Goal: Task Accomplishment & Management: Manage account settings

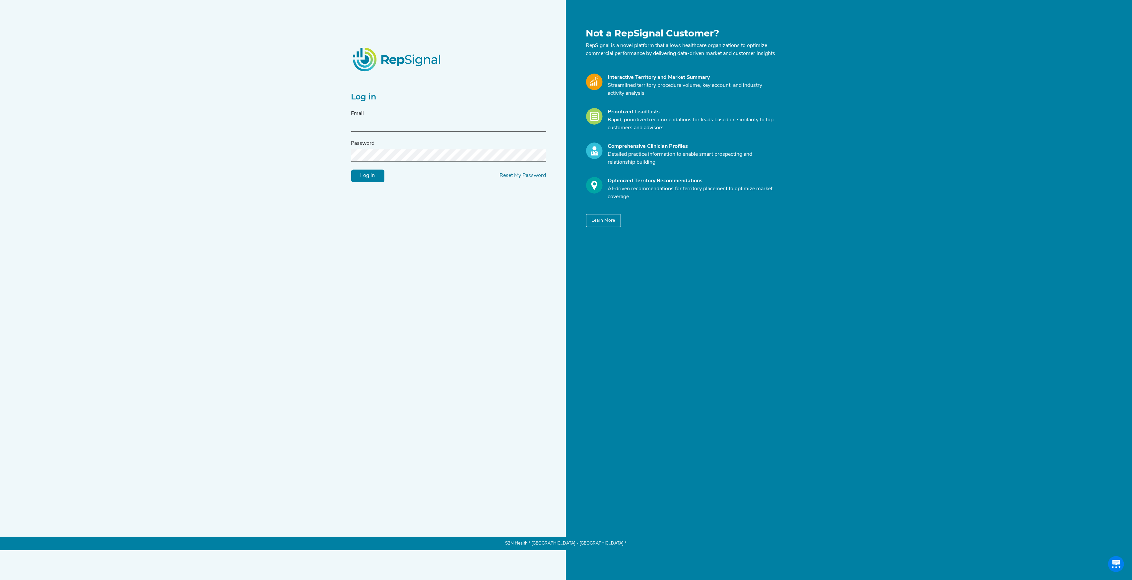
type input "[PERSON_NAME][EMAIL_ADDRESS][DOMAIN_NAME]"
click at [371, 181] on input "Log in" at bounding box center [367, 176] width 33 height 13
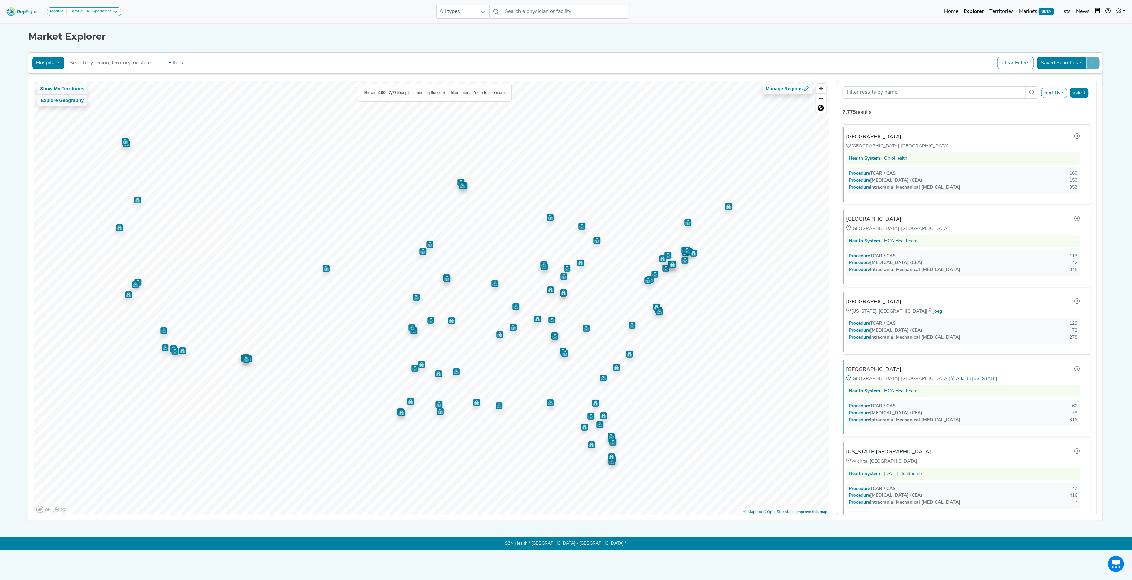
click at [169, 65] on button "Filters" at bounding box center [172, 62] width 25 height 11
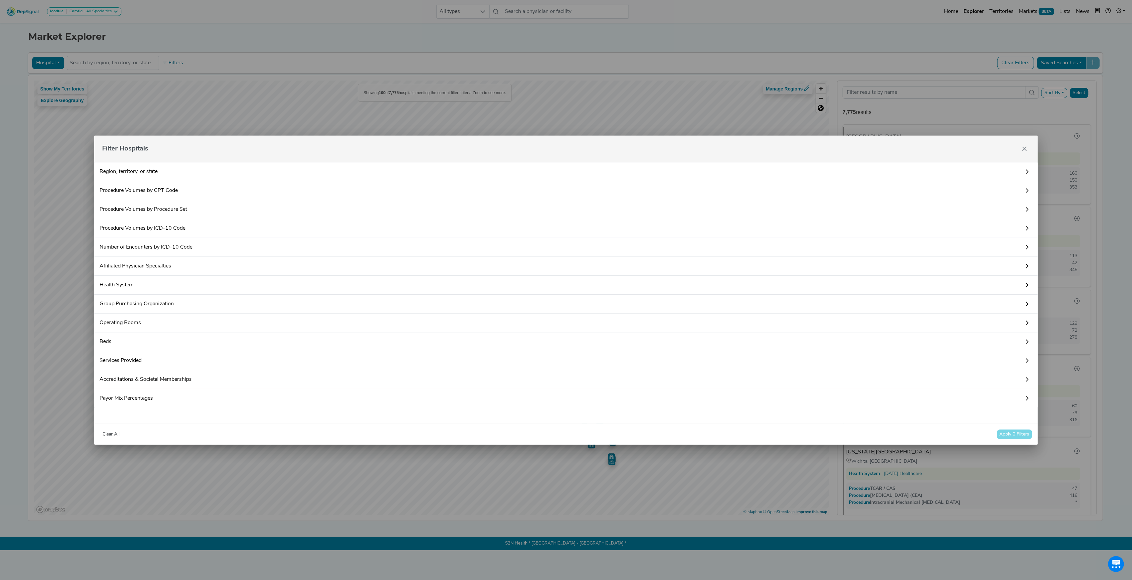
click at [138, 189] on link "Procedure Volumes by CPT Code" at bounding box center [565, 190] width 943 height 19
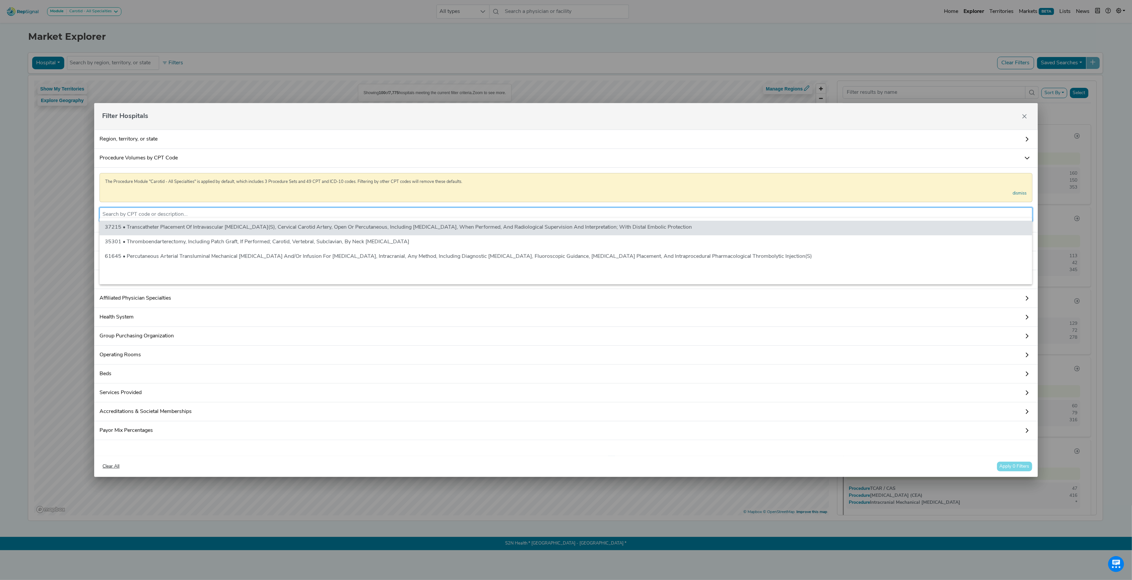
click at [154, 211] on input "text" at bounding box center [565, 215] width 927 height 8
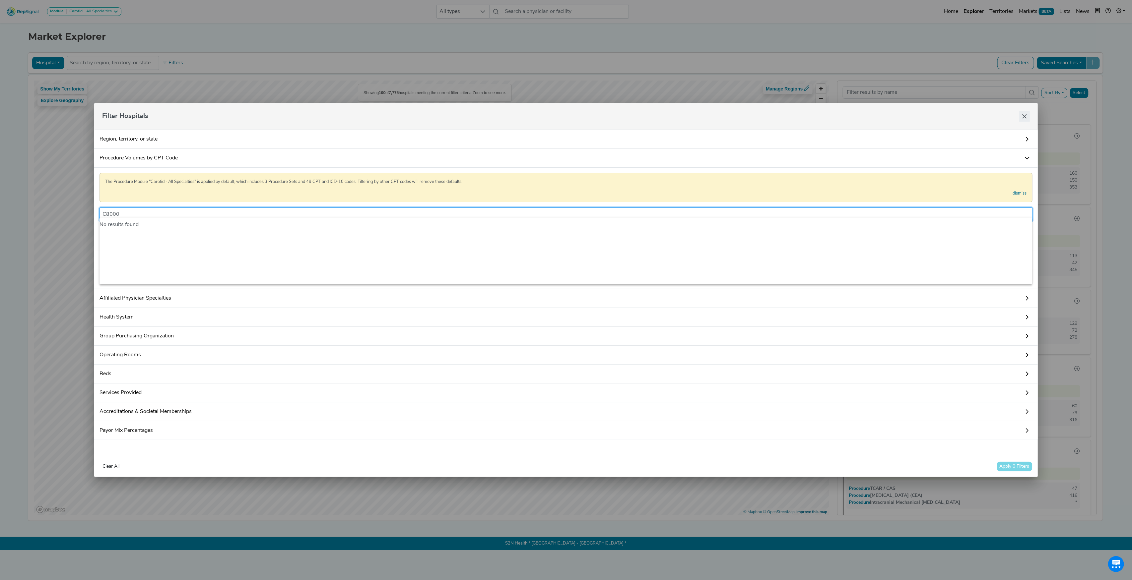
click at [1026, 115] on button "Close" at bounding box center [1024, 116] width 11 height 11
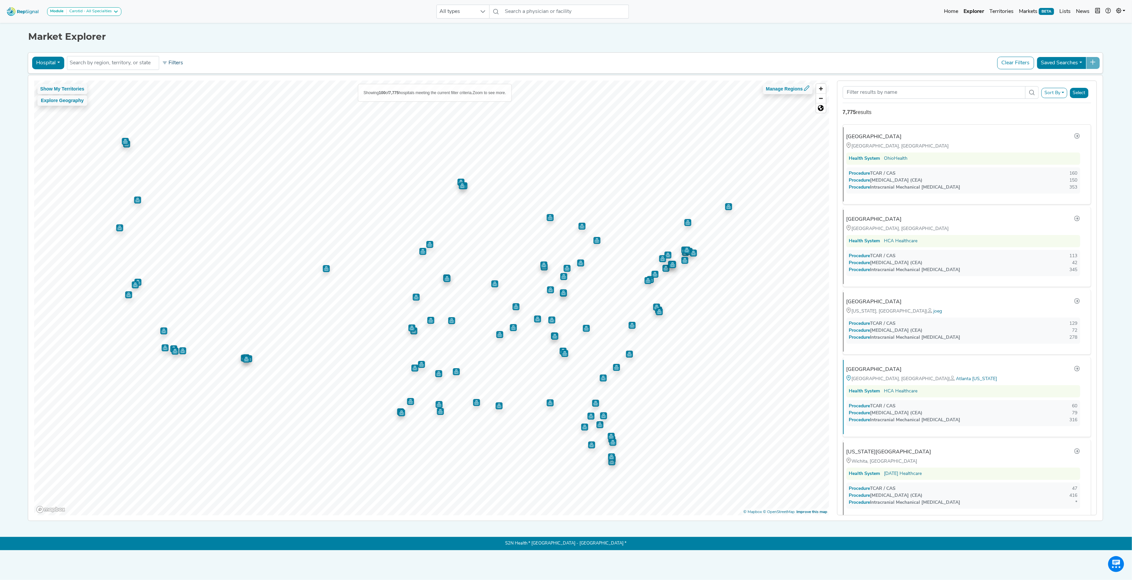
click at [180, 62] on button "Filters" at bounding box center [172, 62] width 25 height 11
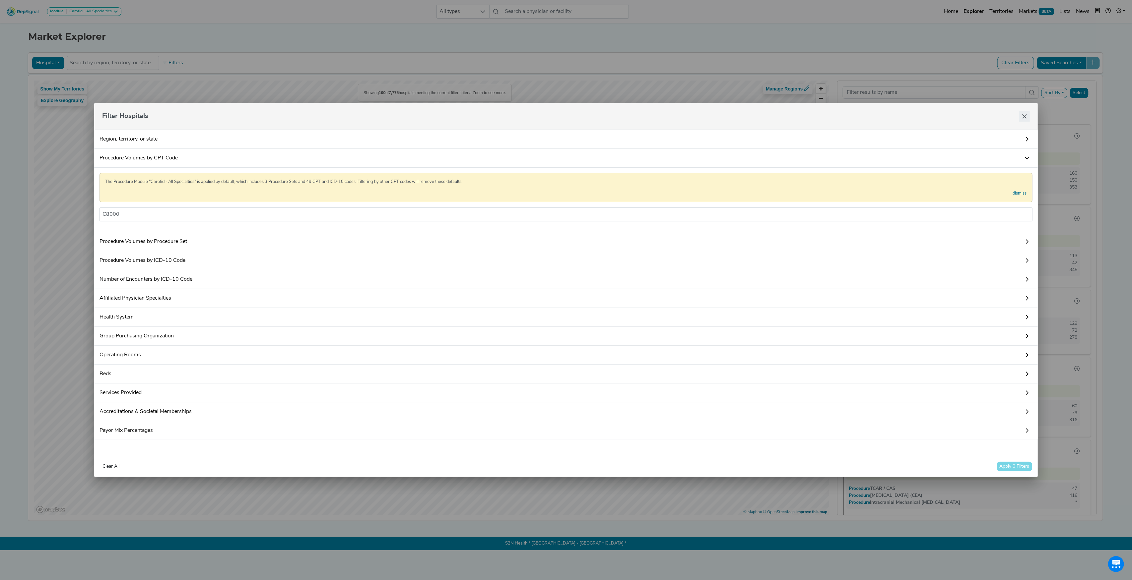
click at [1028, 111] on button "Close" at bounding box center [1024, 116] width 11 height 11
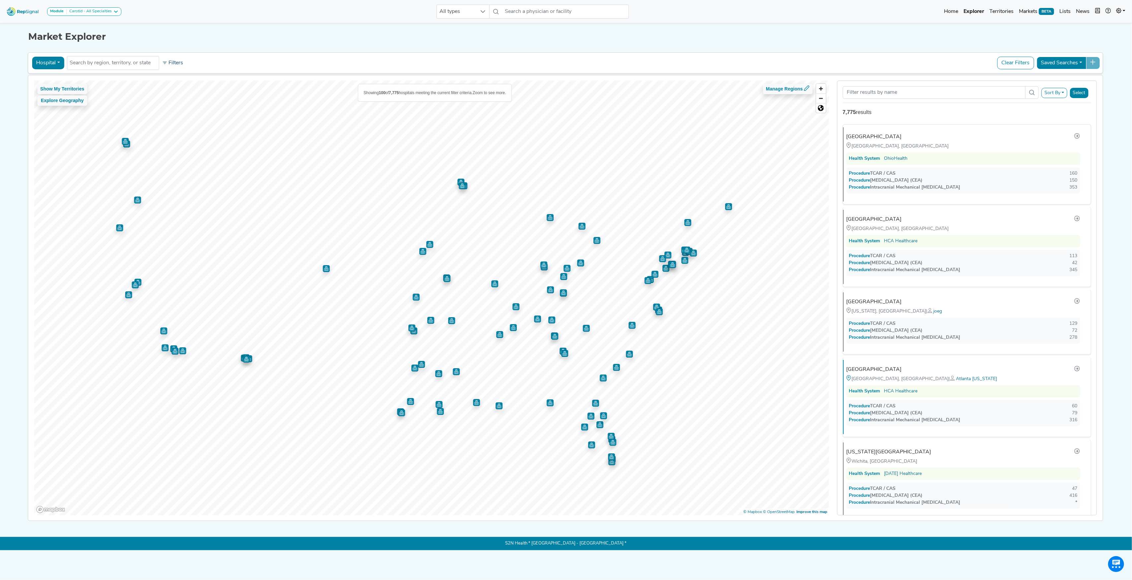
click at [176, 63] on button "Filters" at bounding box center [172, 62] width 25 height 11
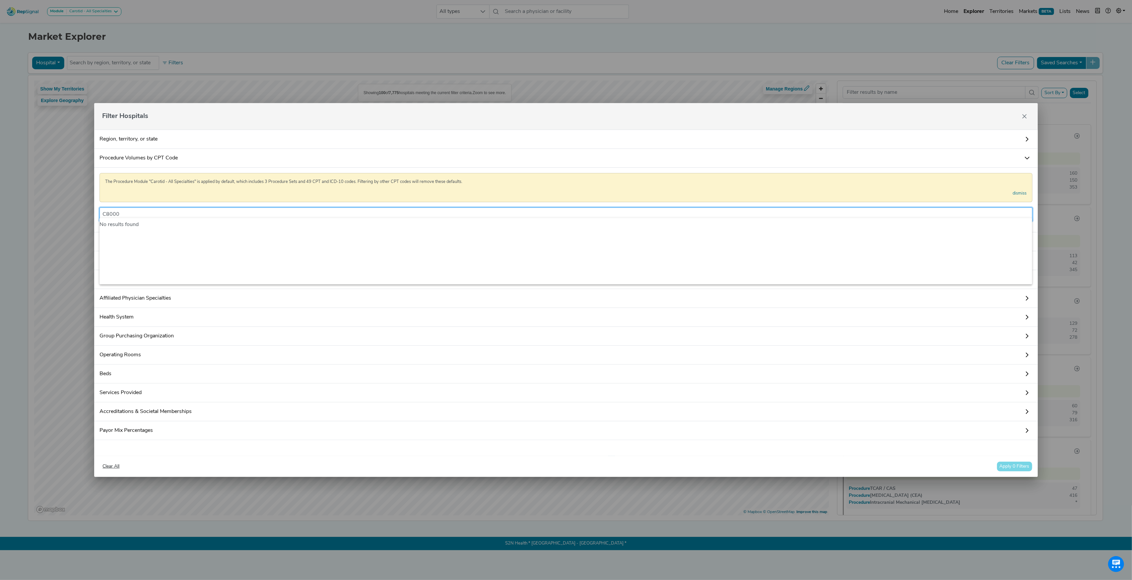
click at [144, 211] on input "C8000" at bounding box center [565, 215] width 927 height 8
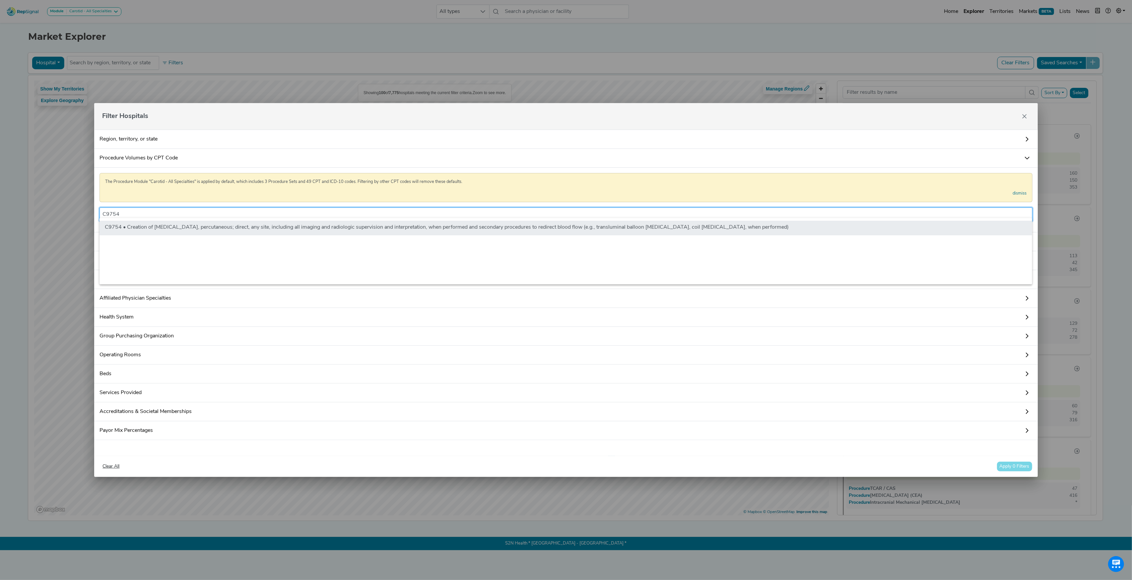
type input "C9754"
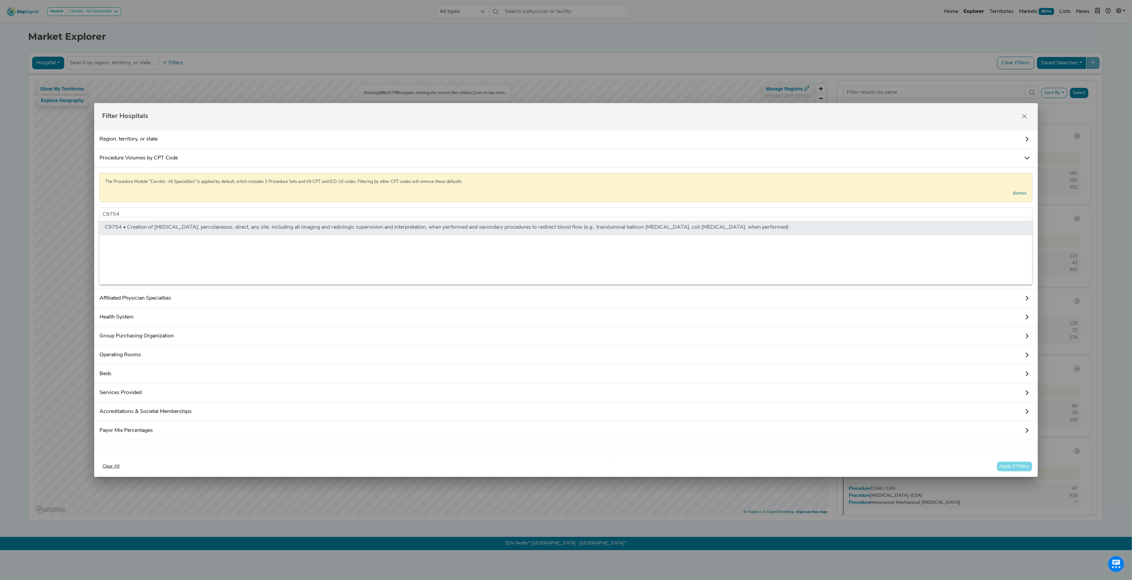
click at [152, 226] on li "C9754 • Creation of [MEDICAL_DATA], percutaneous; direct, any site, including a…" at bounding box center [566, 228] width 933 height 15
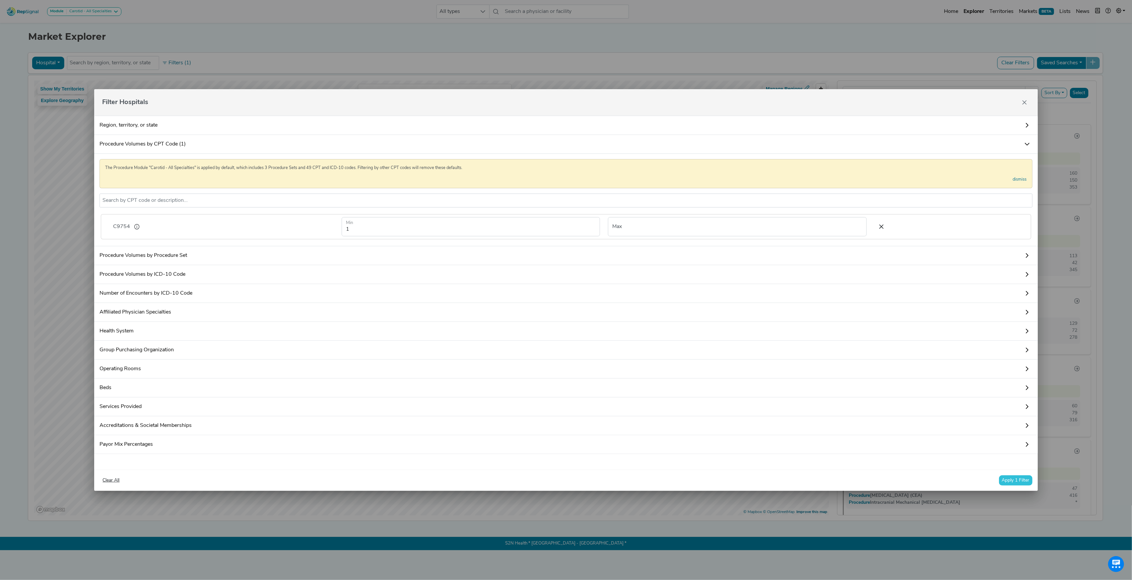
click at [1004, 486] on button "Apply 1 Filter" at bounding box center [1016, 481] width 34 height 10
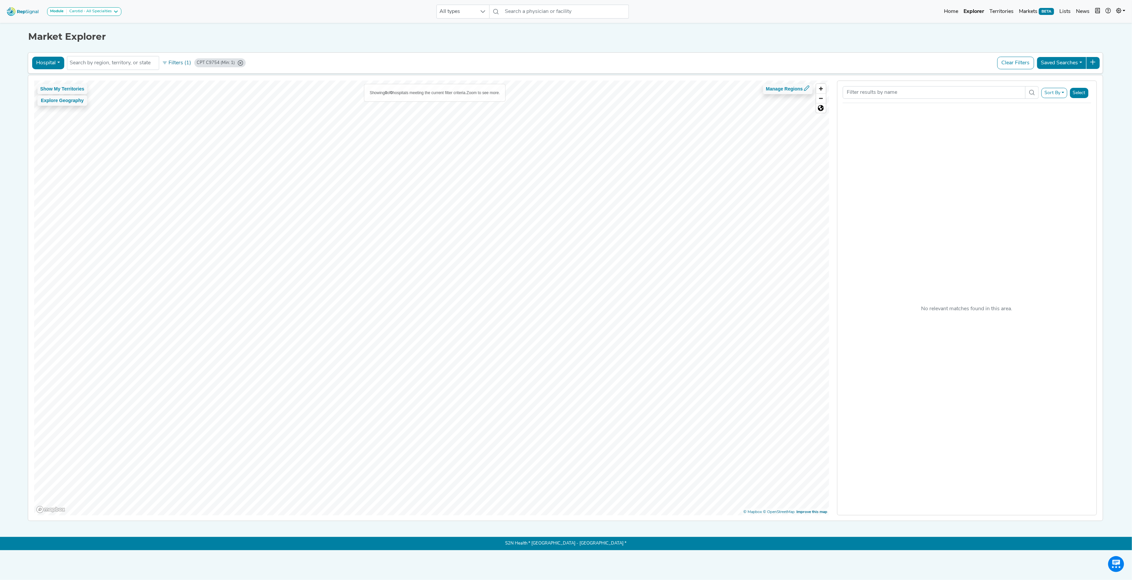
click at [51, 66] on button "Hospital" at bounding box center [48, 63] width 32 height 13
click at [54, 79] on link "Physician" at bounding box center [58, 78] width 52 height 11
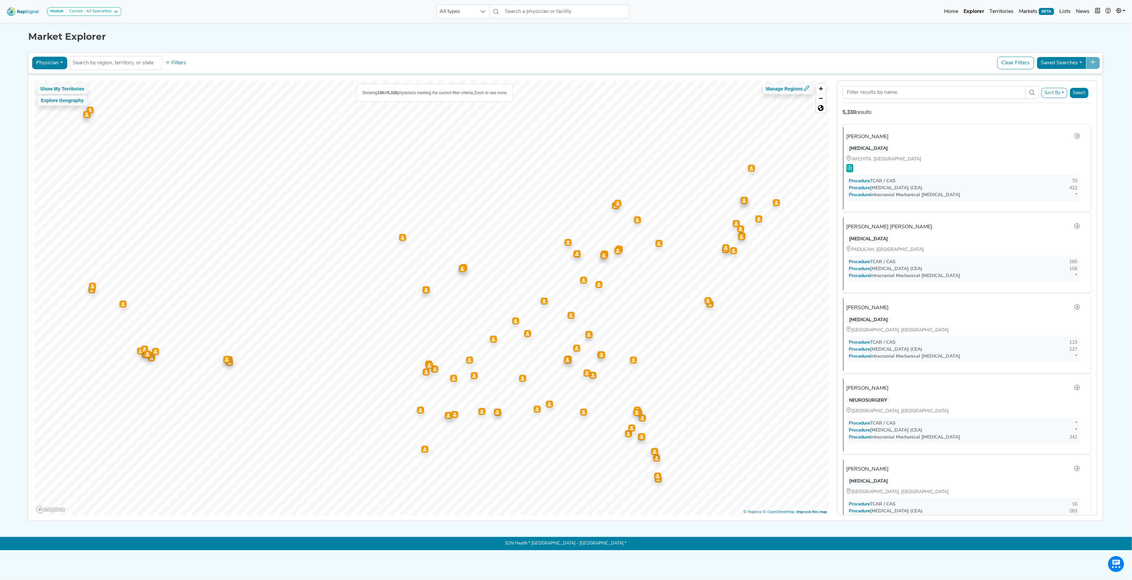
click at [182, 69] on div "Physician Physician Hospital ASC Office Health System No results found Filters …" at bounding box center [565, 62] width 1069 height 15
click at [176, 64] on button "Filters" at bounding box center [175, 62] width 25 height 11
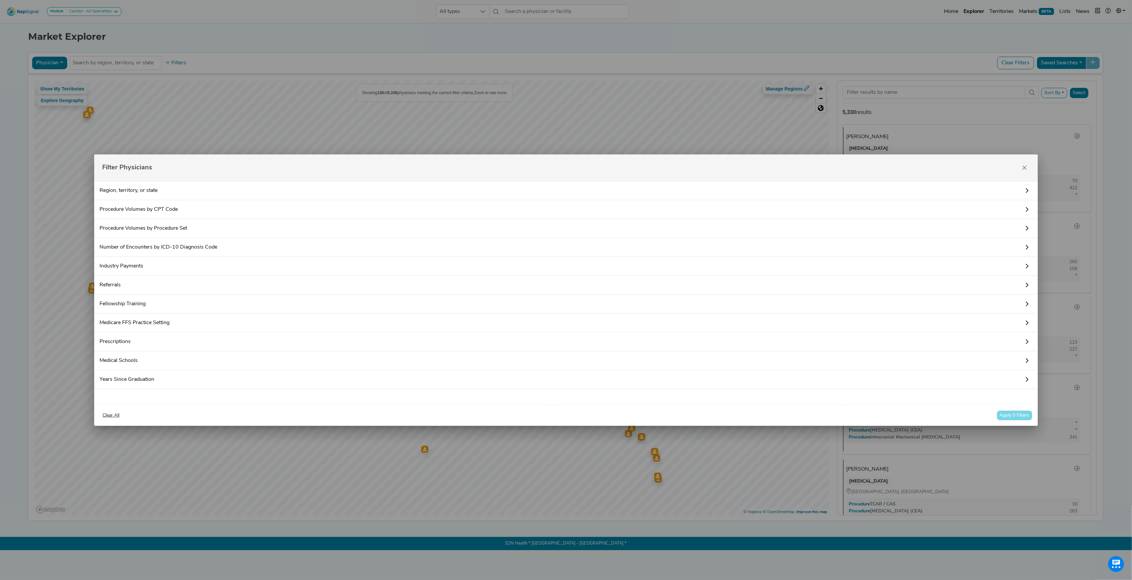
click at [180, 209] on link "Procedure Volumes by CPT Code" at bounding box center [565, 209] width 943 height 19
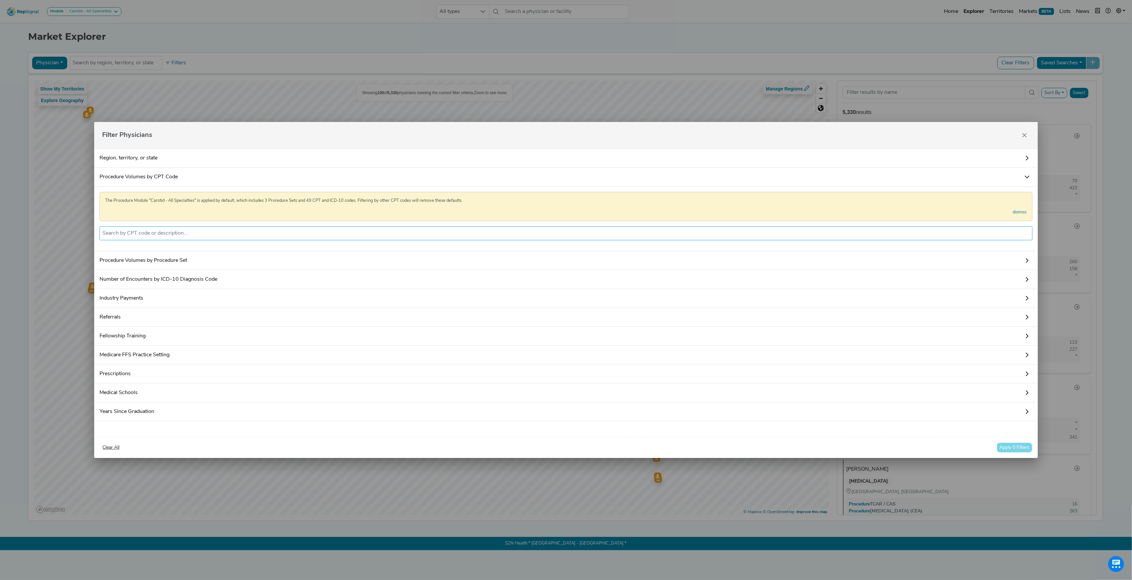
click at [185, 230] on input "text" at bounding box center [565, 234] width 927 height 8
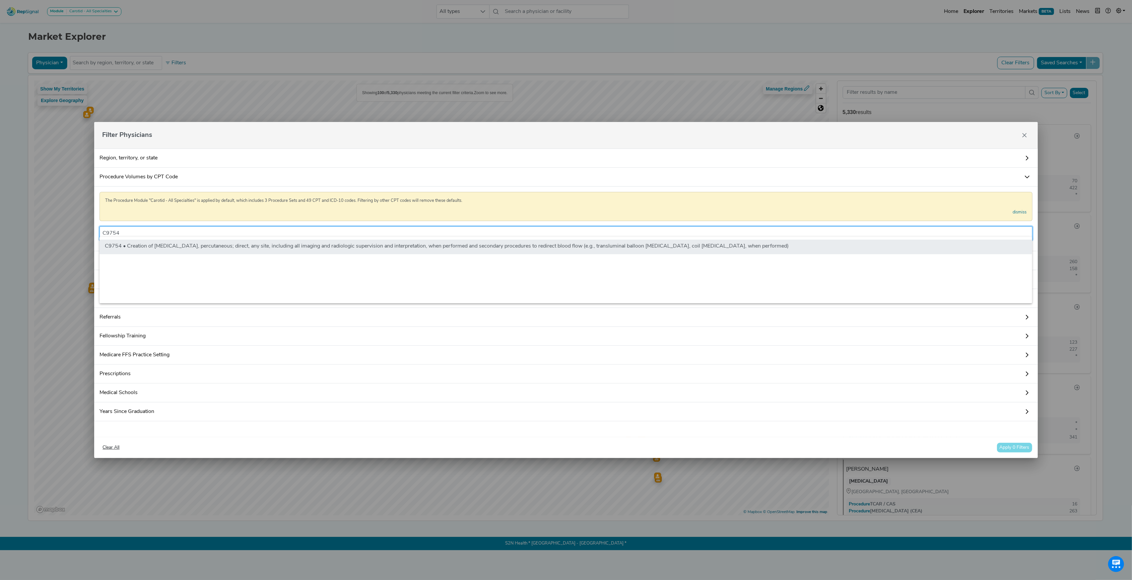
type input "C9754"
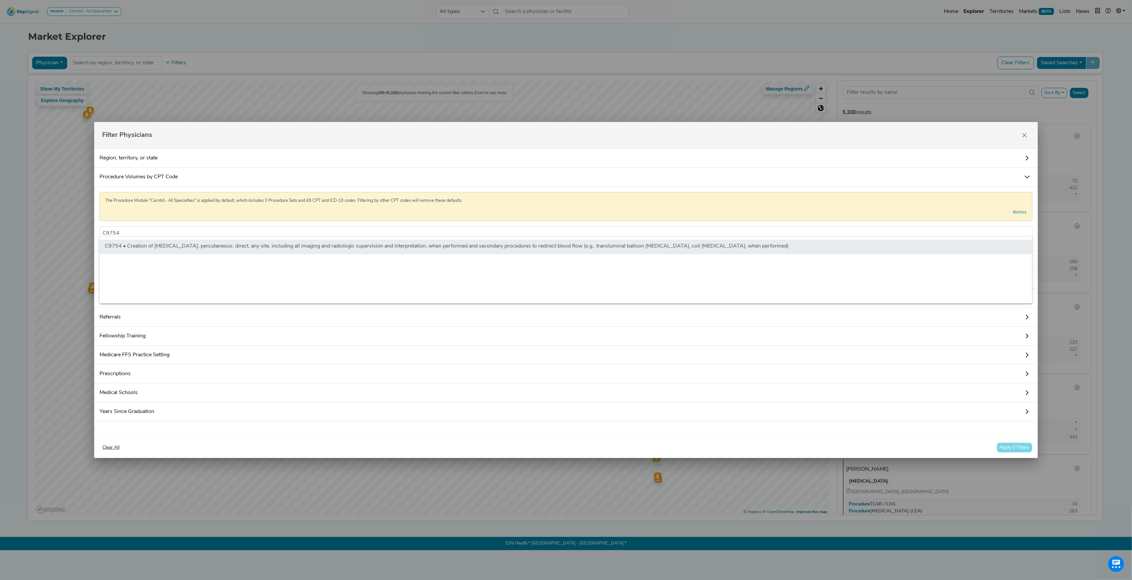
click at [261, 248] on li "C9754 • Creation of [MEDICAL_DATA], percutaneous; direct, any site, including a…" at bounding box center [566, 247] width 933 height 15
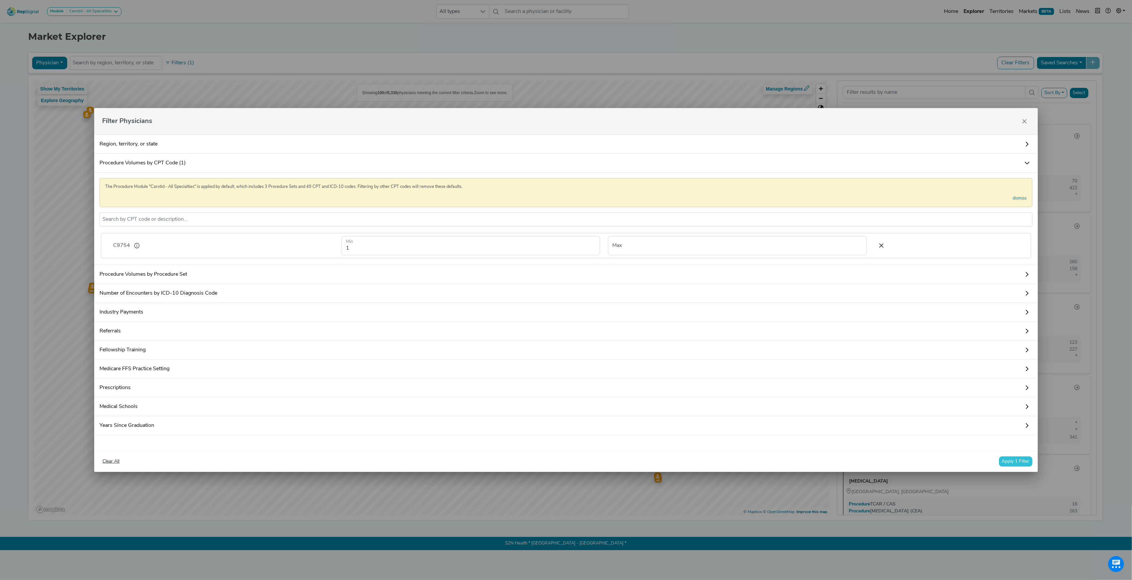
click at [1006, 467] on button "Apply 1 Filter" at bounding box center [1016, 462] width 34 height 10
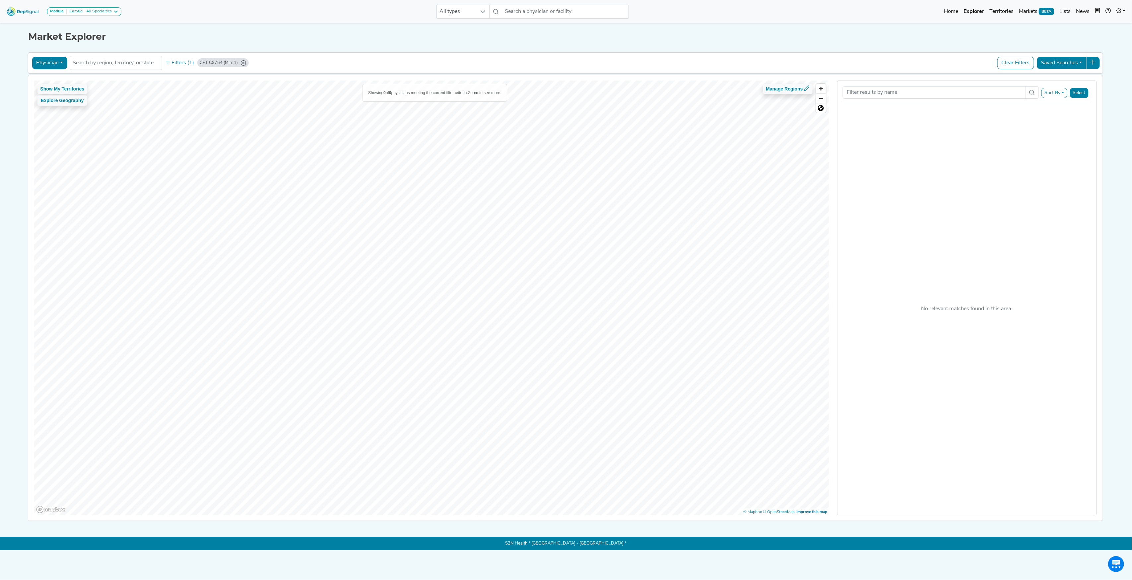
click at [63, 66] on button "Physician" at bounding box center [49, 63] width 35 height 13
click at [57, 91] on link "Hospital" at bounding box center [58, 95] width 52 height 11
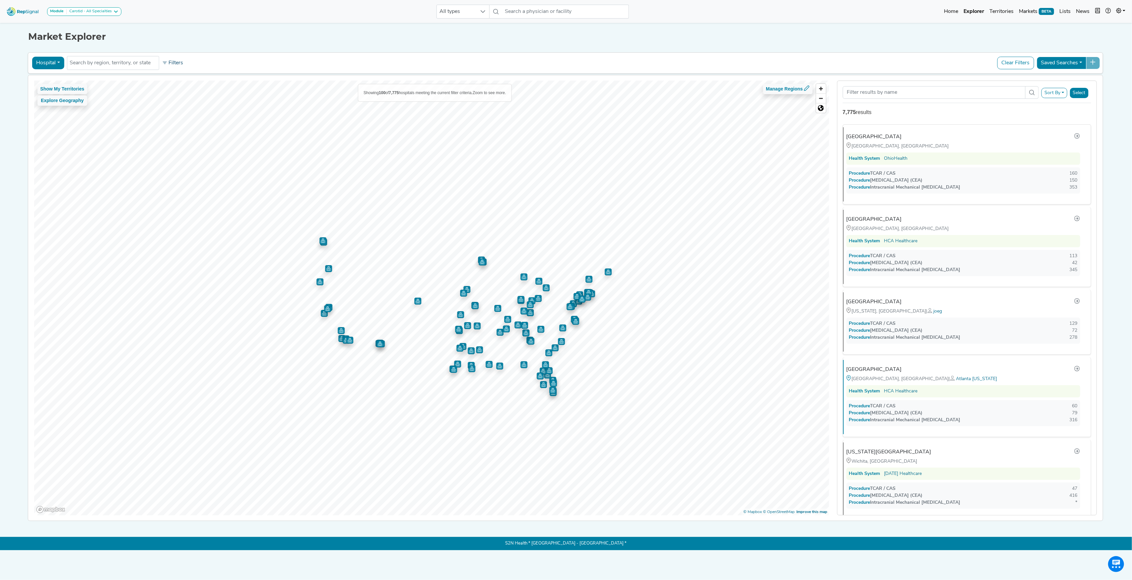
click at [174, 59] on button "Filters" at bounding box center [172, 62] width 25 height 11
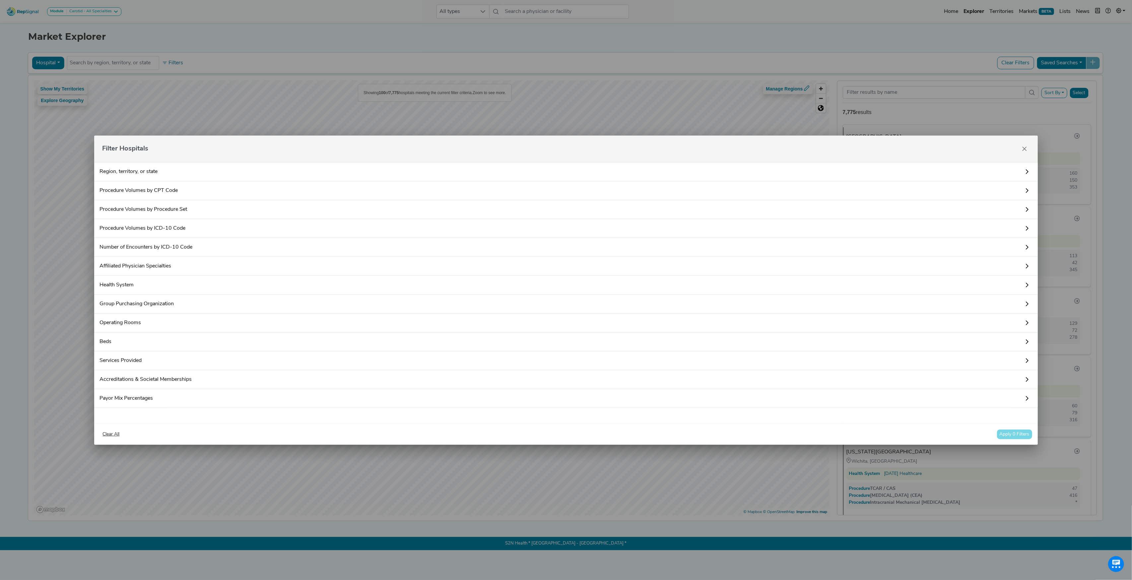
click at [150, 189] on link "Procedure Volumes by CPT Code" at bounding box center [565, 190] width 943 height 19
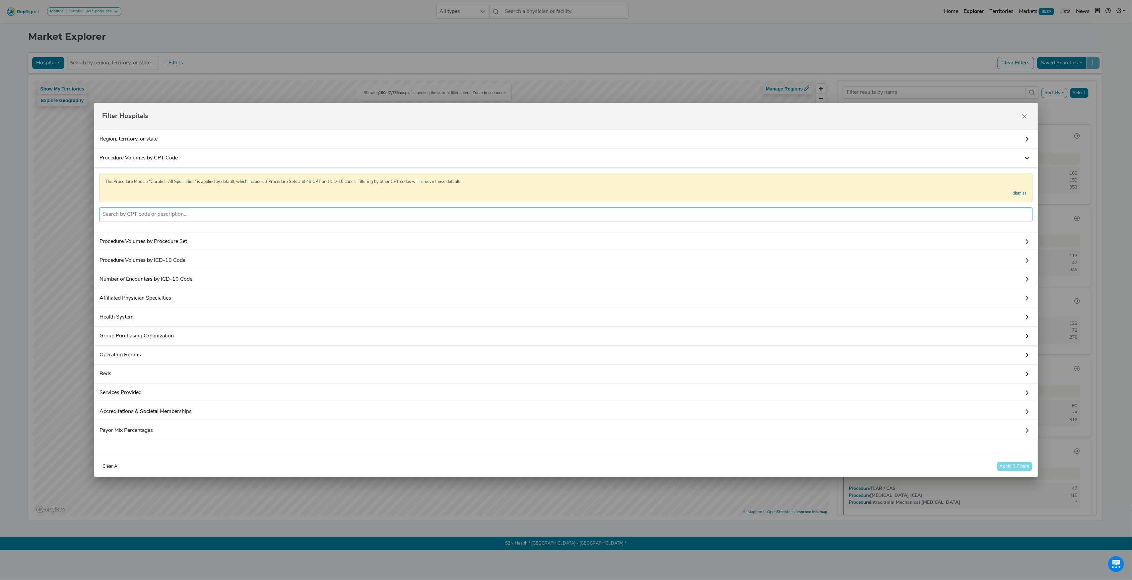
click at [153, 211] on input "text" at bounding box center [565, 215] width 927 height 8
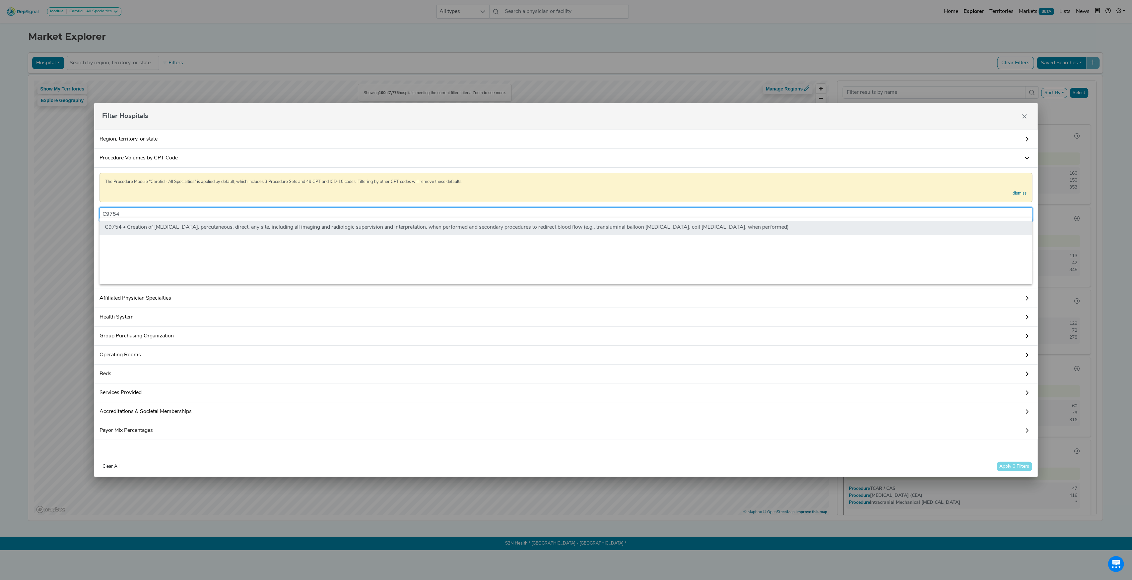
type input "C9754"
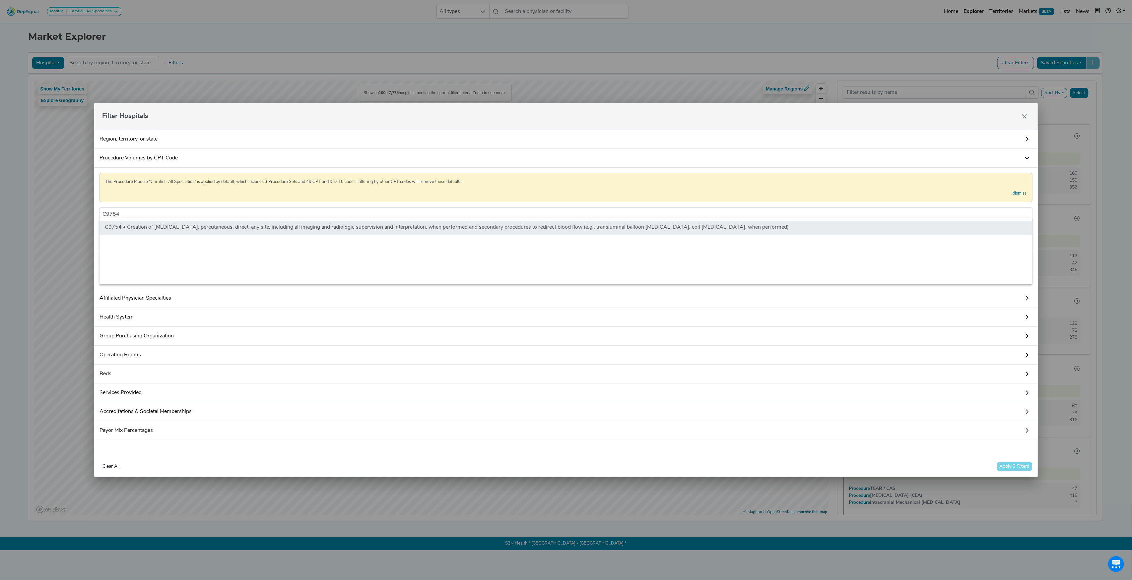
click at [187, 230] on li "C9754 • Creation of [MEDICAL_DATA], percutaneous; direct, any site, including a…" at bounding box center [566, 228] width 933 height 15
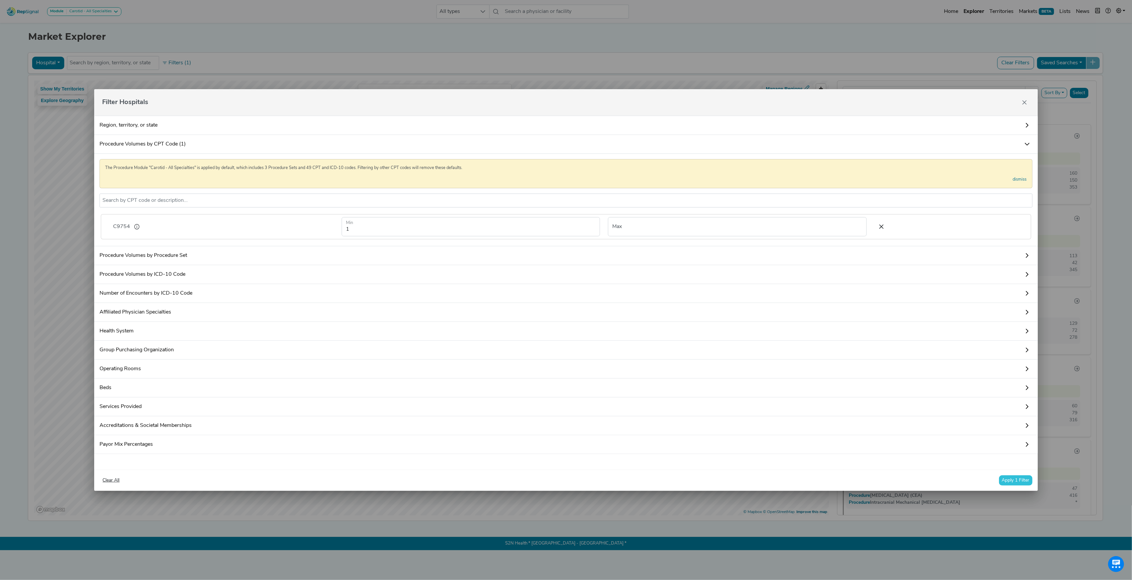
click at [1002, 486] on button "Apply 1 Filter" at bounding box center [1016, 481] width 34 height 10
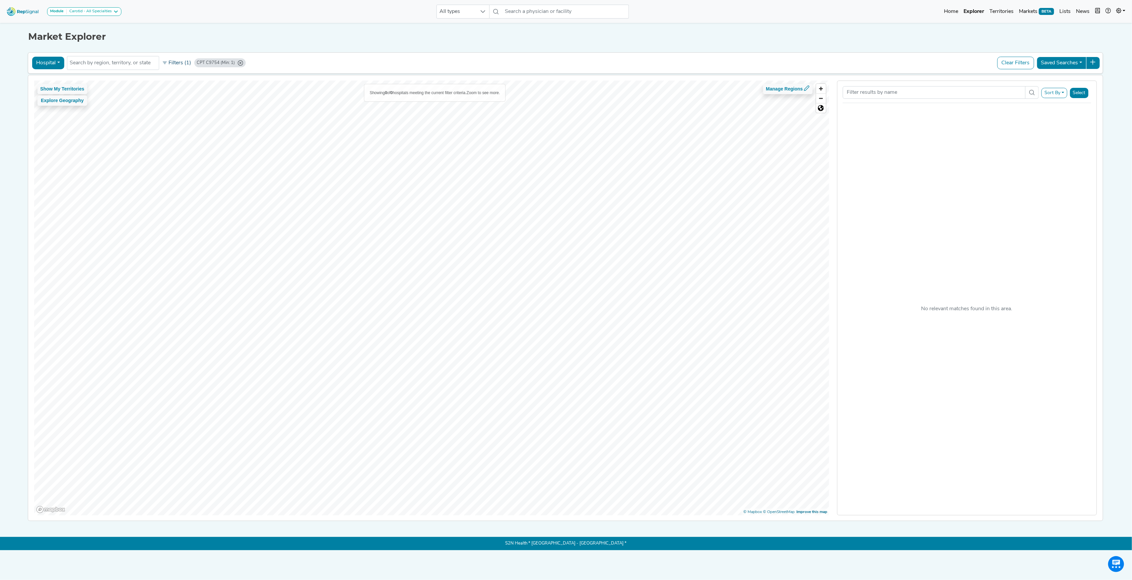
click at [175, 68] on button "Filters (1)" at bounding box center [176, 62] width 33 height 11
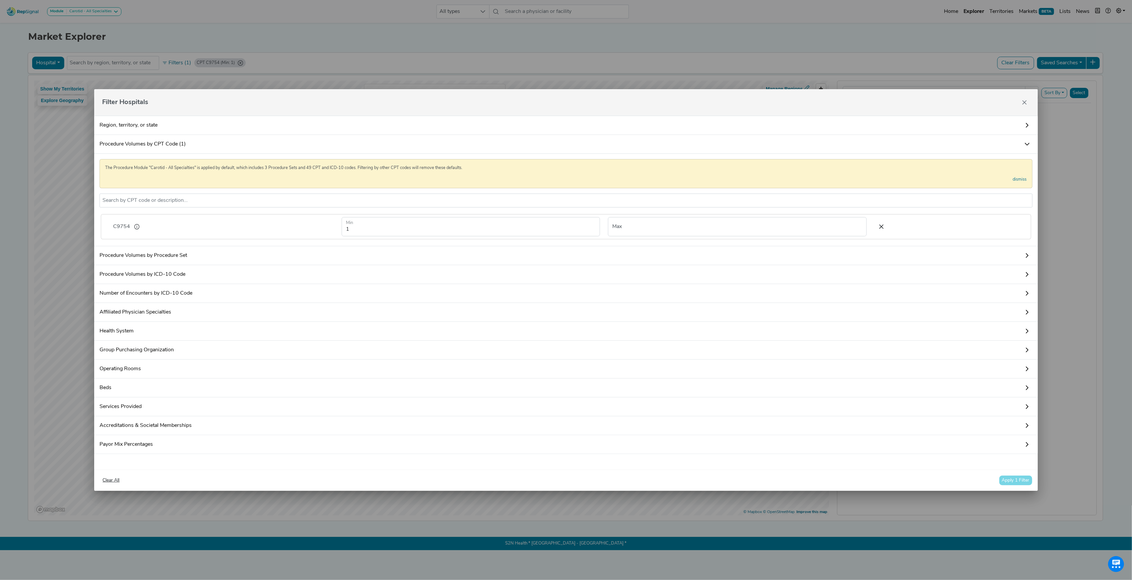
click at [117, 223] on span "C9754" at bounding box center [121, 227] width 17 height 8
click at [876, 225] on icon at bounding box center [882, 227] width 14 height 10
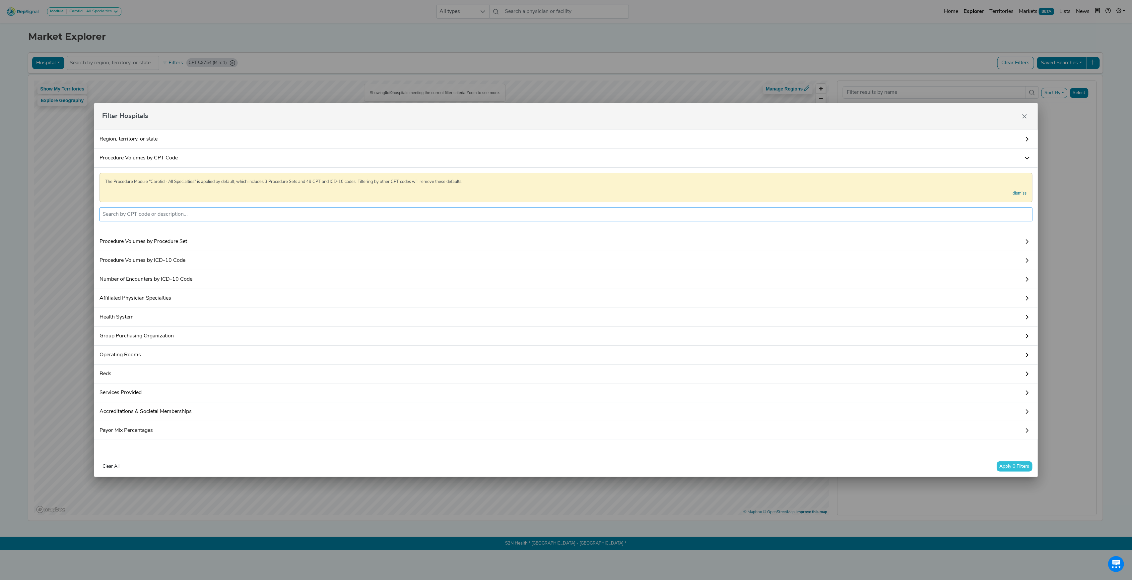
click at [173, 211] on input "text" at bounding box center [565, 215] width 927 height 8
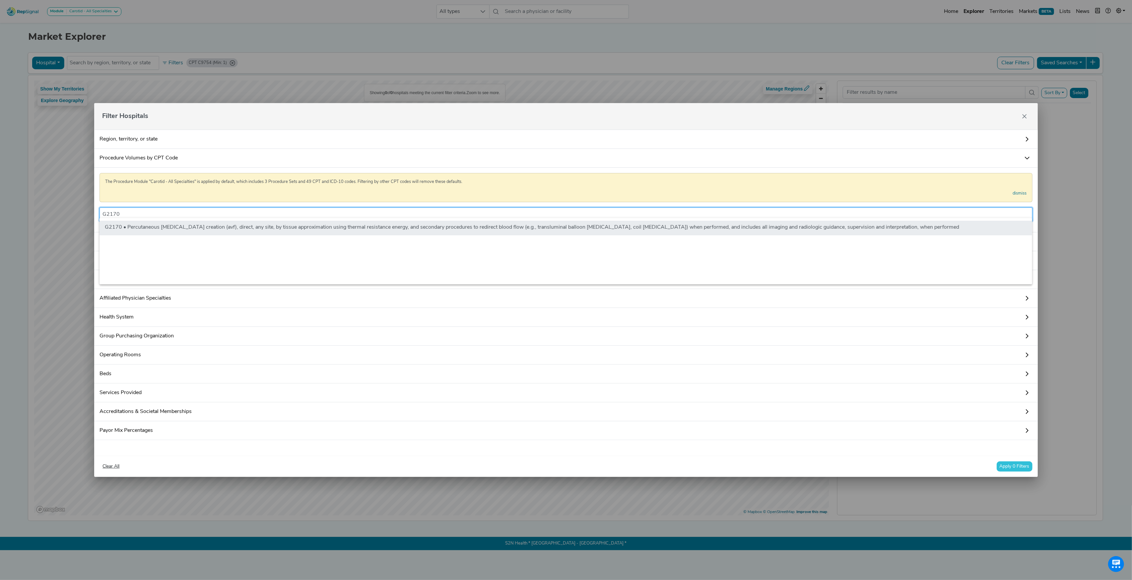
type input "G2170"
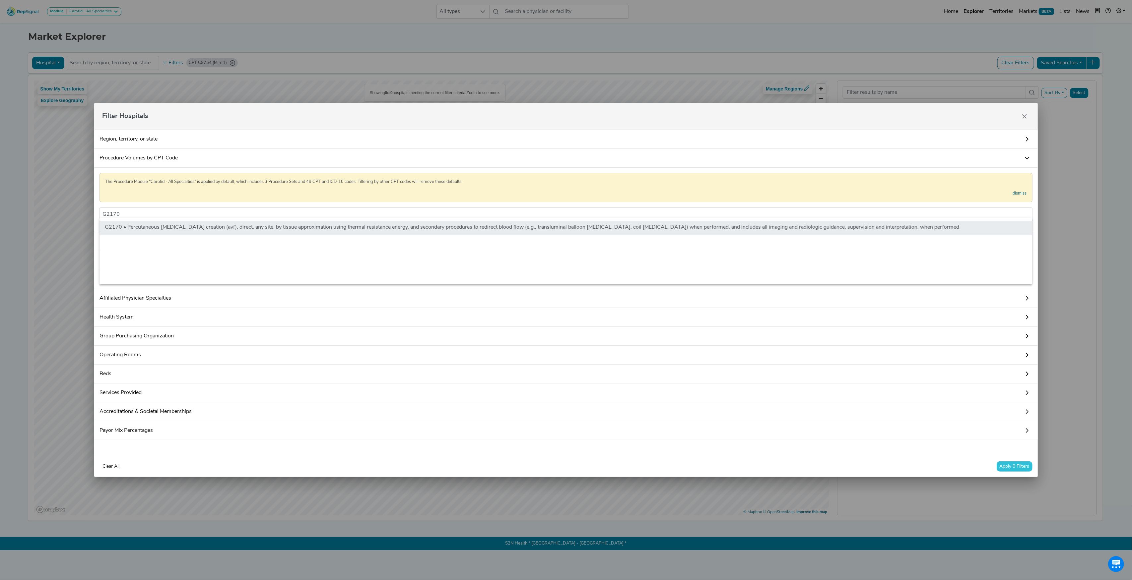
click at [254, 230] on li "G2170 • Percutaneous [MEDICAL_DATA] creation (avf), direct, any site, by tissue…" at bounding box center [566, 228] width 933 height 15
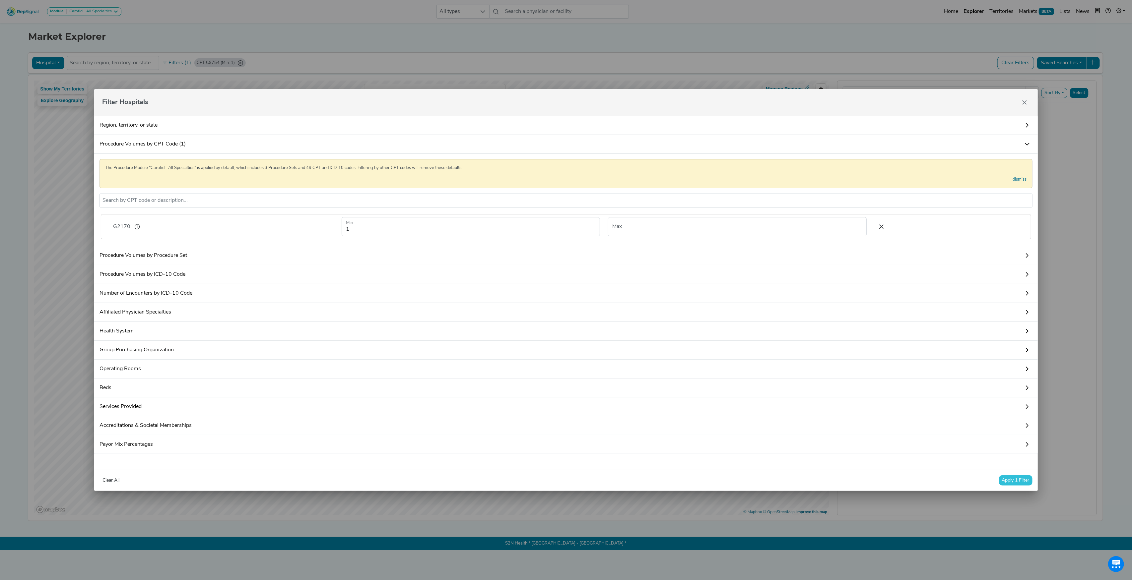
click at [1013, 482] on div "Clear All Apply 1 Filter" at bounding box center [565, 480] width 943 height 21
click at [1012, 482] on button "Apply 1 Filter" at bounding box center [1016, 481] width 34 height 10
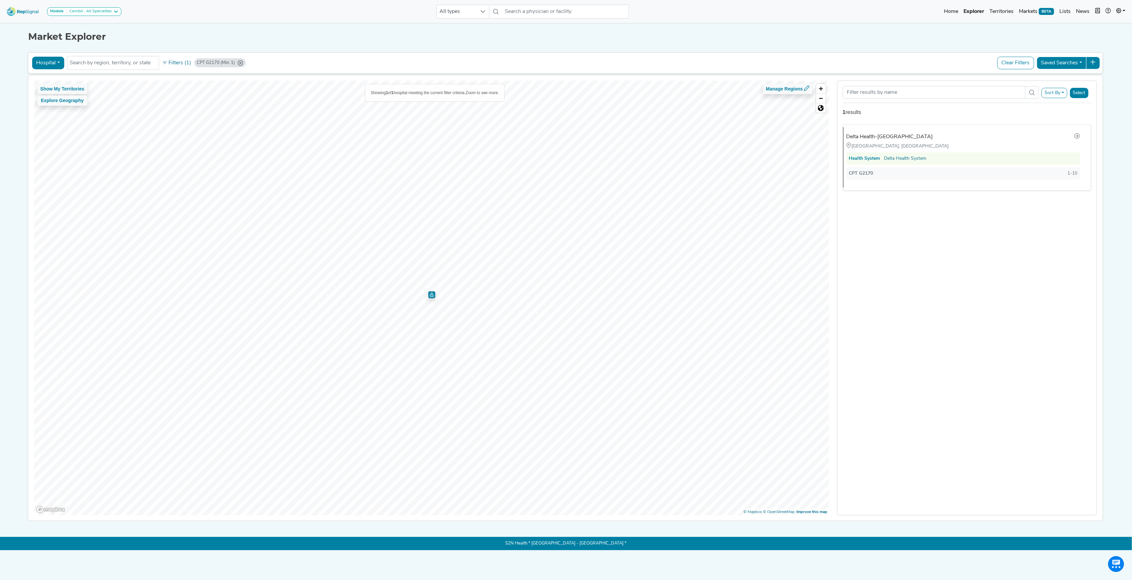
click at [57, 63] on button "Hospital" at bounding box center [48, 63] width 32 height 13
click at [58, 77] on link "Physician" at bounding box center [58, 78] width 52 height 11
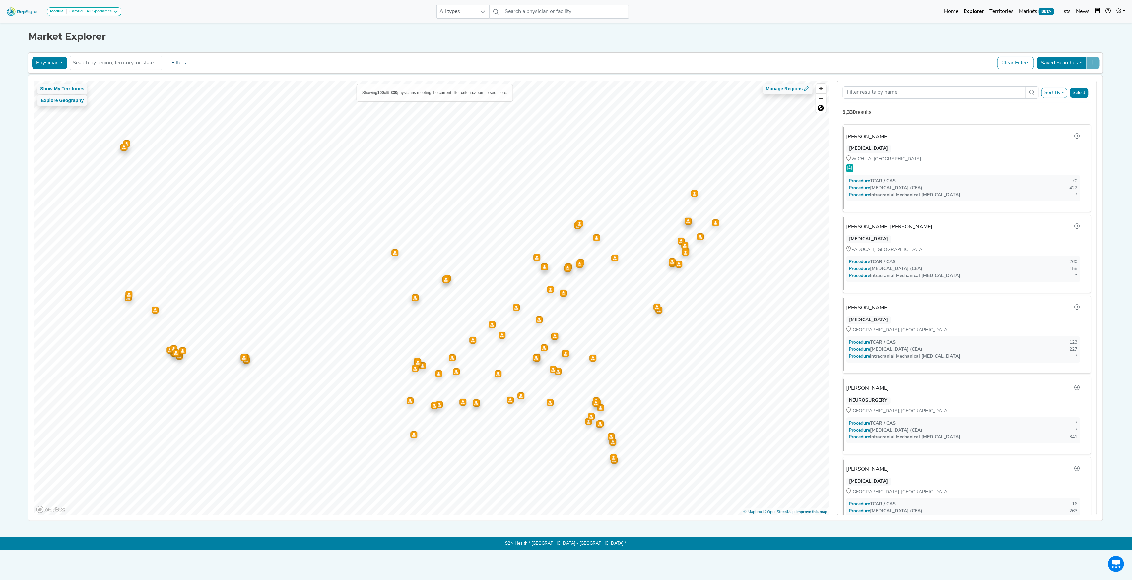
click at [174, 66] on button "Filters" at bounding box center [175, 62] width 25 height 11
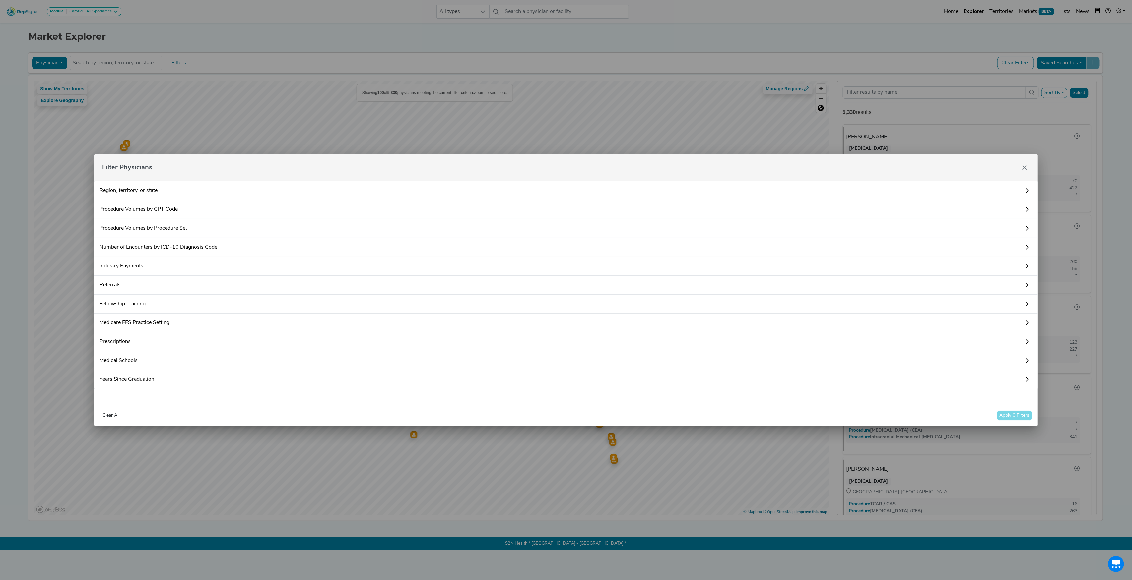
click at [152, 210] on link "Procedure Volumes by CPT Code" at bounding box center [565, 209] width 943 height 19
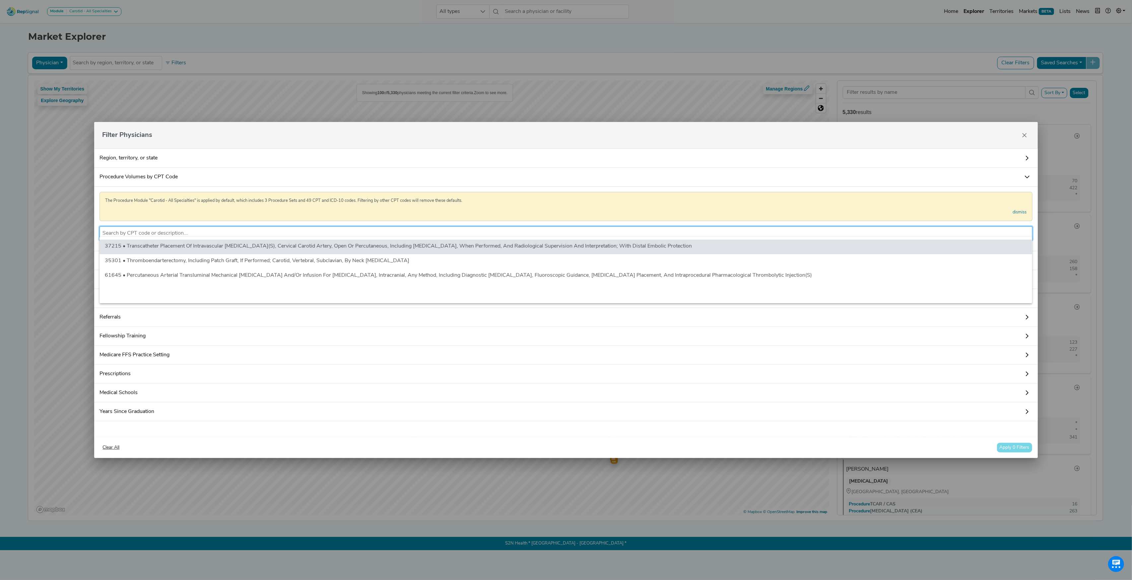
click at [173, 230] on input "text" at bounding box center [565, 234] width 927 height 8
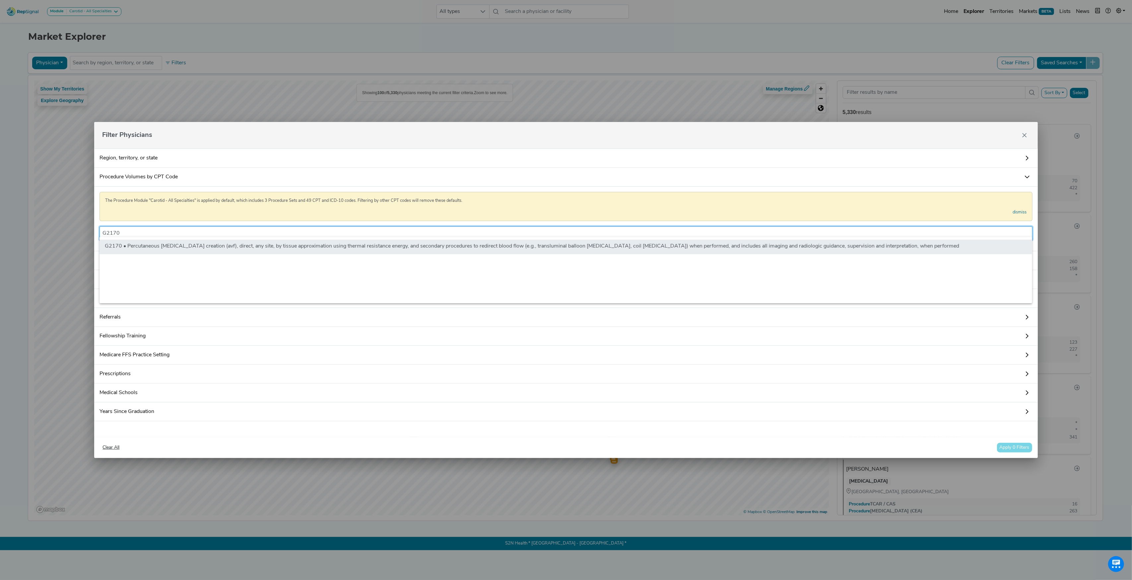
type input "G2170"
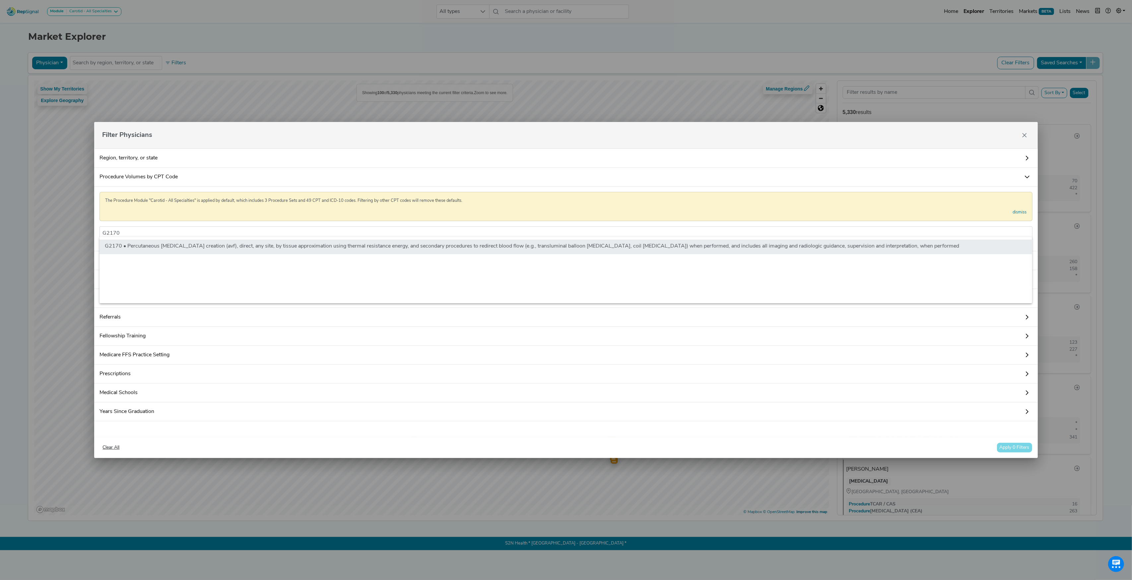
click at [184, 250] on li "G2170 • Percutaneous [MEDICAL_DATA] creation (avf), direct, any site, by tissue…" at bounding box center [566, 247] width 933 height 15
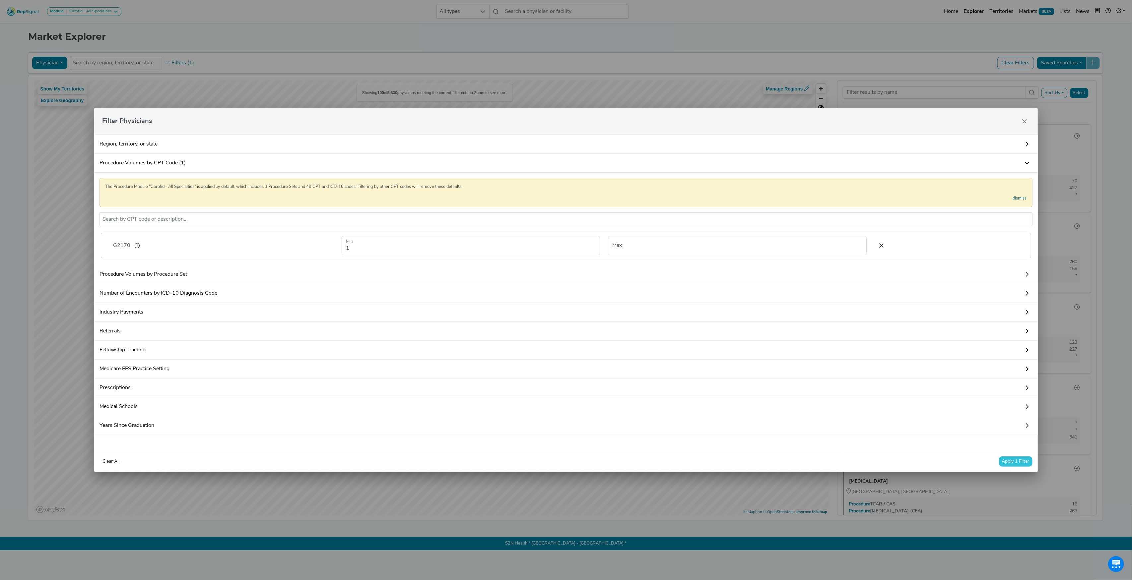
click at [1005, 467] on button "Apply 1 Filter" at bounding box center [1016, 462] width 34 height 10
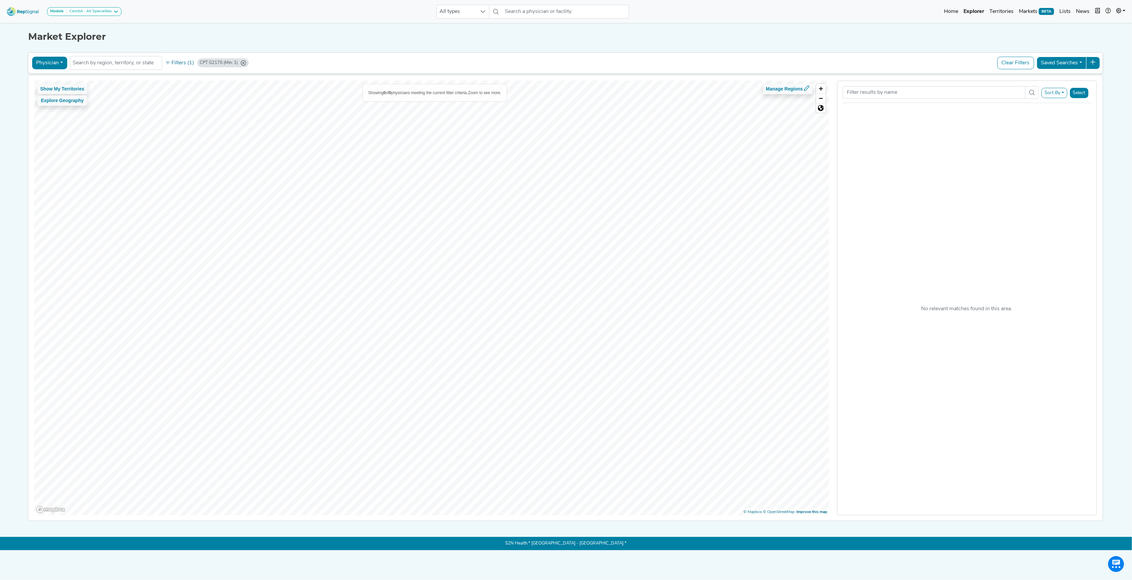
click at [60, 60] on button "Physician" at bounding box center [49, 63] width 35 height 13
click at [55, 96] on link "Hospital" at bounding box center [58, 95] width 52 height 11
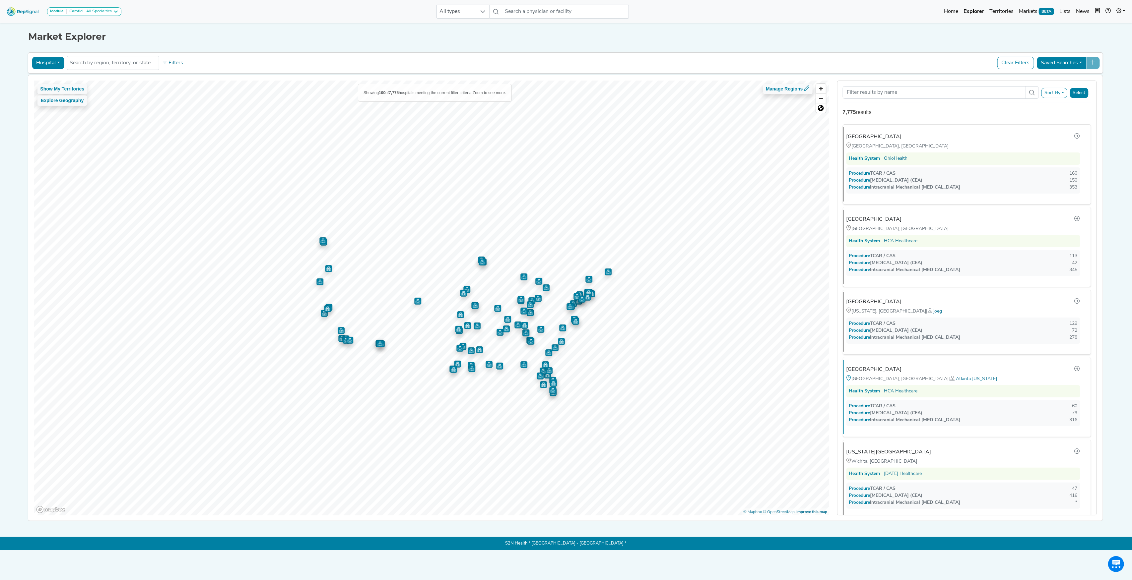
click at [167, 62] on icon at bounding box center [164, 62] width 5 height 5
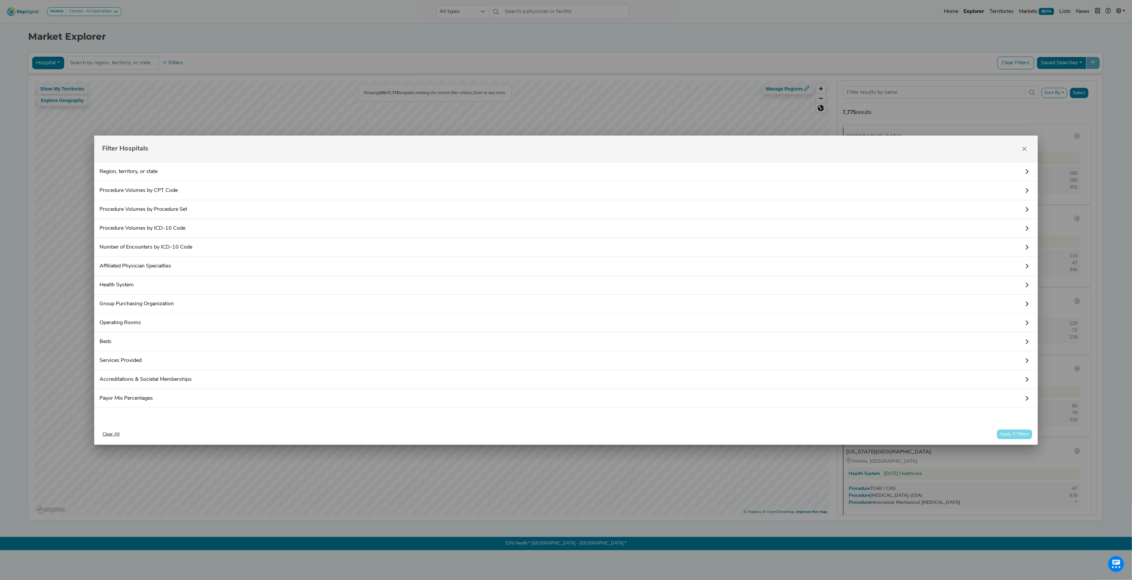
click at [162, 190] on link "Procedure Volumes by CPT Code" at bounding box center [565, 190] width 943 height 19
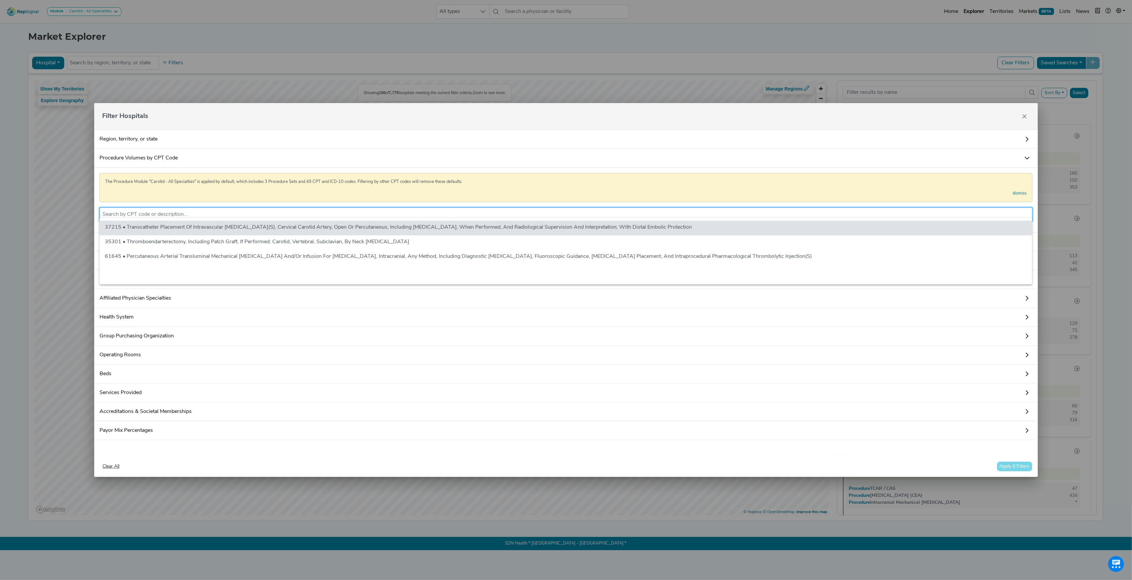
click at [172, 215] on input "text" at bounding box center [565, 215] width 927 height 8
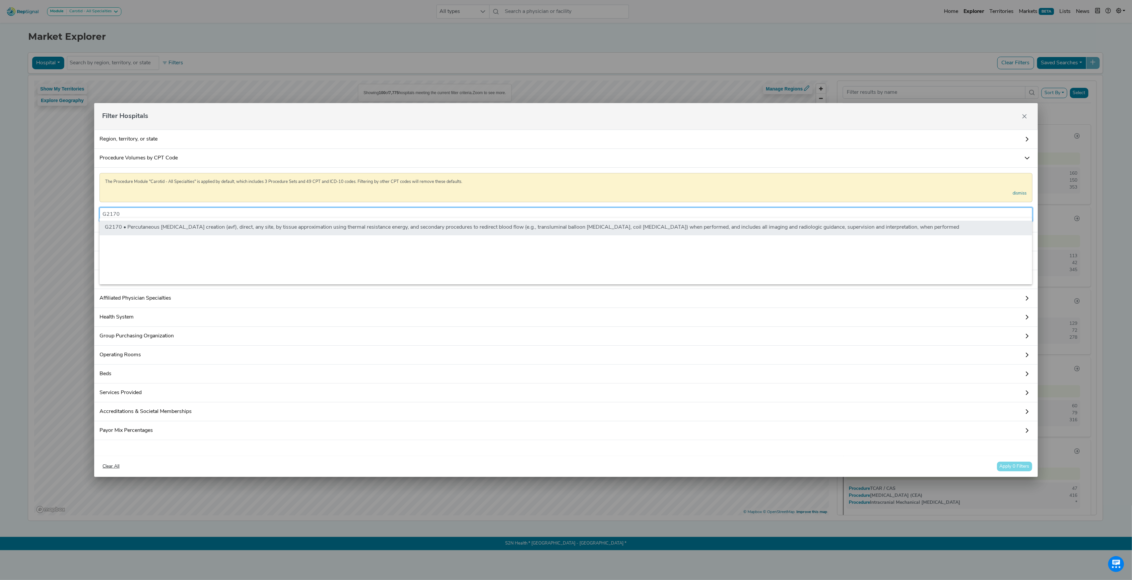
type input "G2170"
click at [172, 223] on li "G2170 • Percutaneous [MEDICAL_DATA] creation (avf), direct, any site, by tissue…" at bounding box center [566, 228] width 933 height 15
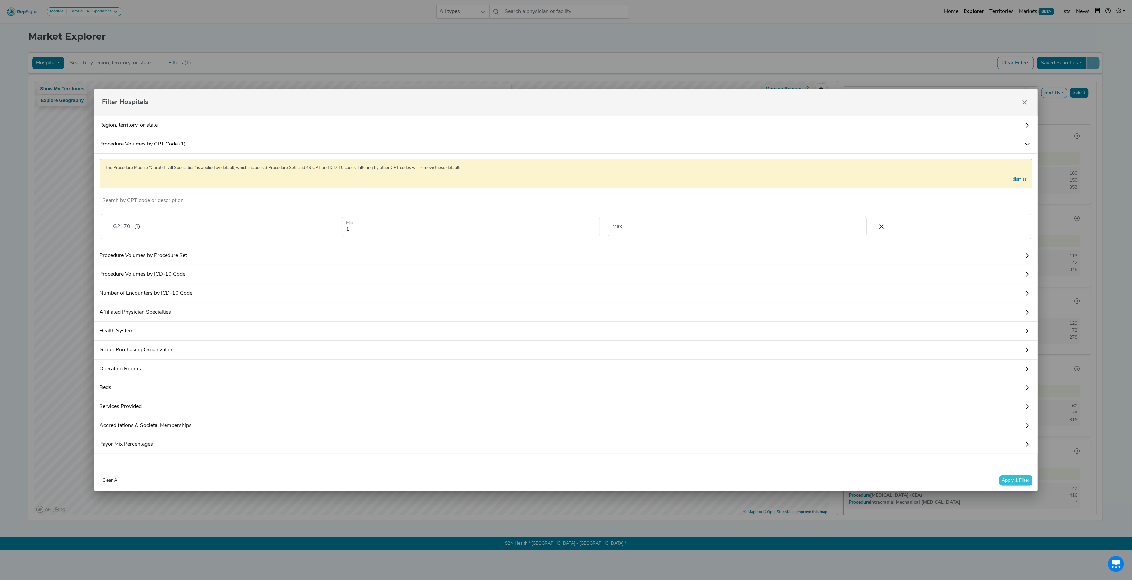
click at [1014, 485] on button "Apply 1 Filter" at bounding box center [1016, 481] width 34 height 10
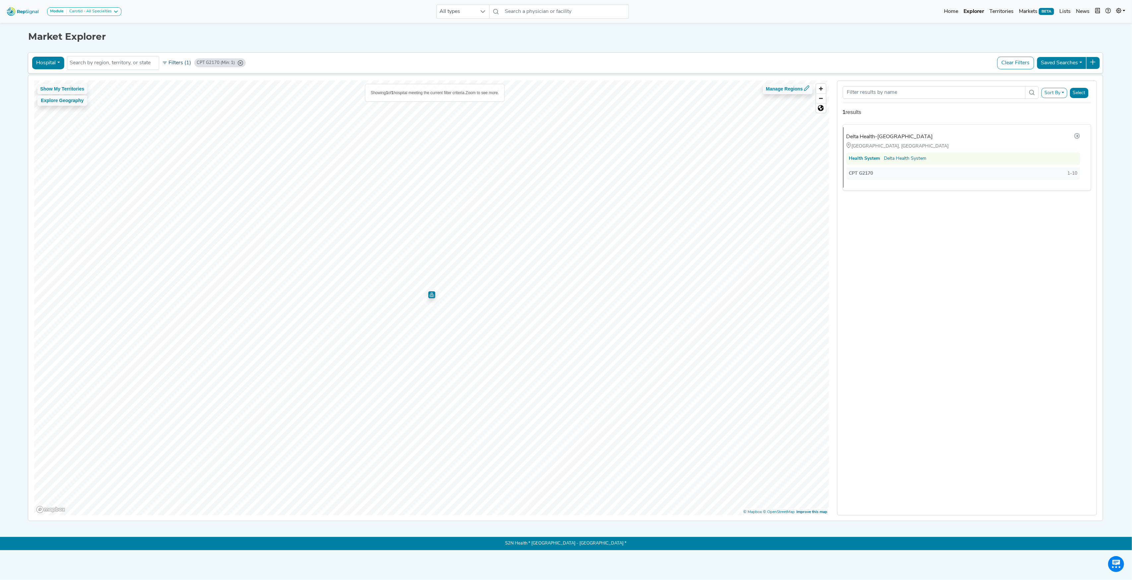
click at [178, 64] on button "Filters (1)" at bounding box center [176, 62] width 33 height 11
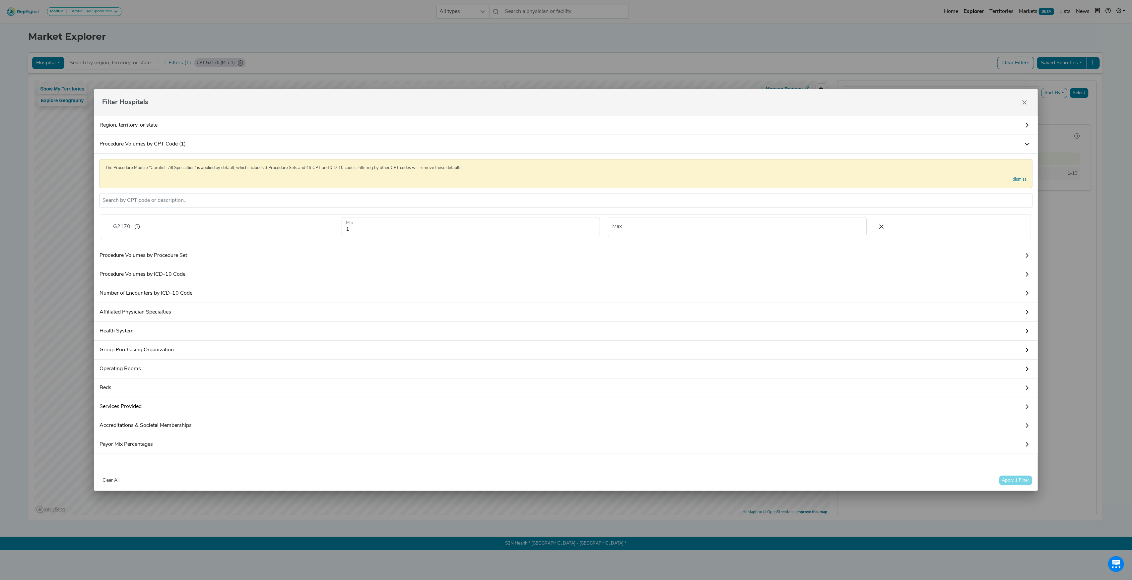
click at [871, 225] on div at bounding box center [909, 227] width 76 height 10
click at [875, 223] on icon at bounding box center [882, 227] width 14 height 10
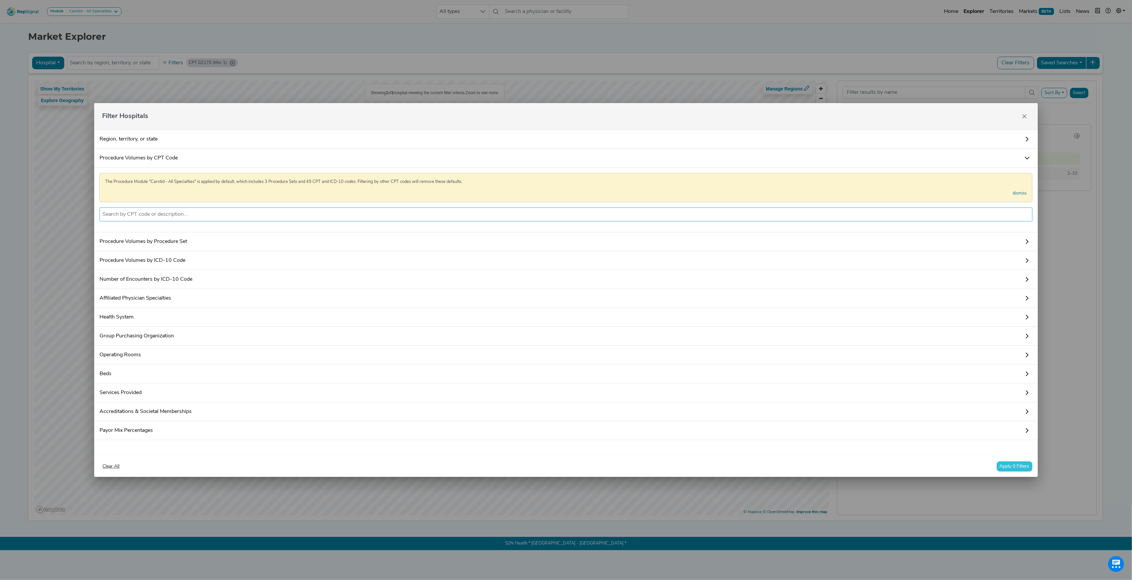
click at [219, 211] on input "text" at bounding box center [565, 215] width 927 height 8
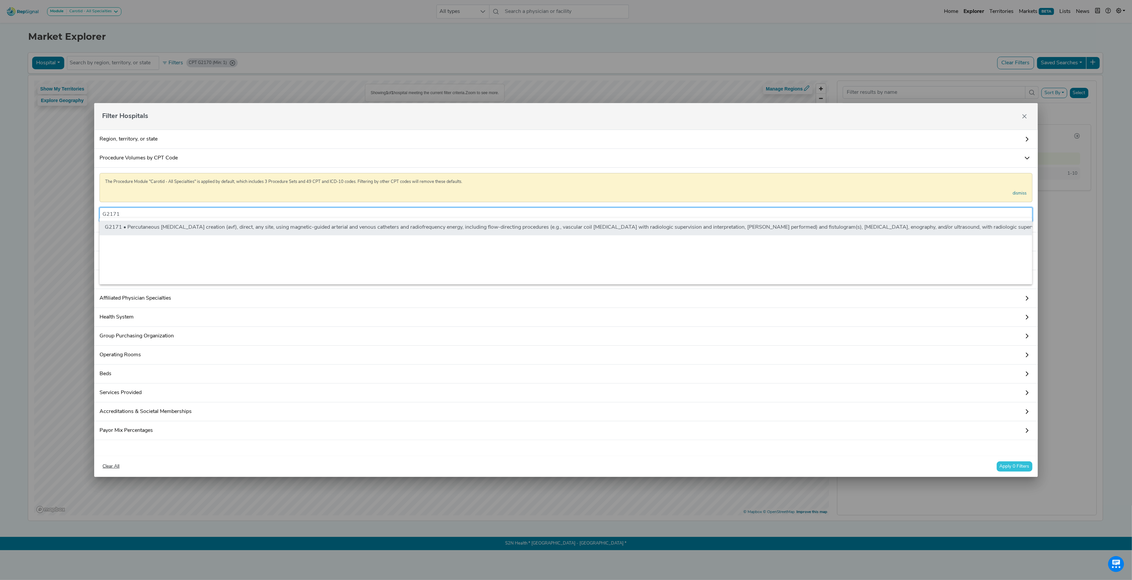
type input "G2171"
click at [226, 226] on li "G2171 • Percutaneous [MEDICAL_DATA] creation (avf), direct, any site, using mag…" at bounding box center [618, 228] width 1036 height 15
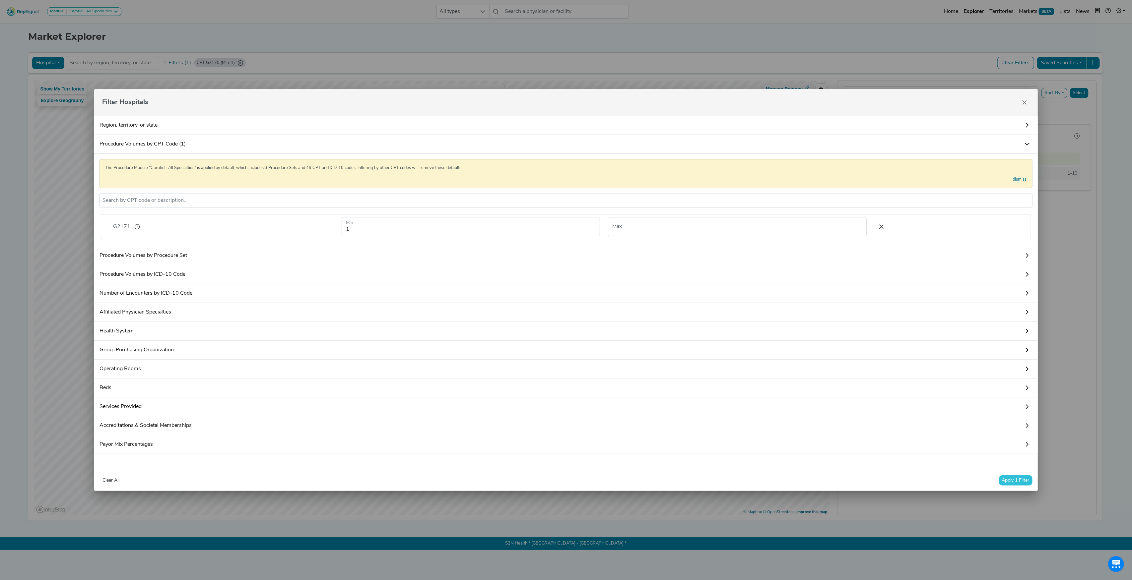
click at [1034, 484] on div "Clear All Apply 1 Filter" at bounding box center [565, 480] width 943 height 21
click at [1023, 486] on button "Apply 1 Filter" at bounding box center [1016, 481] width 34 height 10
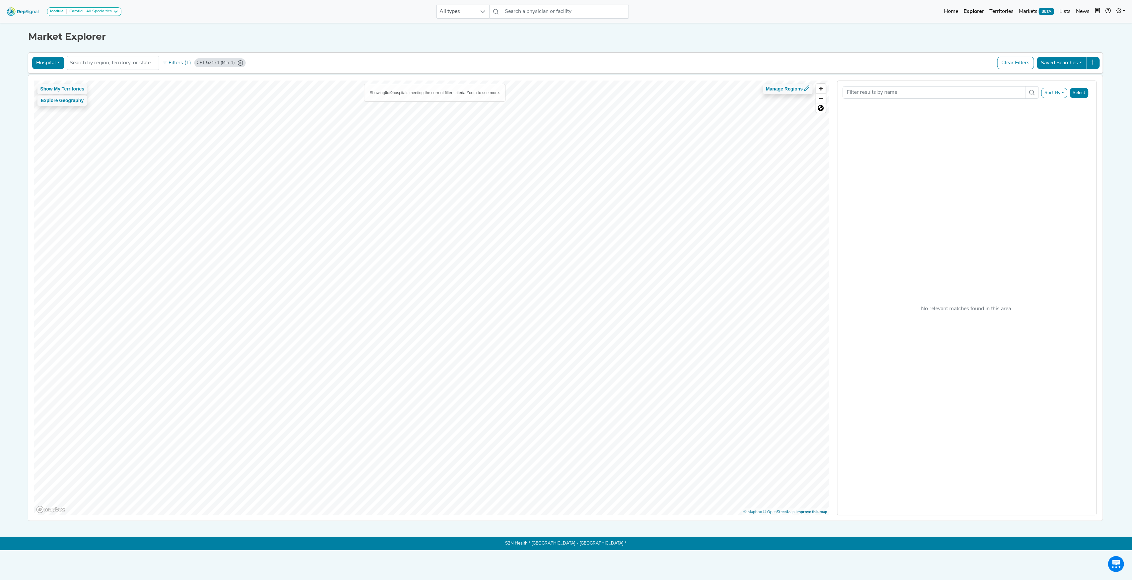
click at [58, 62] on button "Hospital" at bounding box center [48, 63] width 32 height 13
click at [53, 83] on link "Physician" at bounding box center [58, 78] width 52 height 11
click at [243, 62] on div "Hospital Physician Hospital ASC Office Health System No results found Filters (…" at bounding box center [565, 62] width 1069 height 15
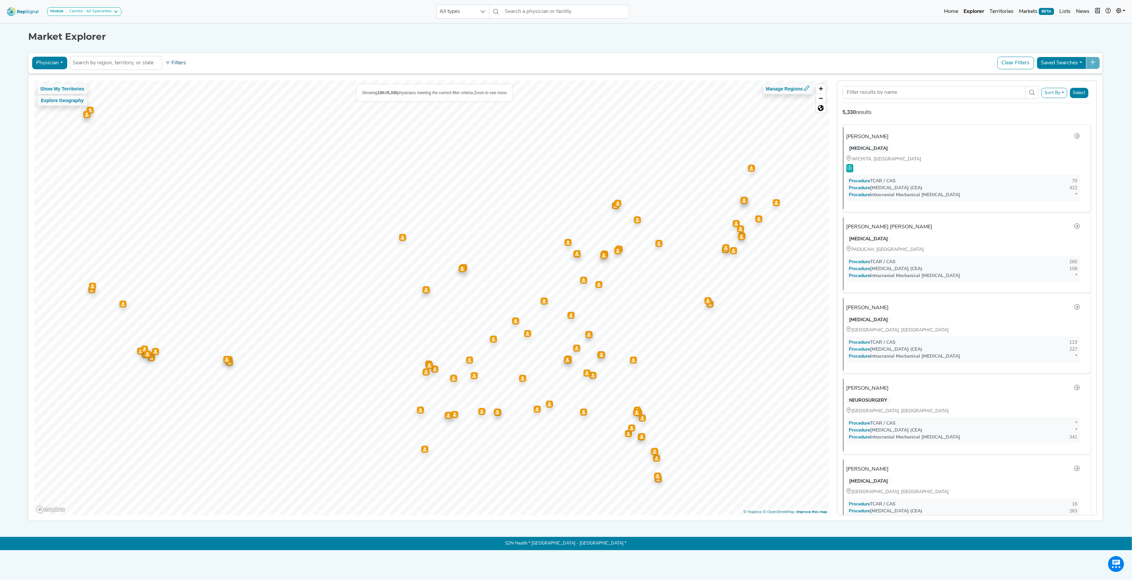
click at [185, 64] on button "Filters" at bounding box center [175, 62] width 25 height 11
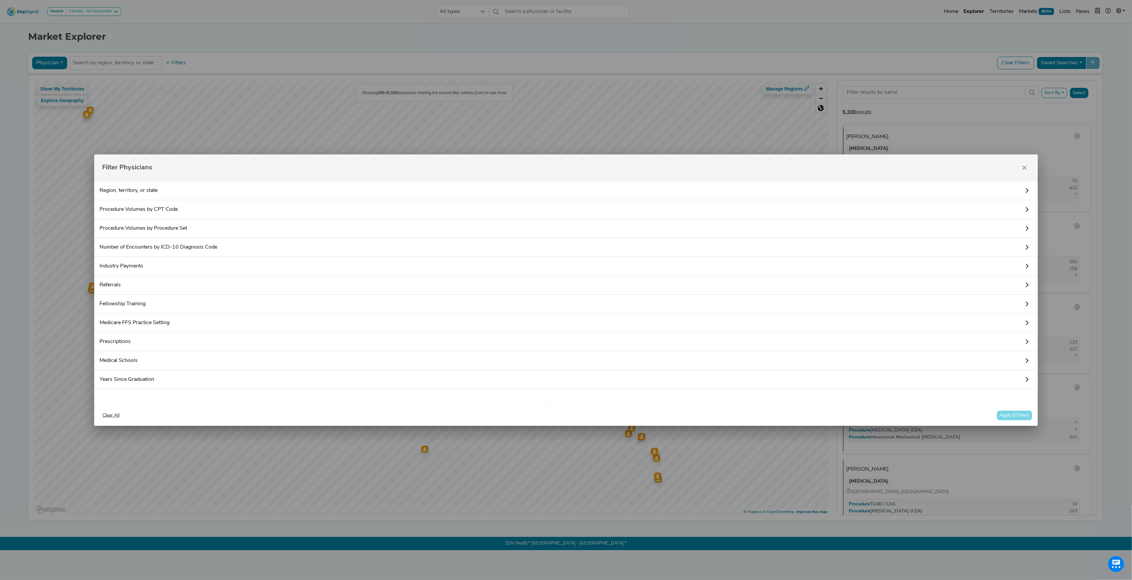
click at [131, 250] on link "Number of Encounters by ICD-10 Diagnosis Code" at bounding box center [565, 247] width 943 height 19
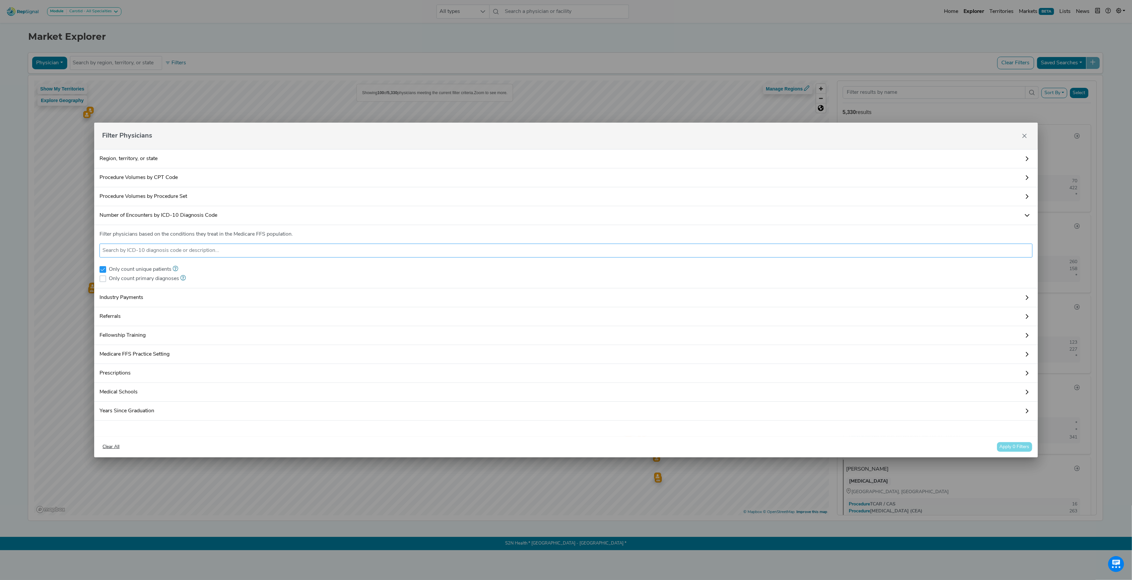
click at [171, 250] on input "text" at bounding box center [565, 251] width 927 height 8
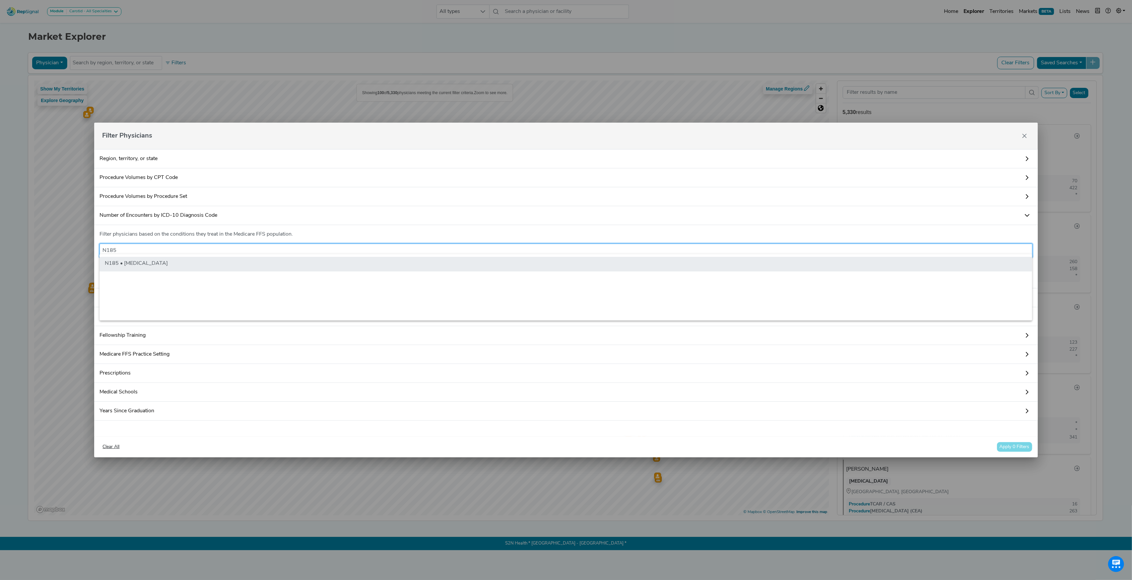
type input "N185"
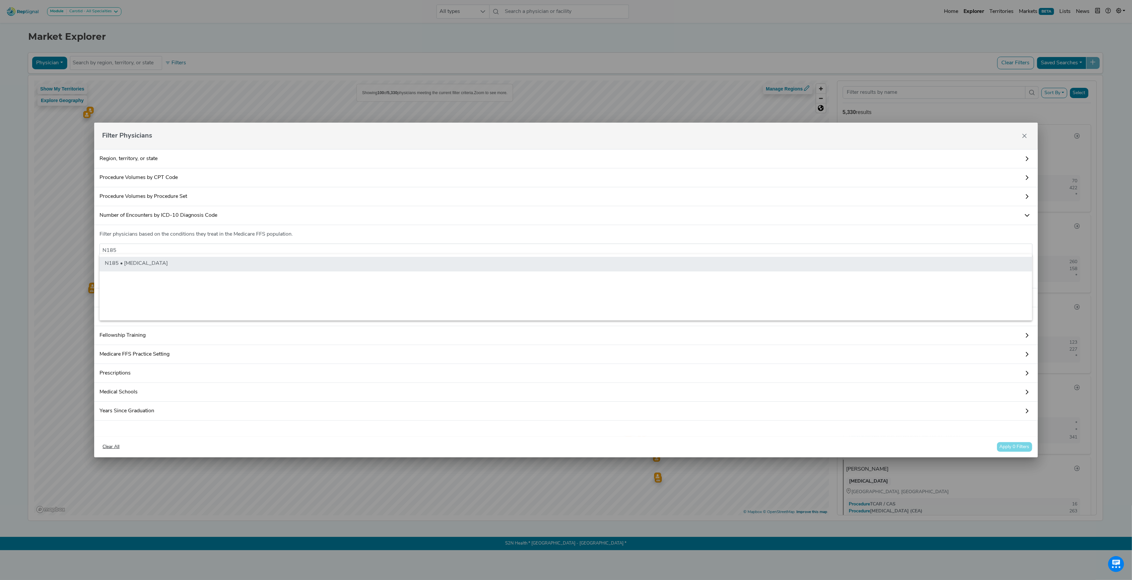
click at [189, 264] on li "N185 • [MEDICAL_DATA]" at bounding box center [566, 264] width 933 height 15
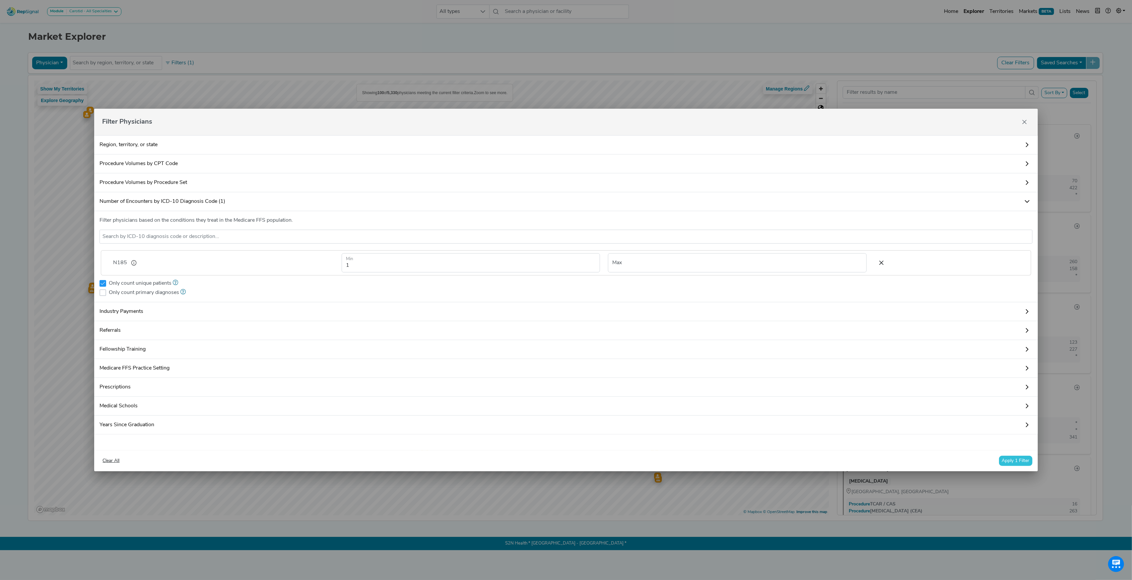
click at [1002, 466] on button "Apply 1 Filter" at bounding box center [1016, 461] width 34 height 10
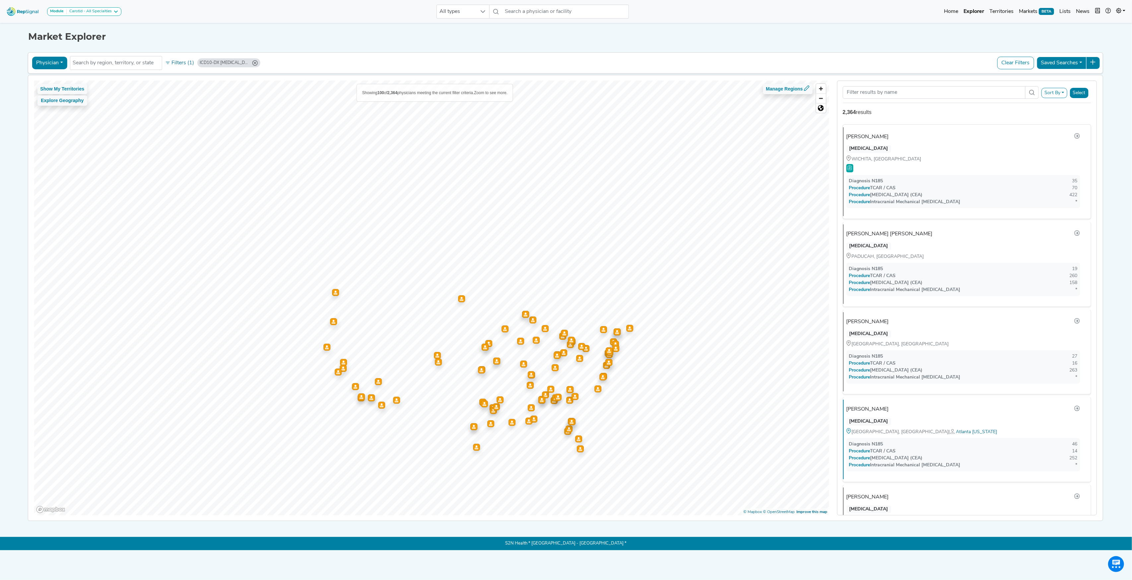
click at [1050, 96] on button "Sort By" at bounding box center [1054, 93] width 26 height 10
click at [972, 119] on link "DIAGNOSIS: N185" at bounding box center [1010, 119] width 113 height 11
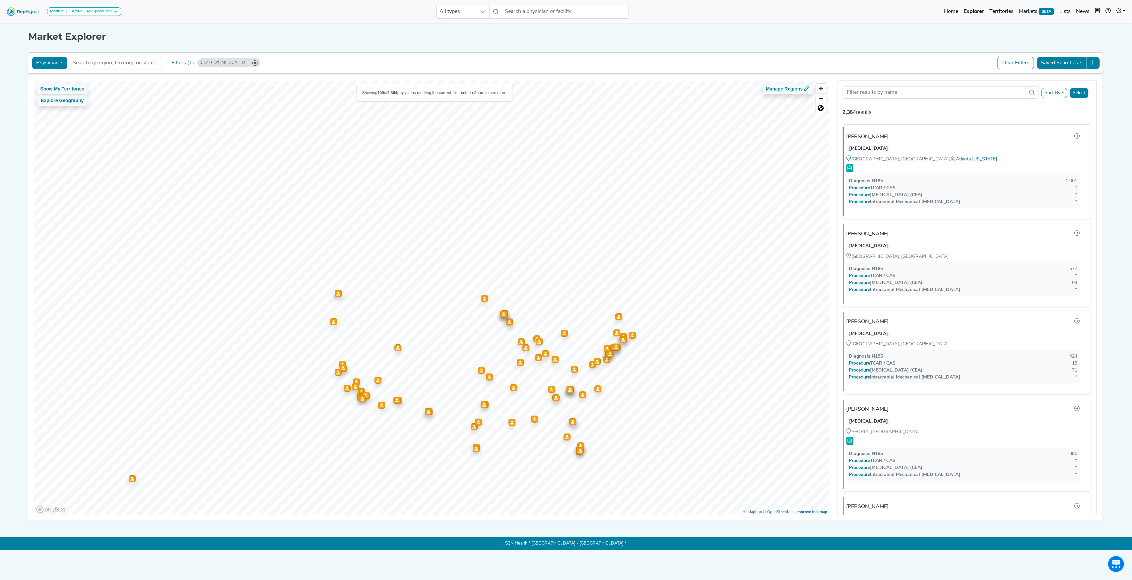
click at [51, 65] on button "Physician" at bounding box center [49, 63] width 35 height 13
click at [184, 64] on button "Filters (1)" at bounding box center [179, 62] width 33 height 11
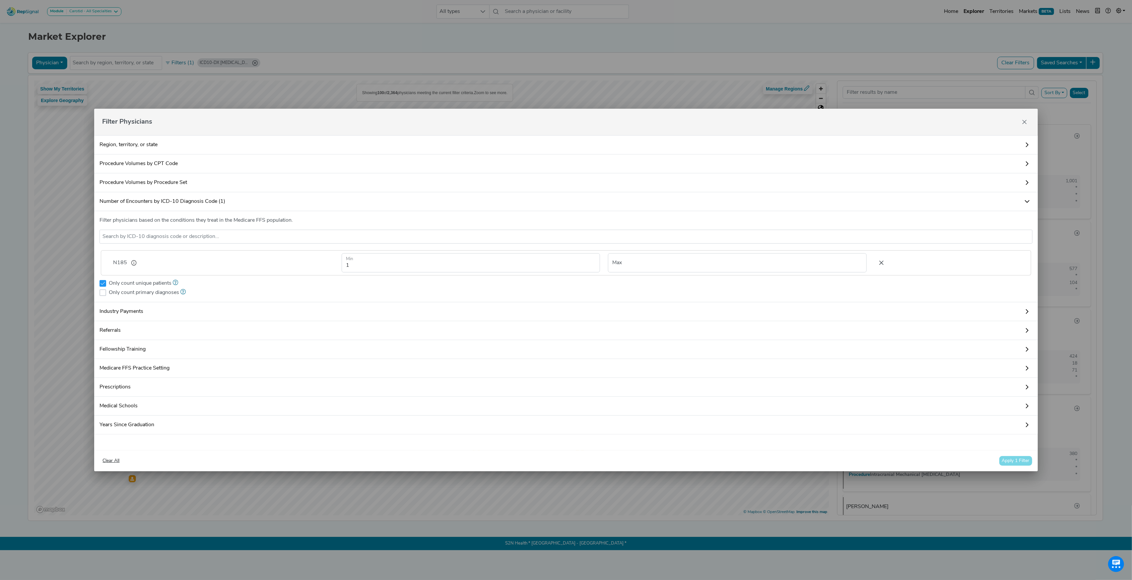
click at [879, 260] on icon at bounding box center [882, 263] width 14 height 10
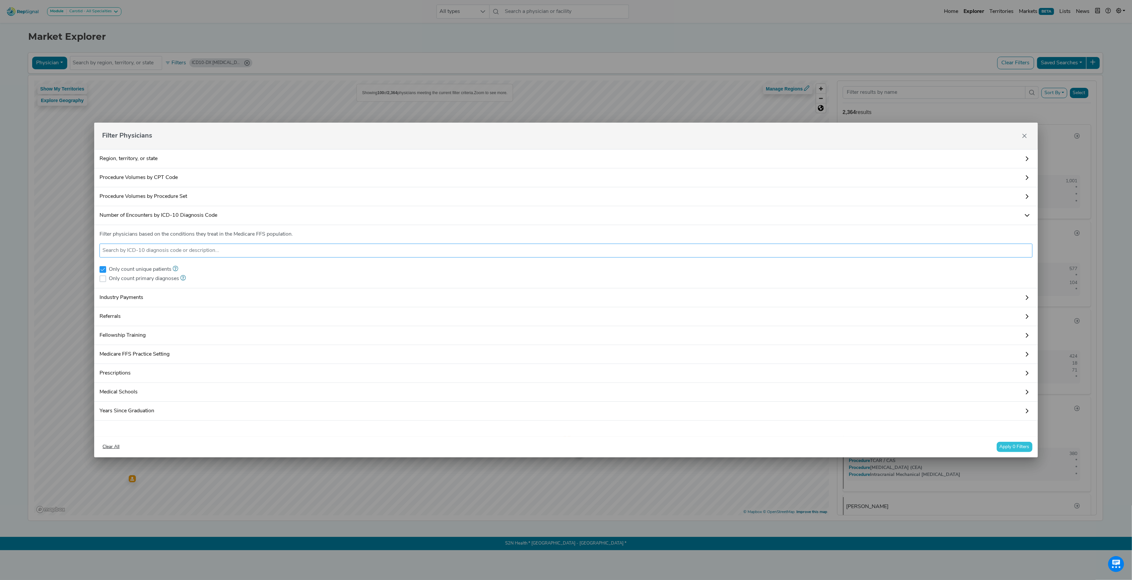
click at [296, 247] on input "text" at bounding box center [565, 251] width 927 height 8
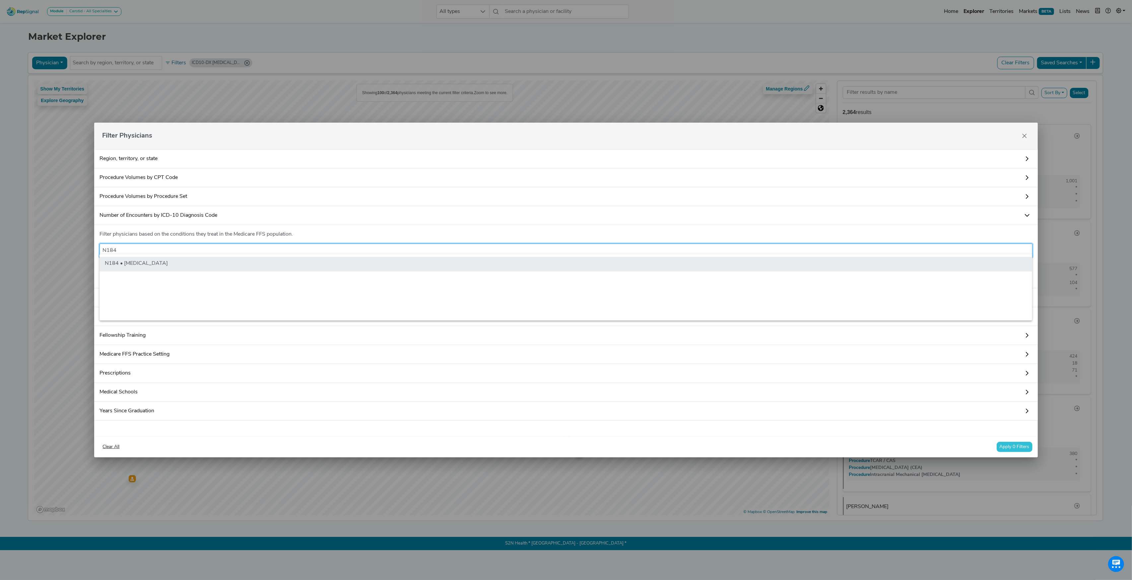
type input "N184"
click at [146, 259] on li "N184 • [MEDICAL_DATA]" at bounding box center [566, 264] width 933 height 15
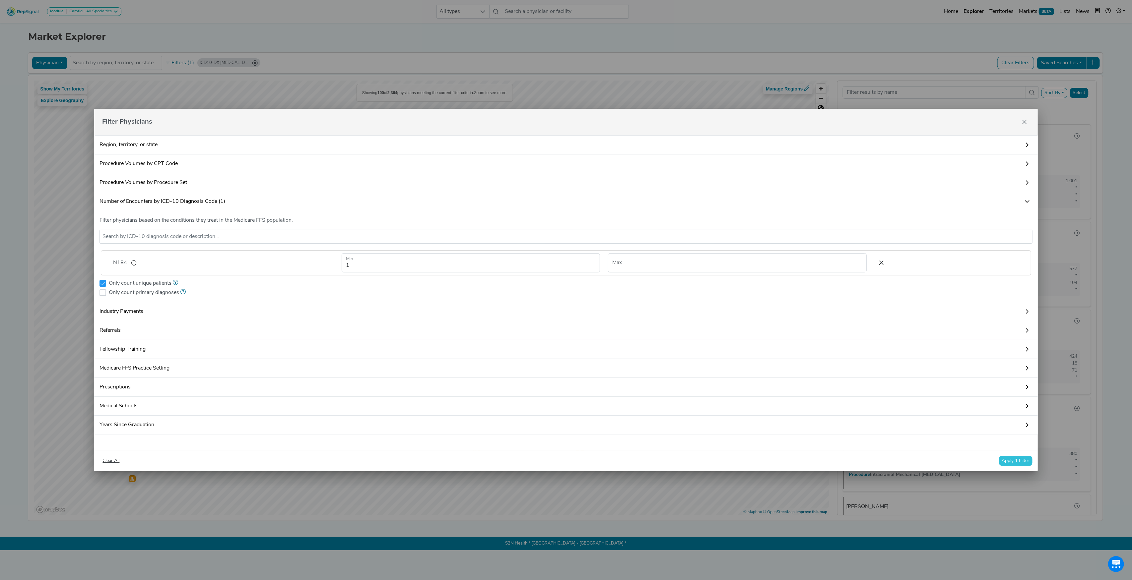
click at [1017, 464] on button "Apply 1 Filter" at bounding box center [1016, 461] width 34 height 10
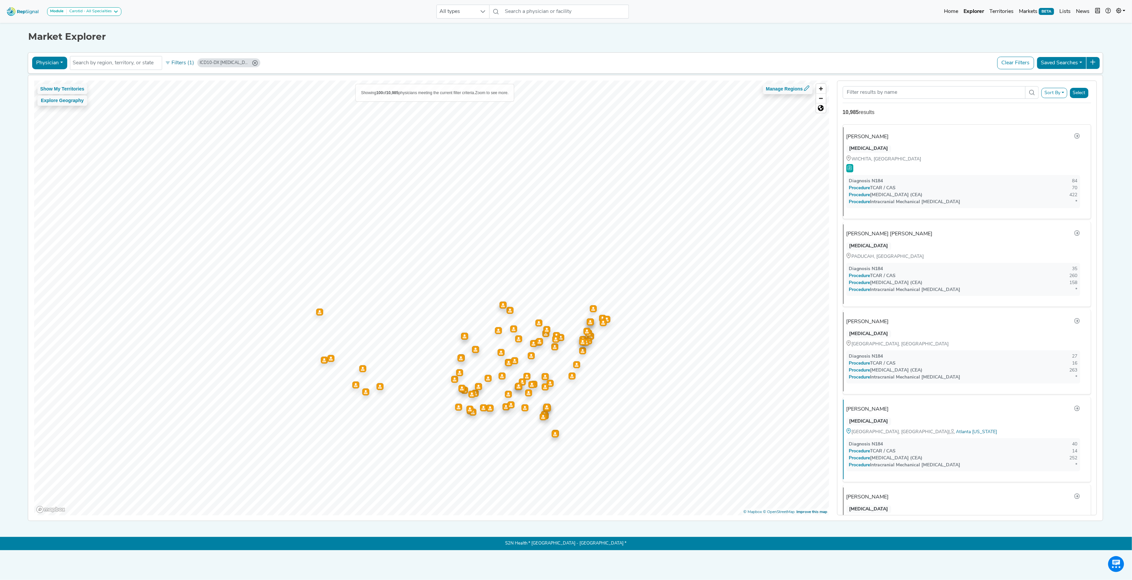
click at [1050, 97] on button "Sort By" at bounding box center [1054, 93] width 26 height 10
click at [974, 119] on link "DIAGNOSIS: N184" at bounding box center [1010, 119] width 113 height 11
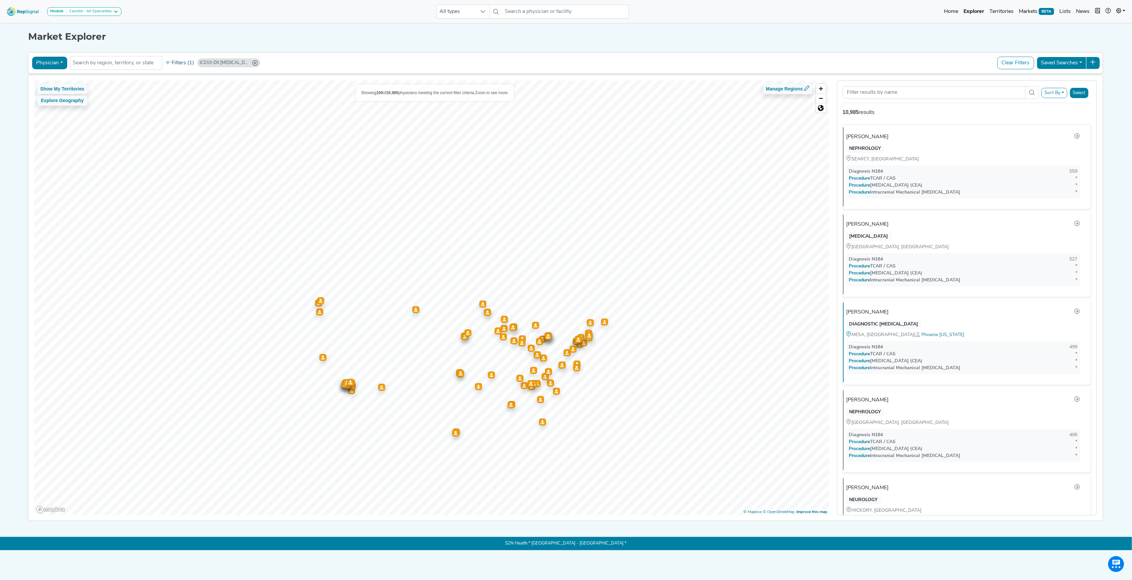
click at [176, 61] on button "Filters (1)" at bounding box center [179, 62] width 33 height 11
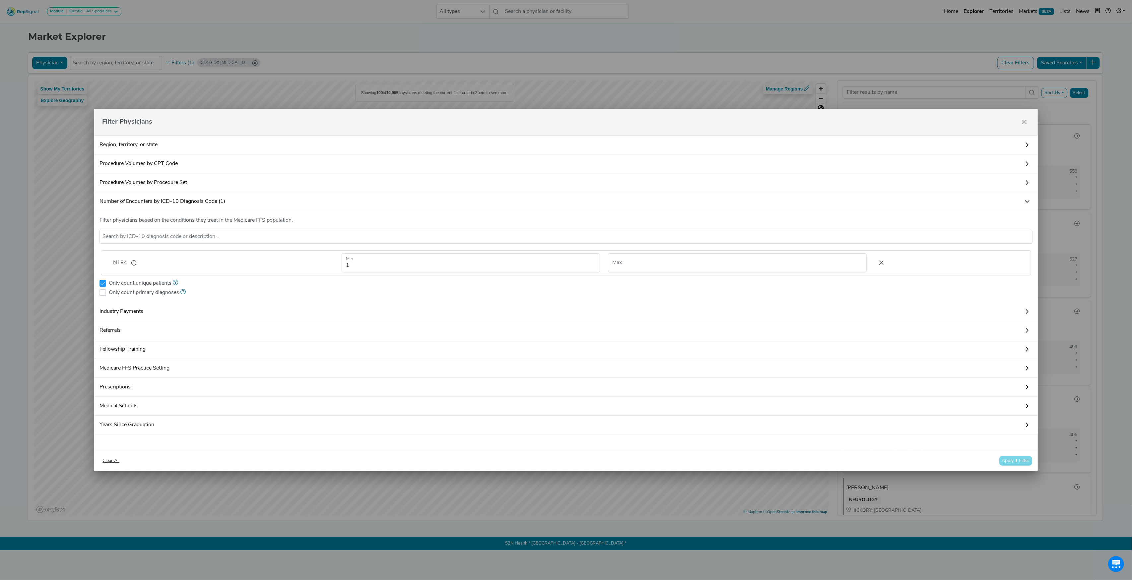
click at [881, 258] on icon at bounding box center [882, 263] width 14 height 10
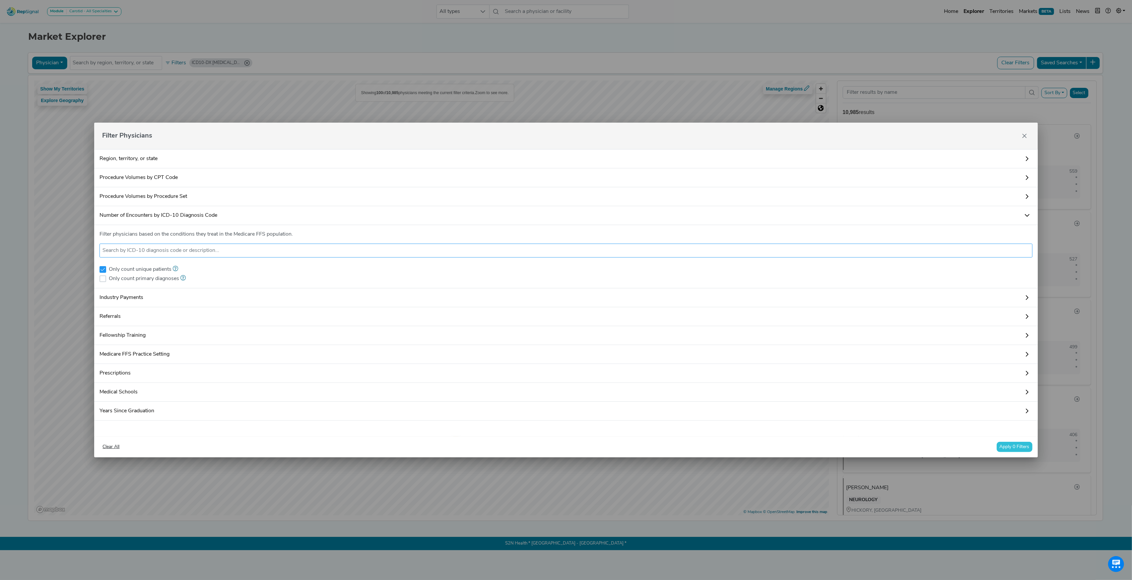
click at [273, 247] on input "text" at bounding box center [565, 251] width 927 height 8
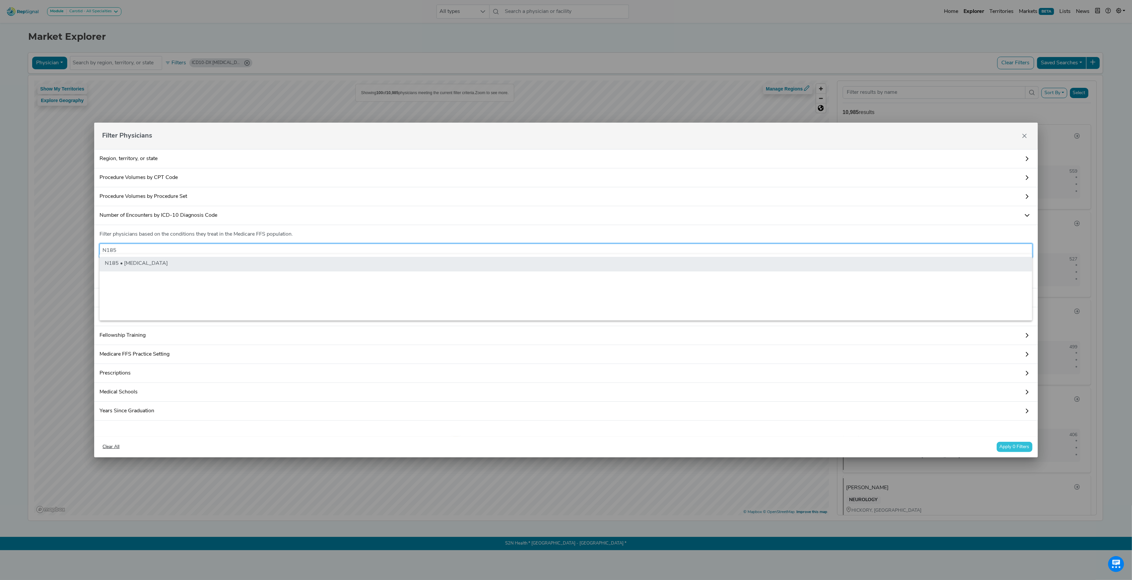
type input "N185"
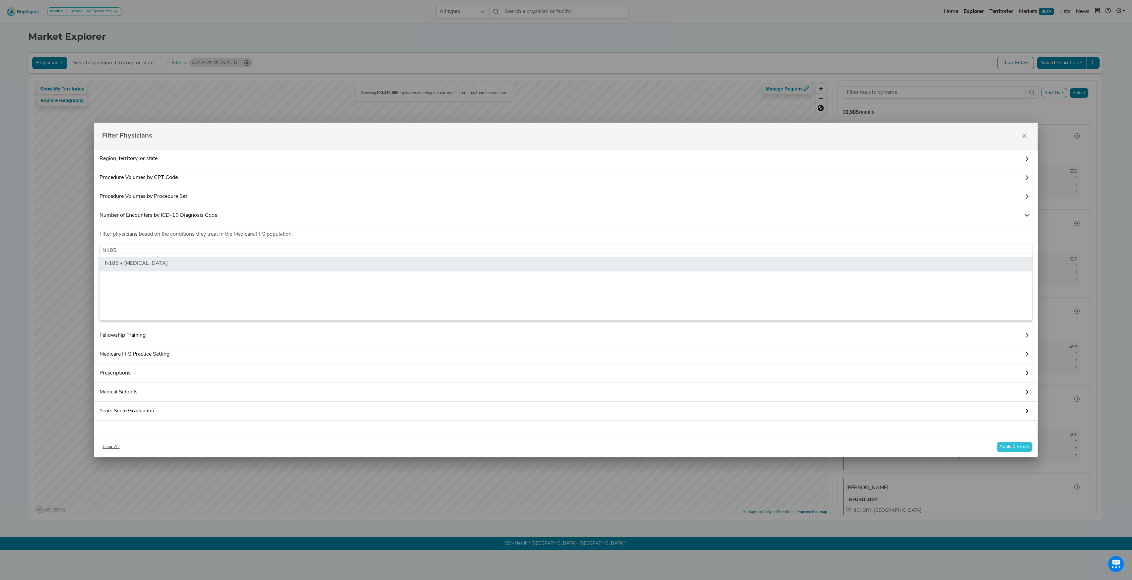
click at [165, 263] on li "N185 • [MEDICAL_DATA]" at bounding box center [566, 264] width 933 height 15
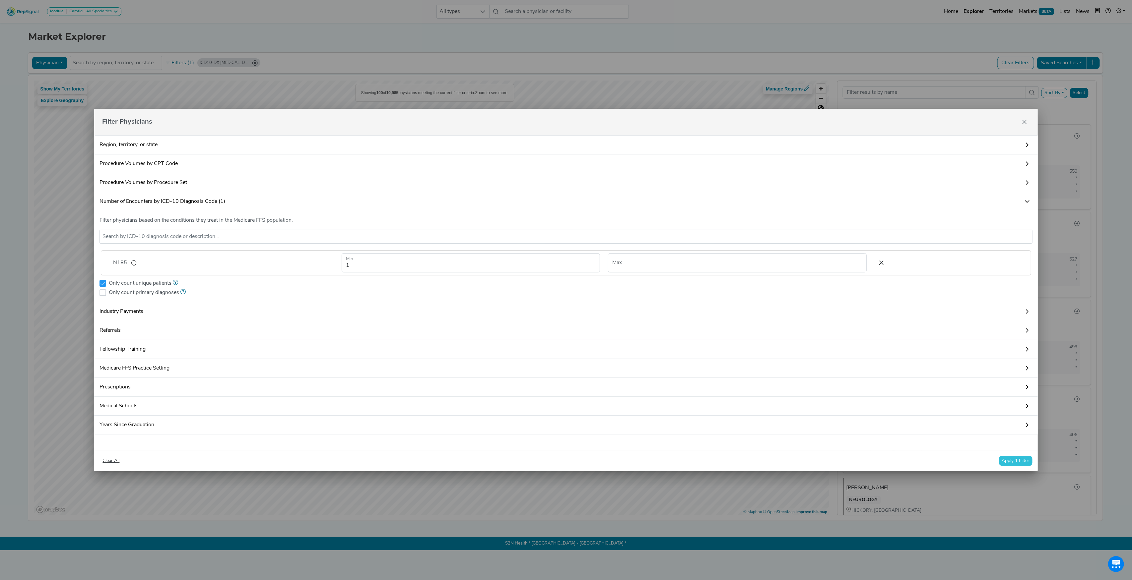
click at [1021, 466] on button "Apply 1 Filter" at bounding box center [1016, 461] width 34 height 10
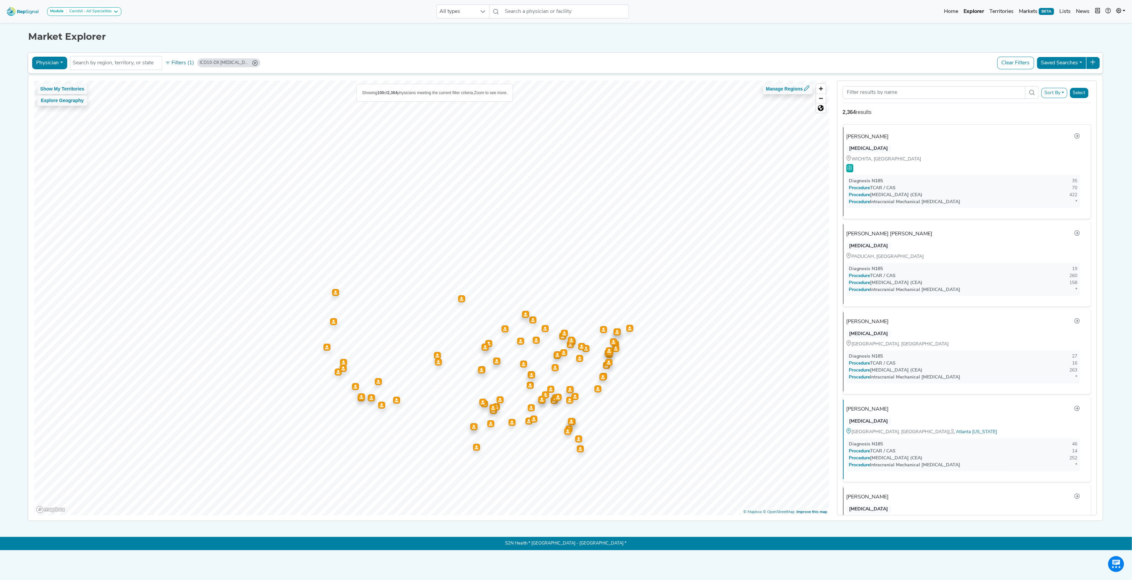
click at [1060, 94] on button "Sort By" at bounding box center [1054, 93] width 26 height 10
click at [1007, 117] on link "DIAGNOSIS: N185" at bounding box center [1010, 119] width 113 height 11
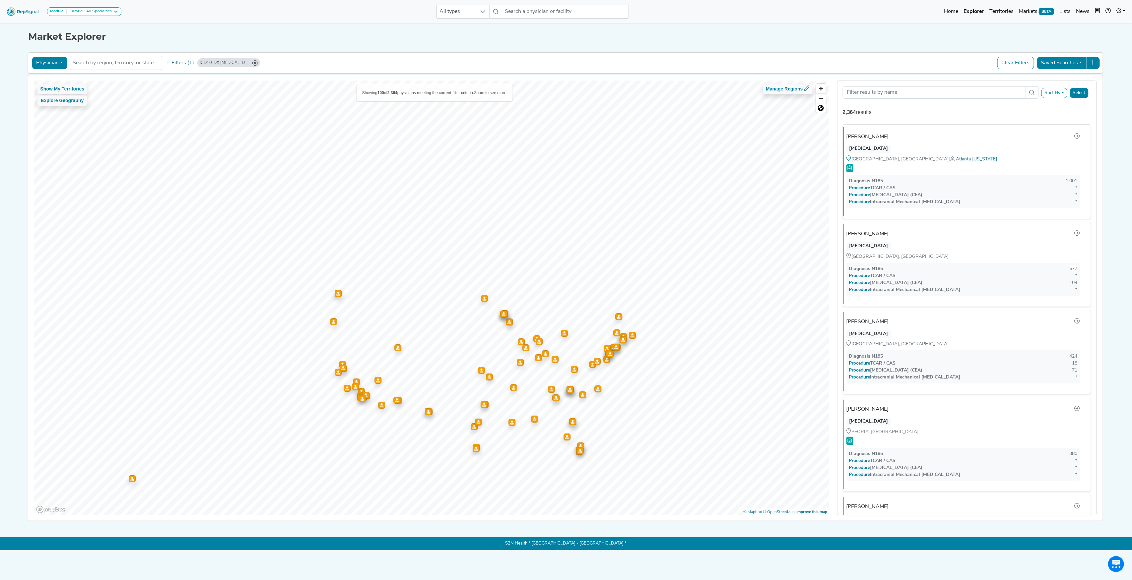
click at [181, 66] on button "Filters (1)" at bounding box center [179, 62] width 33 height 11
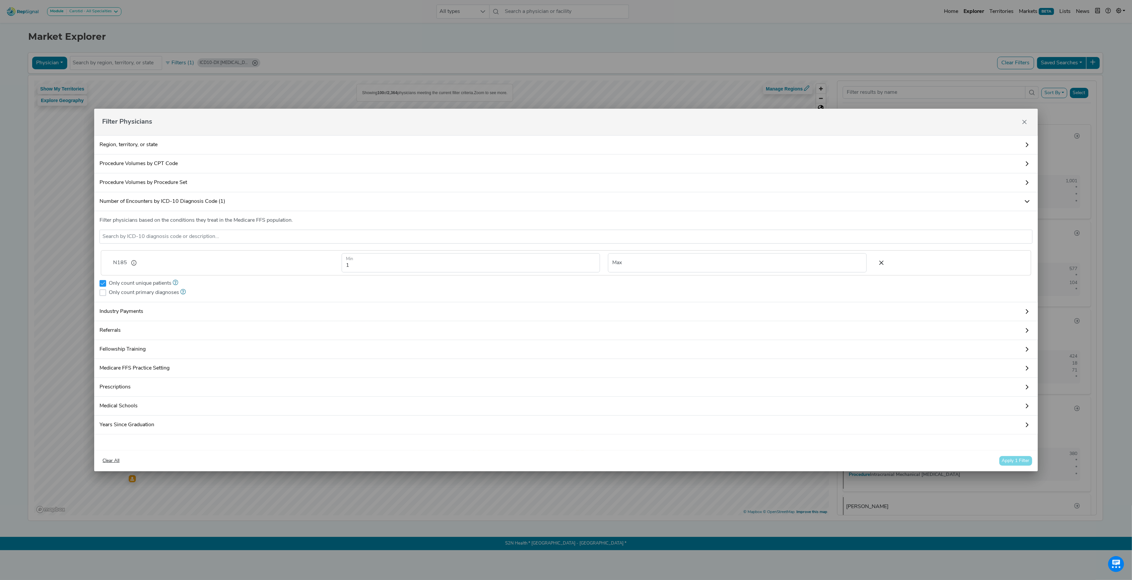
click at [143, 353] on link "Fellowship Training" at bounding box center [565, 349] width 943 height 19
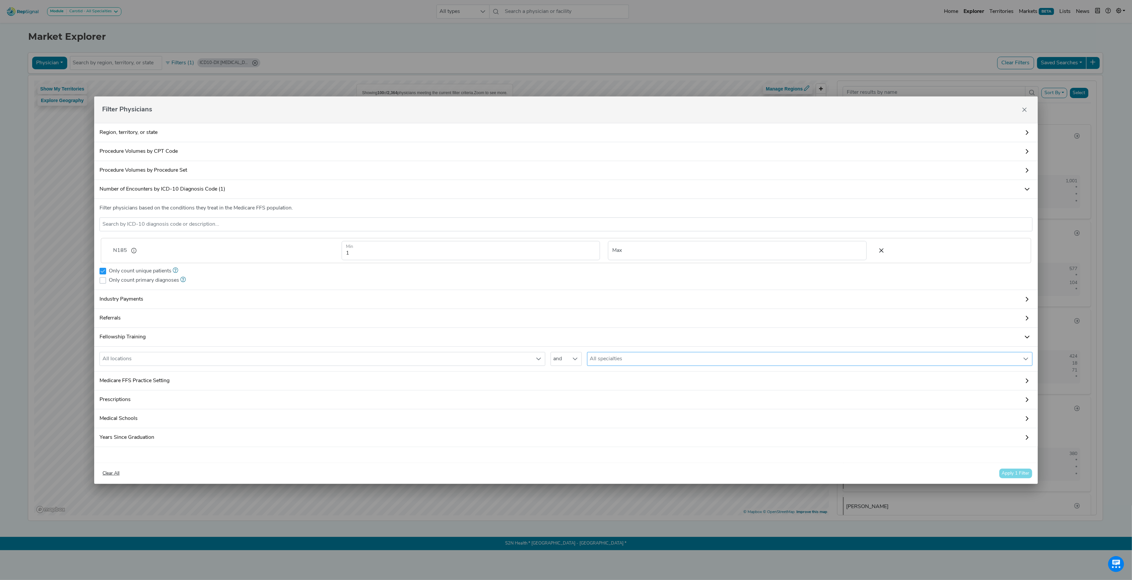
click at [623, 359] on div "All specialties" at bounding box center [803, 359] width 432 height 13
click at [597, 399] on div "nephrology" at bounding box center [595, 396] width 7 height 7
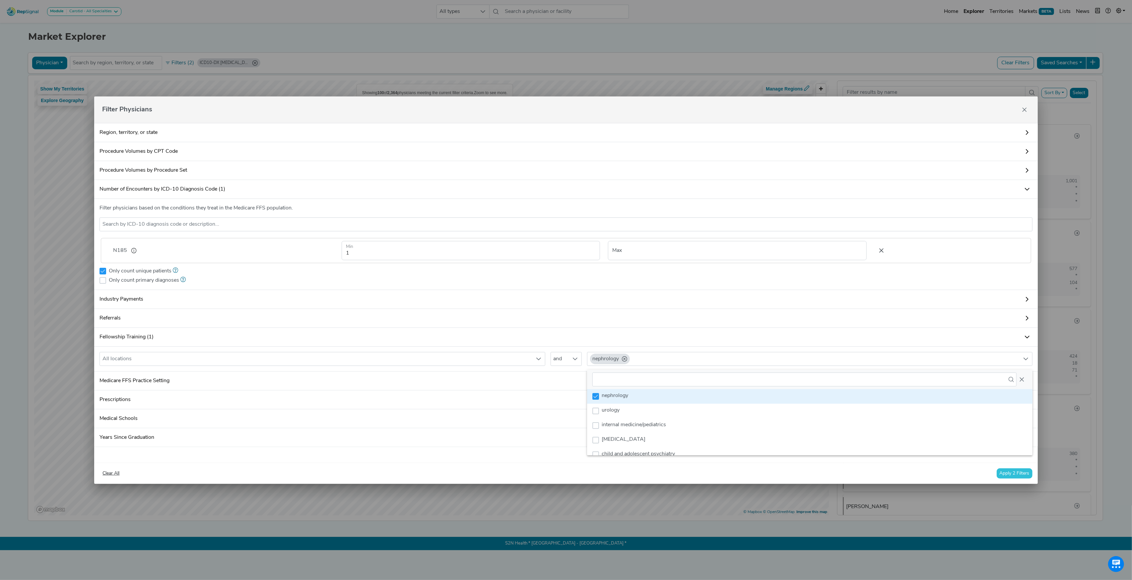
click at [875, 248] on icon at bounding box center [882, 251] width 14 height 10
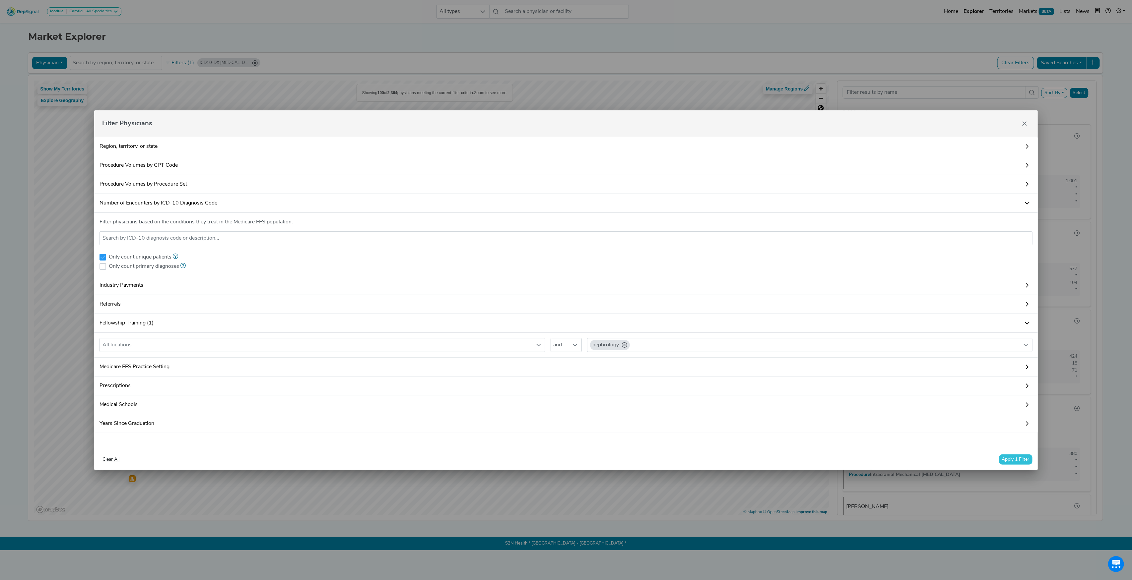
click at [1016, 465] on button "Apply 1 Filter" at bounding box center [1016, 460] width 34 height 10
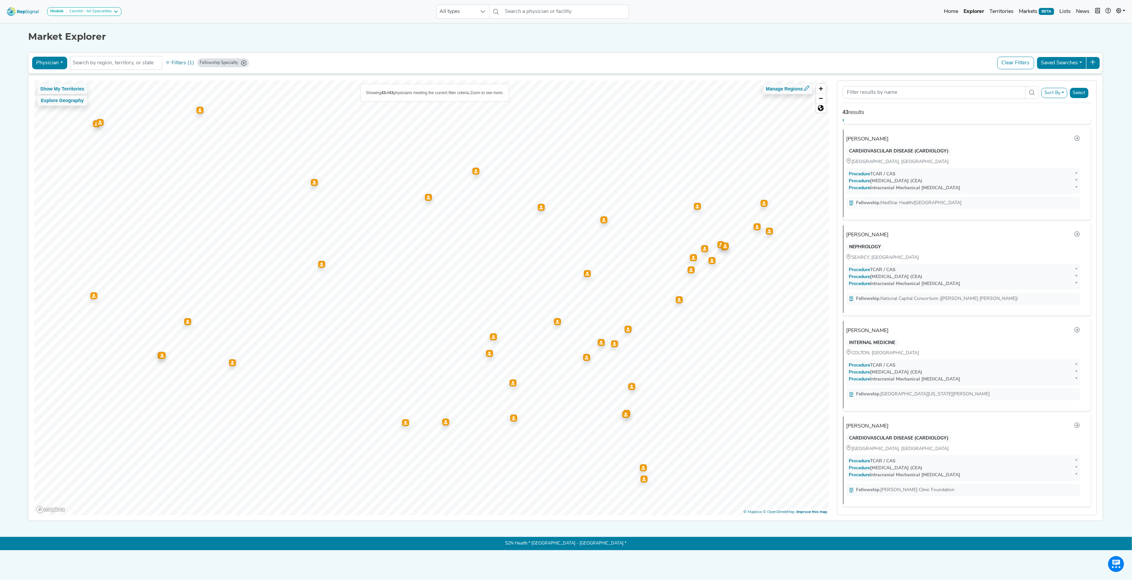
scroll to position [3797, 0]
click at [241, 62] on icon "Fellowship Specialty" at bounding box center [243, 62] width 5 height 5
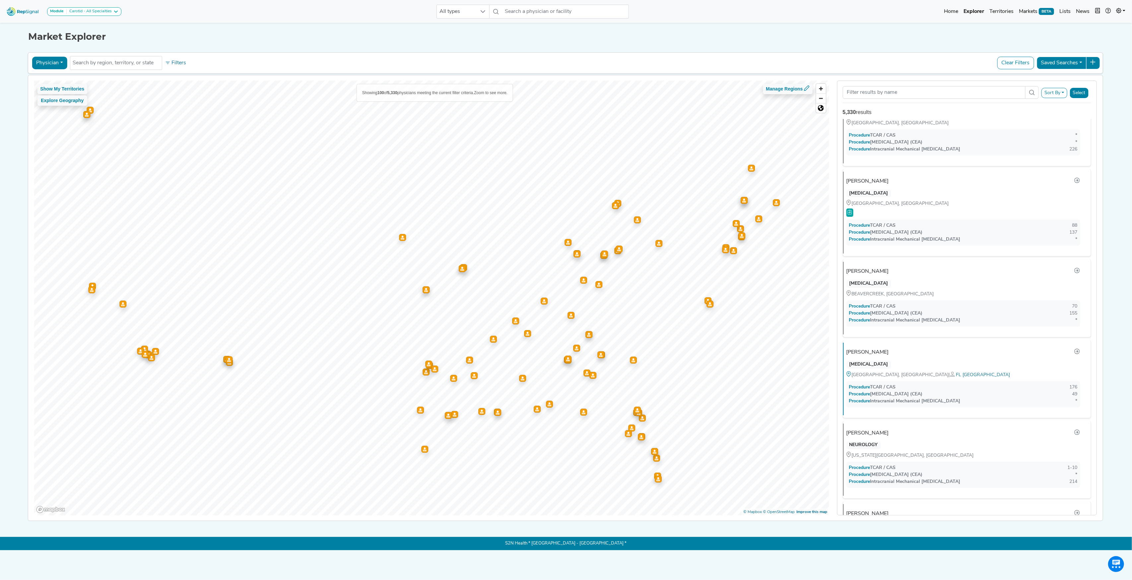
scroll to position [0, 0]
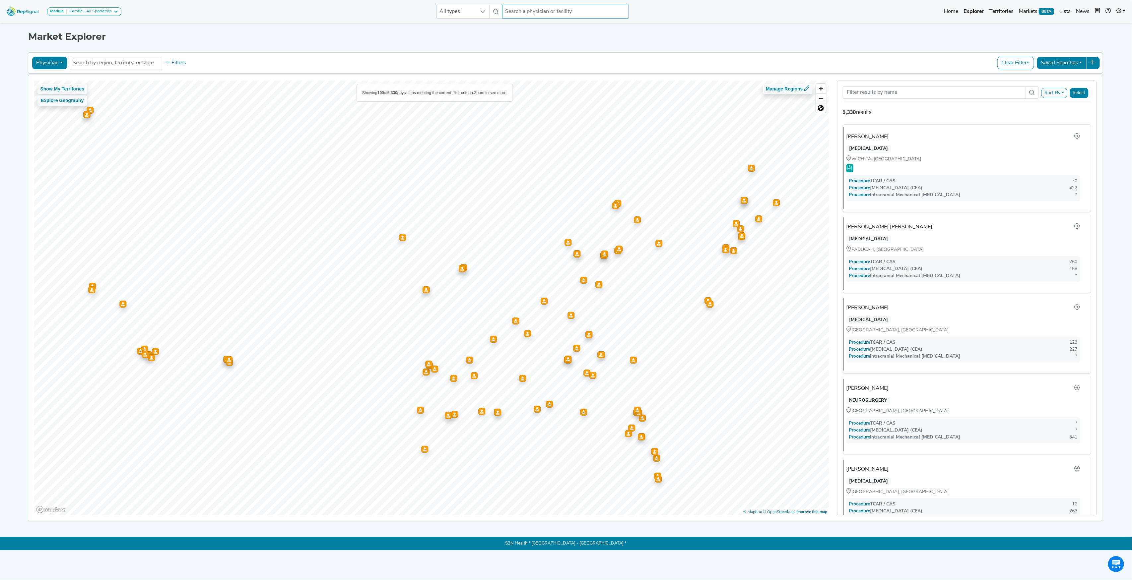
click at [525, 11] on input "text" at bounding box center [565, 12] width 127 height 14
click at [509, 9] on input "[PERSON_NAME]" at bounding box center [565, 12] width 127 height 14
type input "saad"
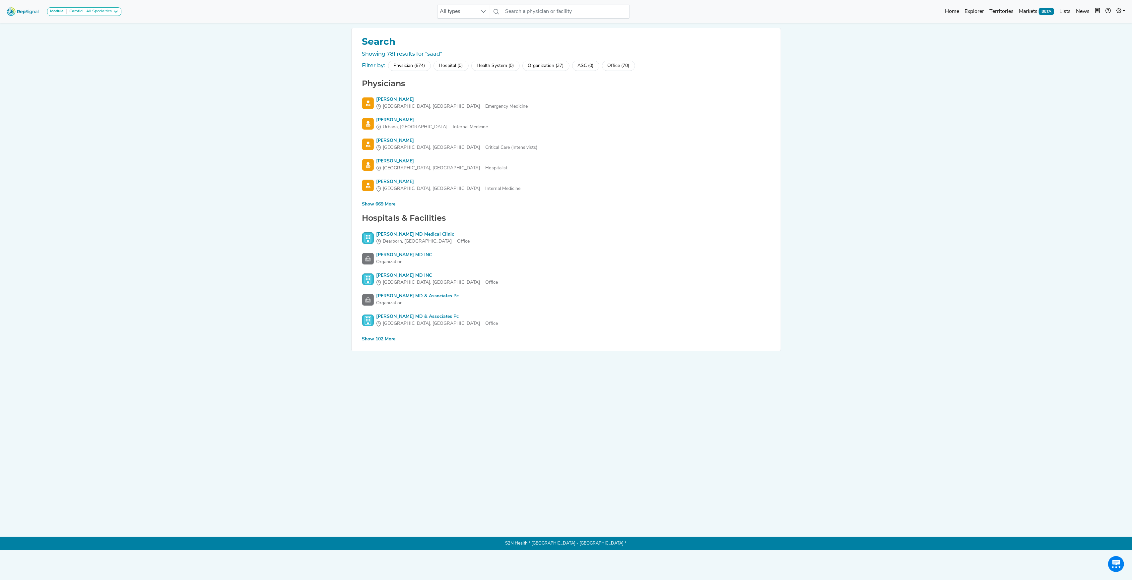
click at [380, 204] on div "Show 669 More" at bounding box center [379, 204] width 34 height 7
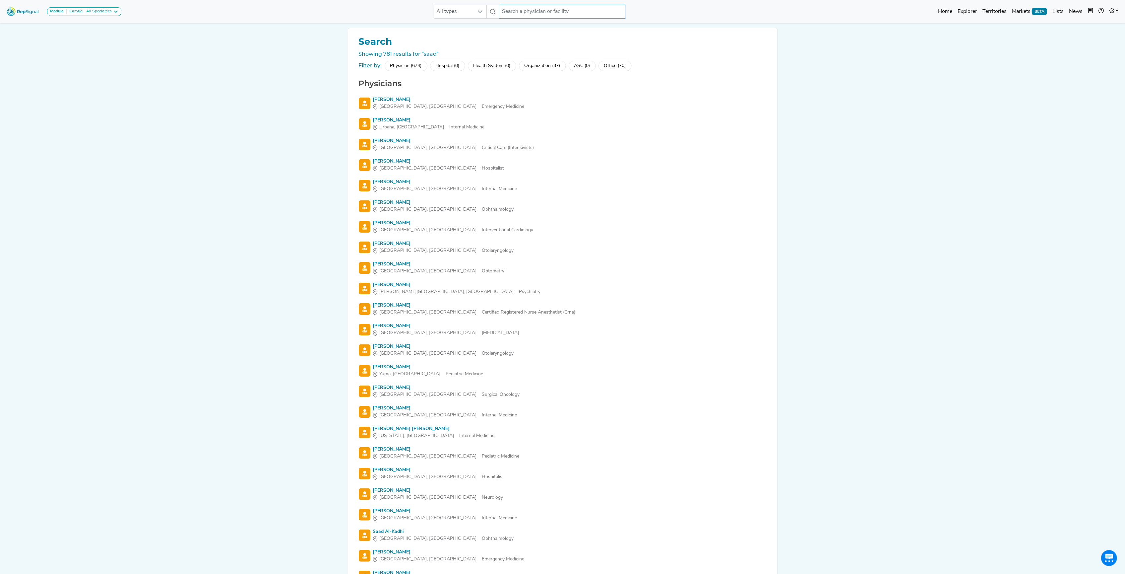
click at [517, 13] on input "text" at bounding box center [562, 12] width 127 height 14
click at [543, 54] on div "[PERSON_NAME]" at bounding box center [585, 57] width 133 height 7
type input "[PERSON_NAME]"
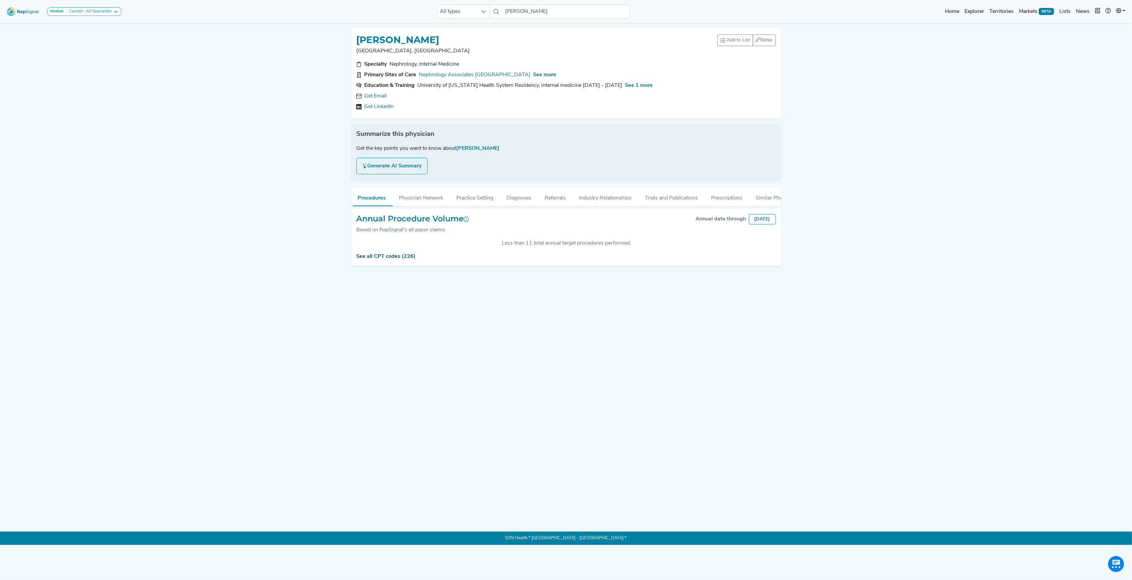
click at [384, 259] on link "See all CPT codes (226)" at bounding box center [386, 256] width 59 height 5
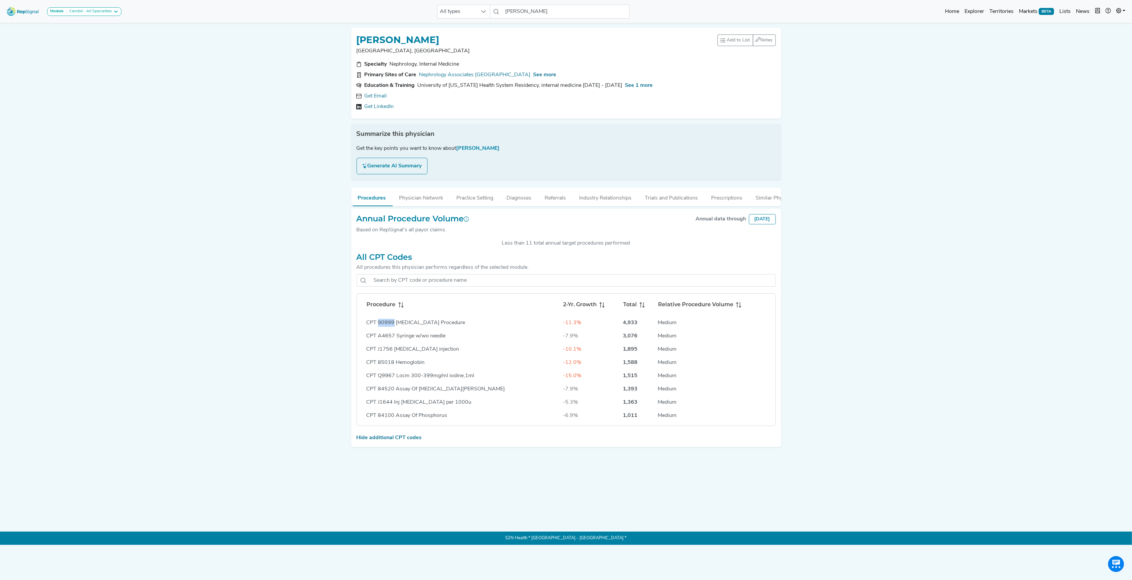
drag, startPoint x: 379, startPoint y: 329, endPoint x: 393, endPoint y: 329, distance: 13.9
click at [393, 327] on div "CPT 90999 [MEDICAL_DATA] Procedure" at bounding box center [462, 323] width 191 height 8
drag, startPoint x: 368, startPoint y: 330, endPoint x: 393, endPoint y: 328, distance: 24.9
click at [393, 327] on div "CPT 90999 [MEDICAL_DATA] Procedure" at bounding box center [462, 323] width 191 height 8
copy div "CPT 90999"
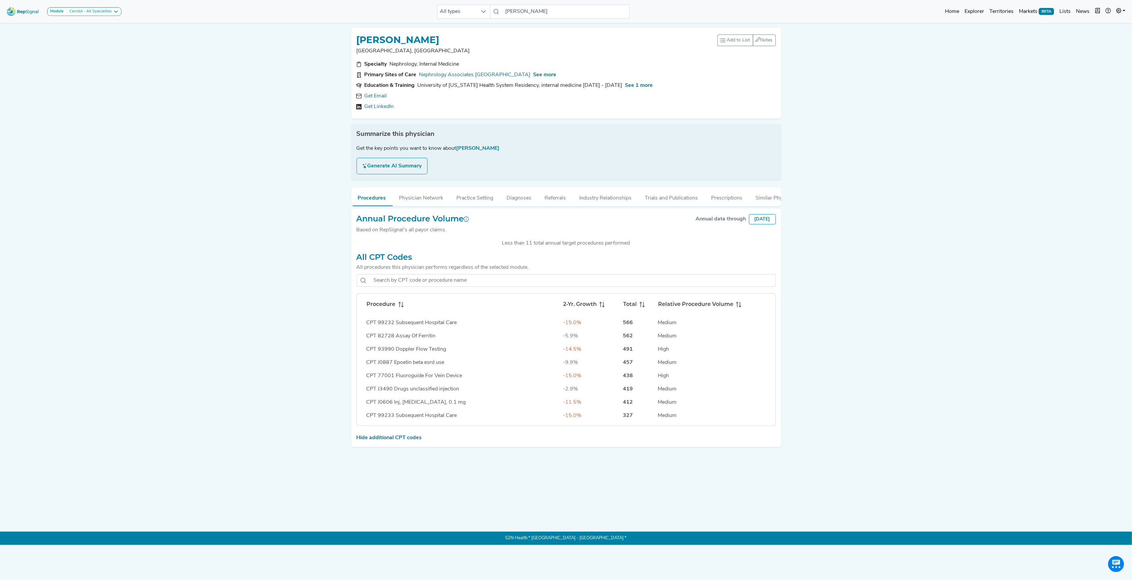
scroll to position [309, 0]
click at [442, 287] on input "text" at bounding box center [573, 280] width 406 height 13
type input "dial"
click at [382, 327] on div "CPT 90999 [MEDICAL_DATA] Procedure" at bounding box center [462, 323] width 191 height 8
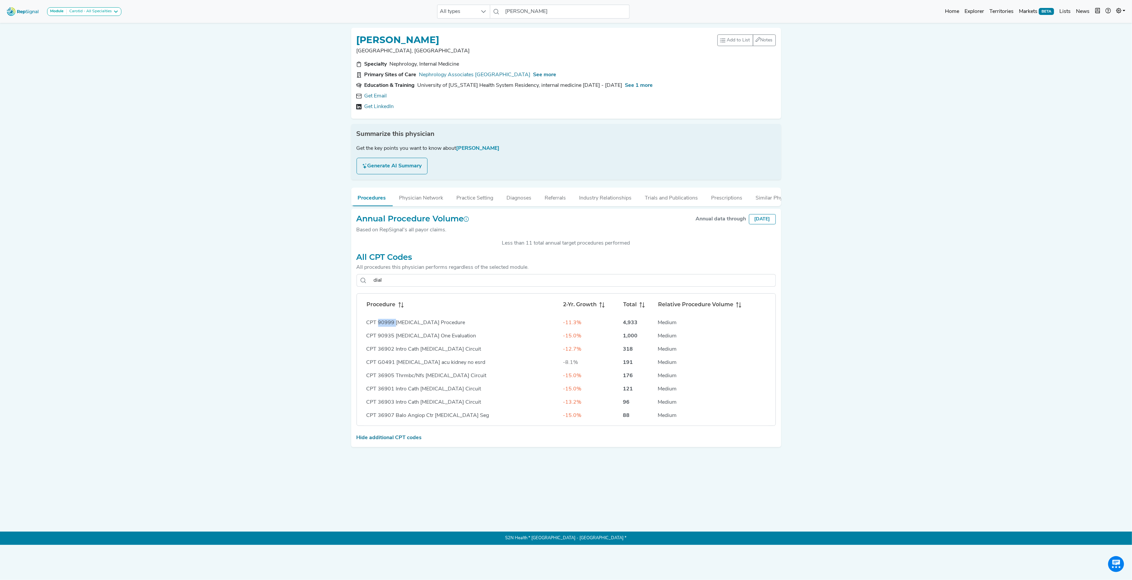
click at [382, 327] on div "CPT 90999 [MEDICAL_DATA] Procedure" at bounding box center [462, 323] width 191 height 8
click at [533, 10] on input "[PERSON_NAME]" at bounding box center [566, 12] width 127 height 14
click at [539, 55] on div "[PERSON_NAME]" at bounding box center [594, 57] width 144 height 7
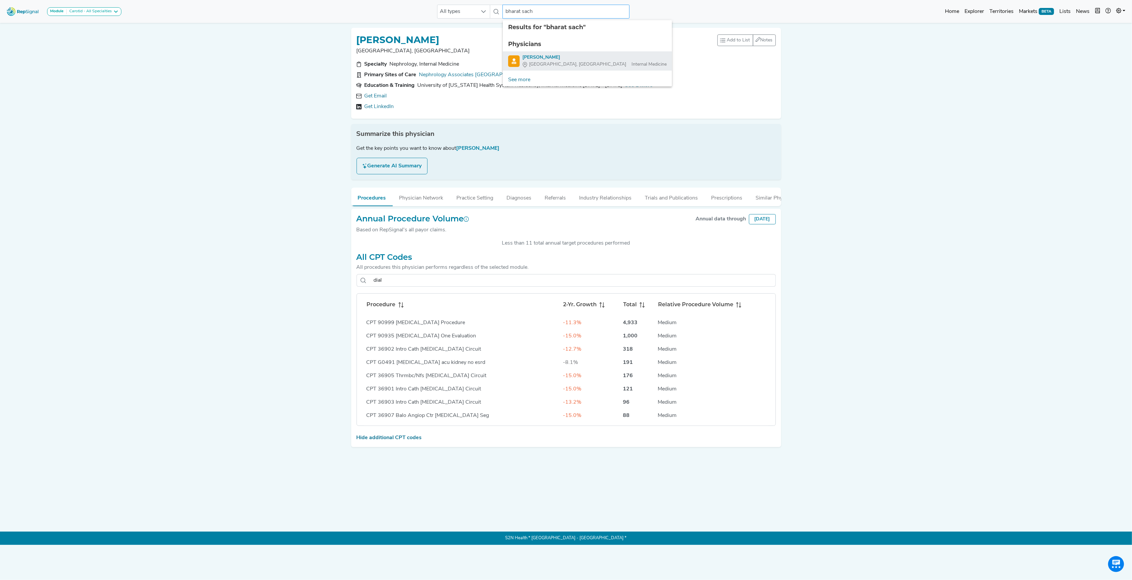
type input "[PERSON_NAME]"
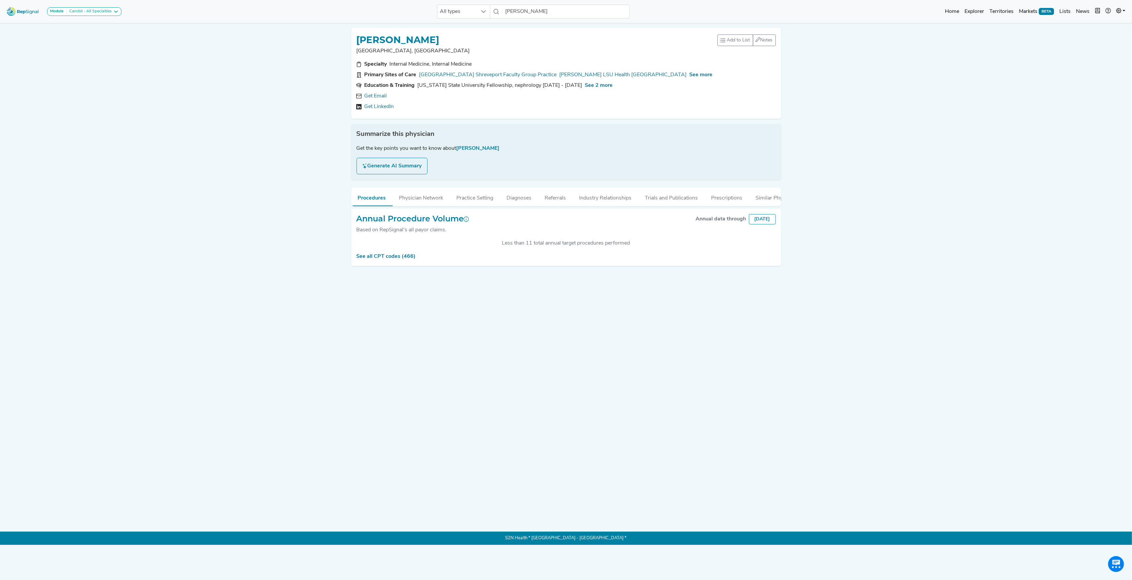
click at [373, 261] on div "See all CPT codes (466)" at bounding box center [566, 257] width 419 height 8
click at [381, 259] on link "See all CPT codes (466)" at bounding box center [386, 256] width 59 height 5
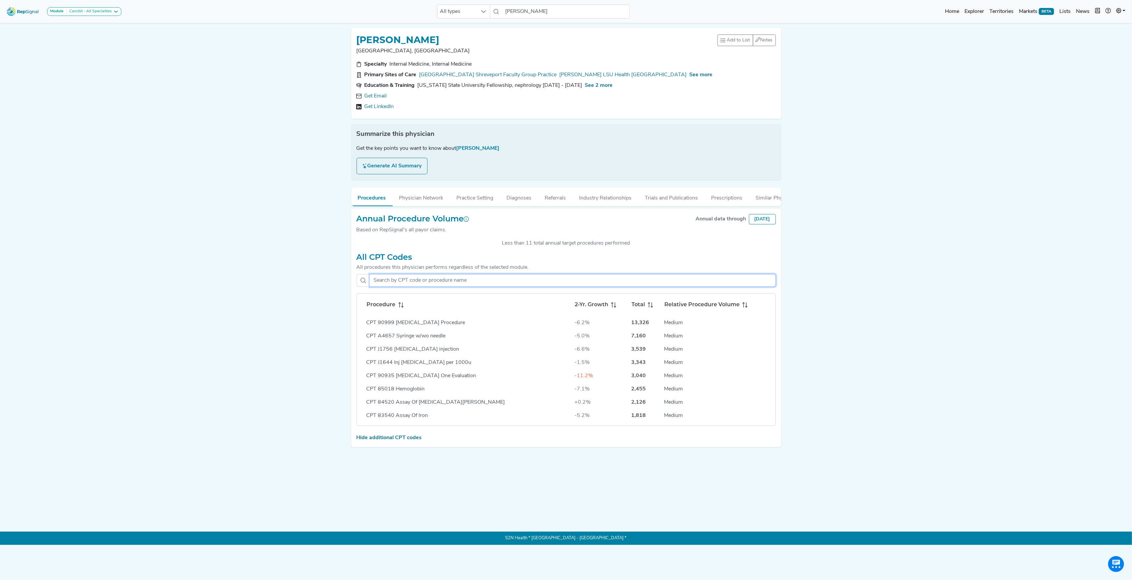
click at [467, 287] on input "text" at bounding box center [573, 280] width 406 height 13
type input "[MEDICAL_DATA]"
click at [28, 12] on img at bounding box center [23, 11] width 38 height 14
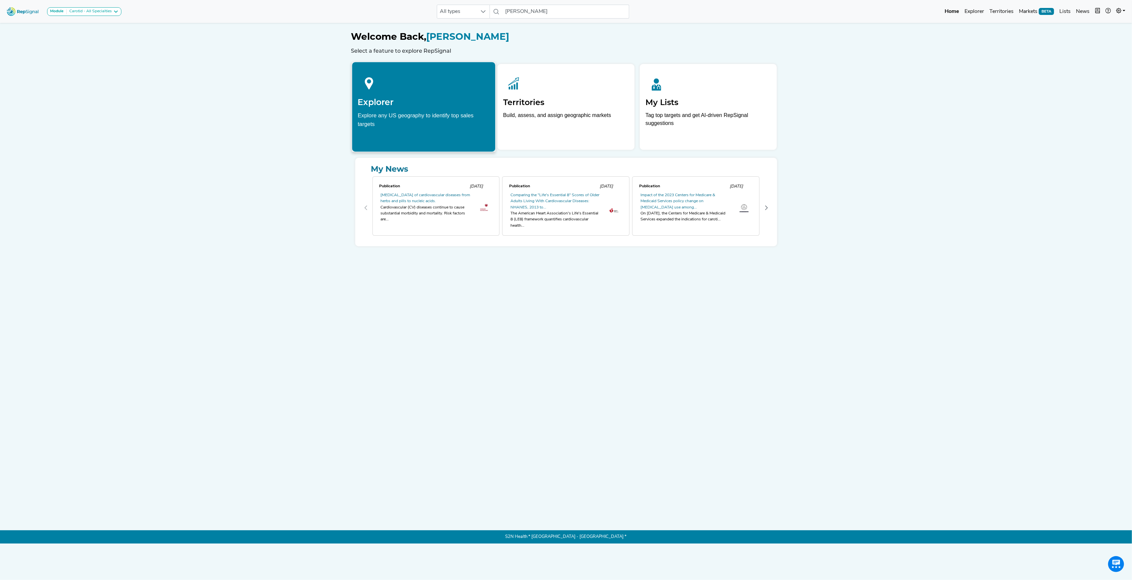
click at [385, 114] on div "Explore any US geography to identify top sales targets" at bounding box center [424, 119] width 132 height 17
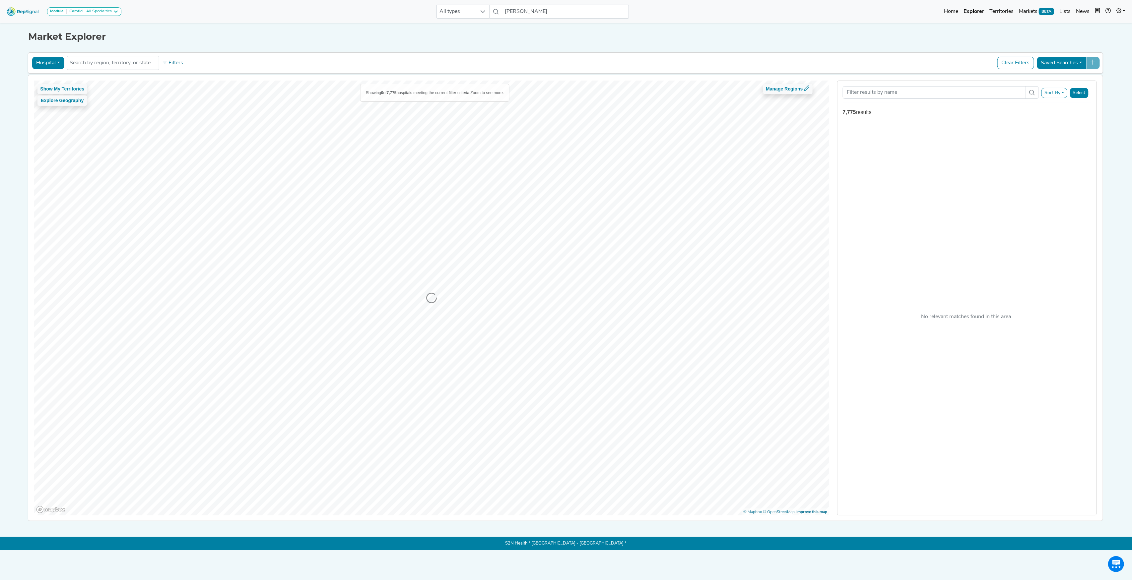
click at [58, 64] on button "Hospital" at bounding box center [48, 63] width 32 height 13
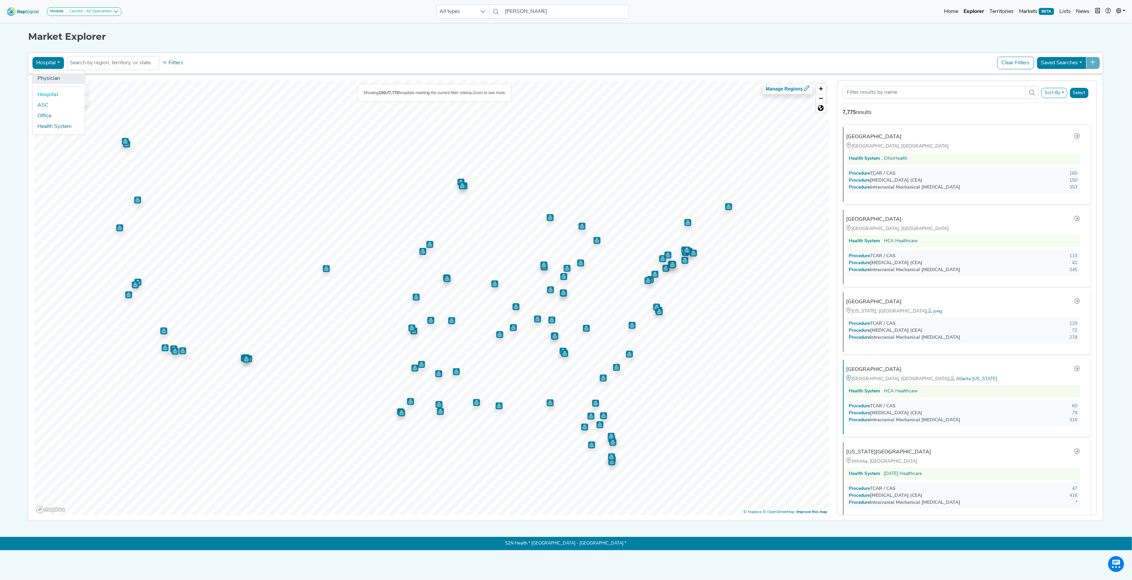
click at [57, 77] on link "Physician" at bounding box center [58, 78] width 52 height 11
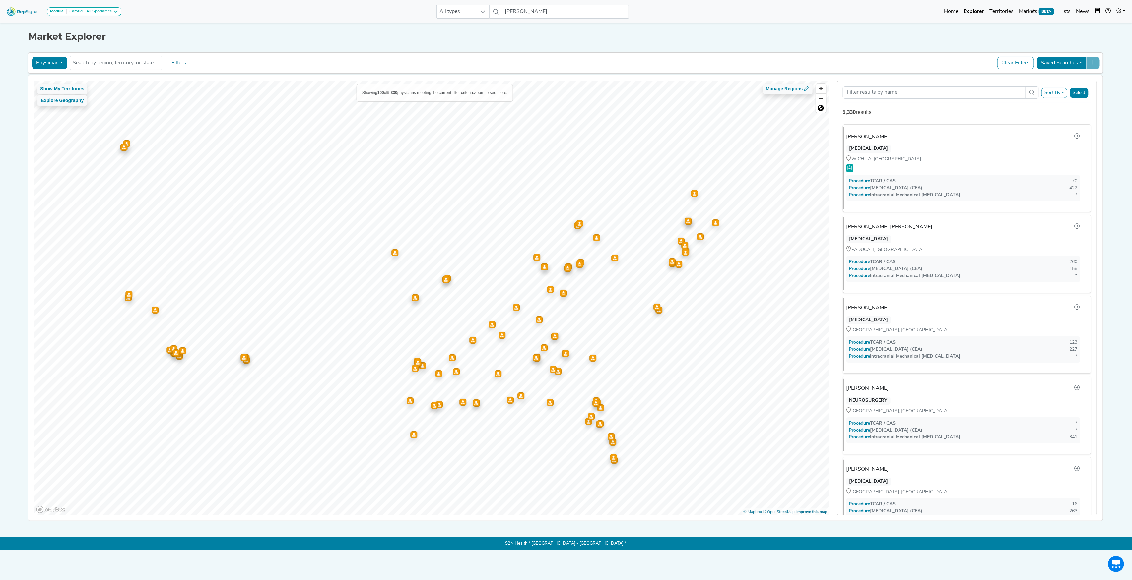
drag, startPoint x: 57, startPoint y: 77, endPoint x: 178, endPoint y: 65, distance: 121.0
click at [178, 65] on button "Filters" at bounding box center [175, 62] width 25 height 11
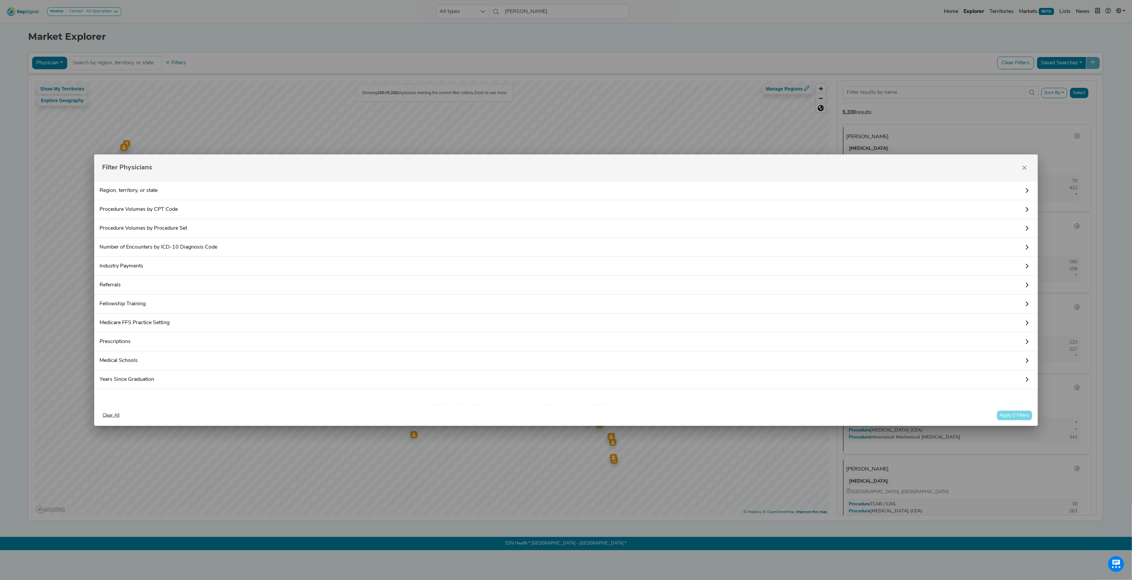
click at [178, 209] on link "Procedure Volumes by CPT Code" at bounding box center [565, 209] width 943 height 19
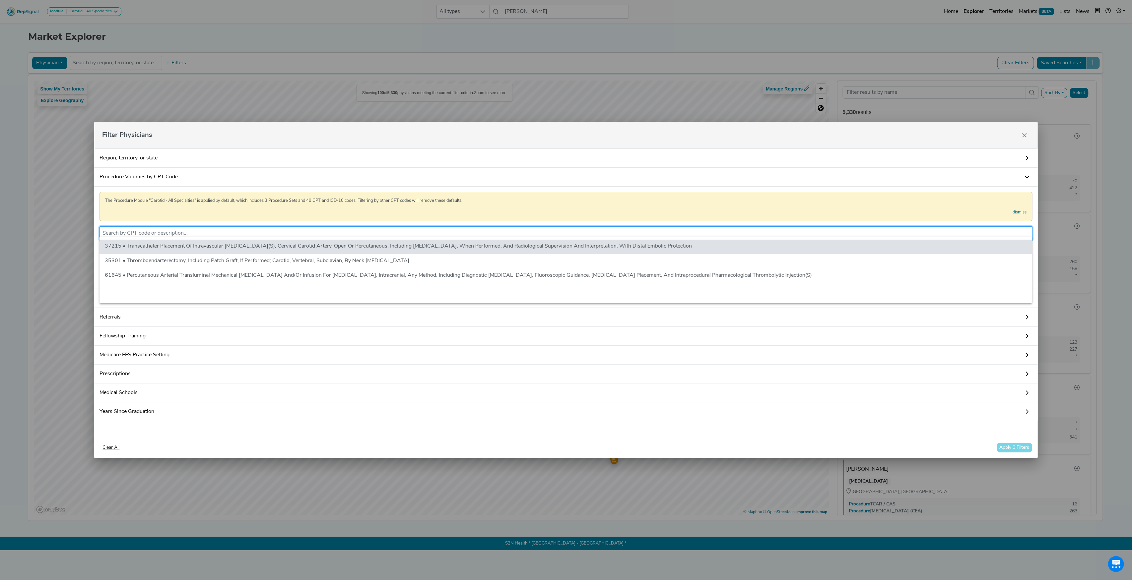
click at [189, 233] on input "text" at bounding box center [565, 234] width 927 height 8
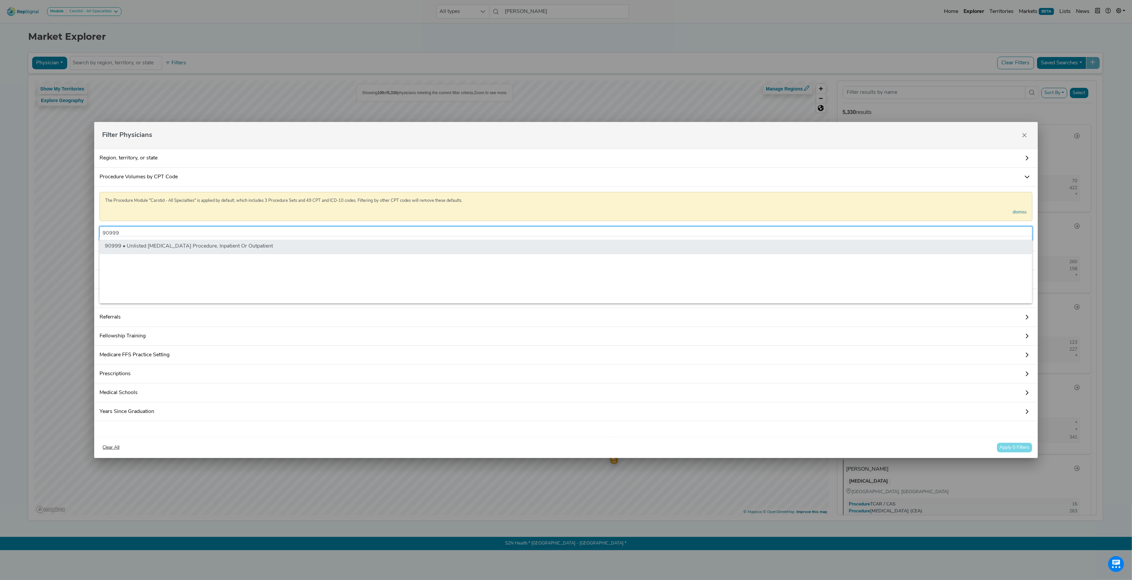
type input "90999"
click at [204, 244] on li "90999 • Unlisted [MEDICAL_DATA] Procedure, Inpatient Or Outpatient" at bounding box center [566, 247] width 933 height 15
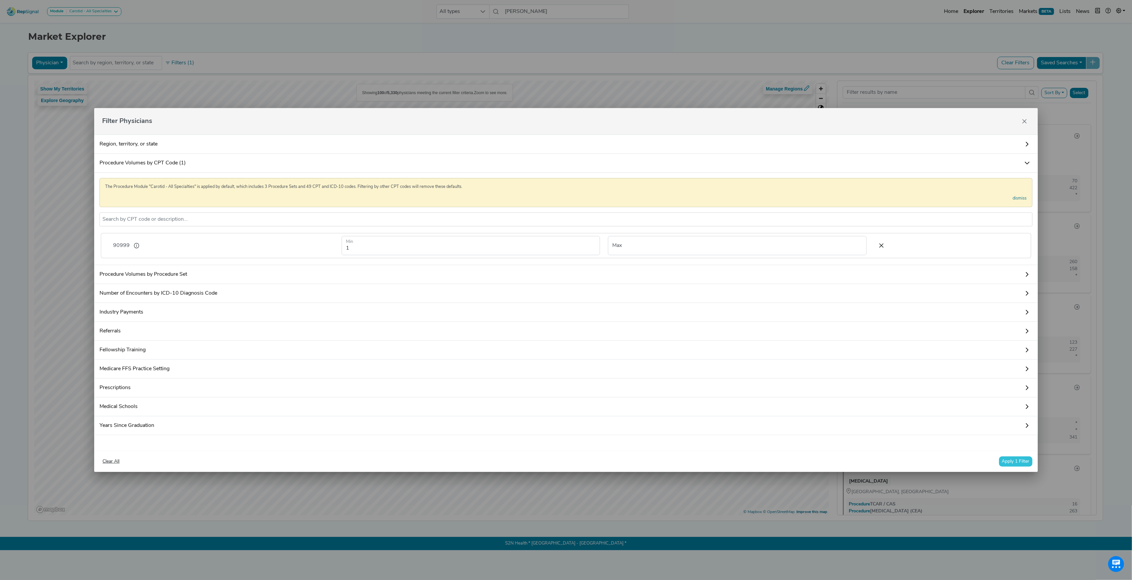
click at [1007, 459] on div "Clear All Apply 1 Filter" at bounding box center [565, 461] width 943 height 21
click at [1007, 466] on button "Apply 1 Filter" at bounding box center [1016, 462] width 34 height 10
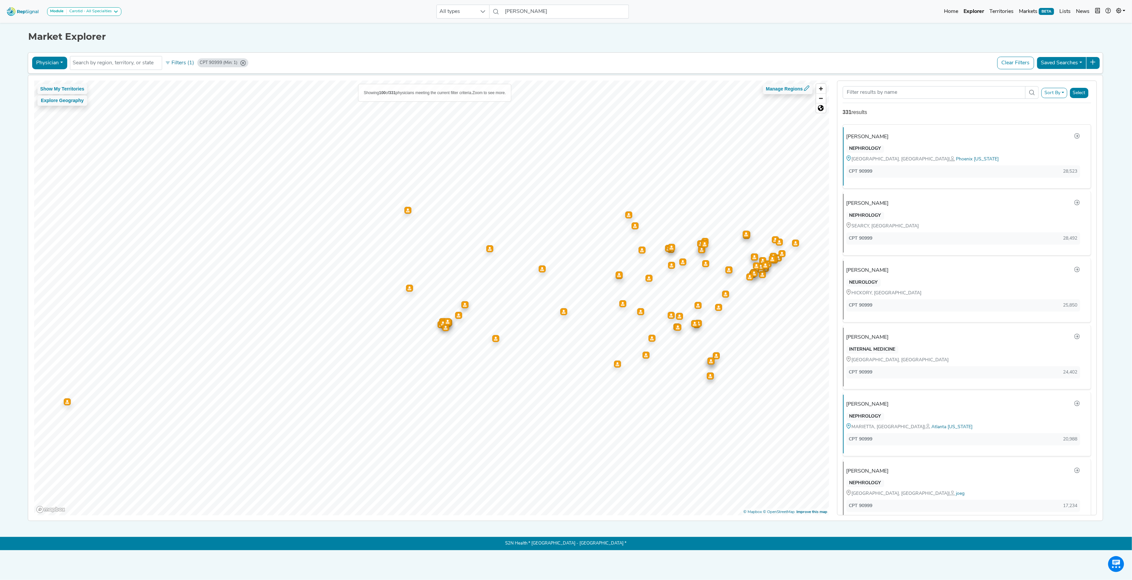
click at [1057, 95] on button "Sort By" at bounding box center [1054, 93] width 26 height 10
click at [1010, 117] on link "CPT: 90999" at bounding box center [1010, 119] width 113 height 11
click at [1075, 94] on button "Select" at bounding box center [1079, 93] width 19 height 10
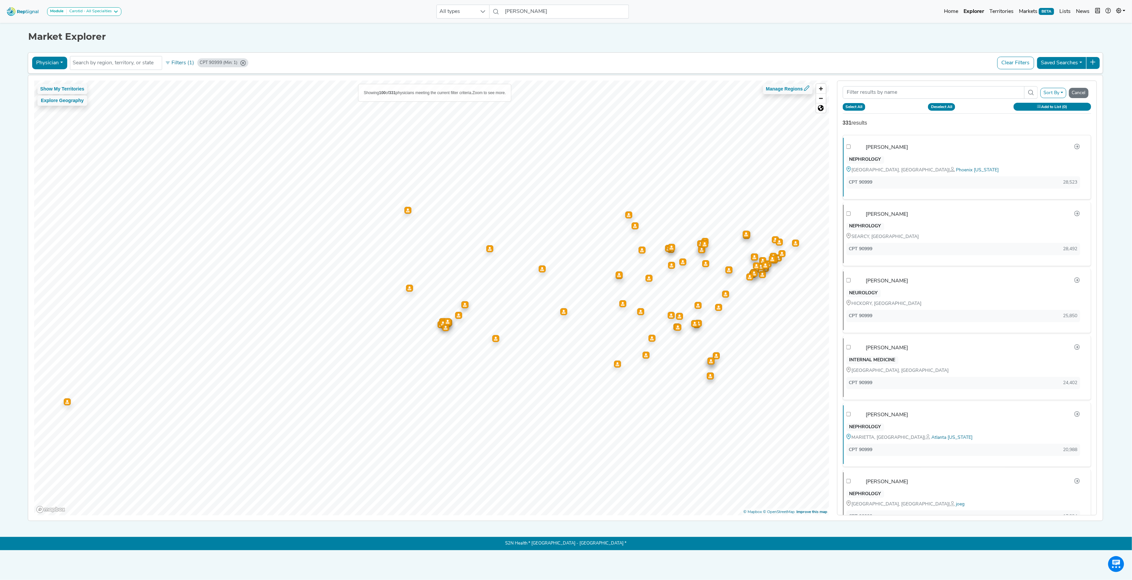
click at [862, 108] on button "Select All" at bounding box center [854, 106] width 23 height 7
checkbox input "true"
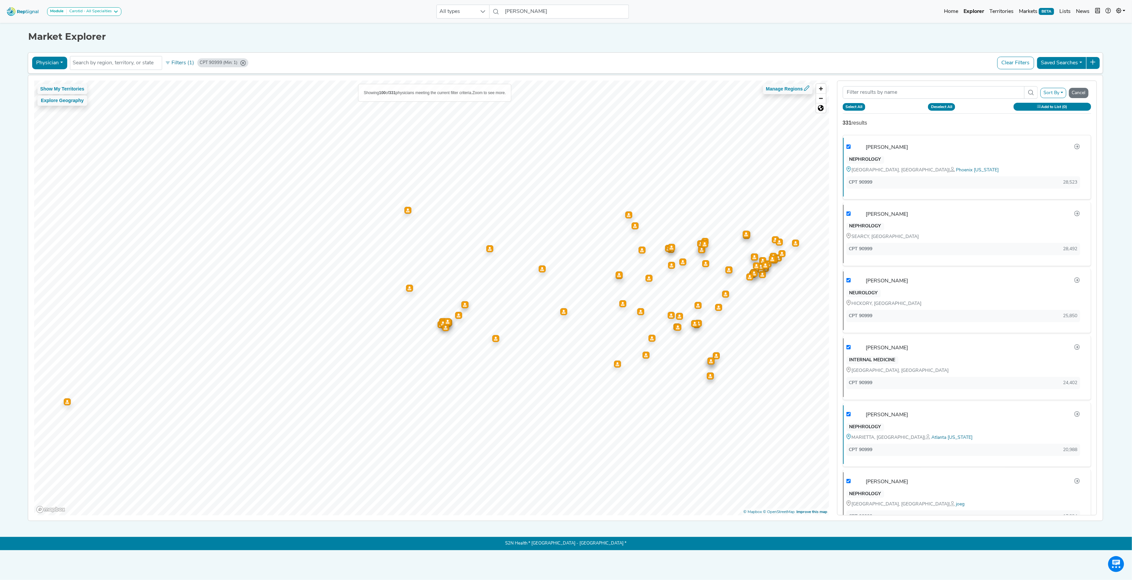
checkbox input "true"
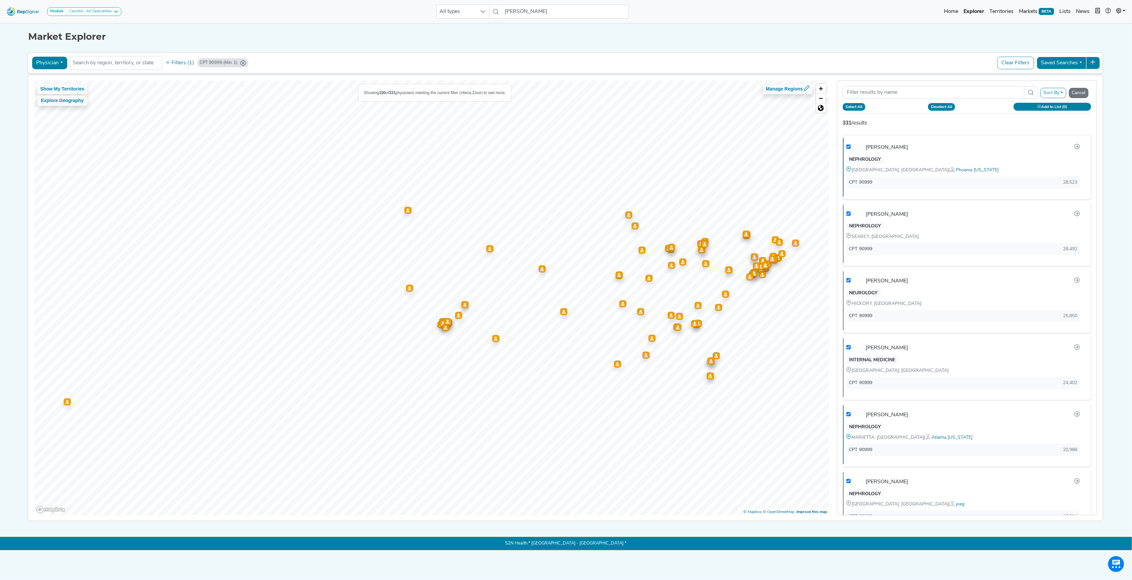
checkbox input "true"
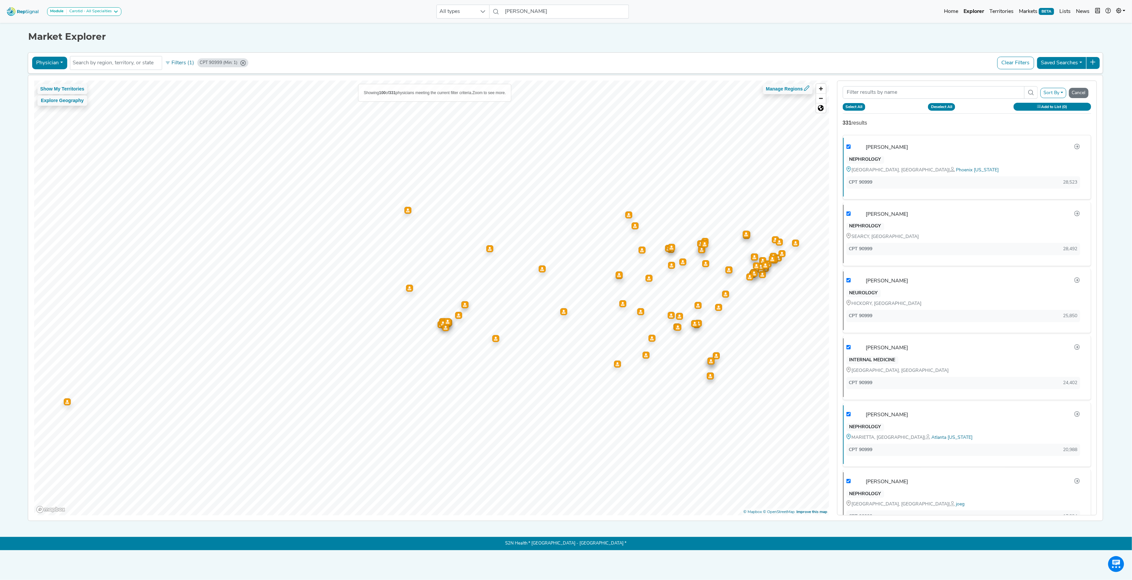
checkbox input "true"
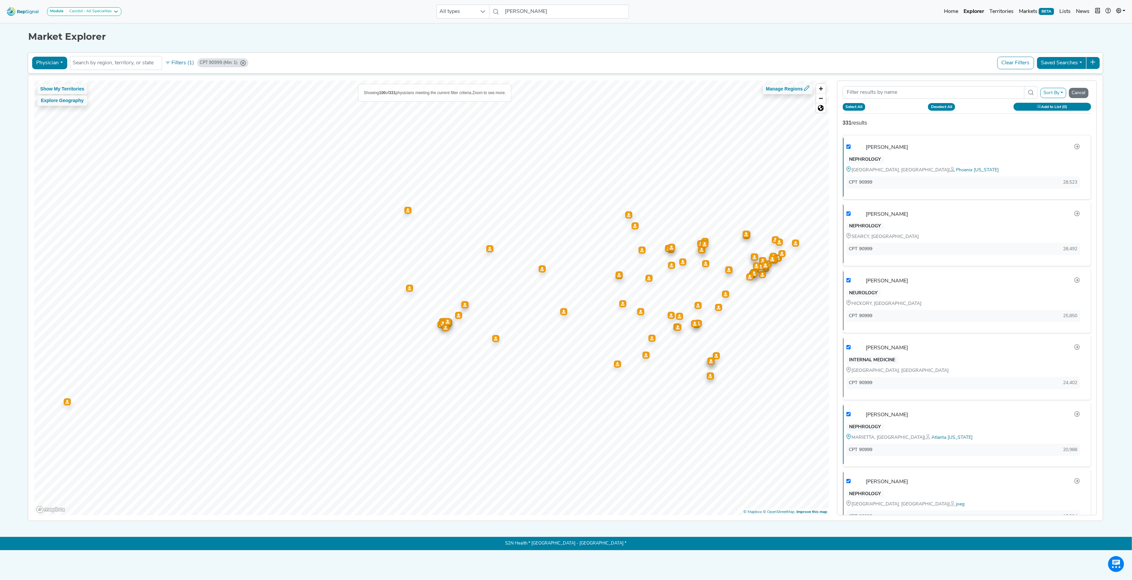
checkbox input "true"
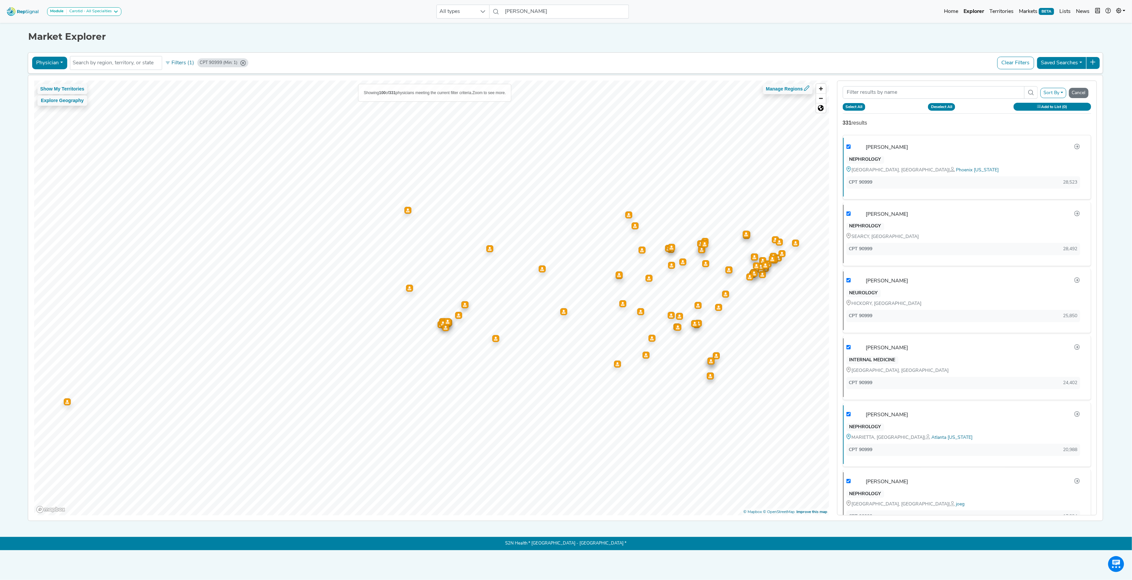
checkbox input "true"
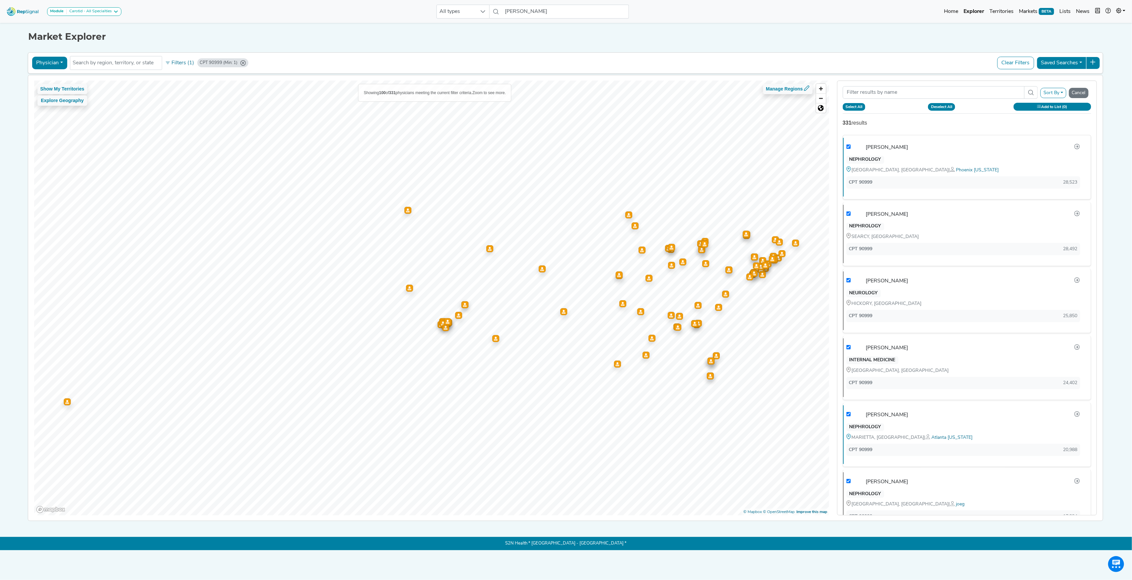
checkbox input "true"
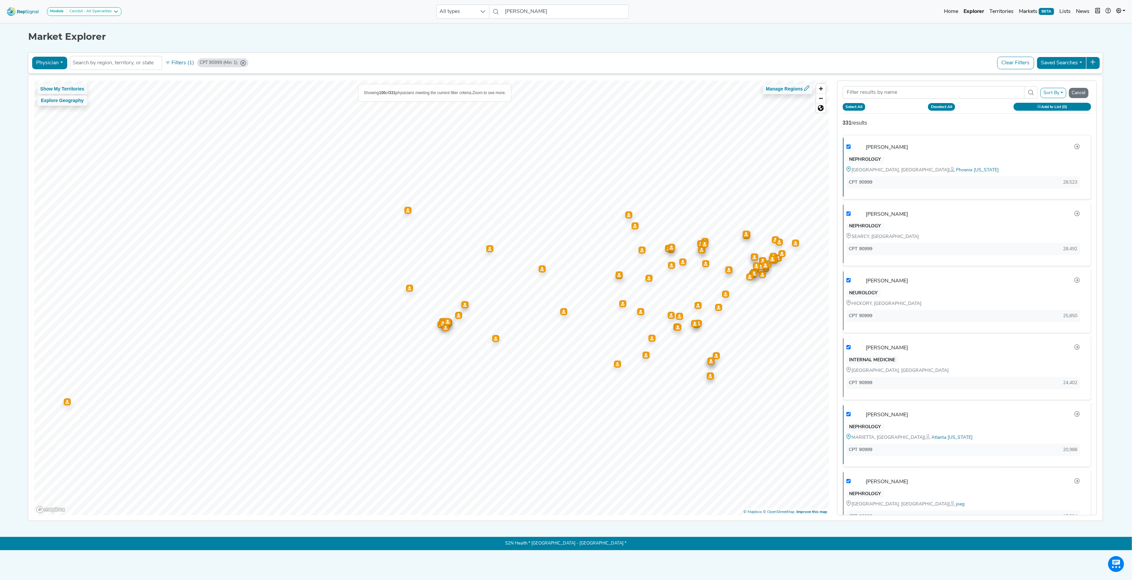
checkbox input "true"
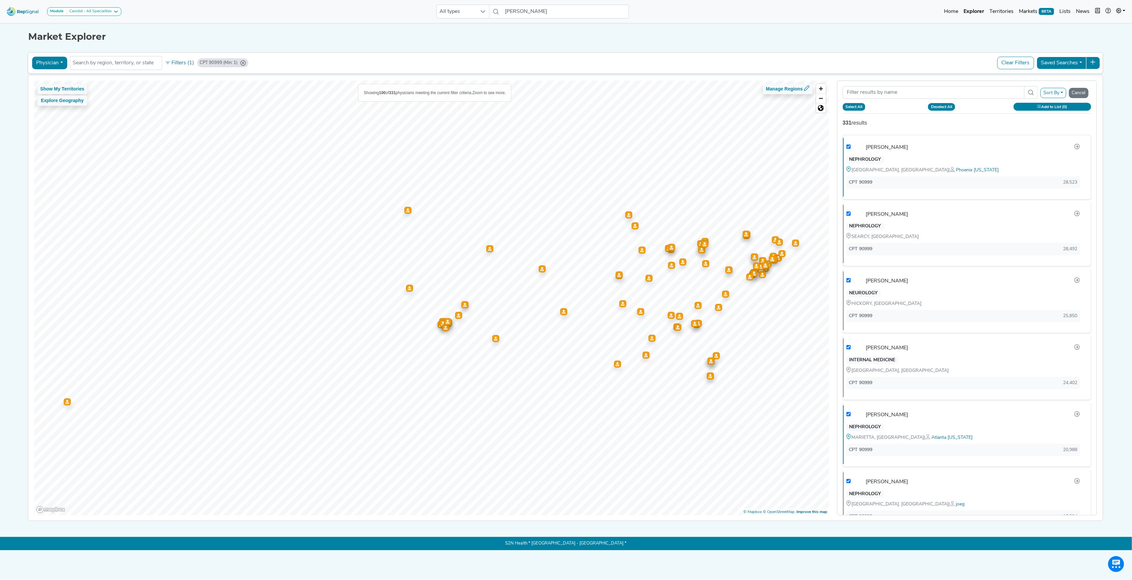
checkbox input "true"
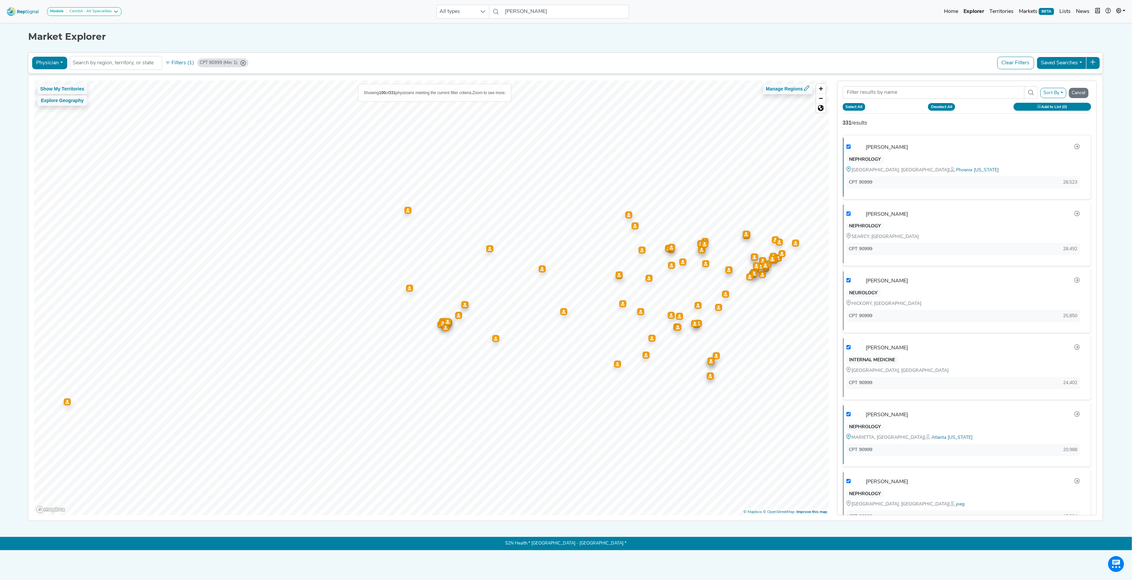
checkbox input "true"
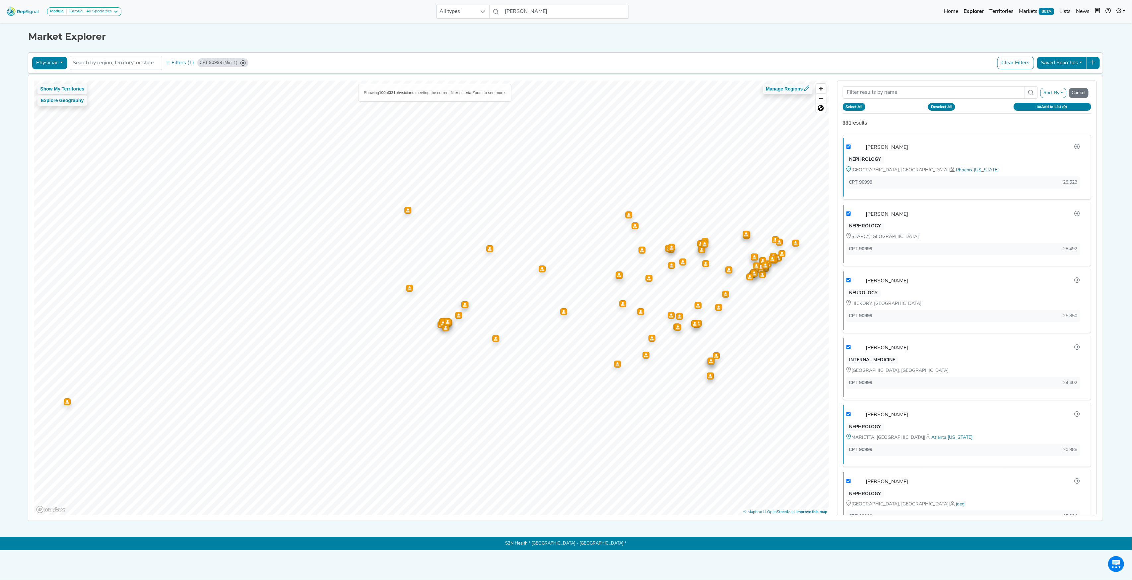
checkbox input "true"
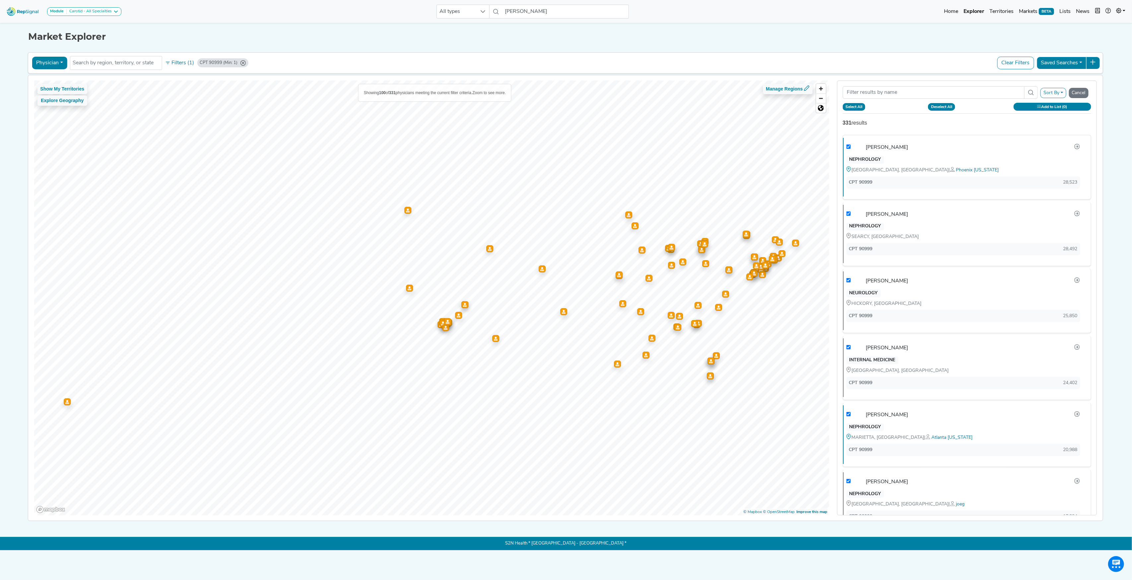
checkbox input "true"
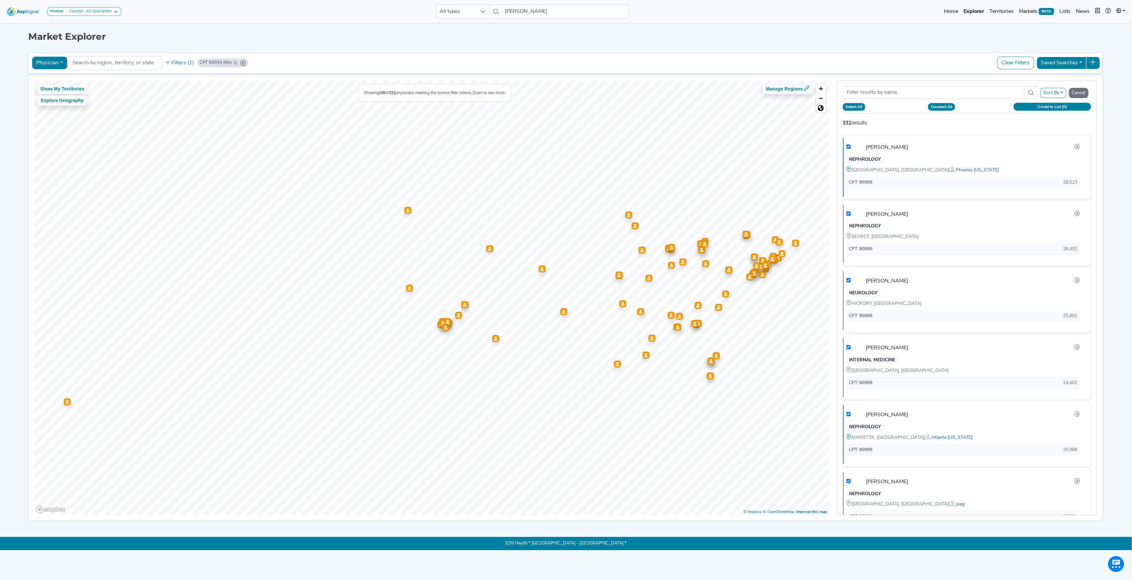
checkbox input "true"
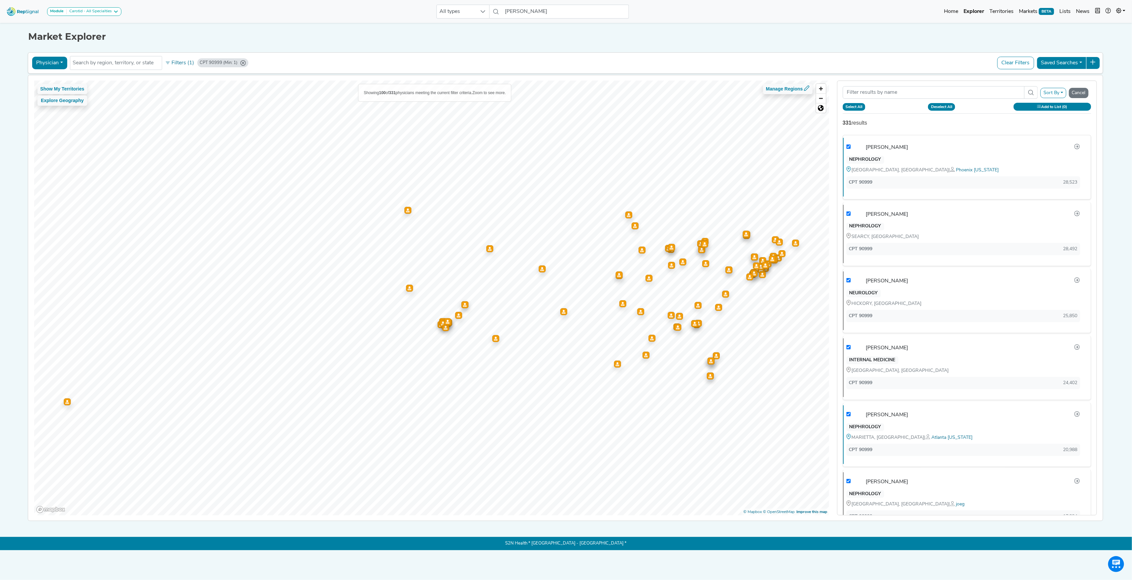
checkbox input "true"
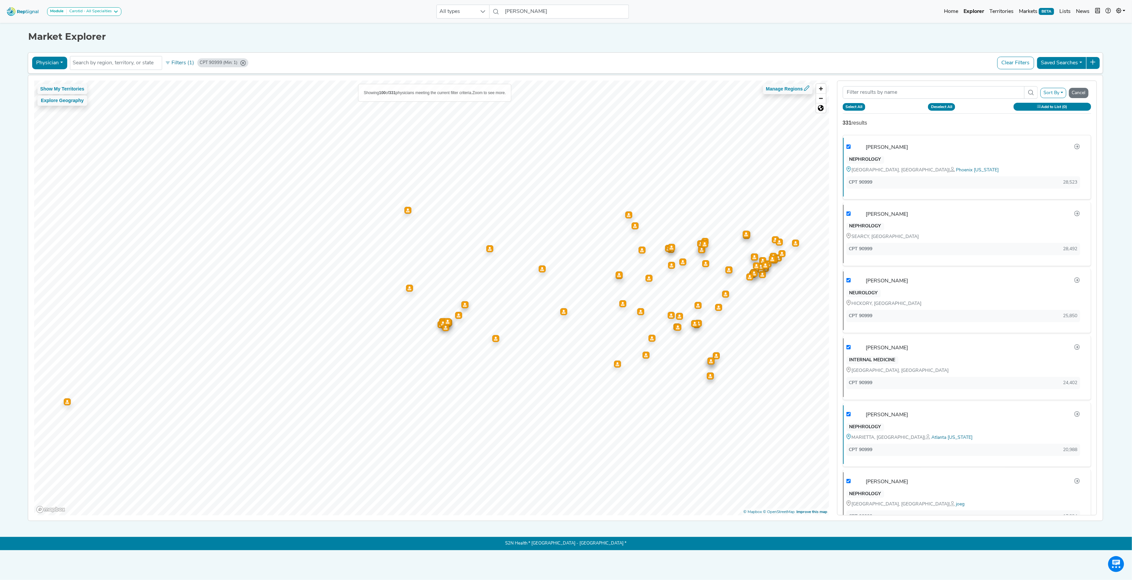
checkbox input "true"
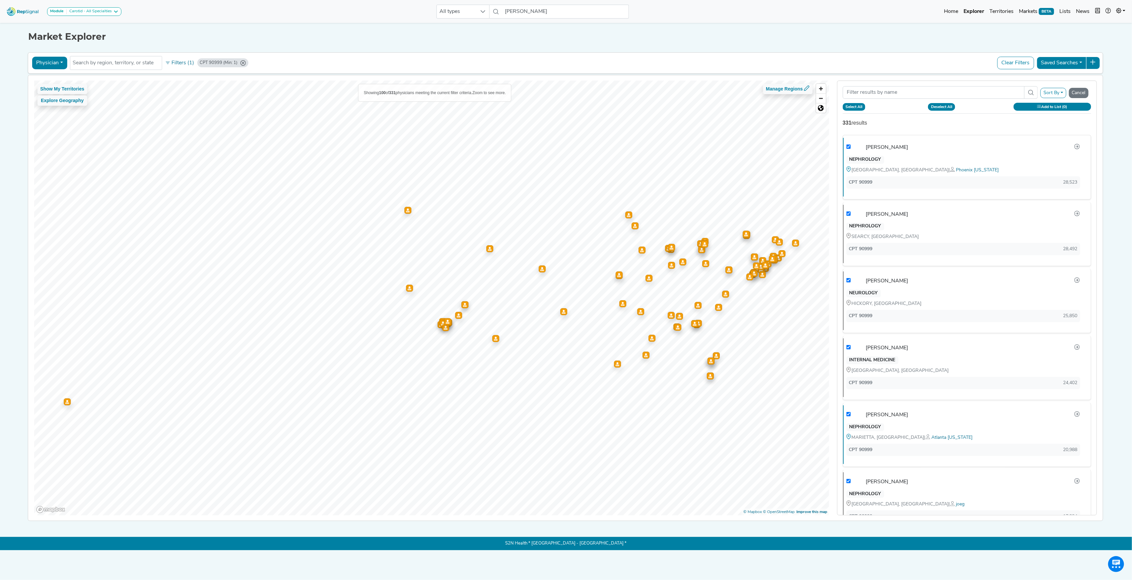
checkbox input "true"
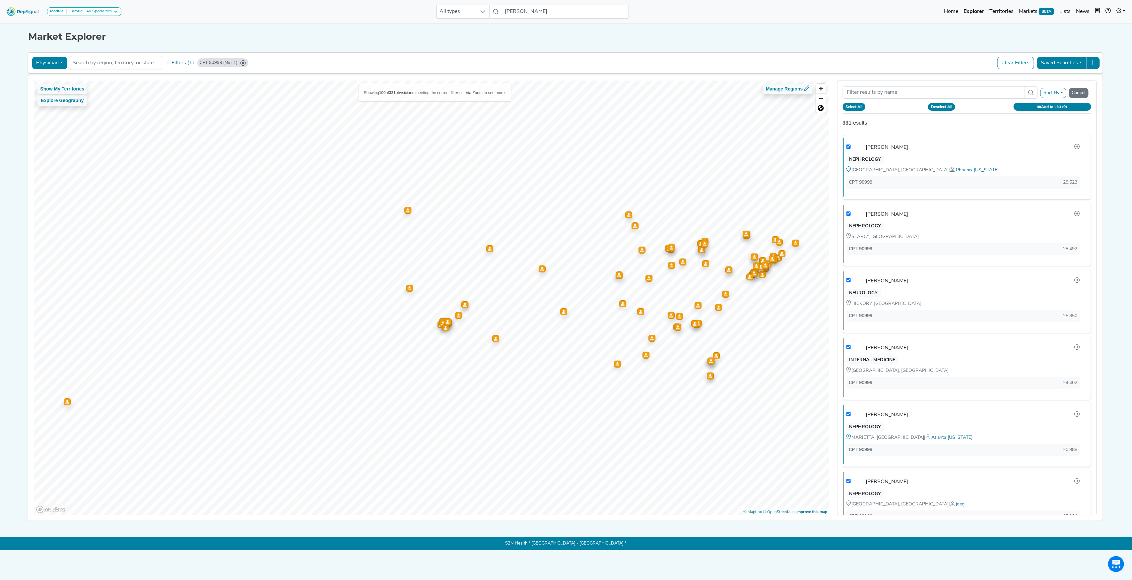
checkbox input "true"
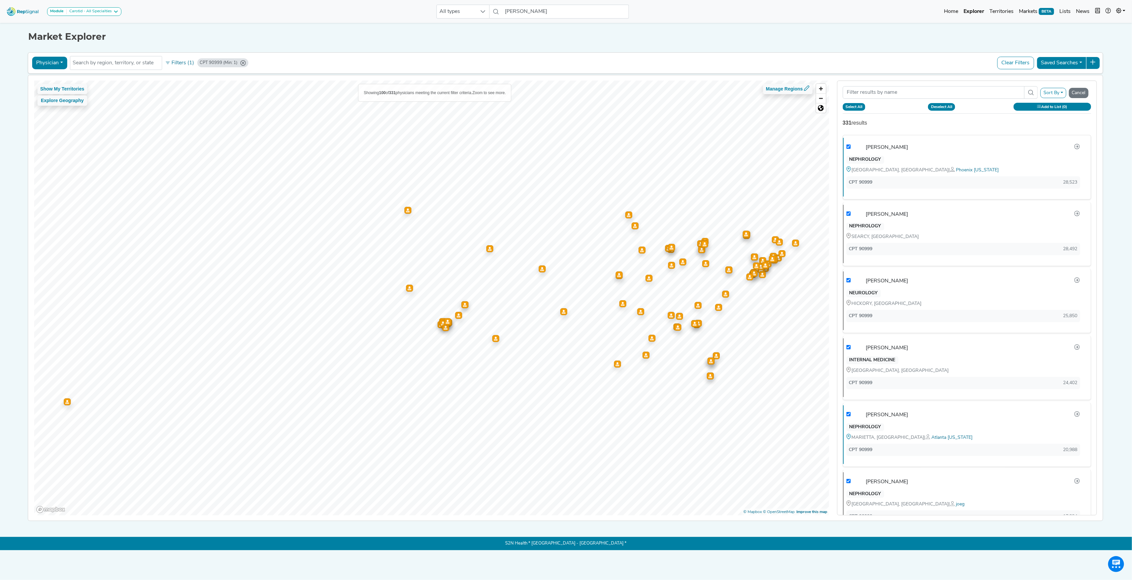
checkbox input "true"
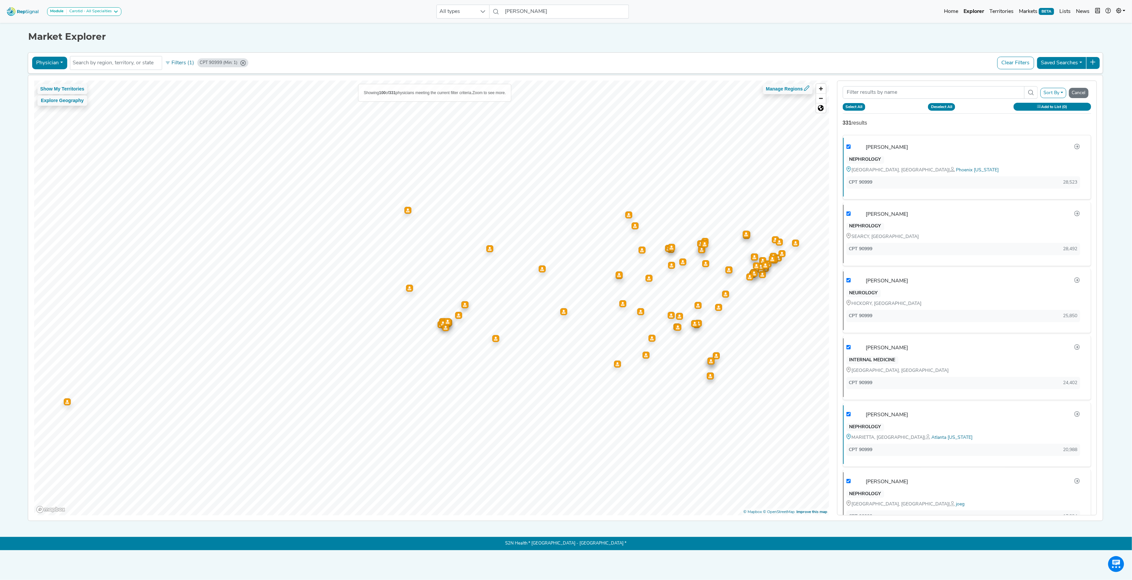
checkbox input "true"
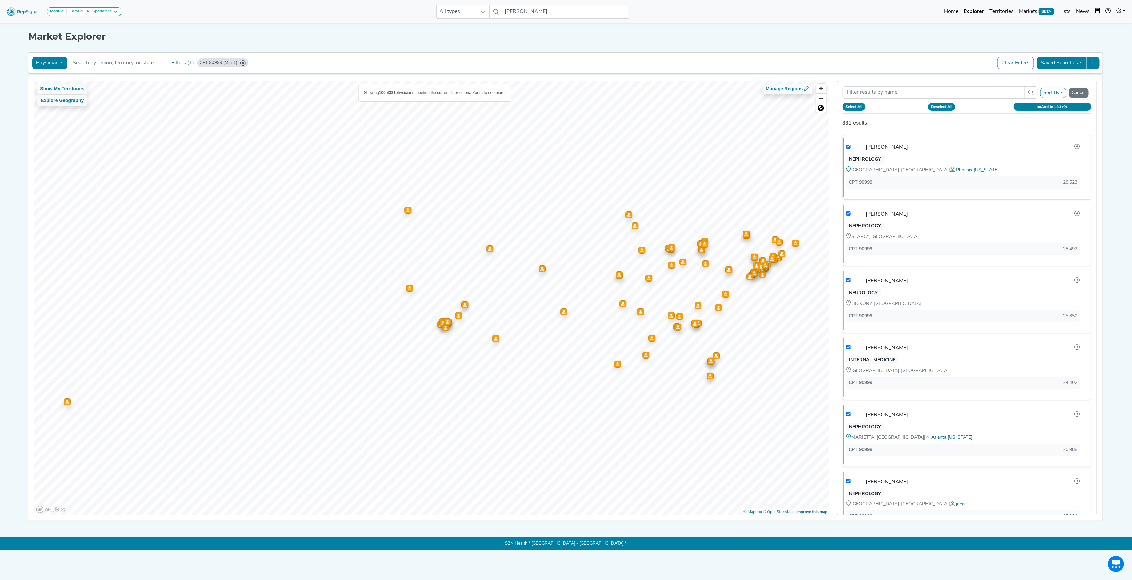
checkbox input "true"
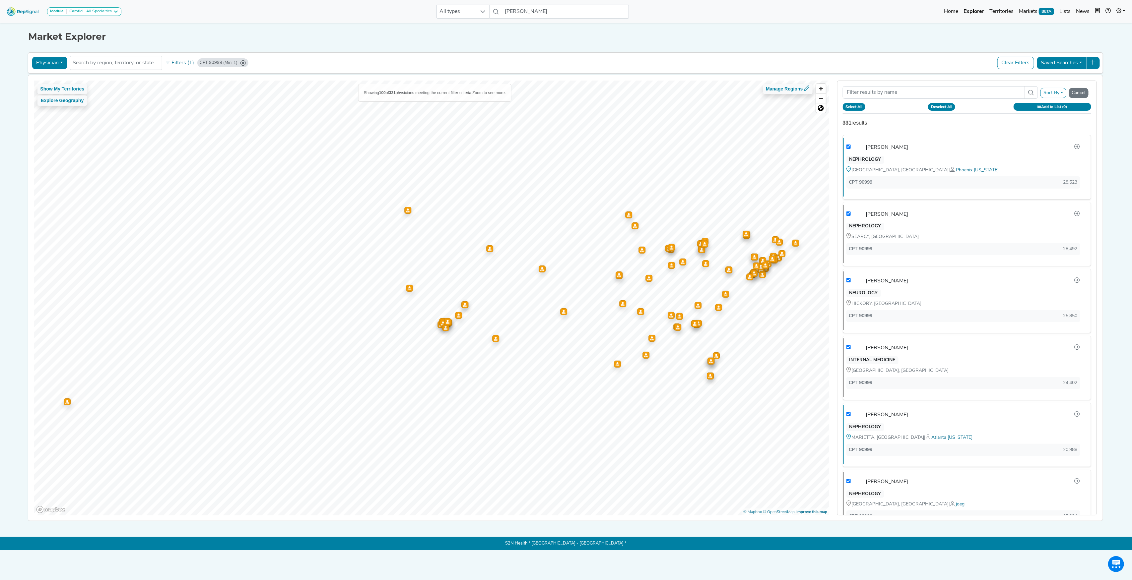
checkbox input "true"
checkbox input "false"
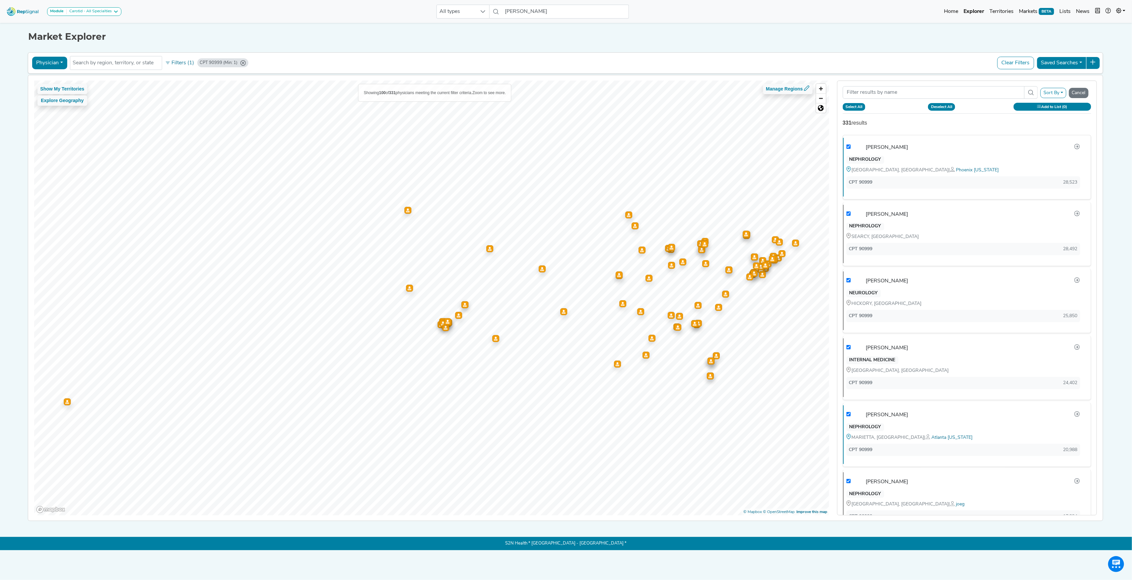
checkbox input "false"
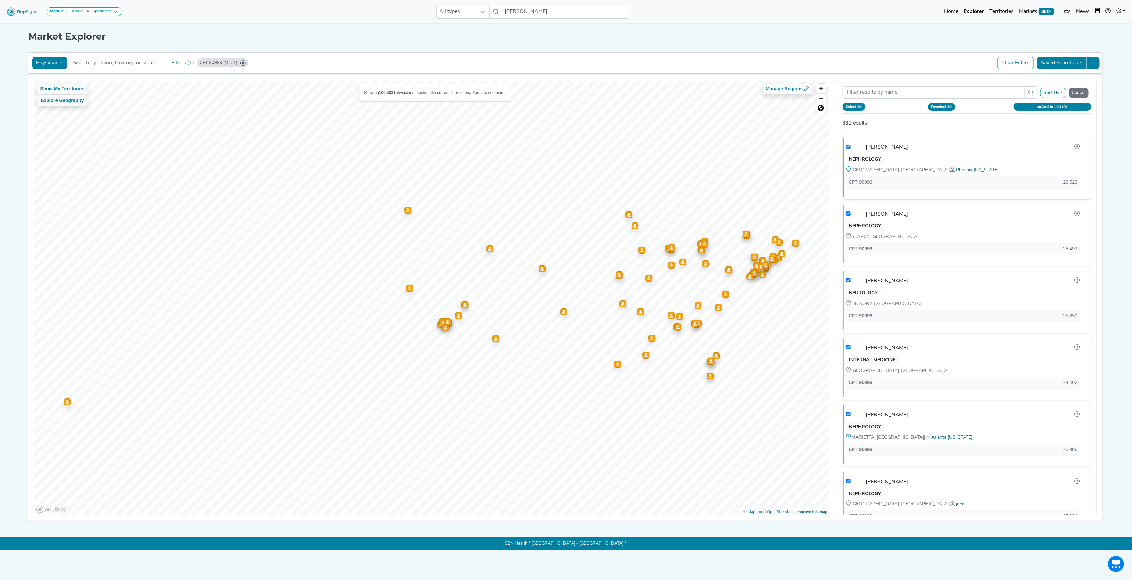
checkbox input "false"
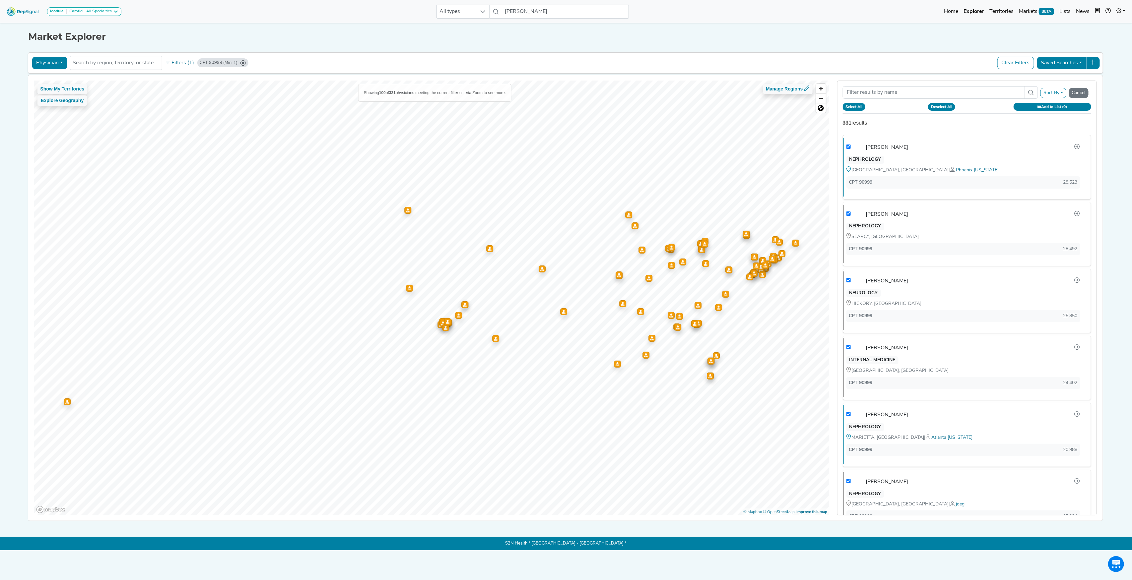
checkbox input "false"
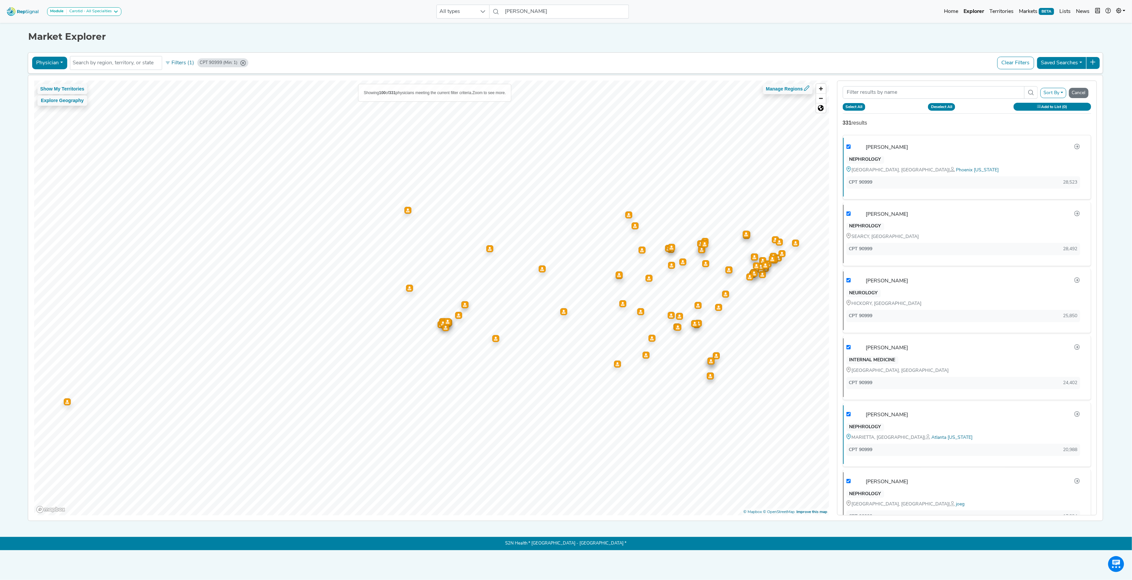
checkbox input "false"
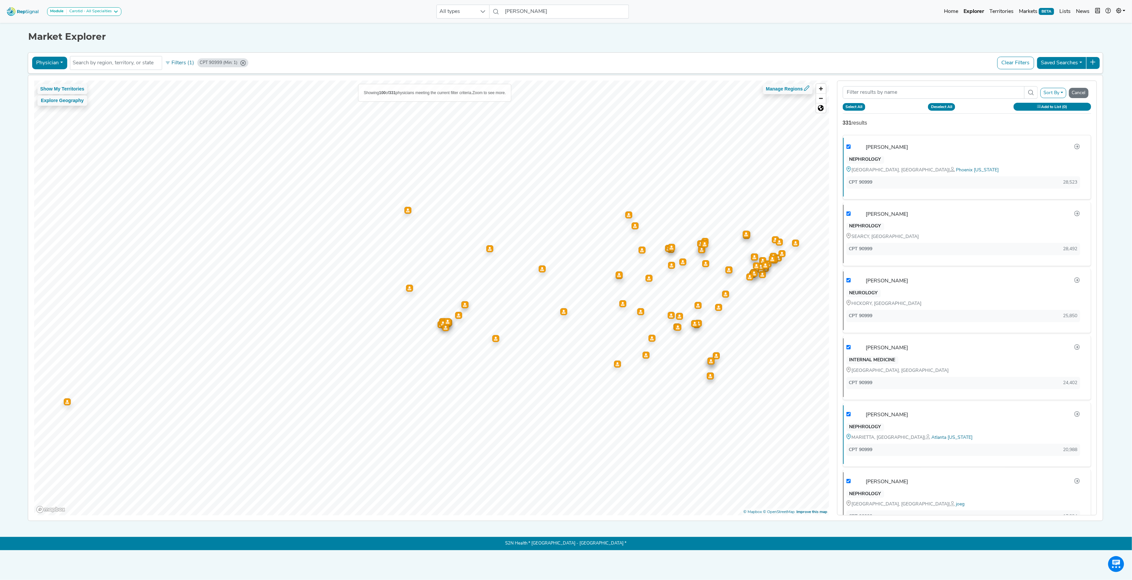
checkbox input "false"
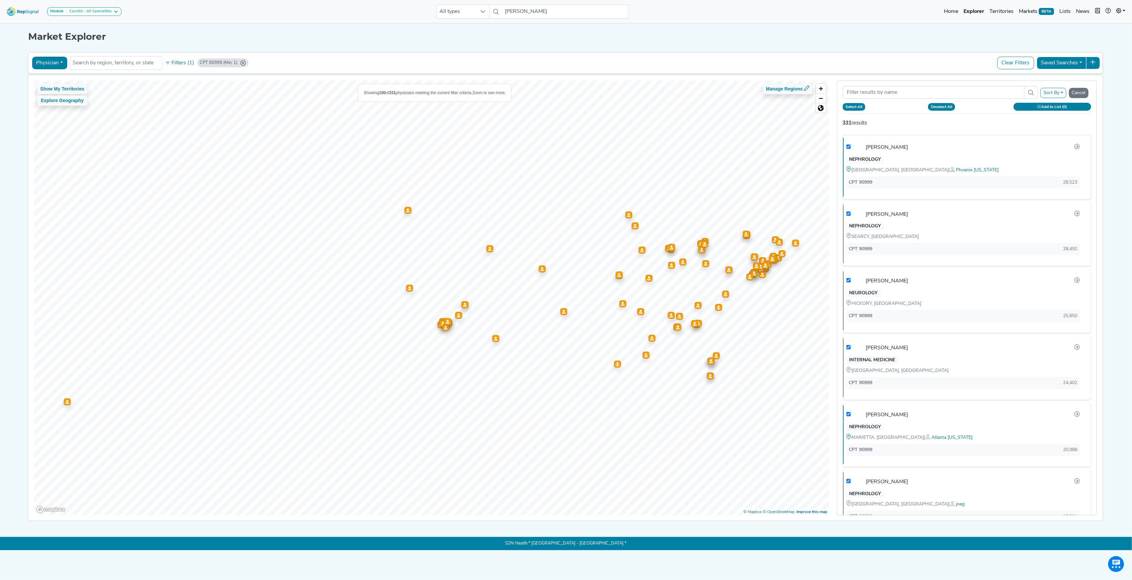
checkbox input "false"
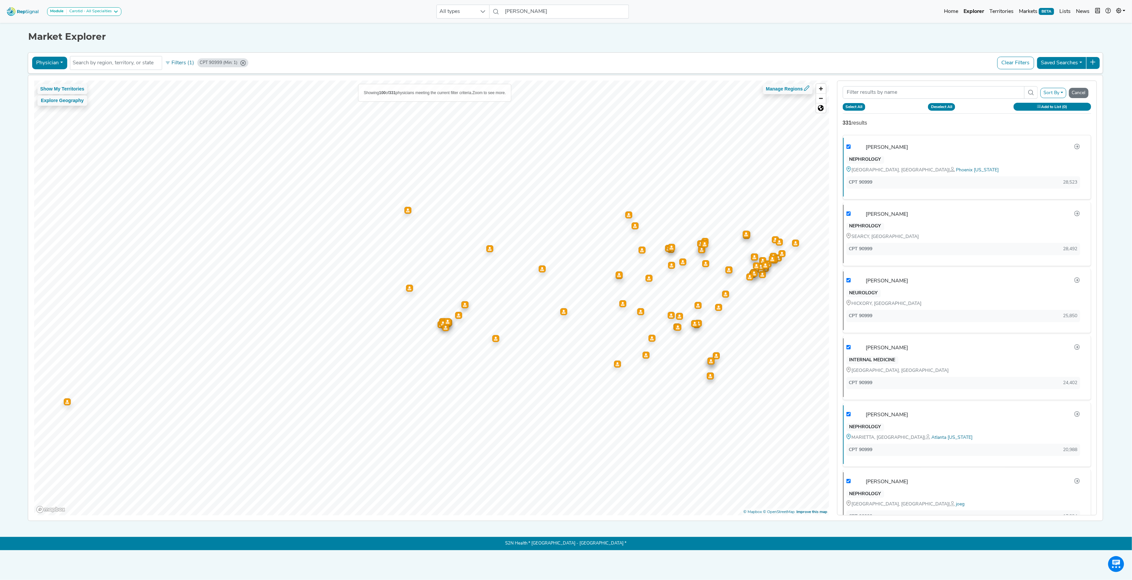
checkbox input "false"
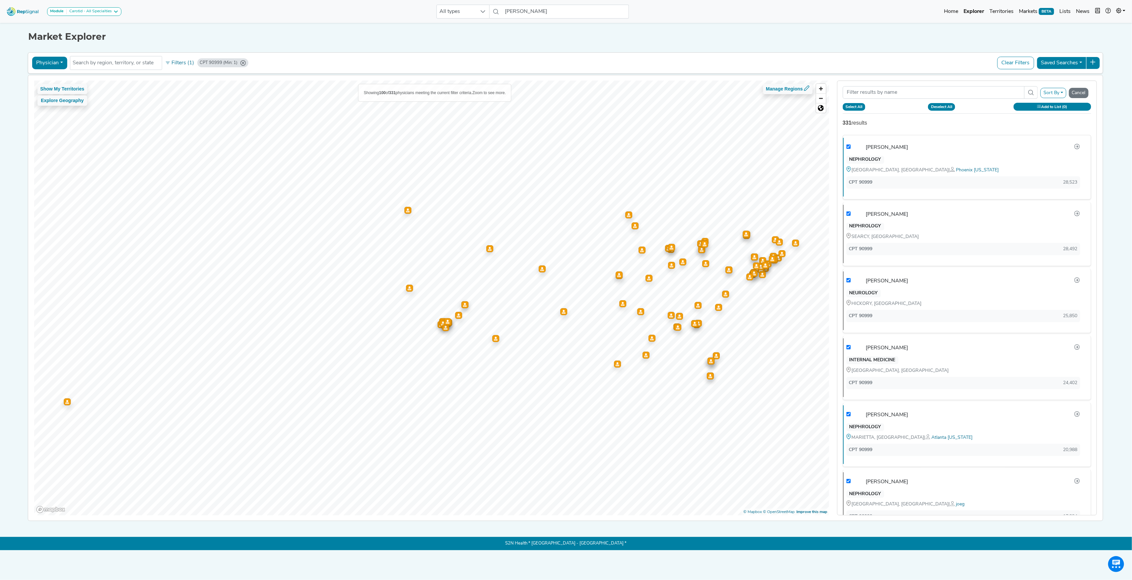
checkbox input "false"
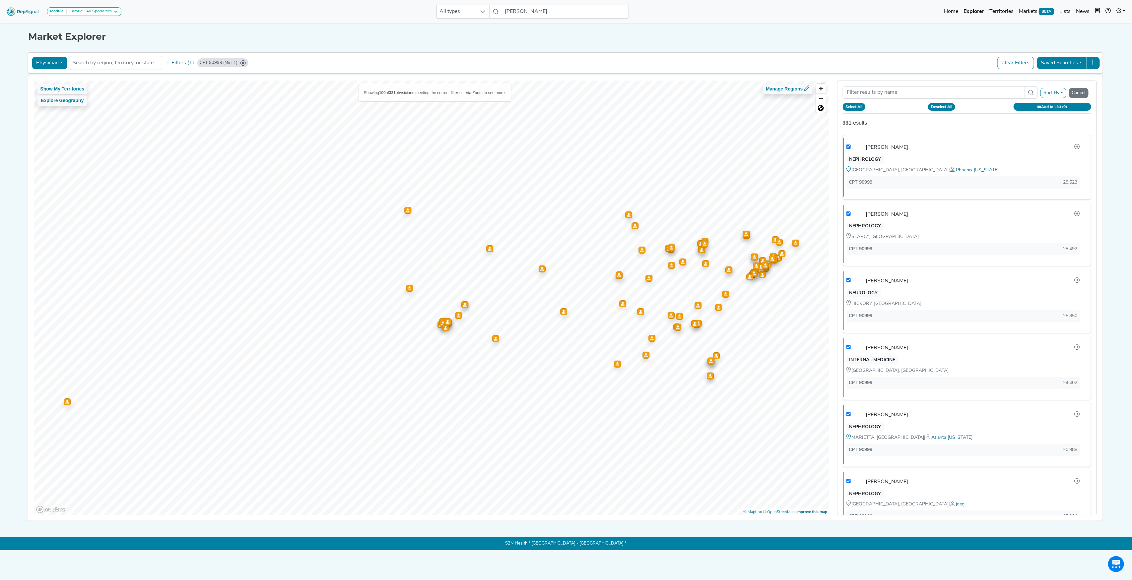
checkbox input "false"
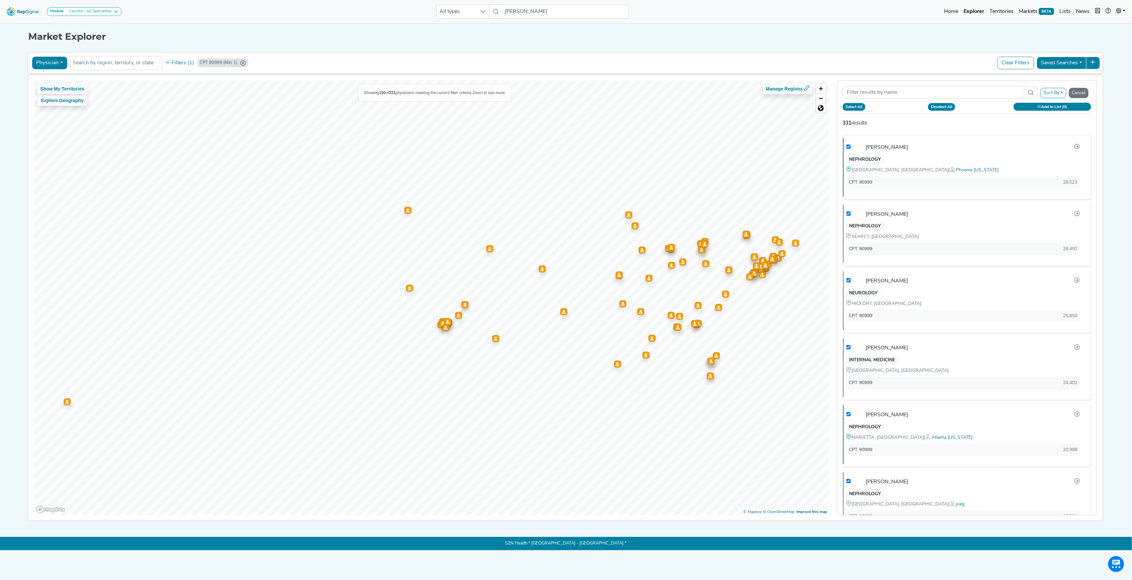
checkbox input "false"
click at [973, 116] on link "Select all 331 items that match the current criteria." at bounding box center [955, 117] width 118 height 5
checkbox input "true"
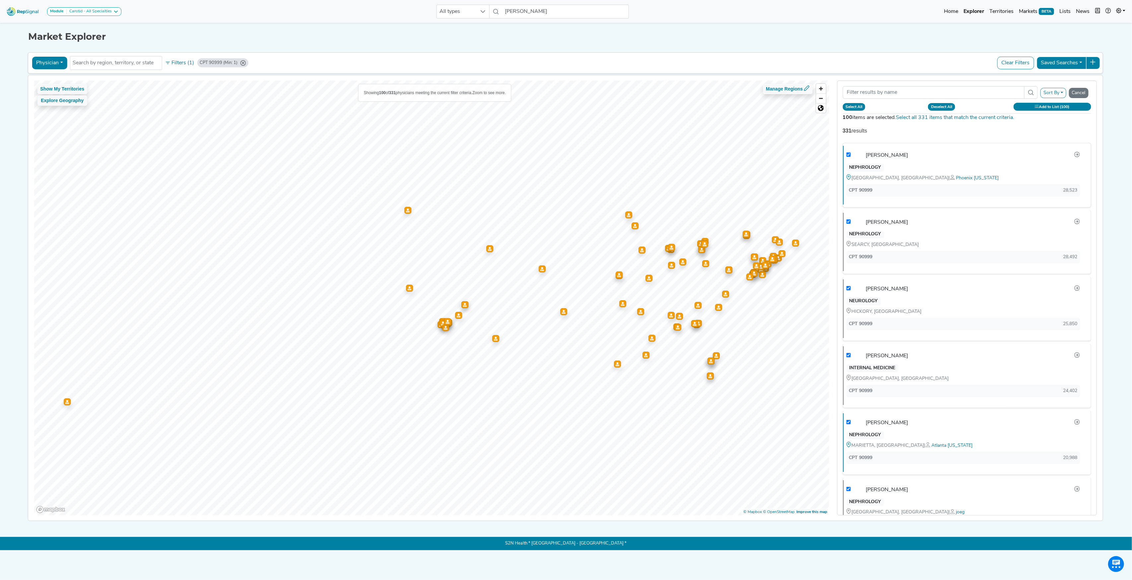
checkbox input "true"
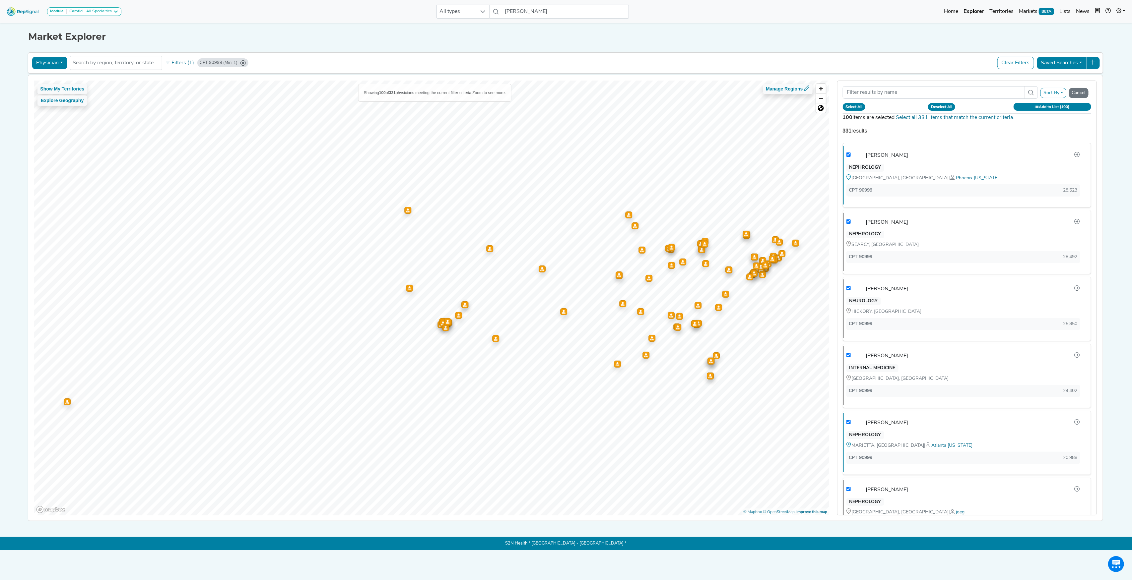
checkbox input "true"
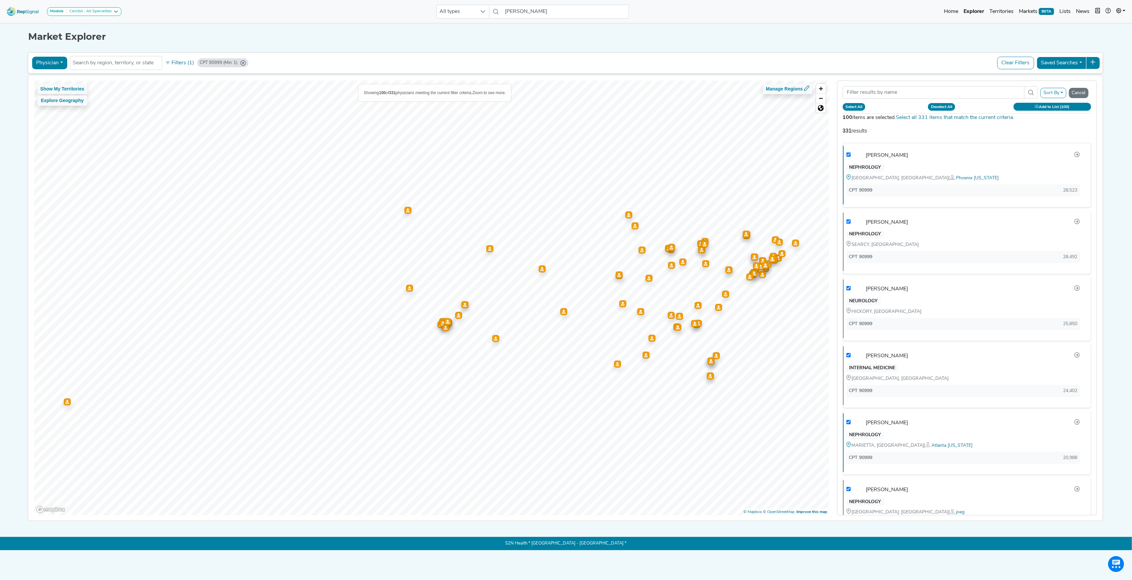
checkbox input "true"
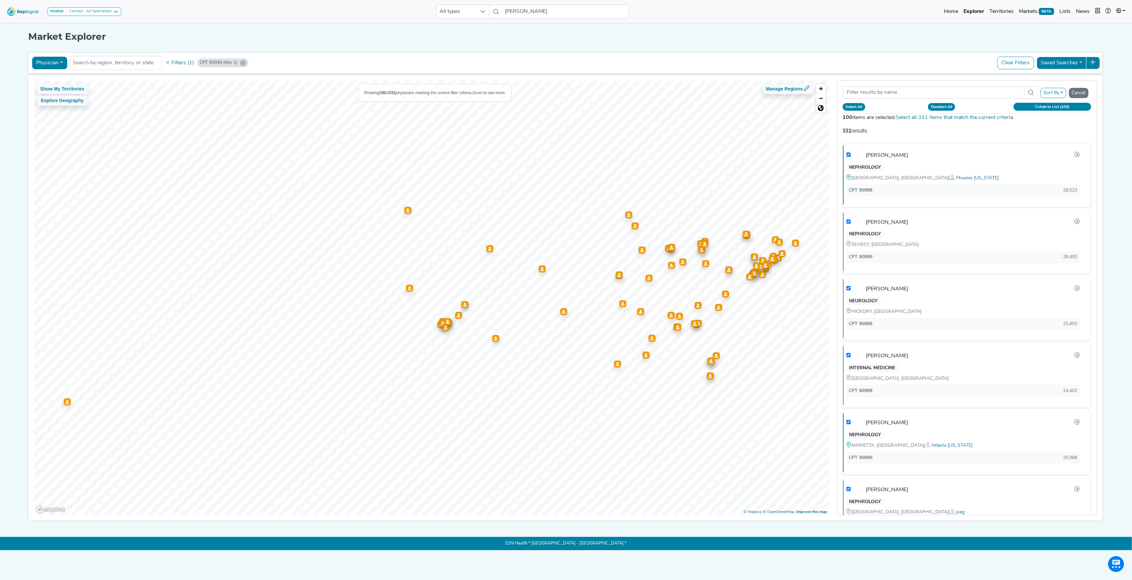
checkbox input "true"
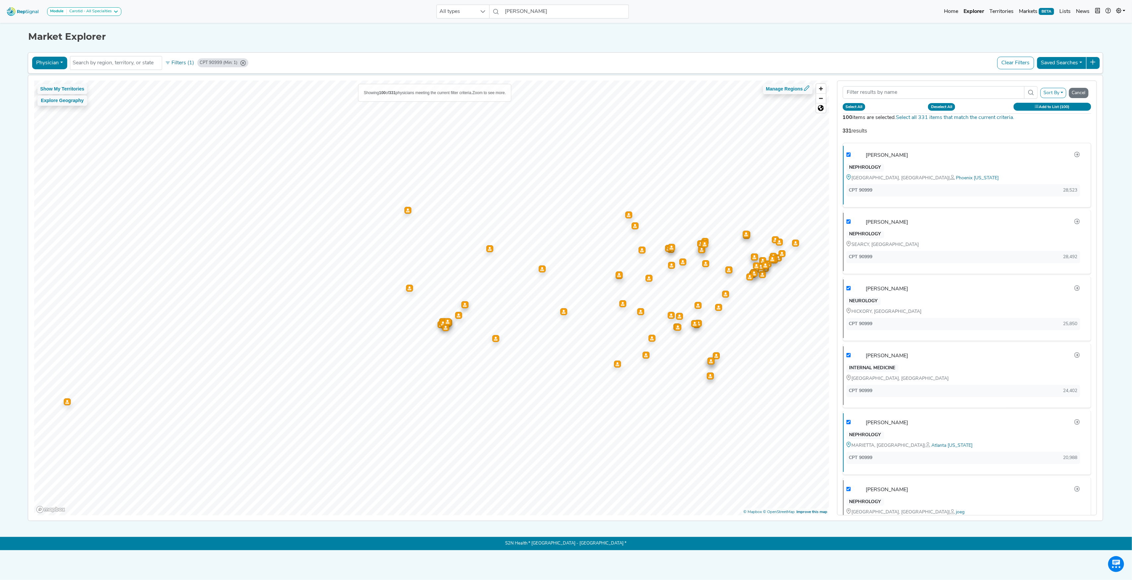
checkbox input "true"
click at [1028, 109] on button "Add to List (331)" at bounding box center [1053, 107] width 78 height 8
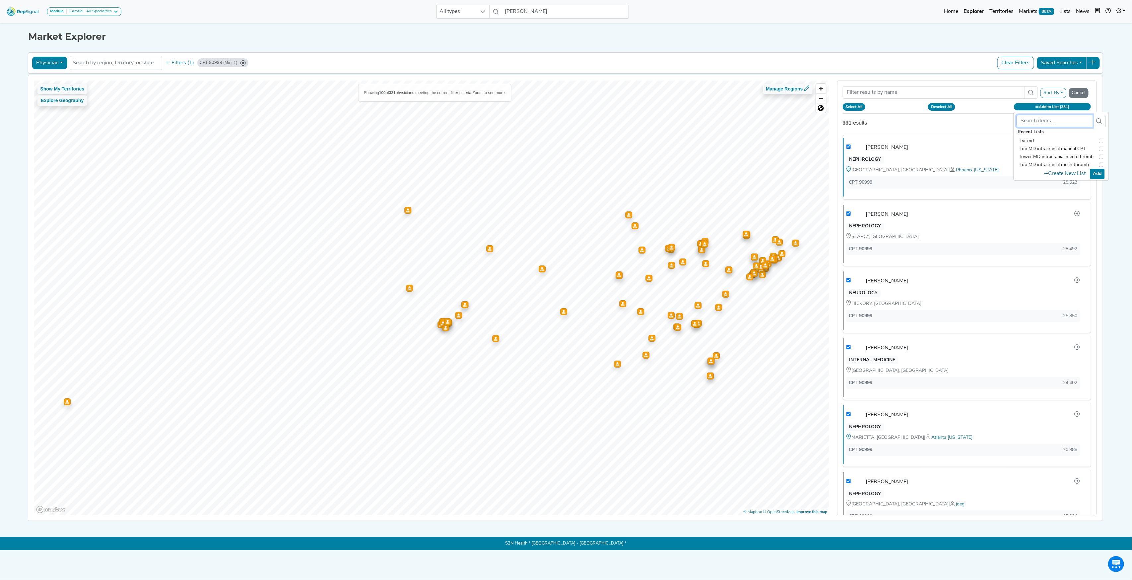
click at [1036, 124] on input "text" at bounding box center [1054, 121] width 76 height 13
click at [1063, 171] on button "Create New List" at bounding box center [1064, 174] width 47 height 13
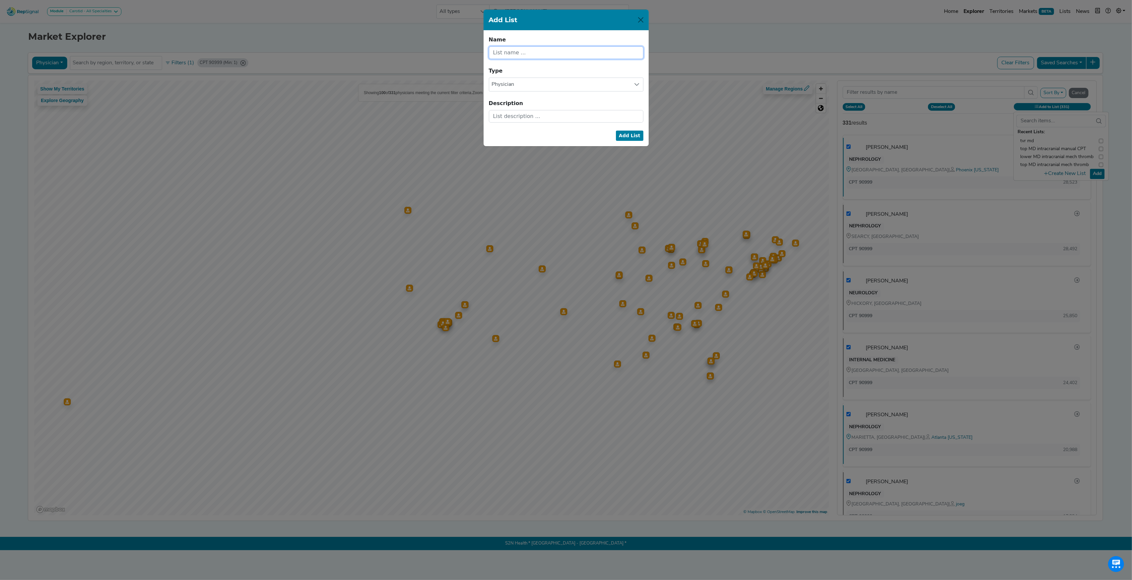
click at [626, 55] on input "text" at bounding box center [566, 52] width 155 height 13
click at [638, 139] on button "Add List" at bounding box center [630, 136] width 28 height 10
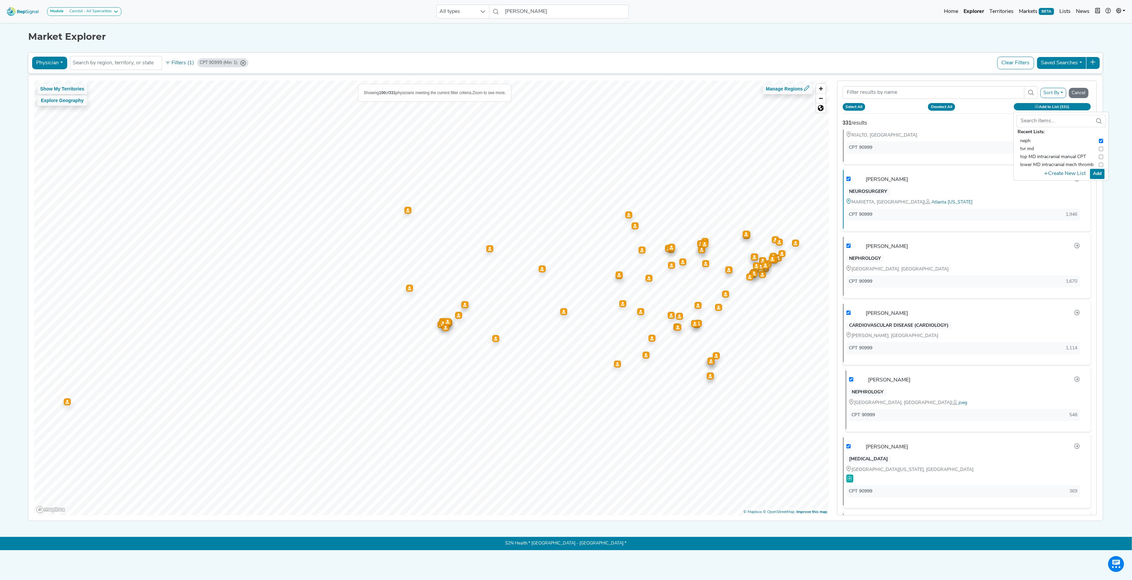
scroll to position [1150, 0]
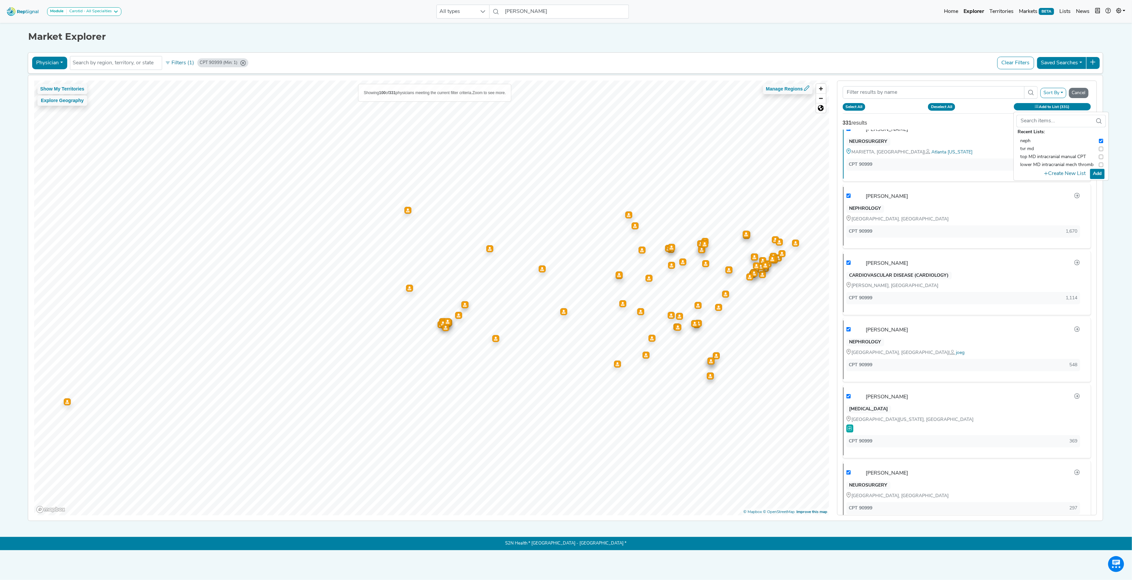
checkbox input "true"
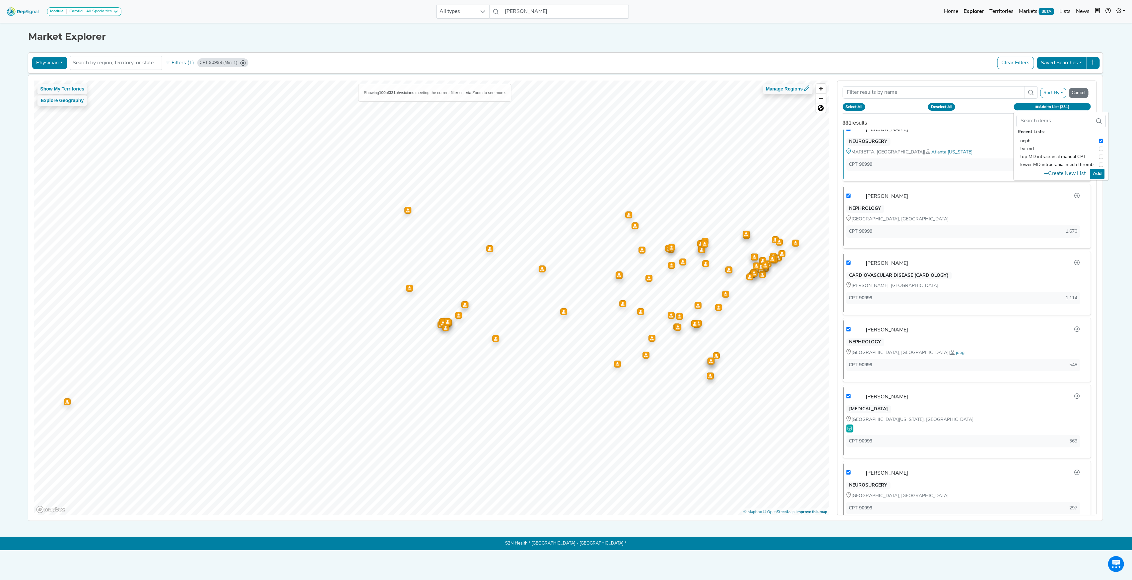
checkbox input "true"
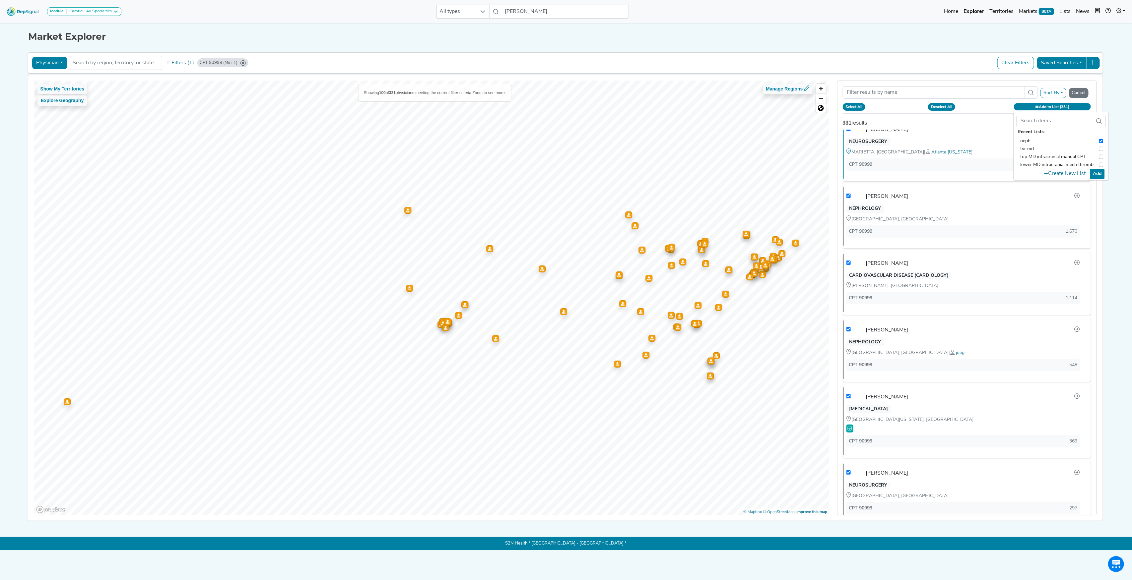
checkbox input "true"
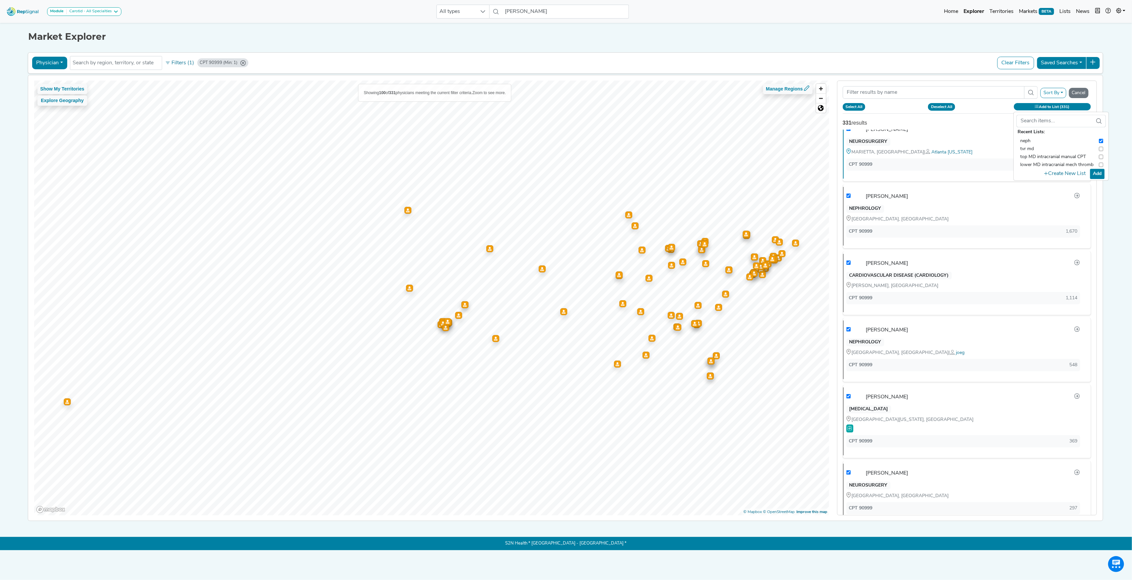
checkbox input "true"
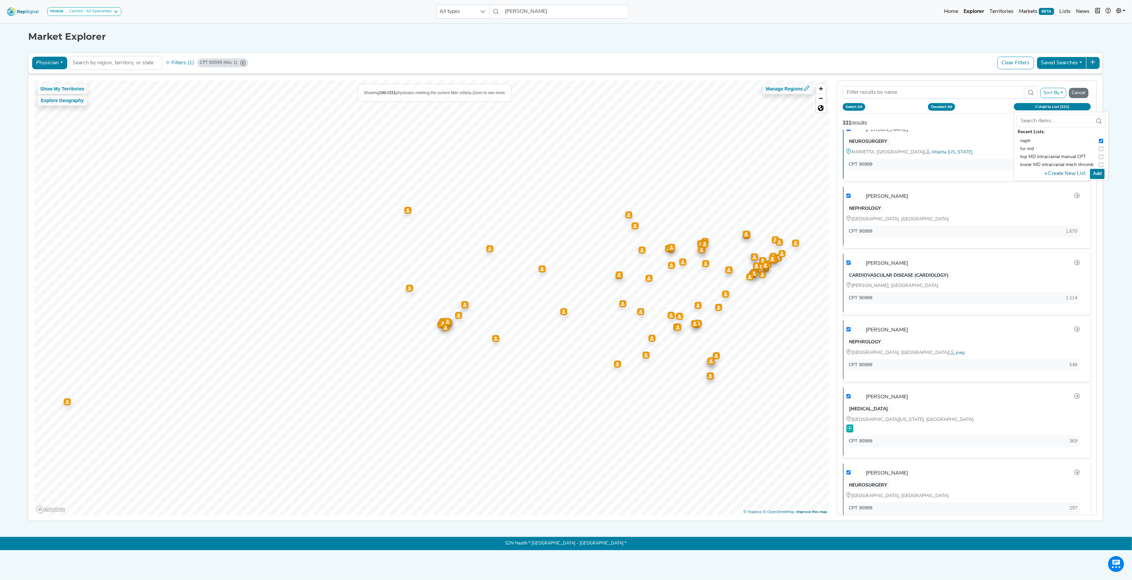
checkbox input "true"
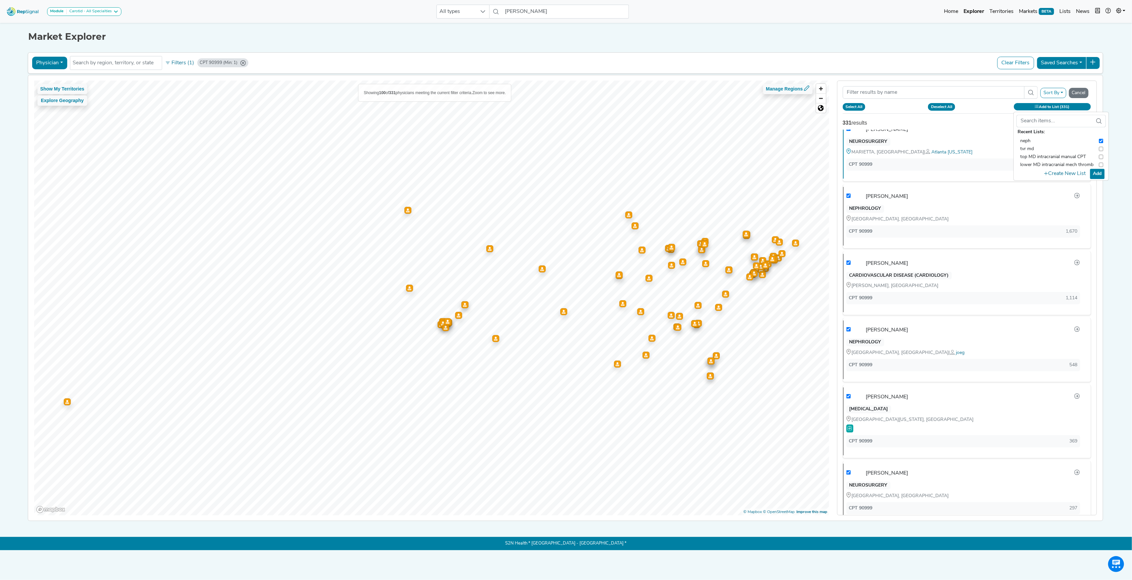
checkbox input "true"
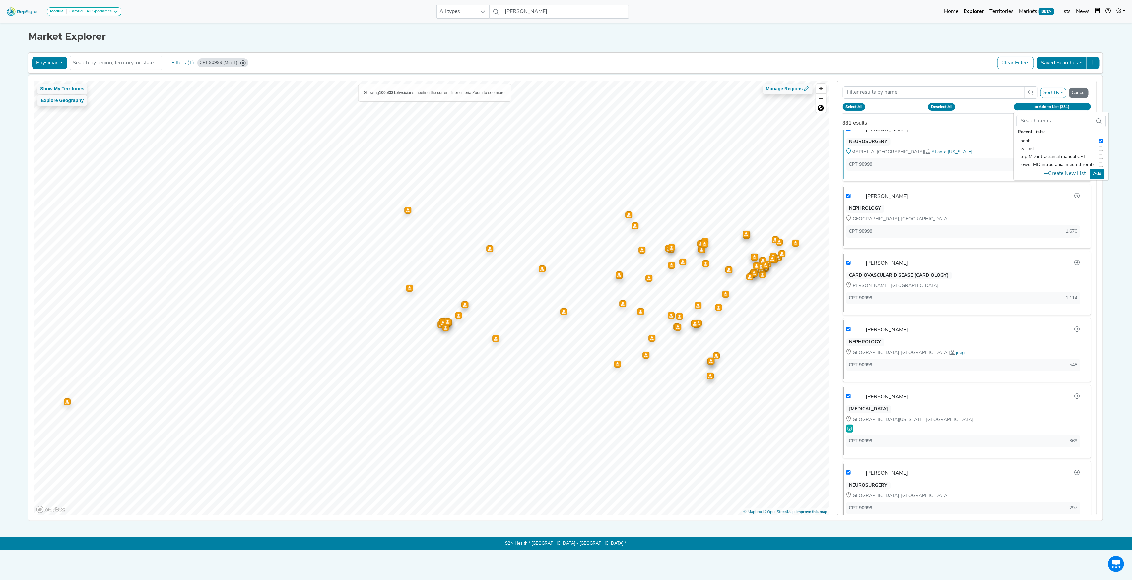
checkbox input "true"
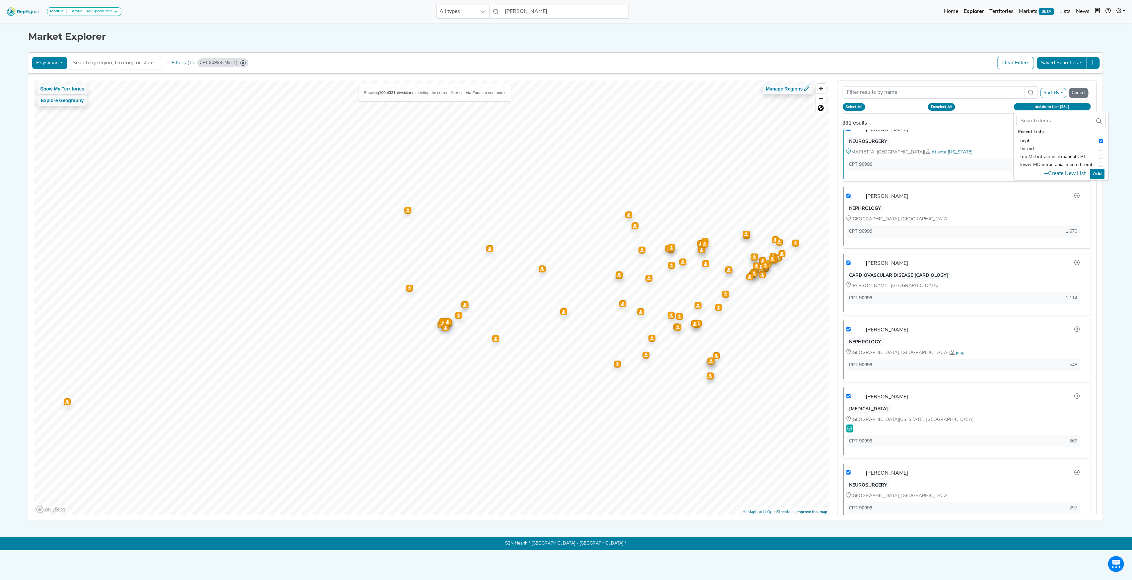
checkbox input "true"
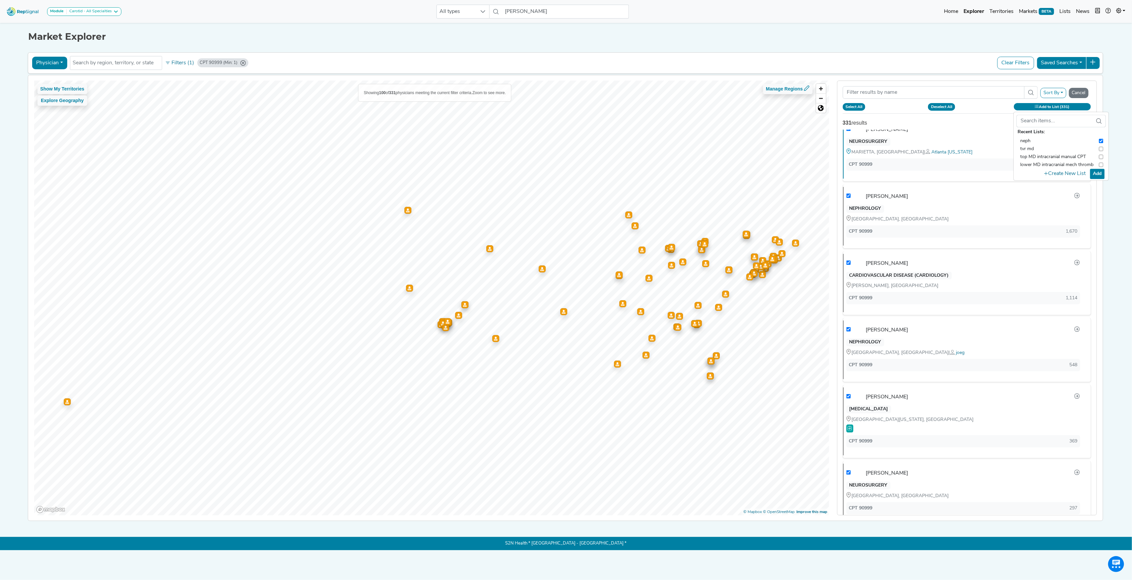
checkbox input "true"
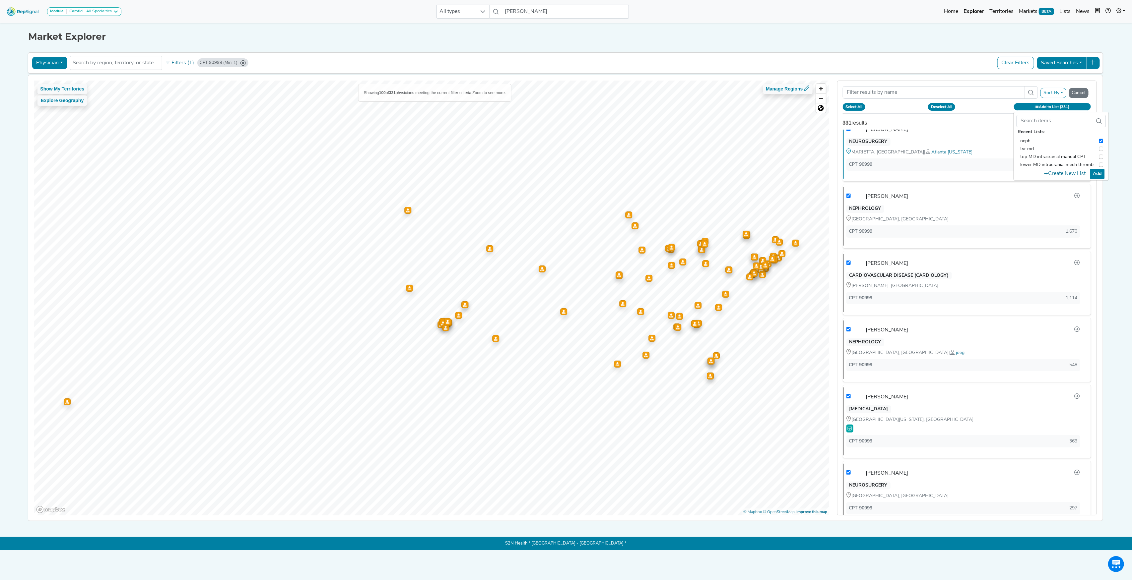
checkbox input "true"
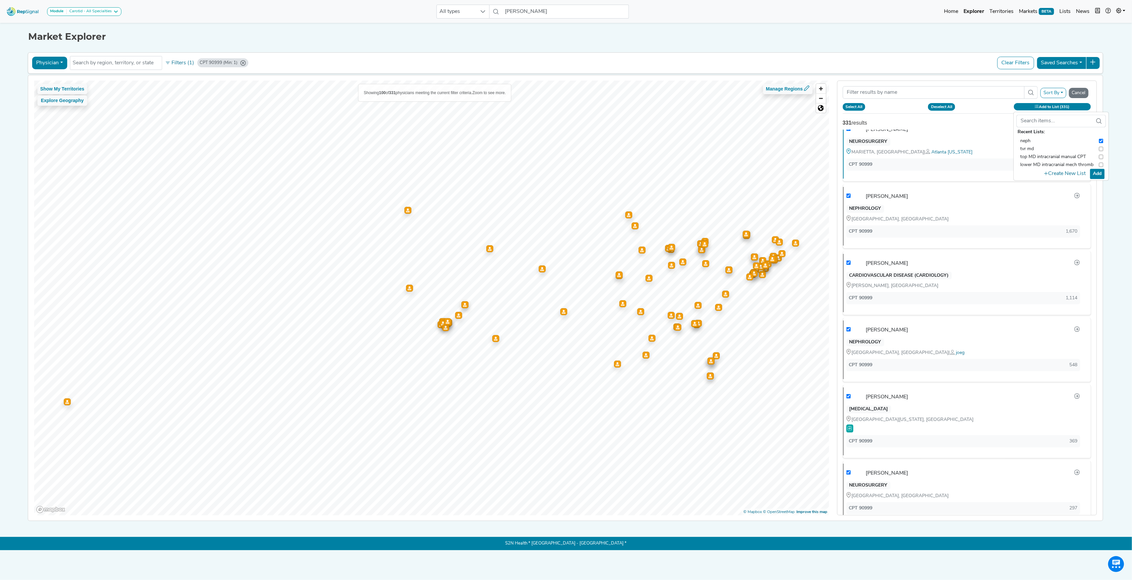
checkbox input "true"
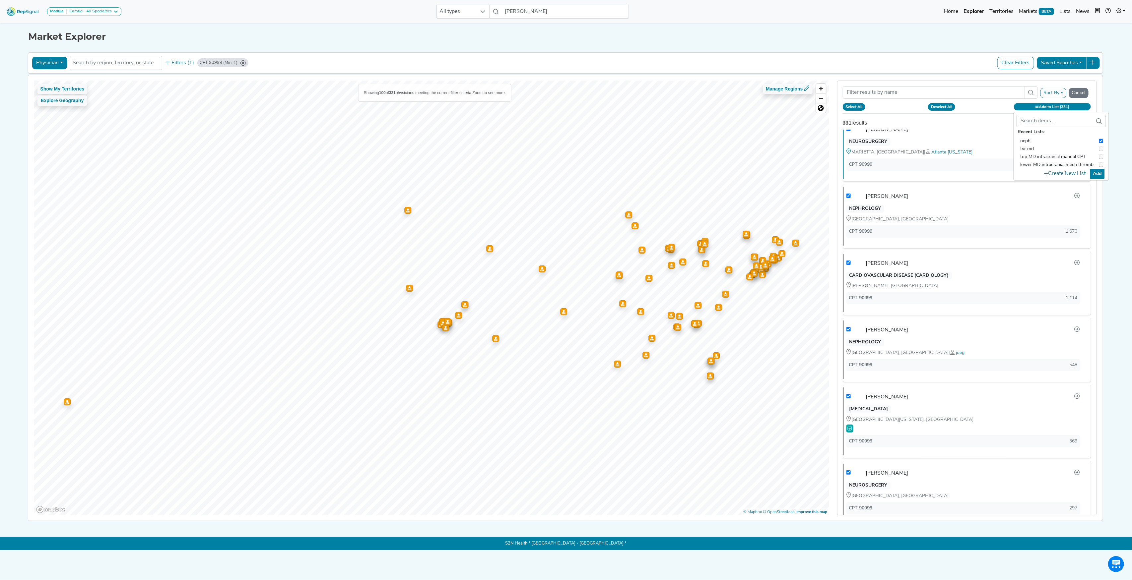
checkbox input "true"
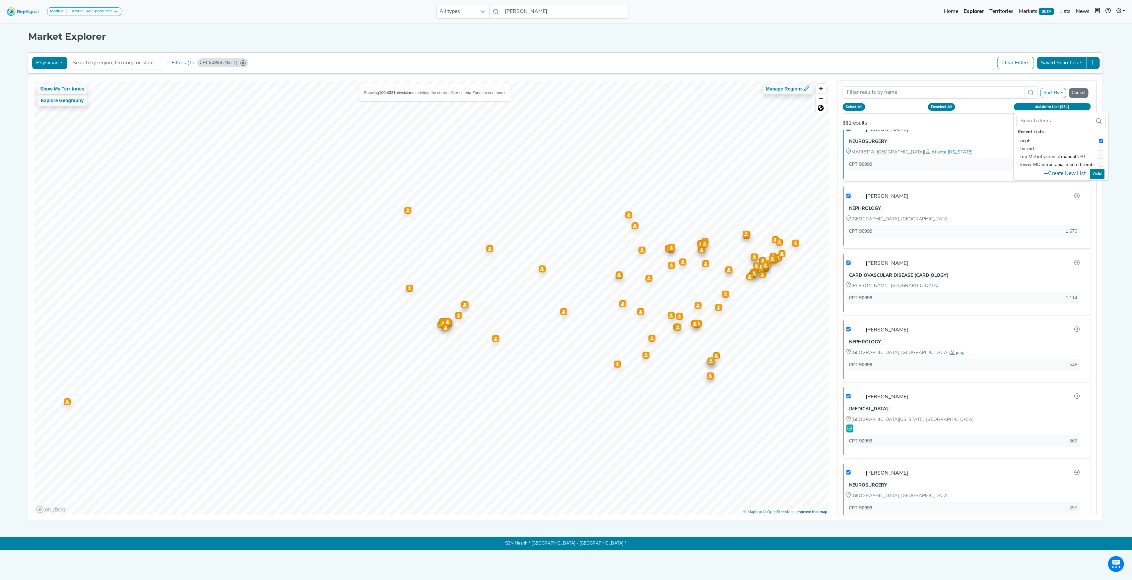
checkbox input "true"
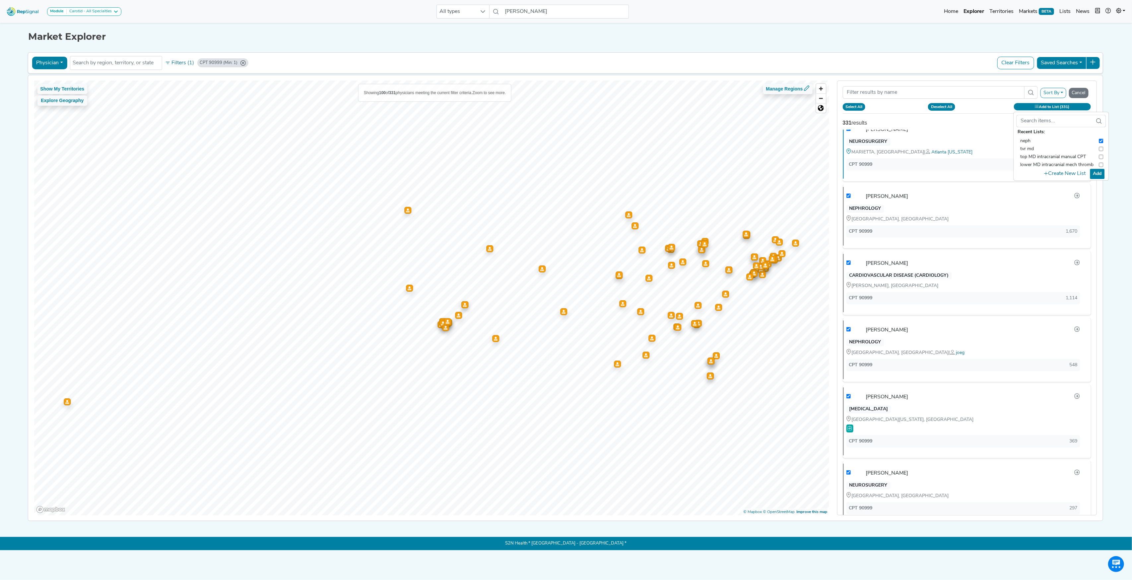
checkbox input "true"
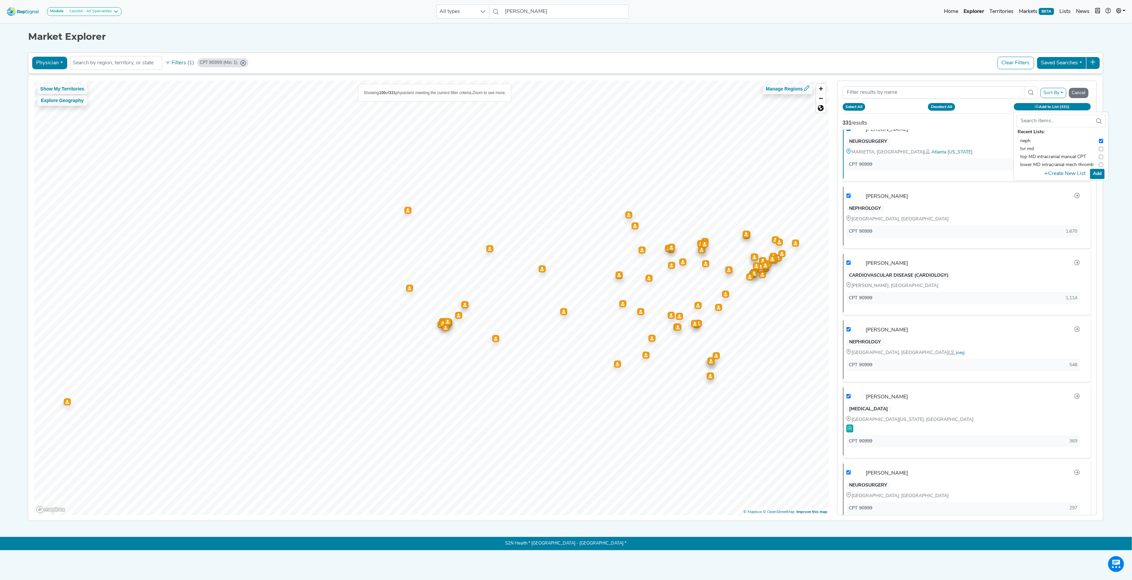
checkbox input "true"
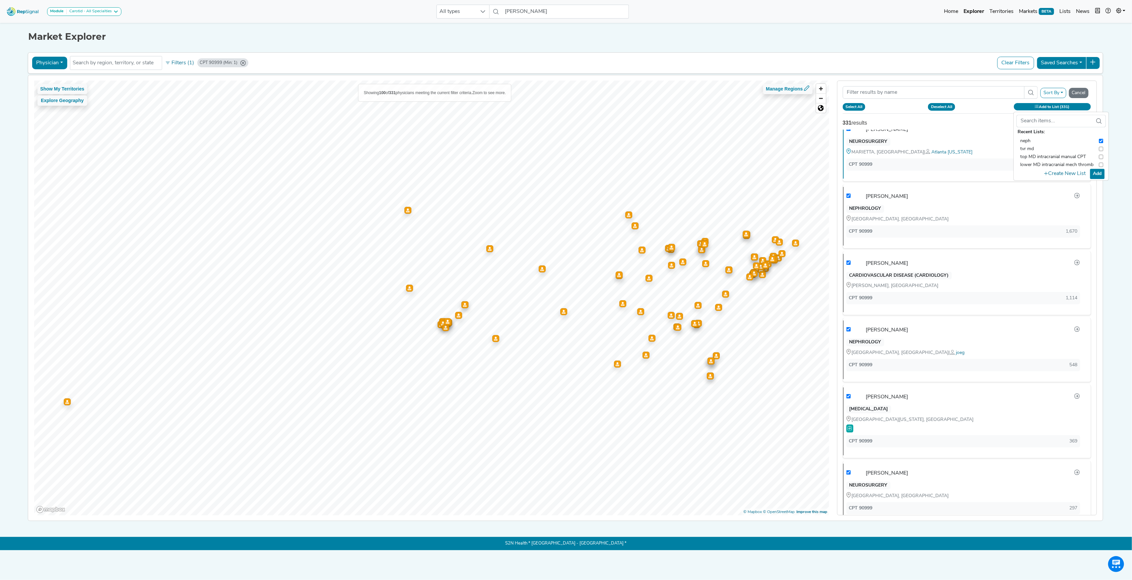
checkbox input "true"
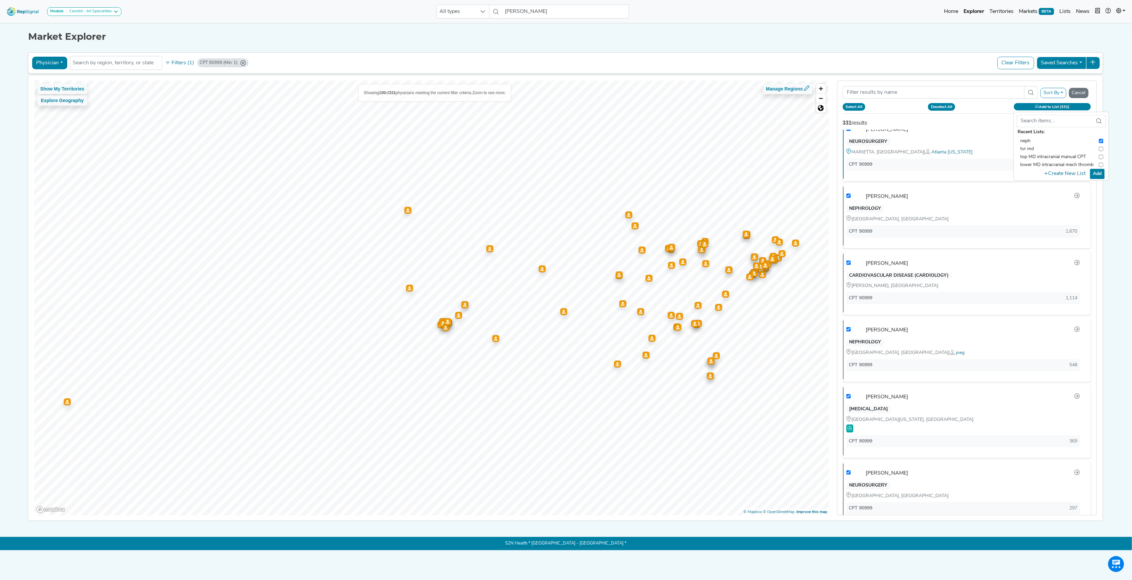
checkbox input "true"
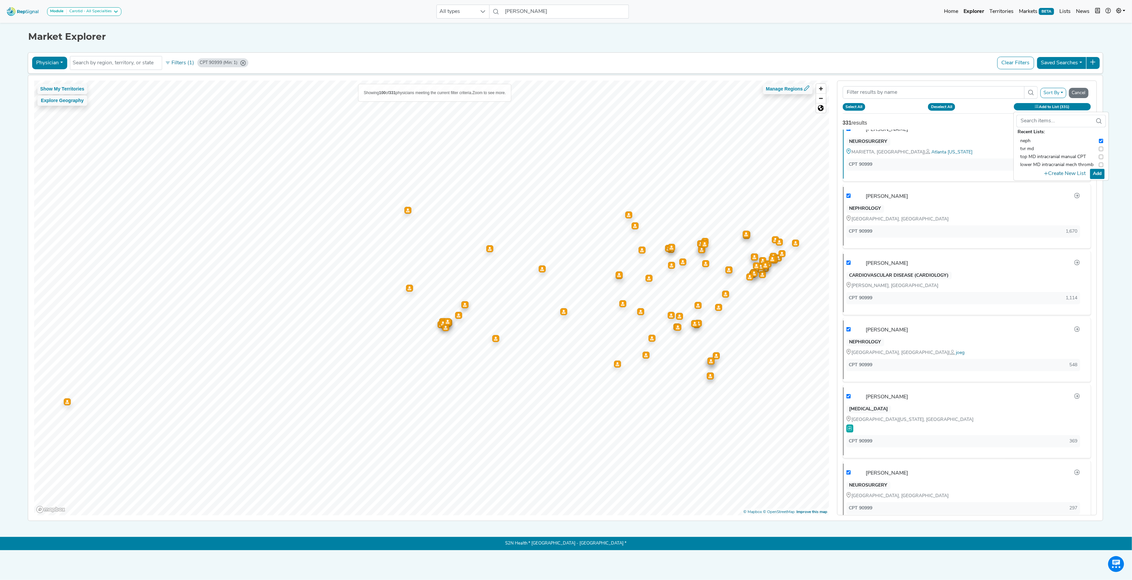
checkbox input "true"
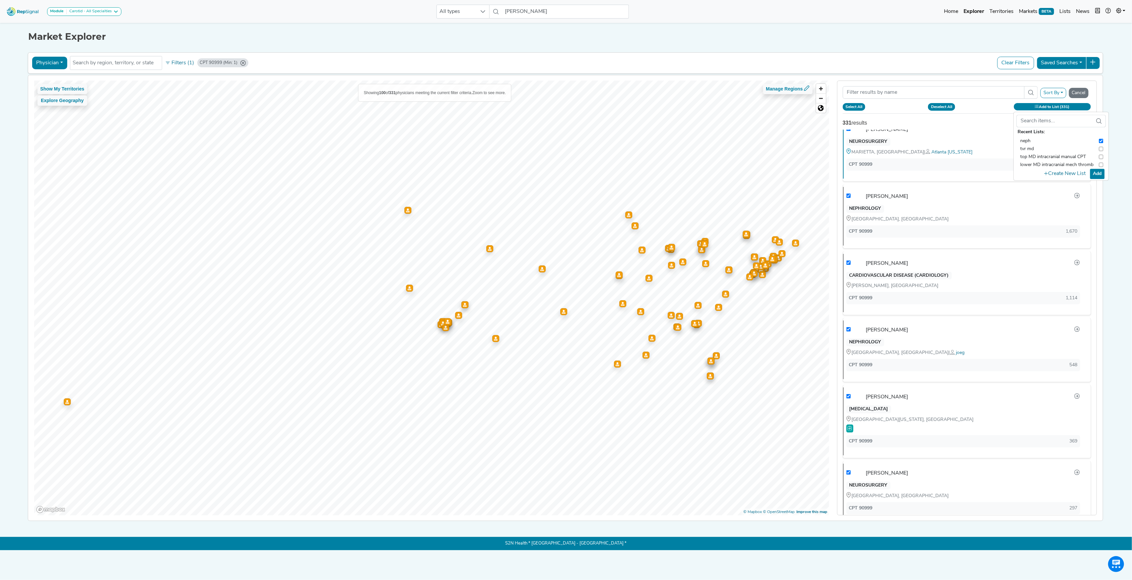
checkbox input "true"
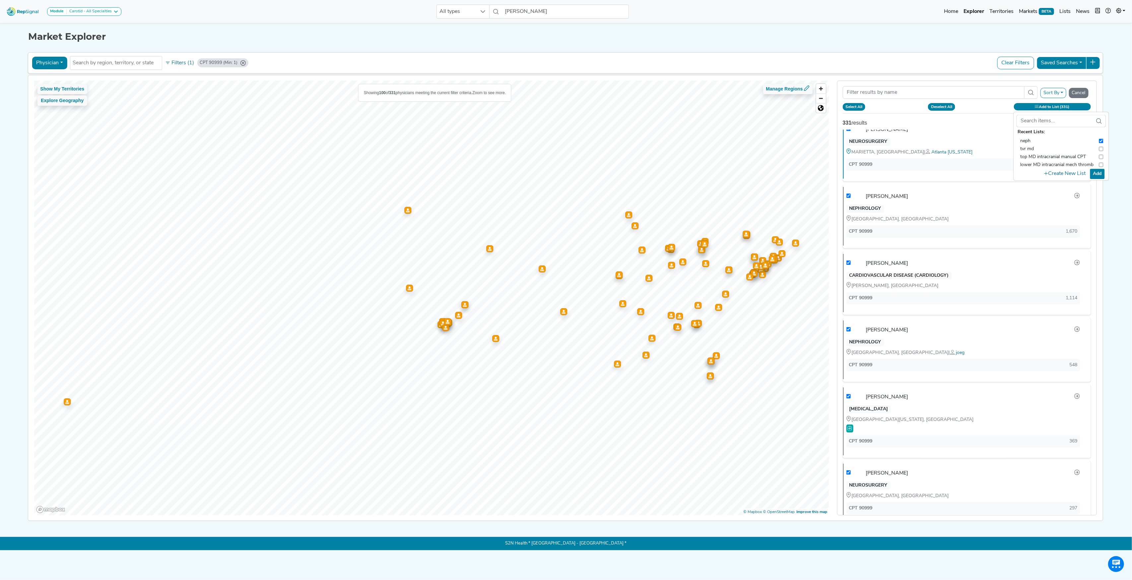
checkbox input "true"
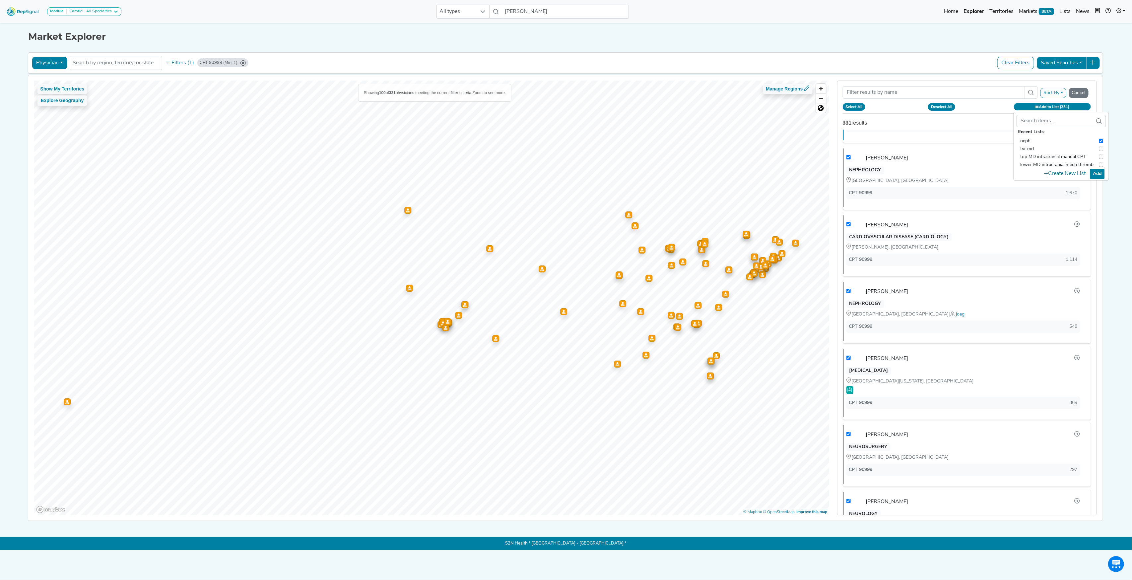
checkbox input "true"
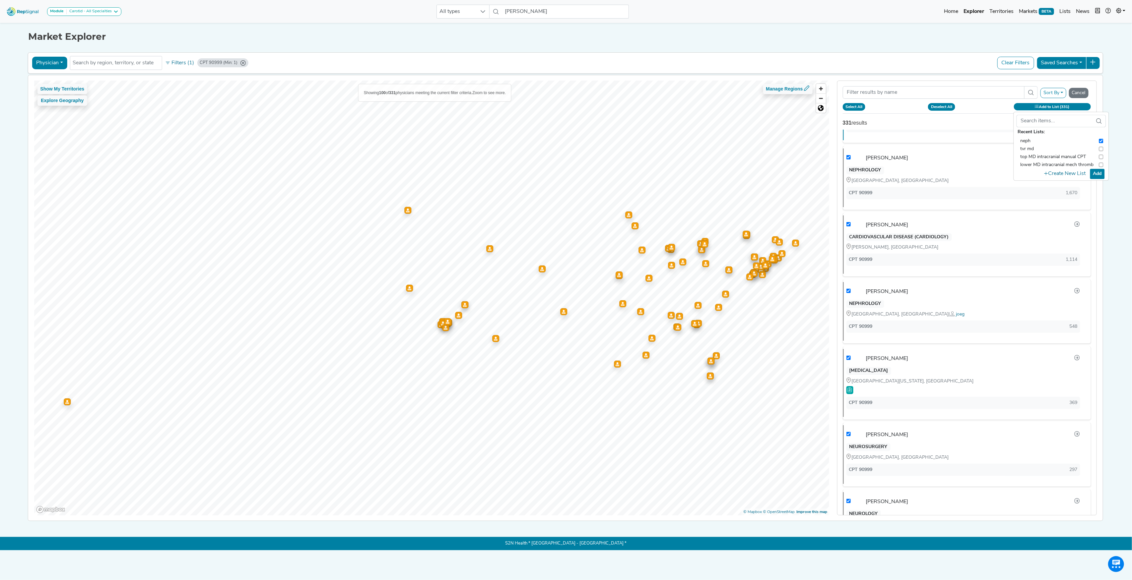
checkbox input "true"
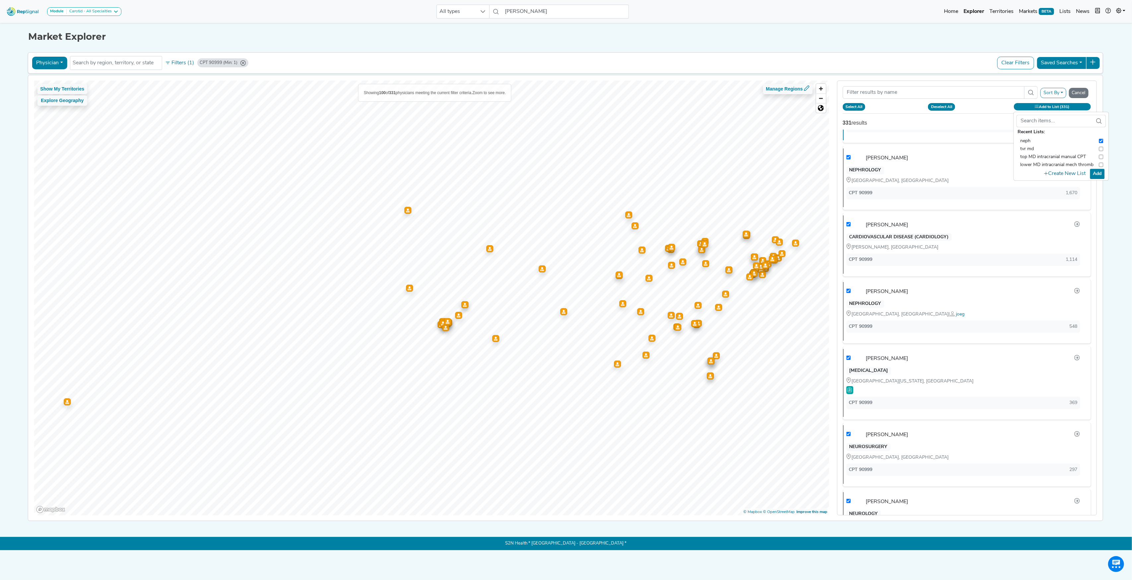
checkbox input "true"
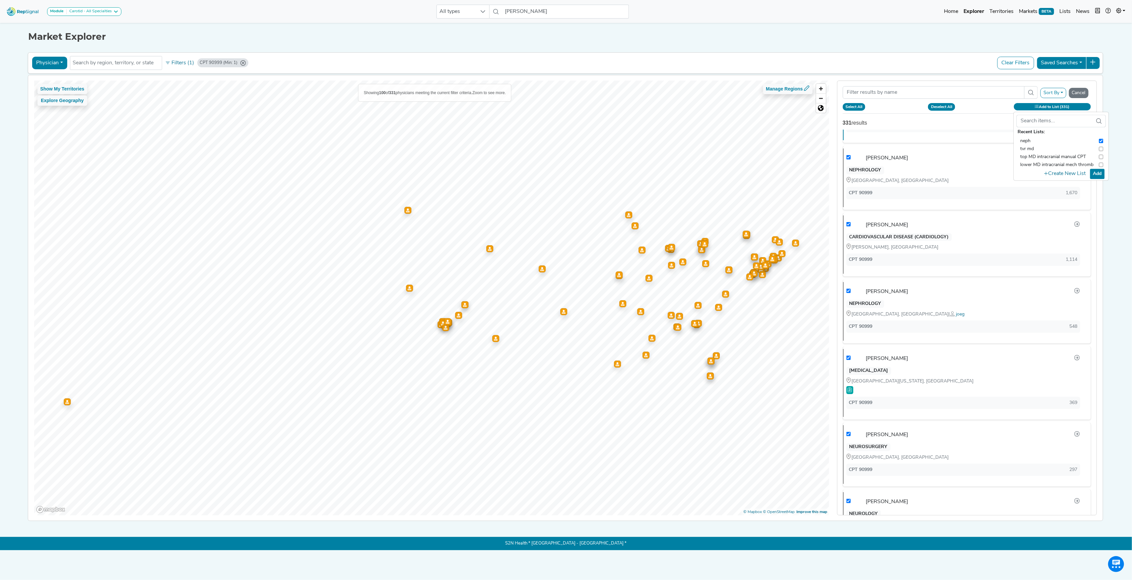
checkbox input "true"
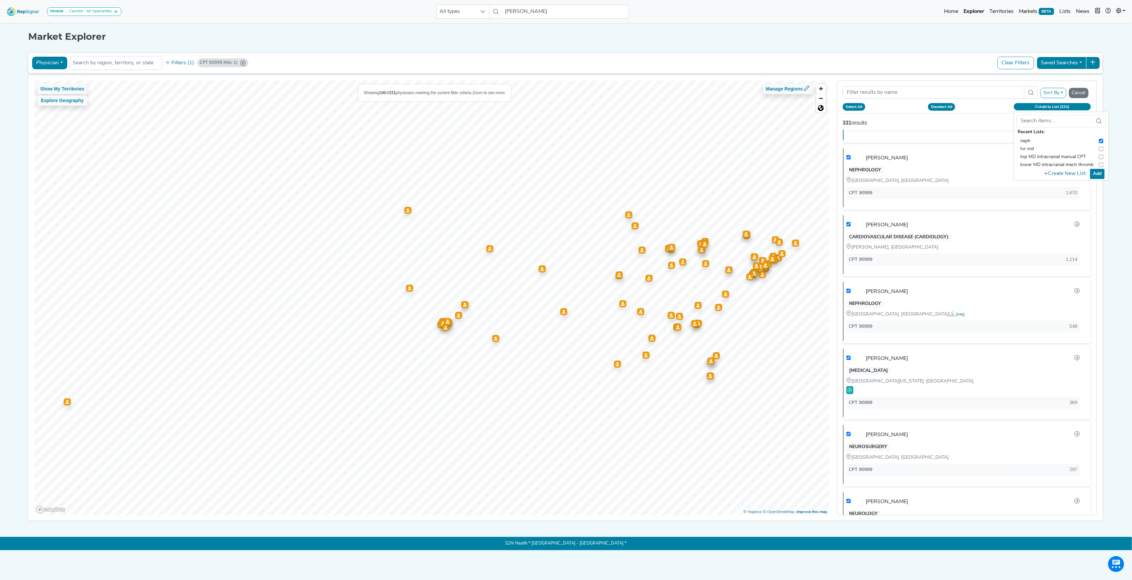
checkbox input "true"
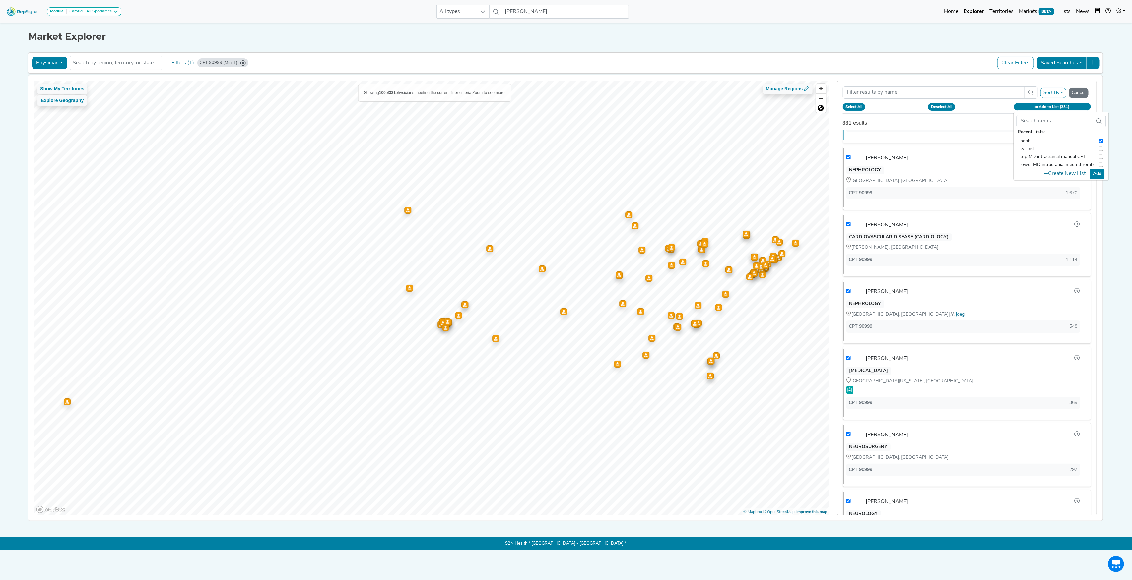
checkbox input "true"
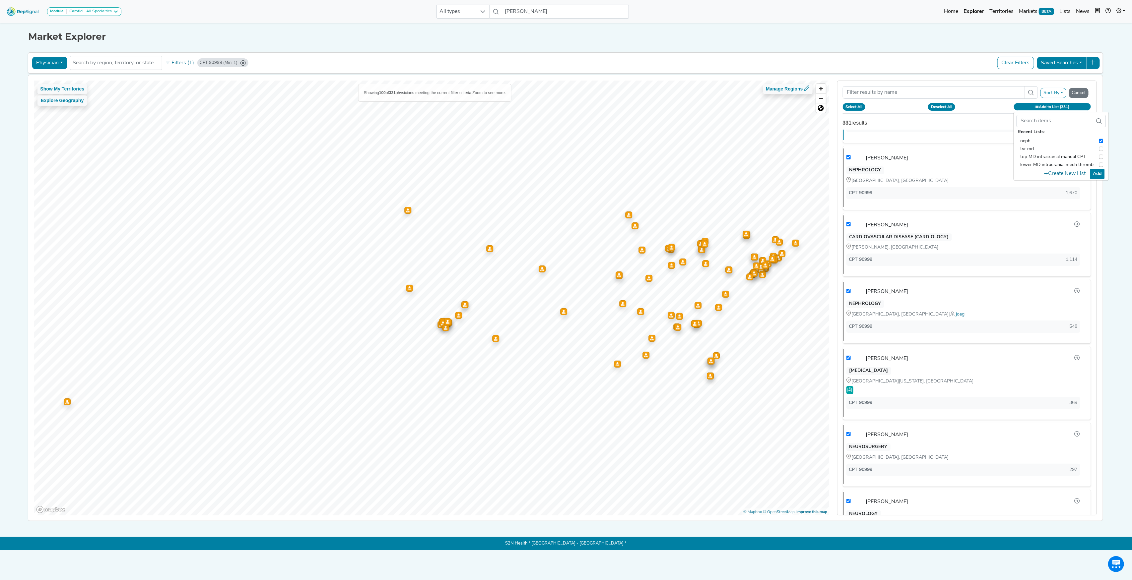
checkbox input "true"
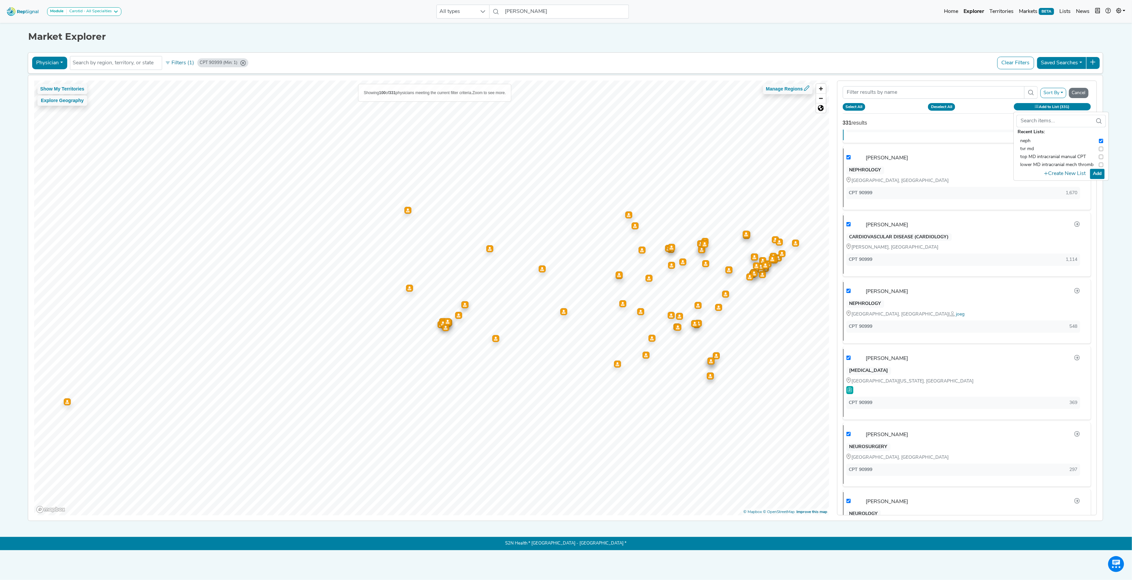
checkbox input "true"
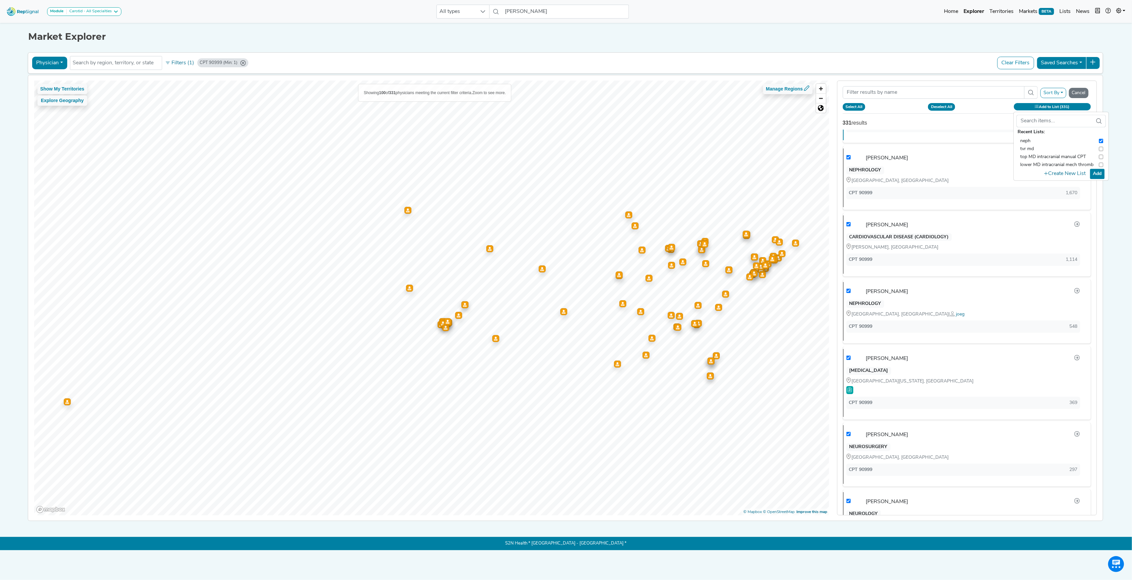
checkbox input "true"
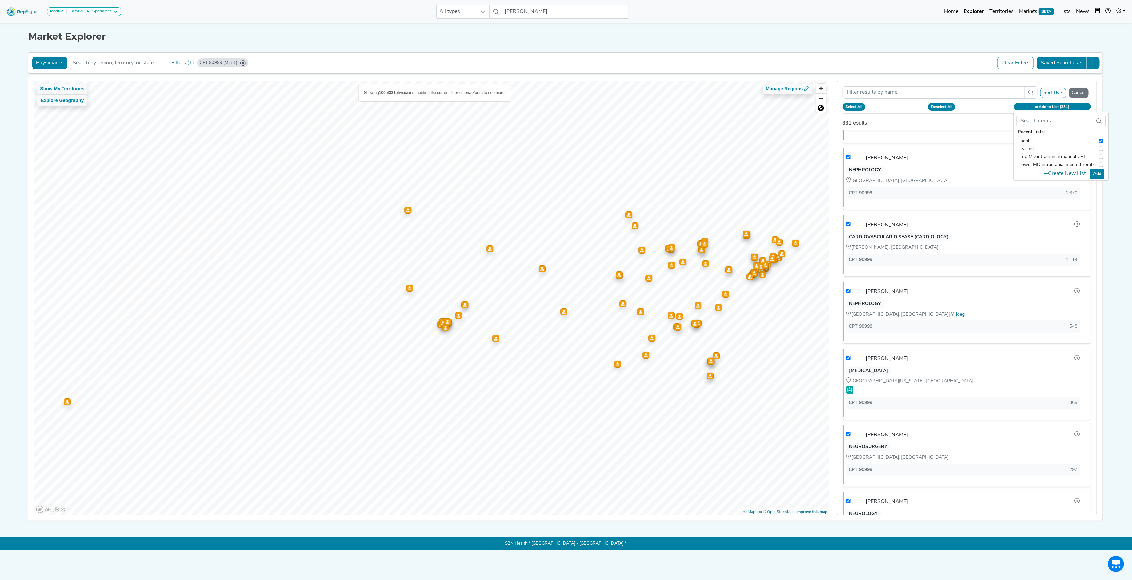
checkbox input "true"
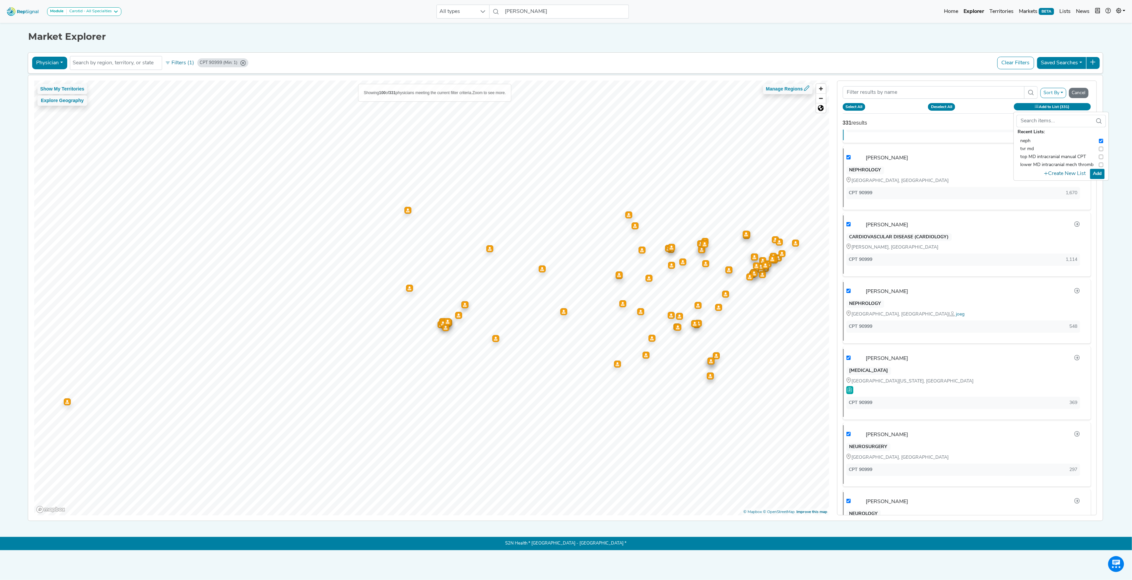
checkbox input "true"
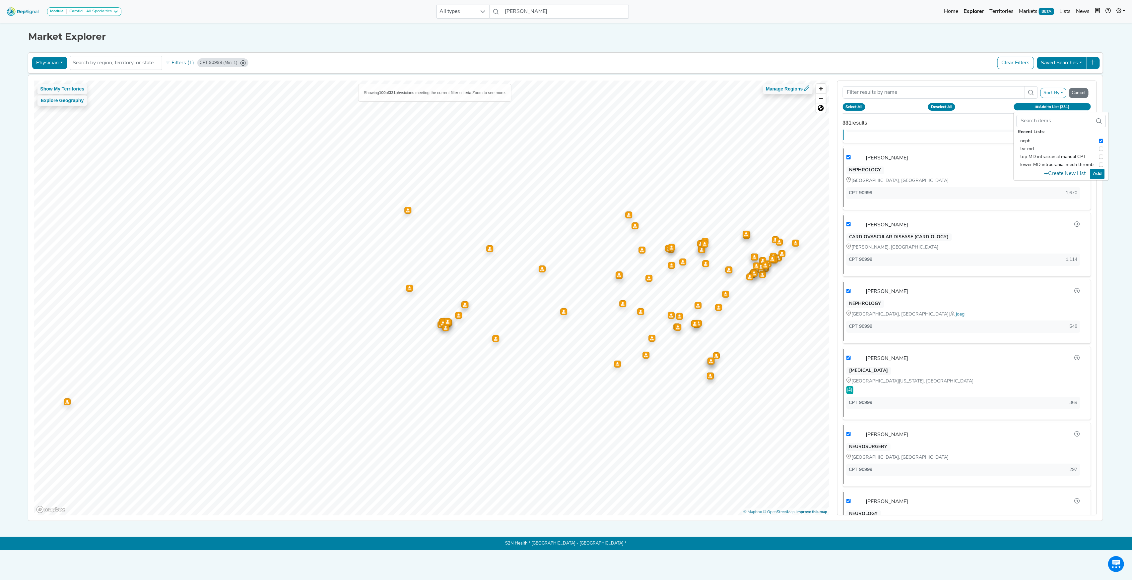
checkbox input "true"
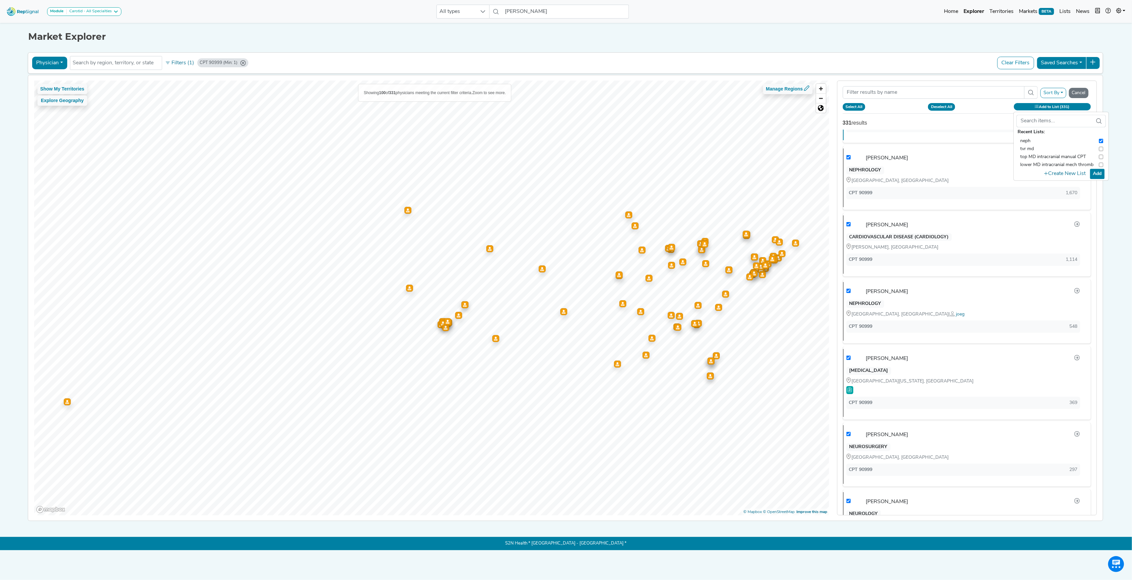
checkbox input "true"
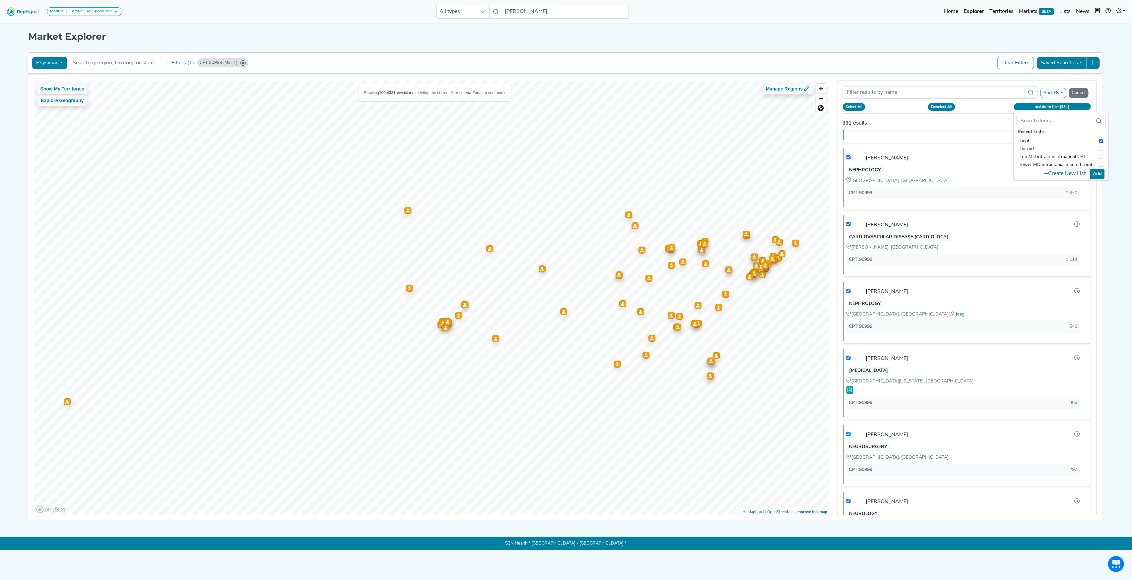
checkbox input "true"
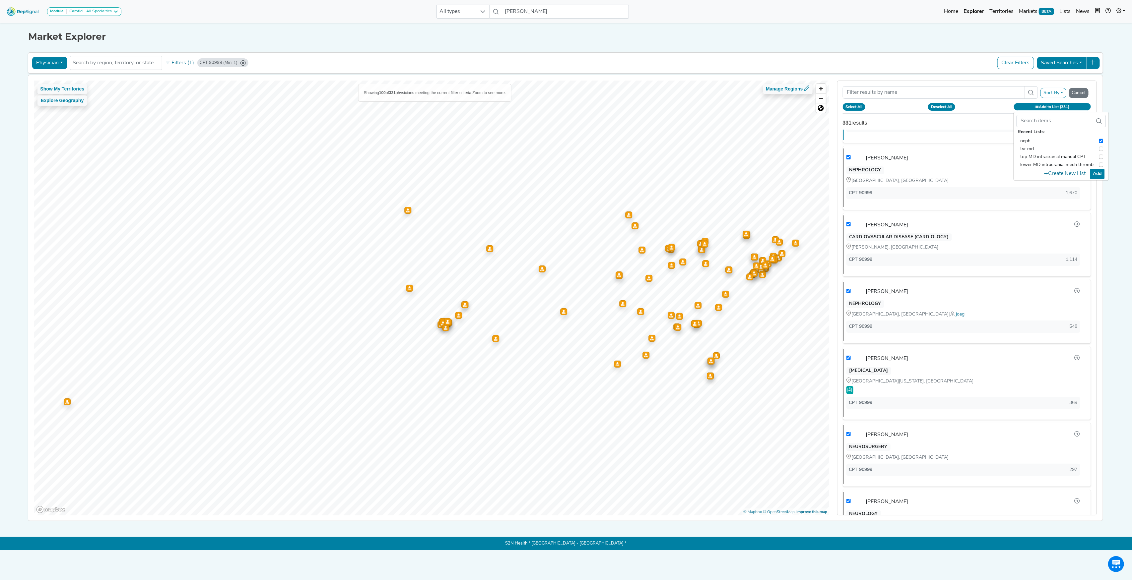
checkbox input "true"
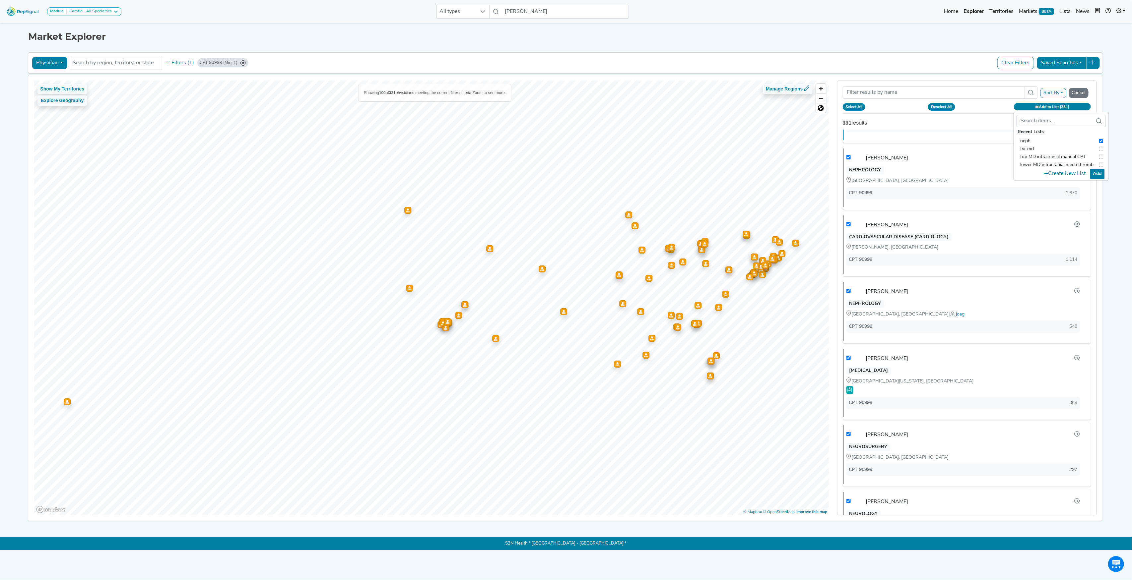
checkbox input "true"
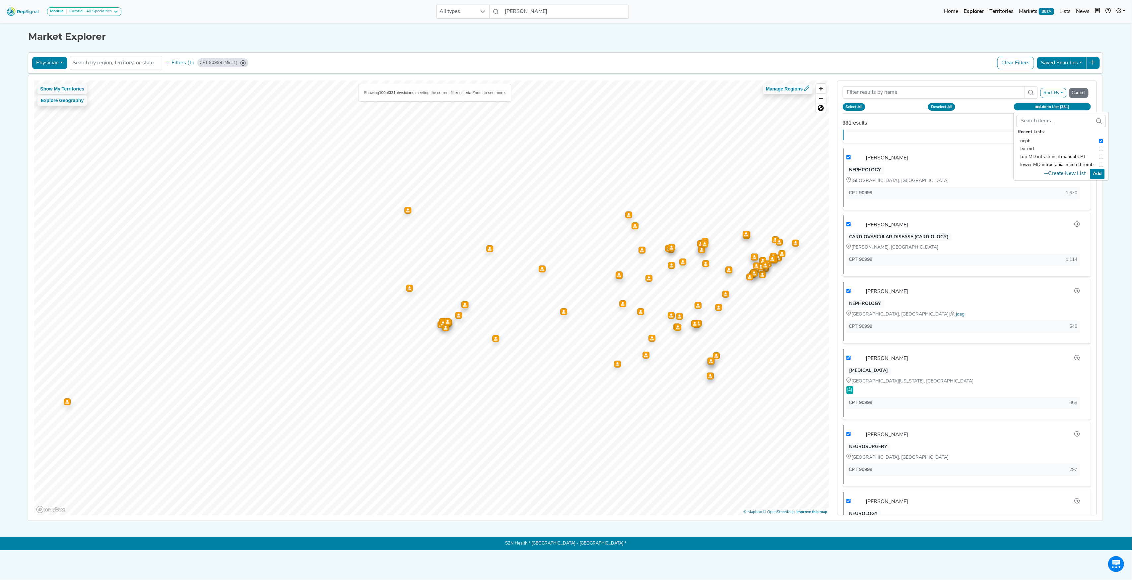
checkbox input "true"
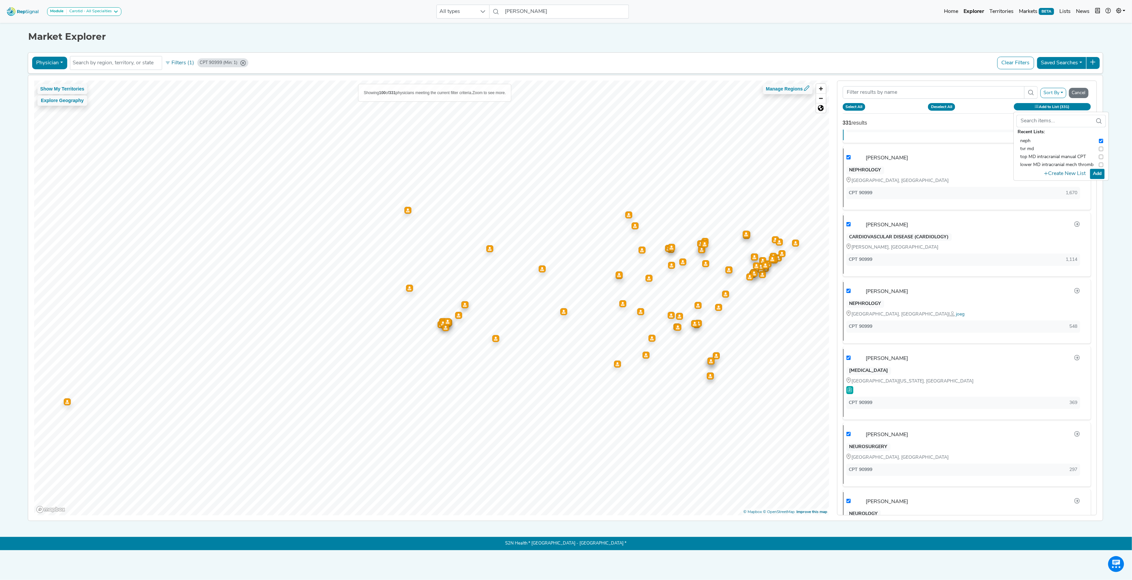
checkbox input "true"
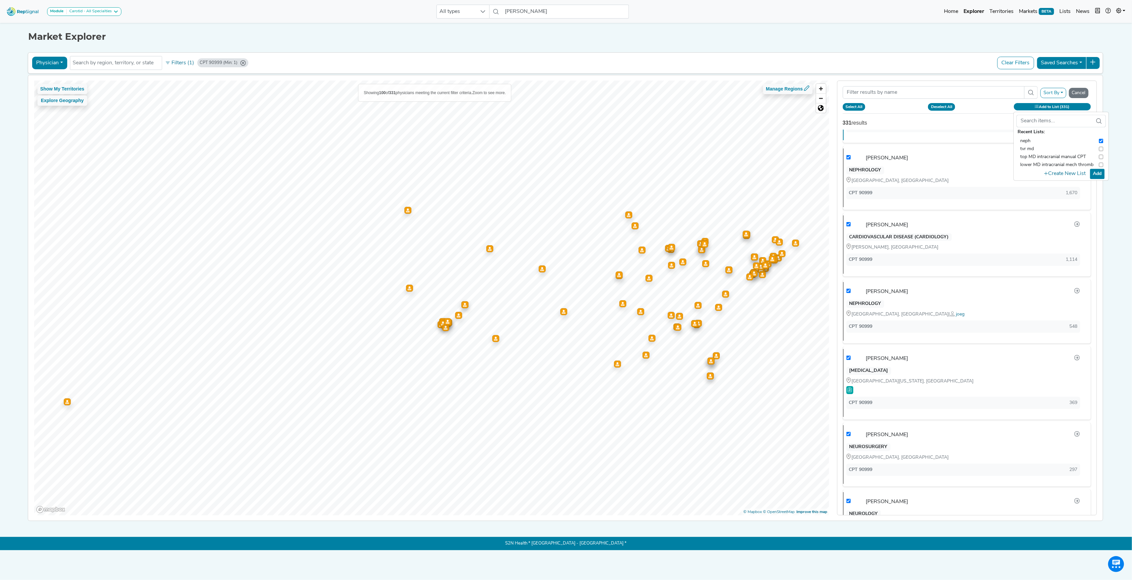
checkbox input "true"
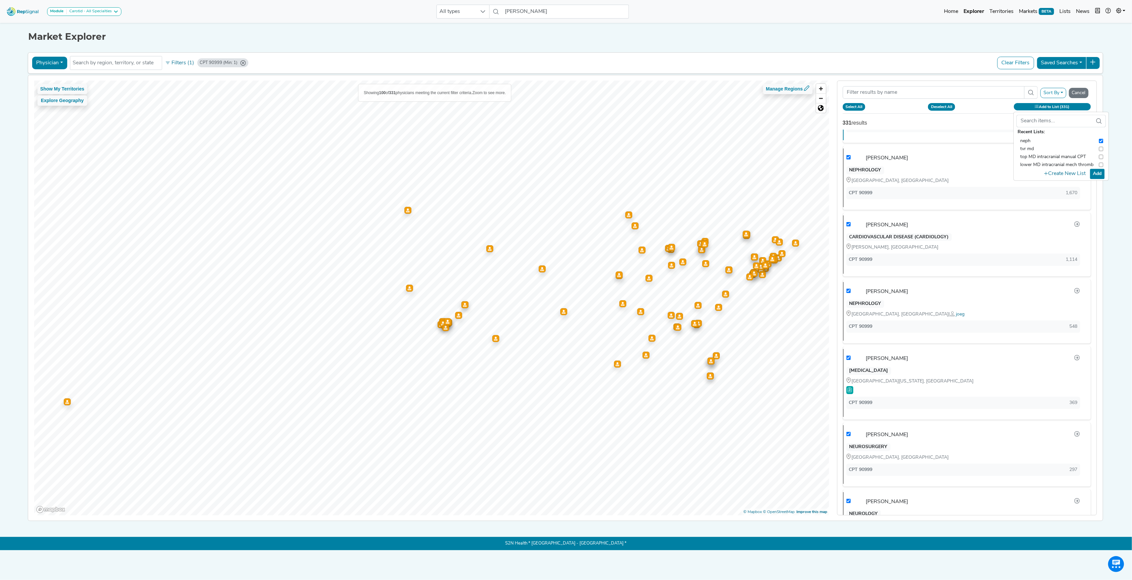
checkbox input "true"
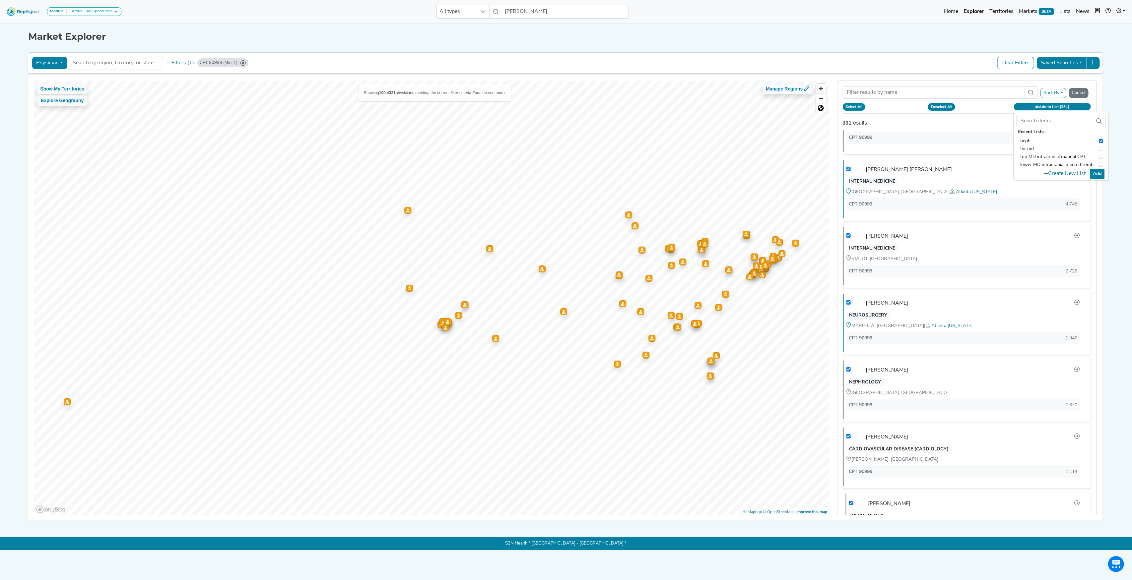
scroll to position [752, 0]
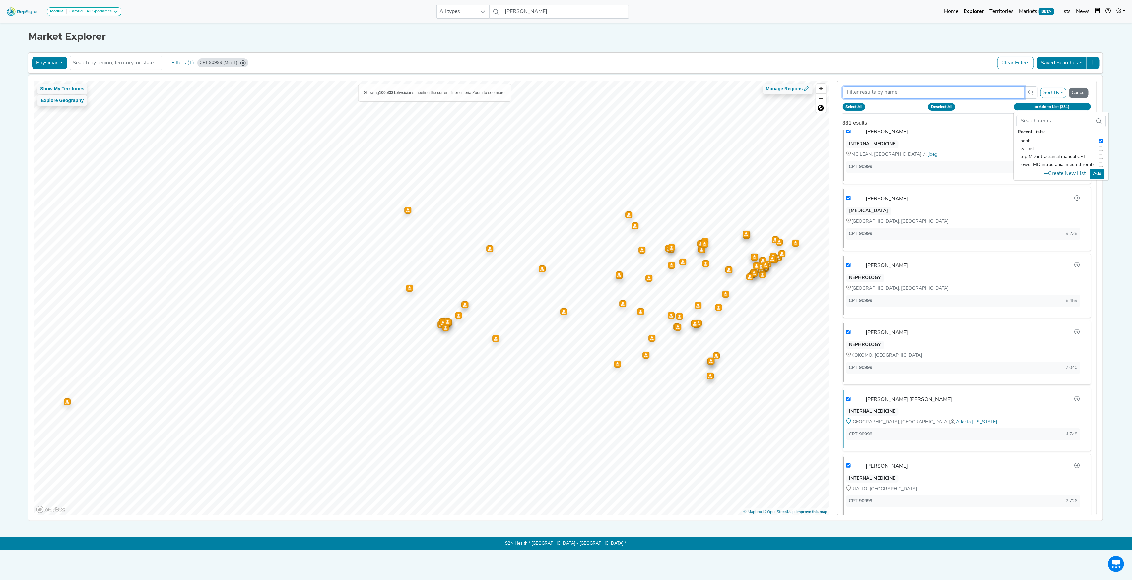
click at [900, 94] on input "Search Term" at bounding box center [934, 92] width 182 height 13
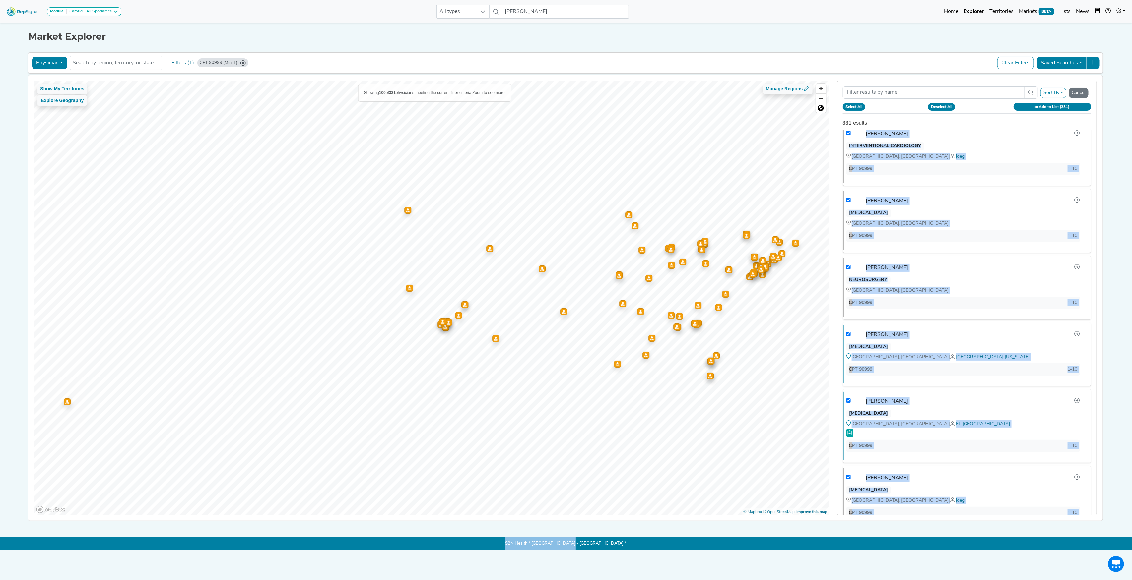
scroll to position [6530, 0]
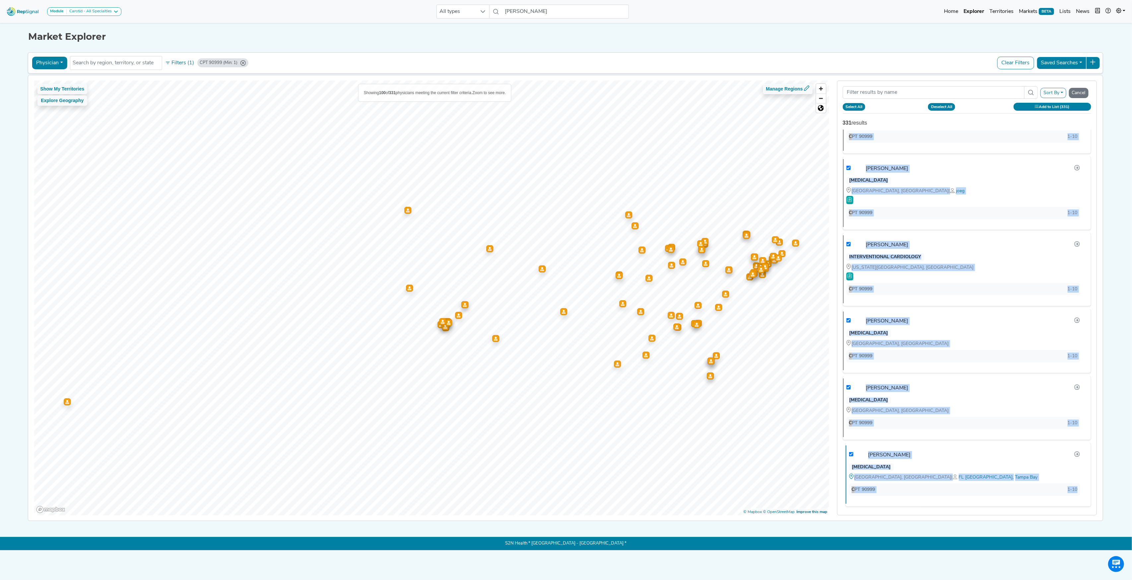
drag, startPoint x: 839, startPoint y: 144, endPoint x: 1077, endPoint y: 487, distance: 417.9
click at [1077, 487] on div "Barry Krieble NEPHROLOGY TUCSON, AZ | Phoenix Arizona CPT 90999 28,523 Gregory …" at bounding box center [967, 323] width 259 height 386
copy ul "Barry Krieble NEPHROLOGY TUCSON, AZ | Phoenix Arizona CPT 90999 28,523 Gregory …"
click at [879, 92] on input "Search Term" at bounding box center [934, 92] width 182 height 13
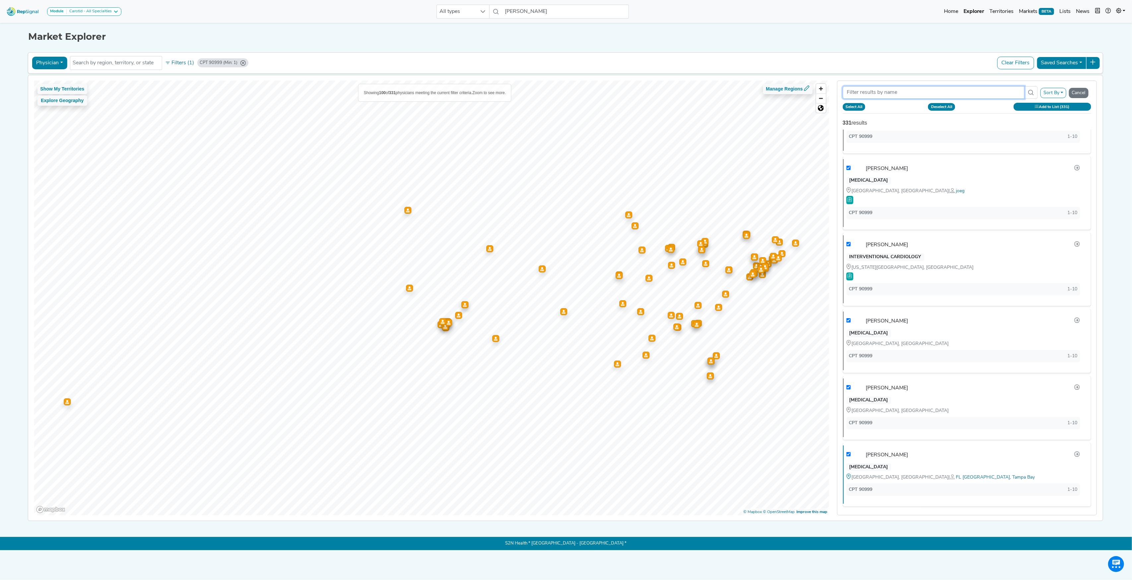
scroll to position [0, 0]
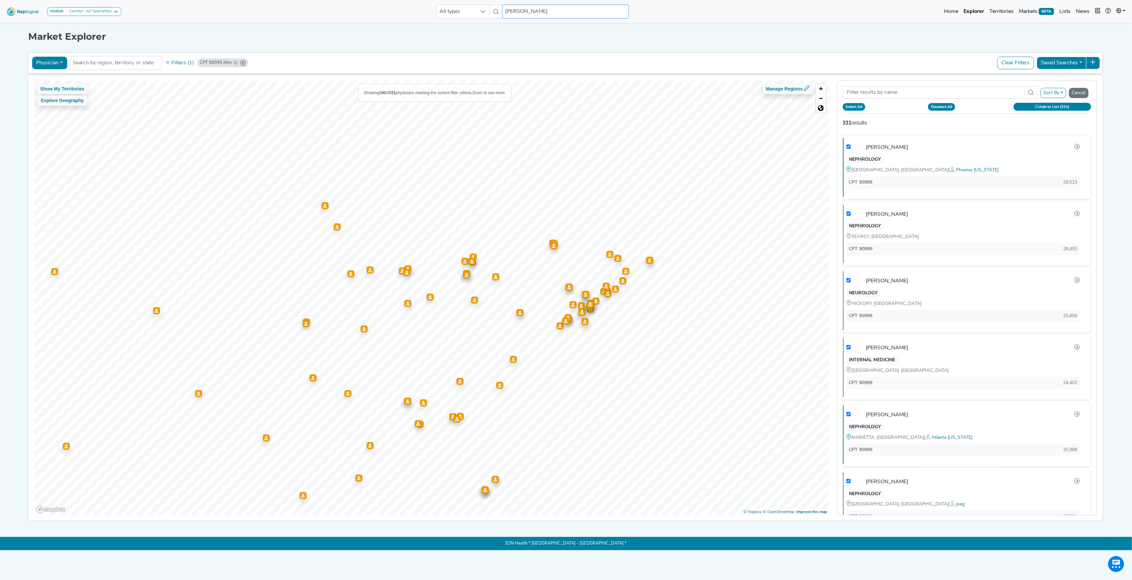
click at [548, 18] on input "[PERSON_NAME]" at bounding box center [565, 12] width 127 height 14
click at [532, 9] on input "[PERSON_NAME]" at bounding box center [565, 12] width 127 height 14
click at [530, 13] on input "[PERSON_NAME]" at bounding box center [565, 12] width 127 height 14
click at [184, 71] on div "Physician Physician Hospital ASC Office Health System No results found Filters …" at bounding box center [565, 62] width 1069 height 15
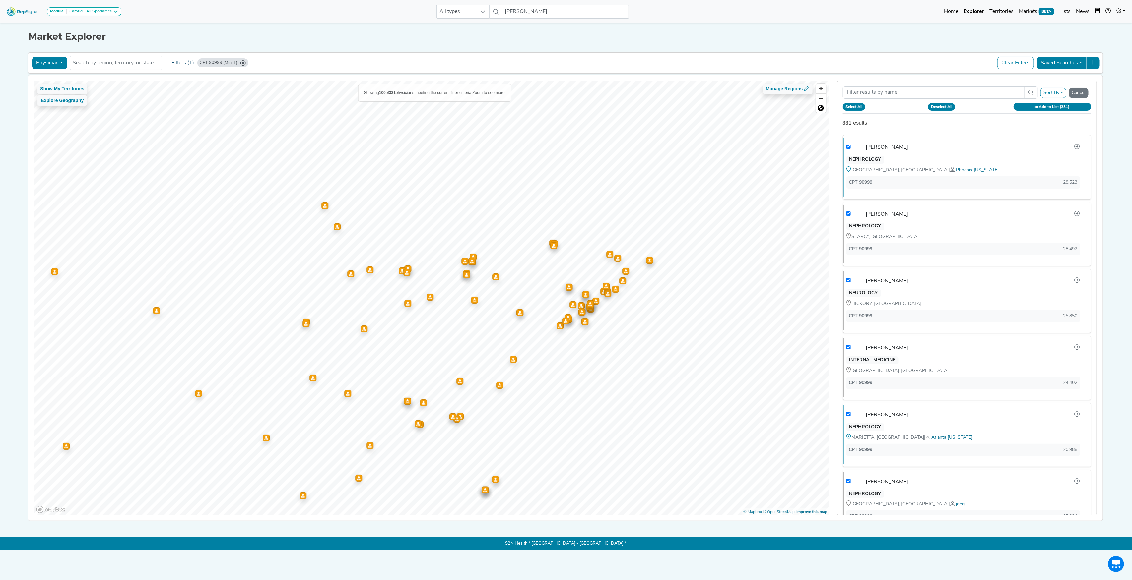
click at [183, 66] on button "Filters (1)" at bounding box center [179, 62] width 33 height 11
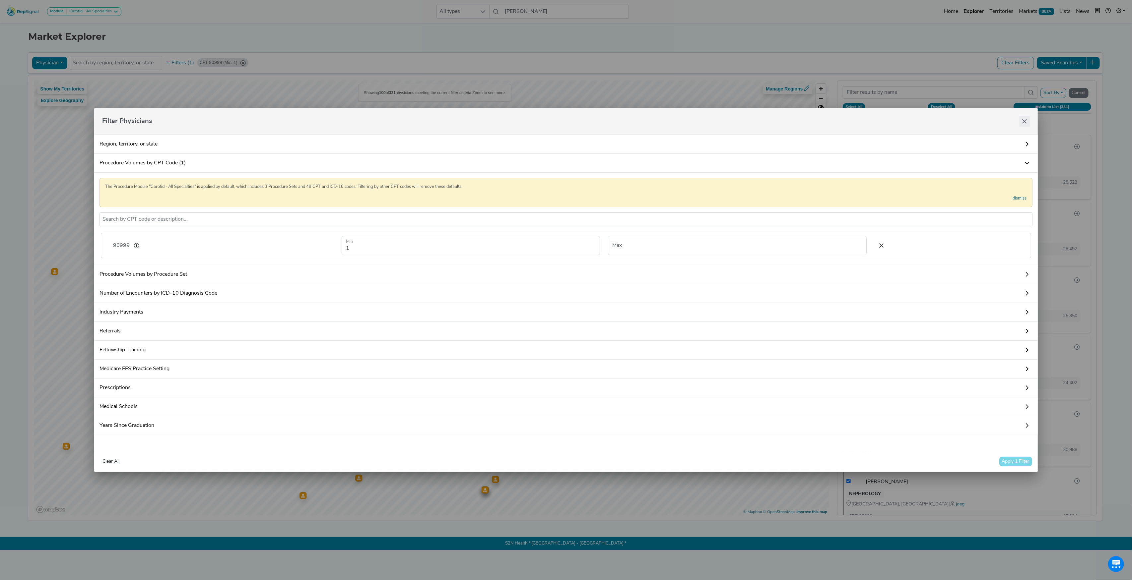
click at [1019, 116] on button "Close" at bounding box center [1024, 121] width 11 height 11
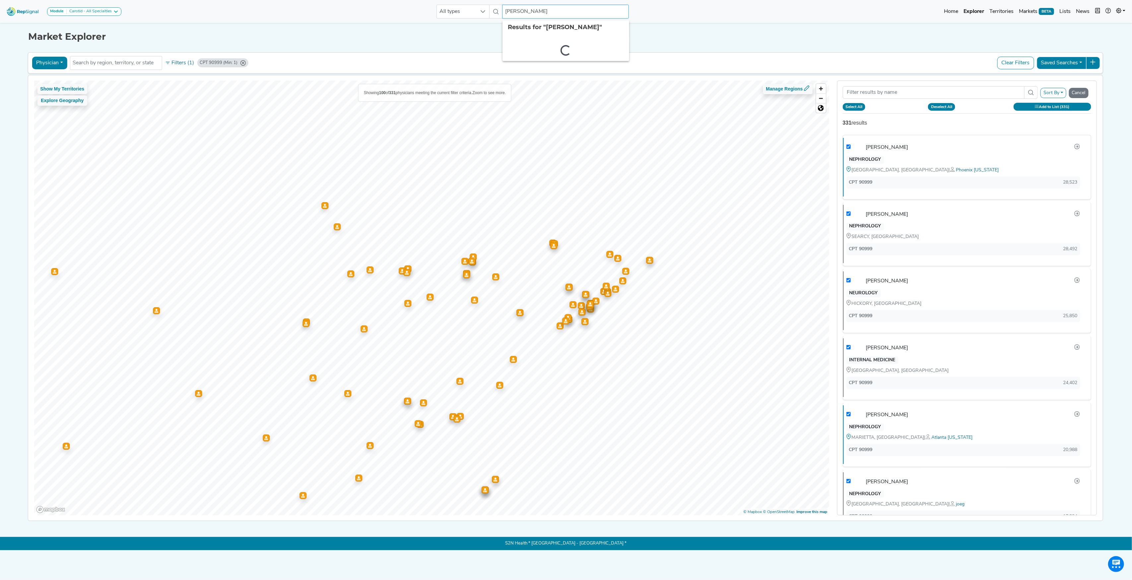
click at [570, 11] on input "[PERSON_NAME]" at bounding box center [565, 12] width 127 height 14
click at [549, 57] on div "[PERSON_NAME]" at bounding box center [594, 57] width 144 height 7
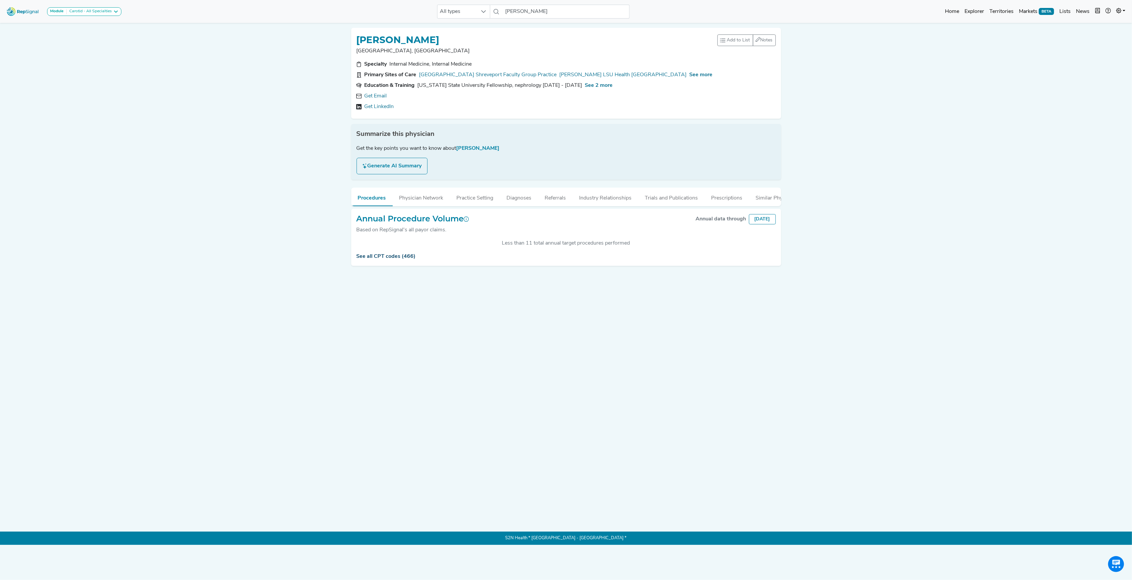
click at [388, 259] on link "See all CPT codes (466)" at bounding box center [386, 256] width 59 height 5
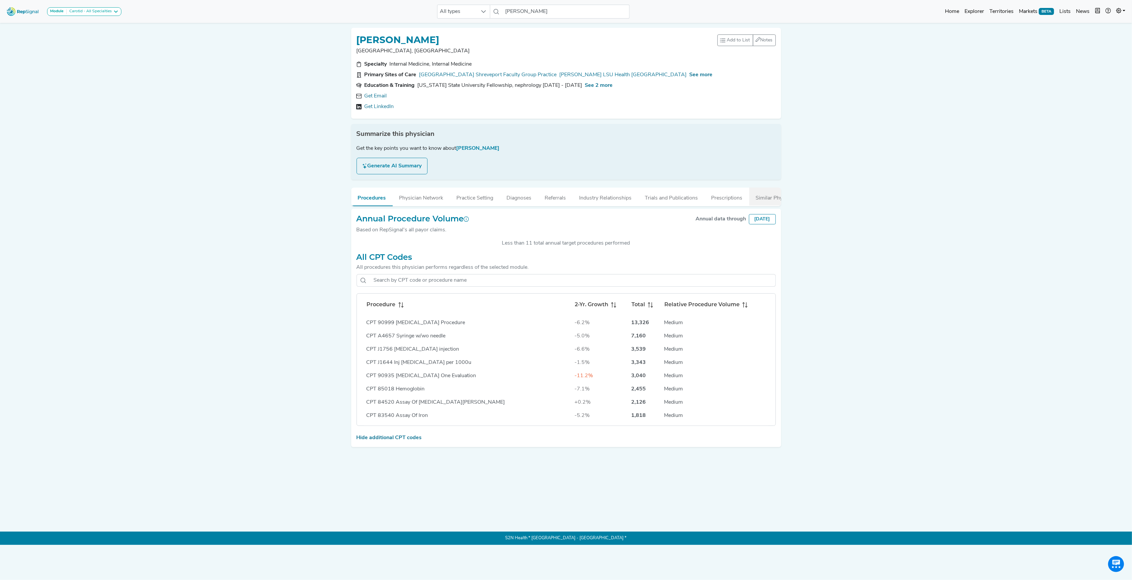
click at [766, 199] on button "Similar Physicians" at bounding box center [777, 197] width 56 height 18
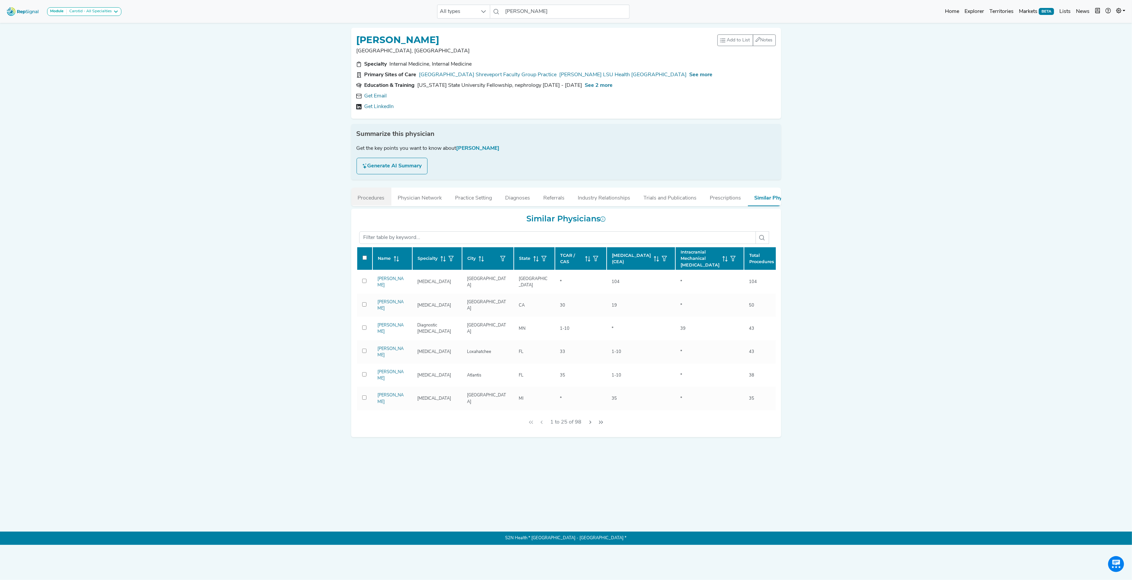
click at [368, 198] on button "Procedures" at bounding box center [371, 197] width 40 height 18
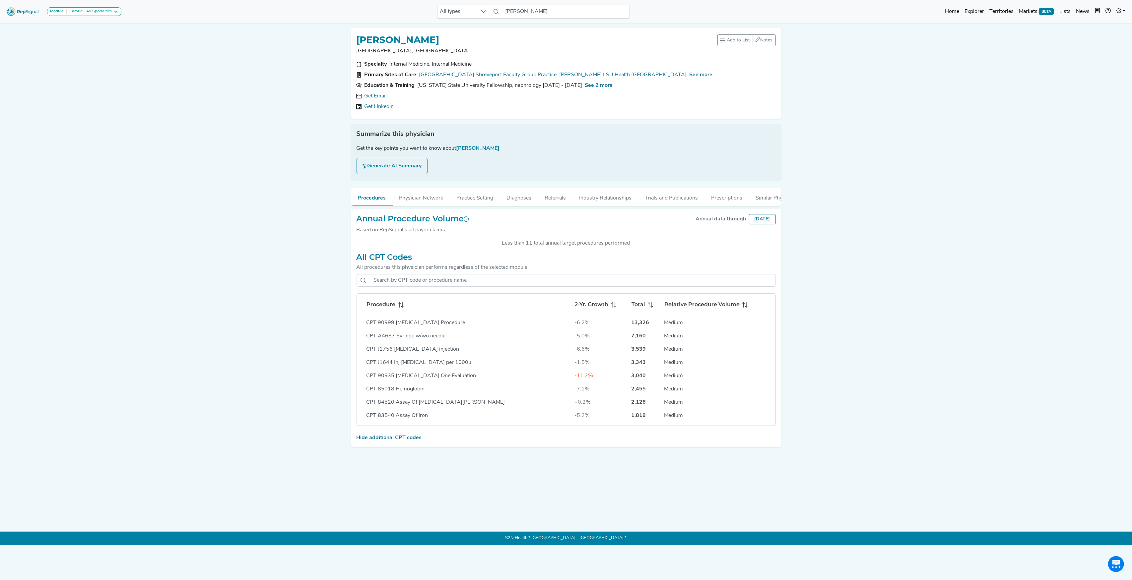
click at [392, 327] on div "CPT 90999 [MEDICAL_DATA] Procedure" at bounding box center [468, 323] width 203 height 8
click at [13, 15] on img at bounding box center [23, 11] width 38 height 14
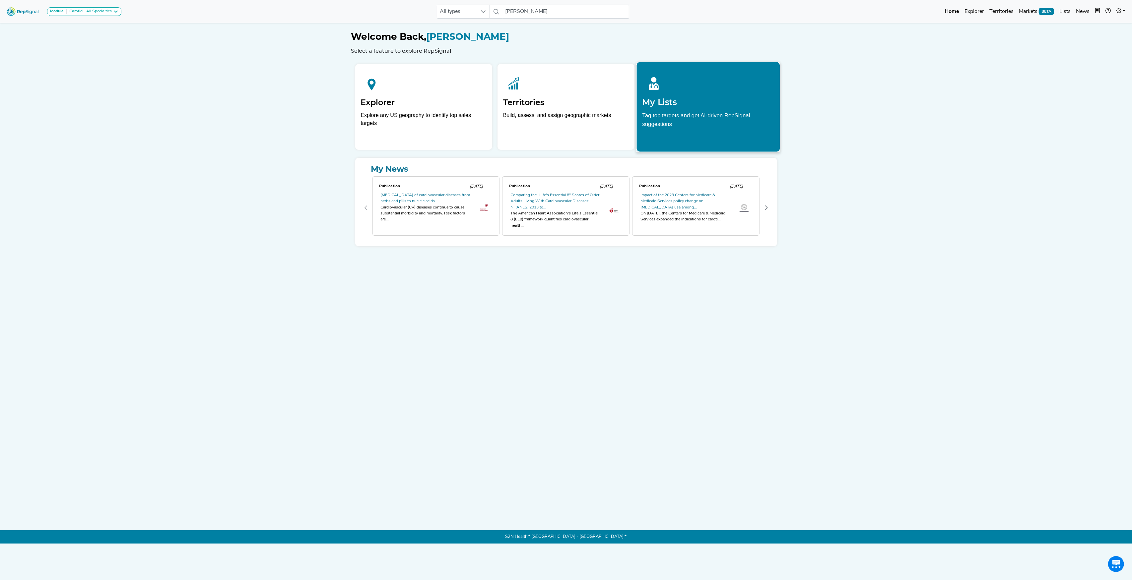
click at [720, 119] on p "Tag top targets and get AI-driven RepSignal suggestions" at bounding box center [708, 121] width 132 height 21
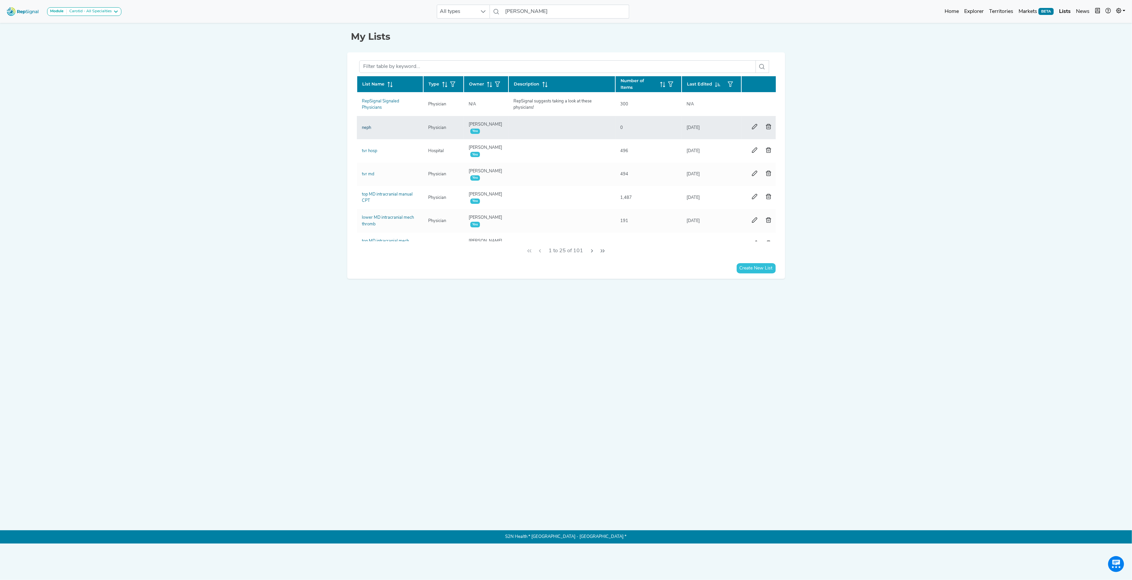
click at [366, 127] on link "neph" at bounding box center [366, 128] width 9 height 4
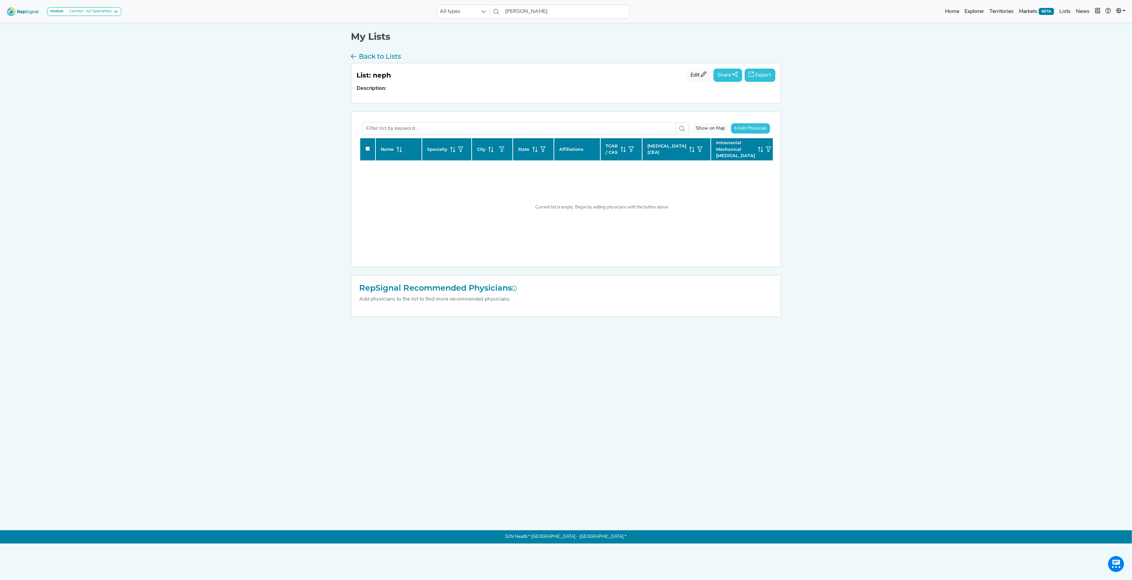
click at [19, 10] on img at bounding box center [23, 11] width 38 height 14
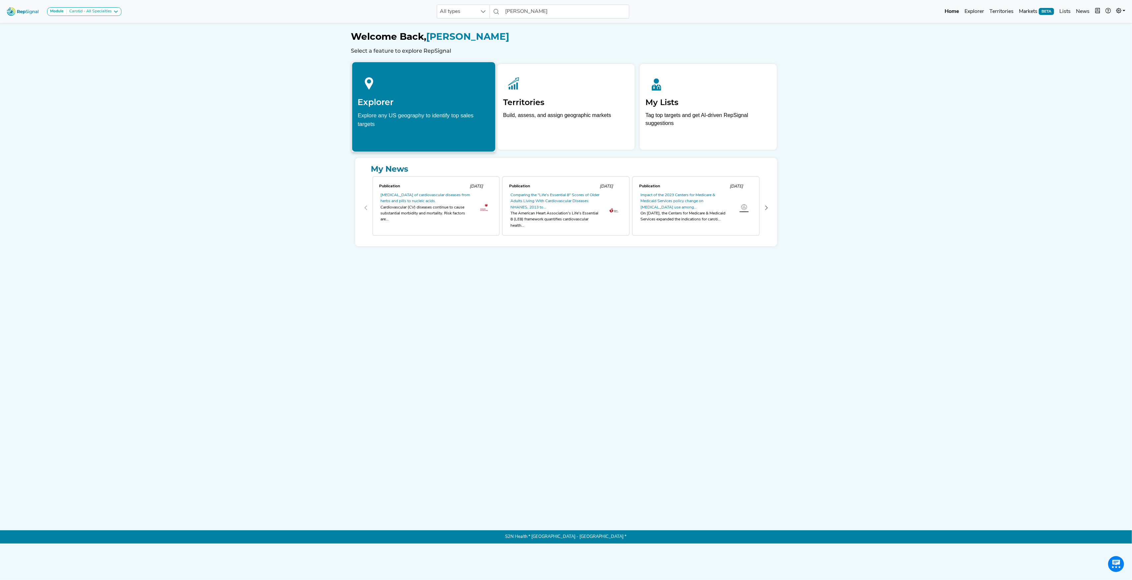
click at [409, 114] on div "Explore any US geography to identify top sales targets" at bounding box center [424, 119] width 132 height 17
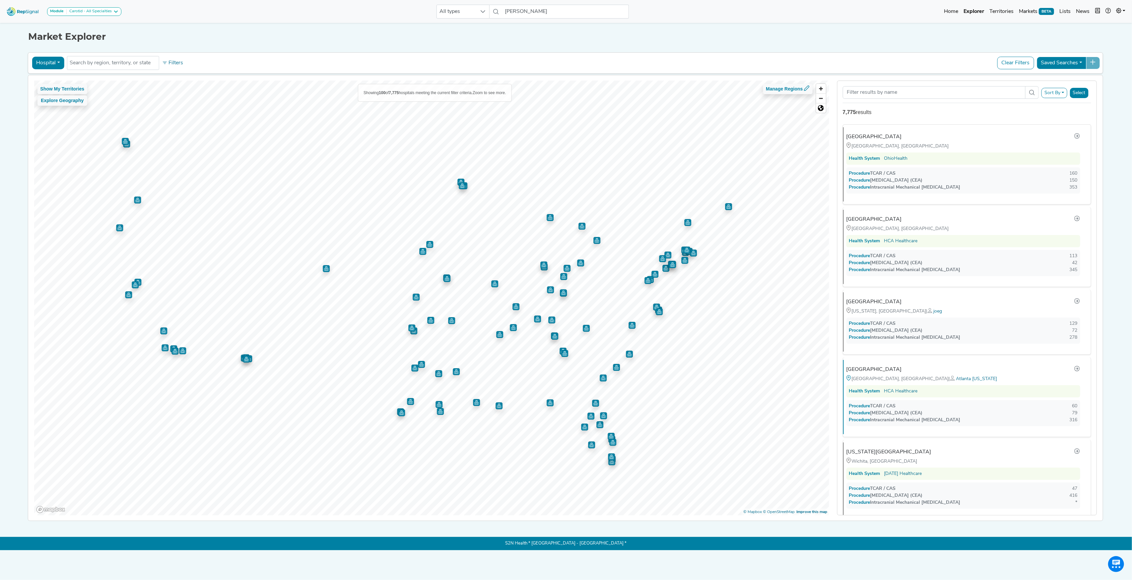
click at [56, 63] on button "Hospital" at bounding box center [48, 63] width 32 height 13
click at [58, 79] on link "Physician" at bounding box center [58, 78] width 52 height 11
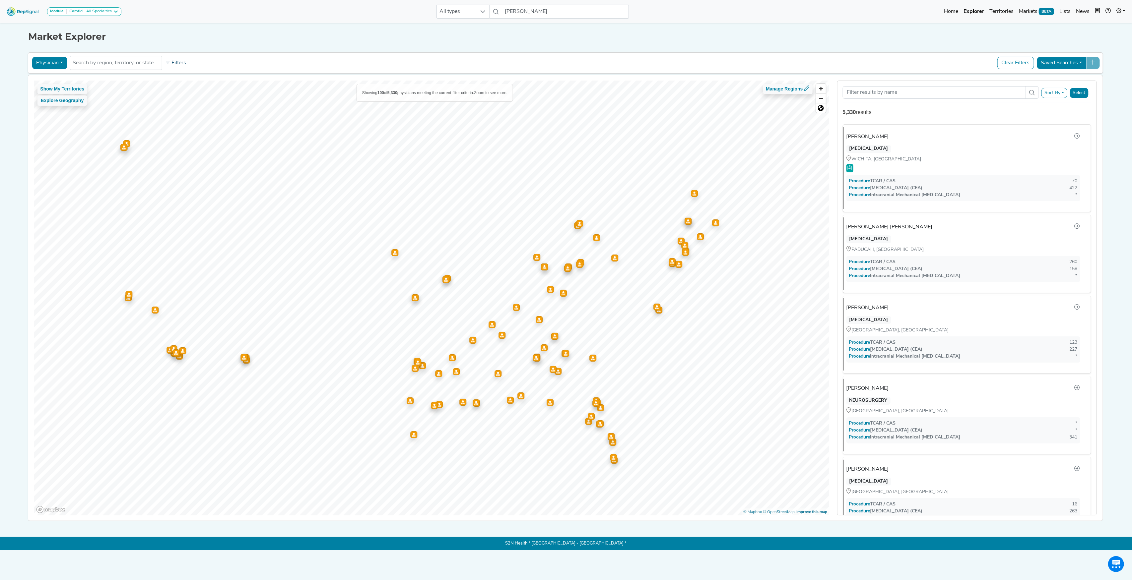
click at [184, 65] on button "Filters" at bounding box center [175, 62] width 25 height 11
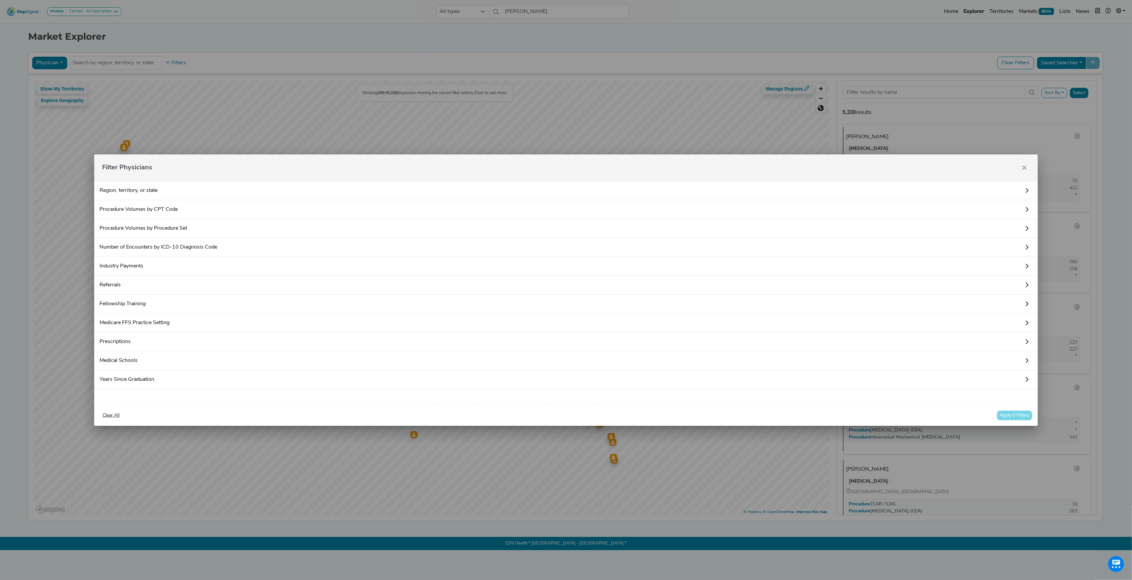
click at [165, 210] on link "Procedure Volumes by CPT Code" at bounding box center [565, 209] width 943 height 19
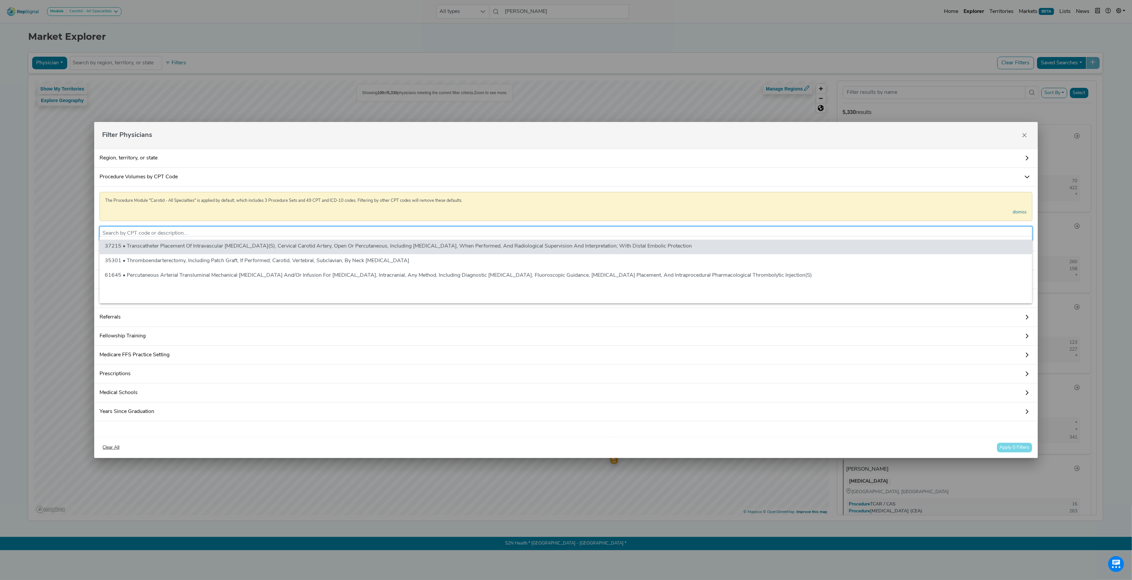
click at [160, 234] on input "text" at bounding box center [565, 234] width 927 height 8
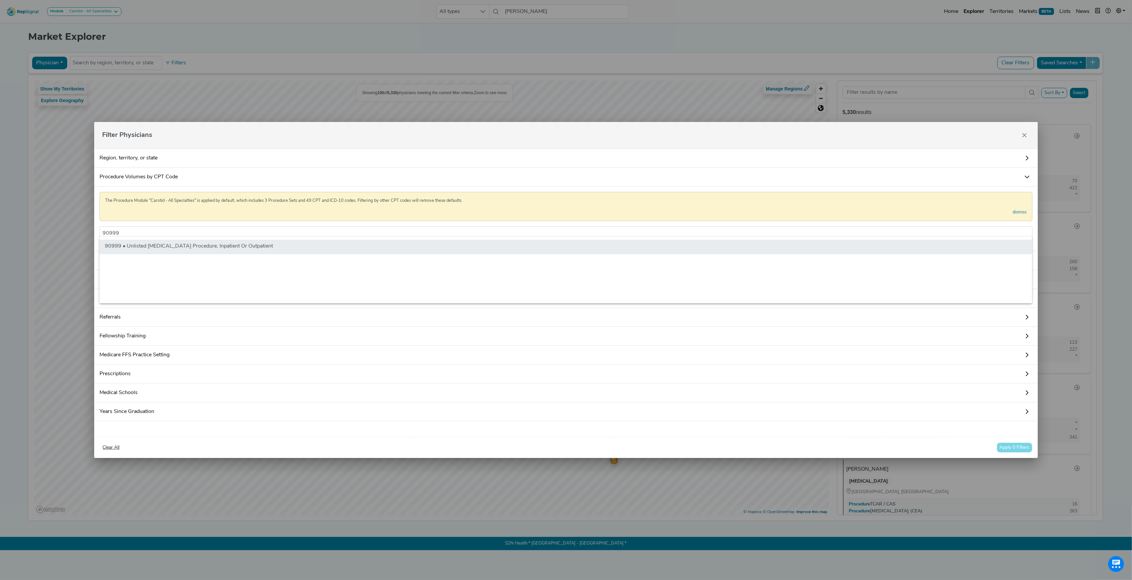
click at [184, 251] on li "90999 • Unlisted [MEDICAL_DATA] Procedure, Inpatient Or Outpatient" at bounding box center [566, 247] width 933 height 15
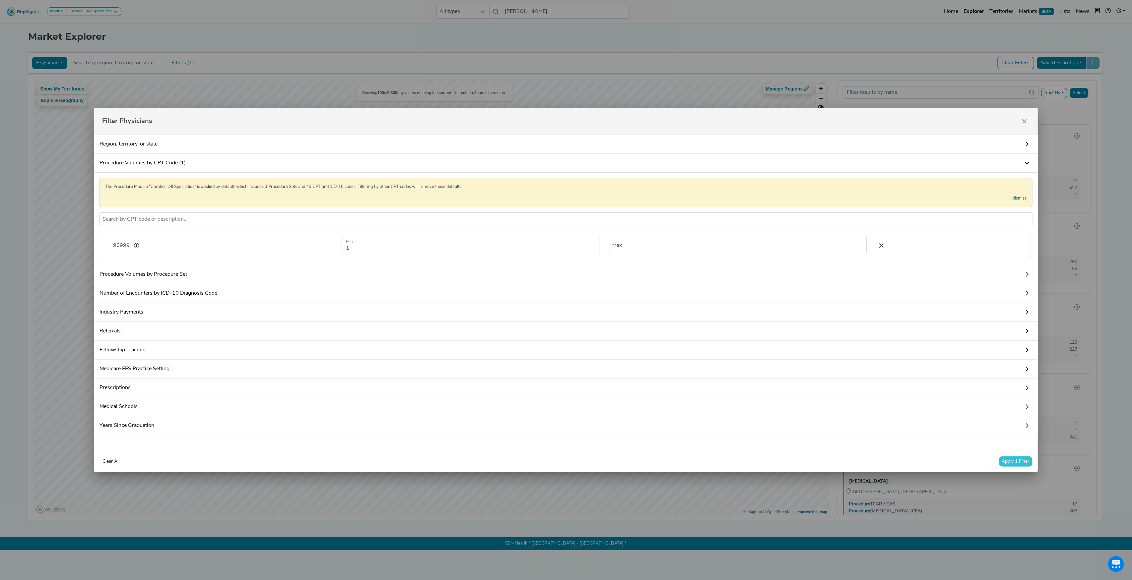
click at [1008, 467] on button "Apply 1 Filter" at bounding box center [1016, 462] width 34 height 10
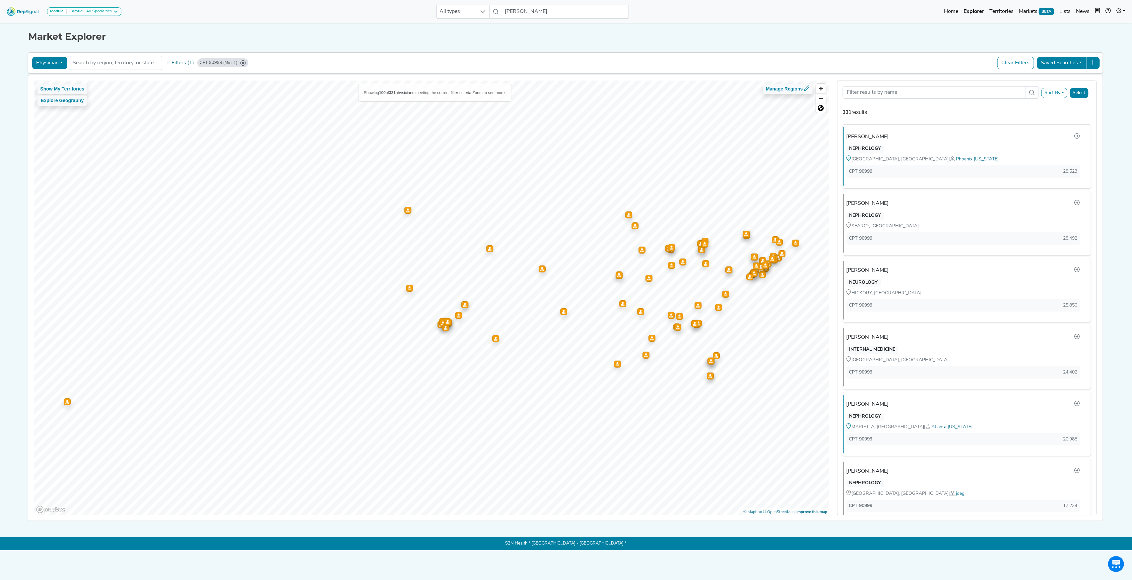
click at [52, 68] on button "Physician" at bounding box center [49, 63] width 35 height 13
click at [52, 95] on link "Hospital" at bounding box center [58, 95] width 52 height 11
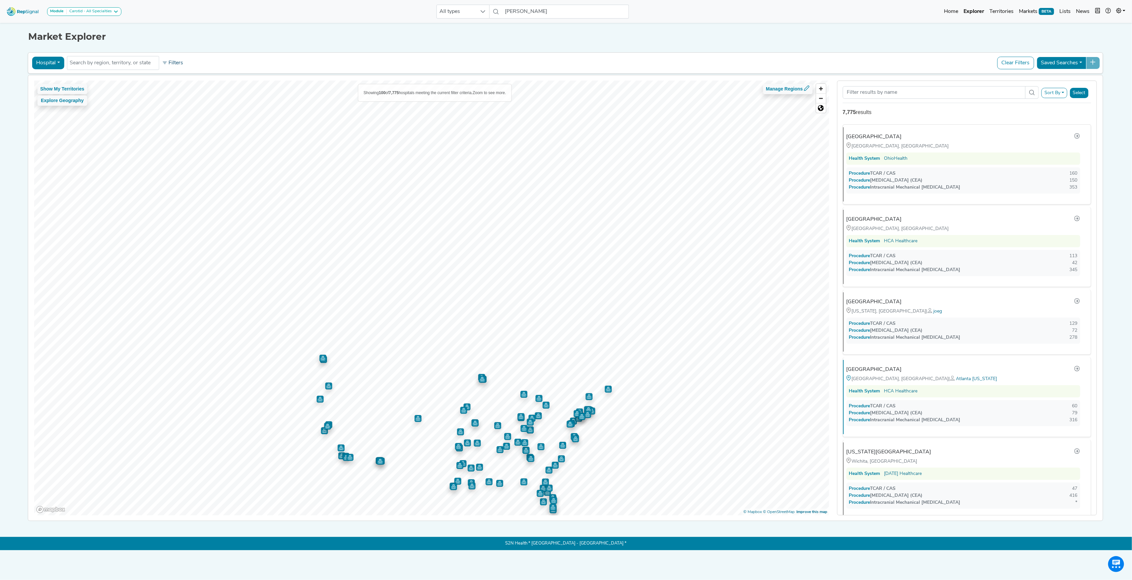
click at [172, 68] on button "Filters" at bounding box center [172, 62] width 25 height 11
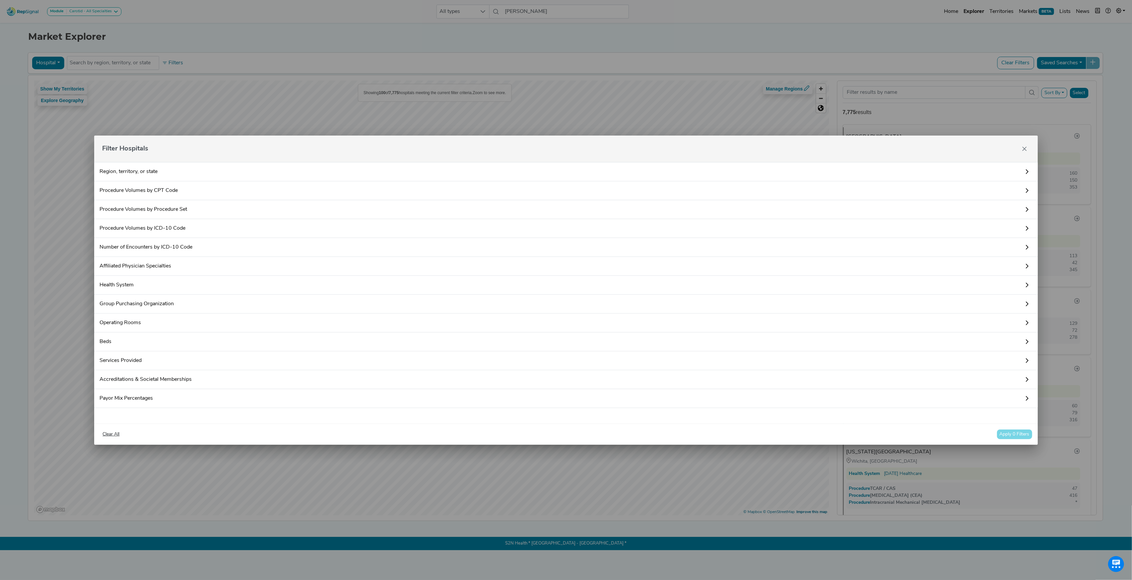
click at [156, 192] on link "Procedure Volumes by CPT Code" at bounding box center [565, 190] width 943 height 19
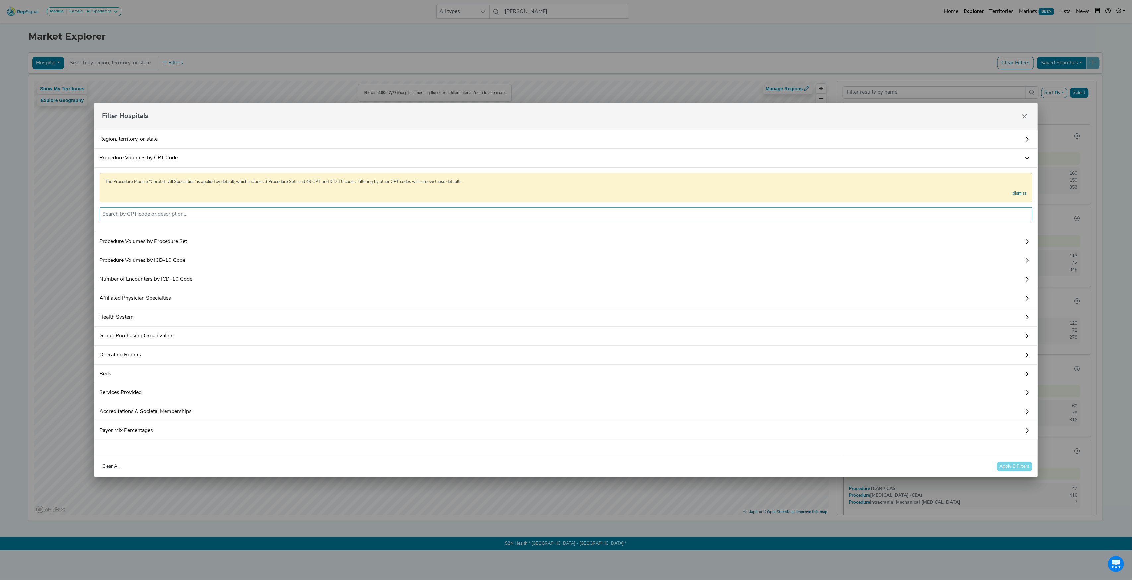
click at [157, 211] on input "text" at bounding box center [565, 215] width 927 height 8
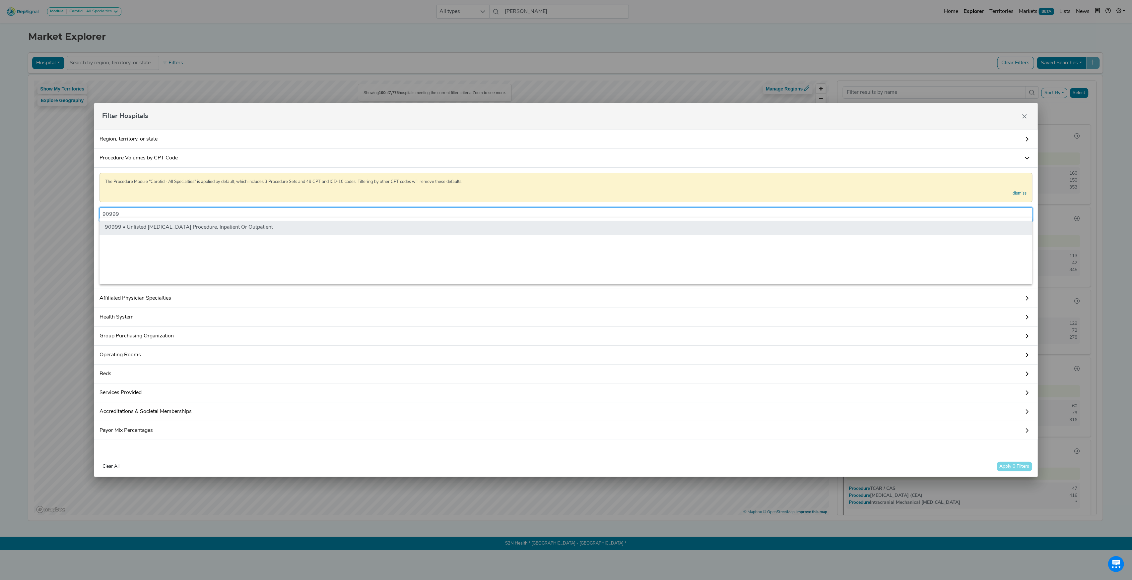
click at [166, 230] on li "90999 • Unlisted [MEDICAL_DATA] Procedure, Inpatient Or Outpatient" at bounding box center [566, 228] width 933 height 15
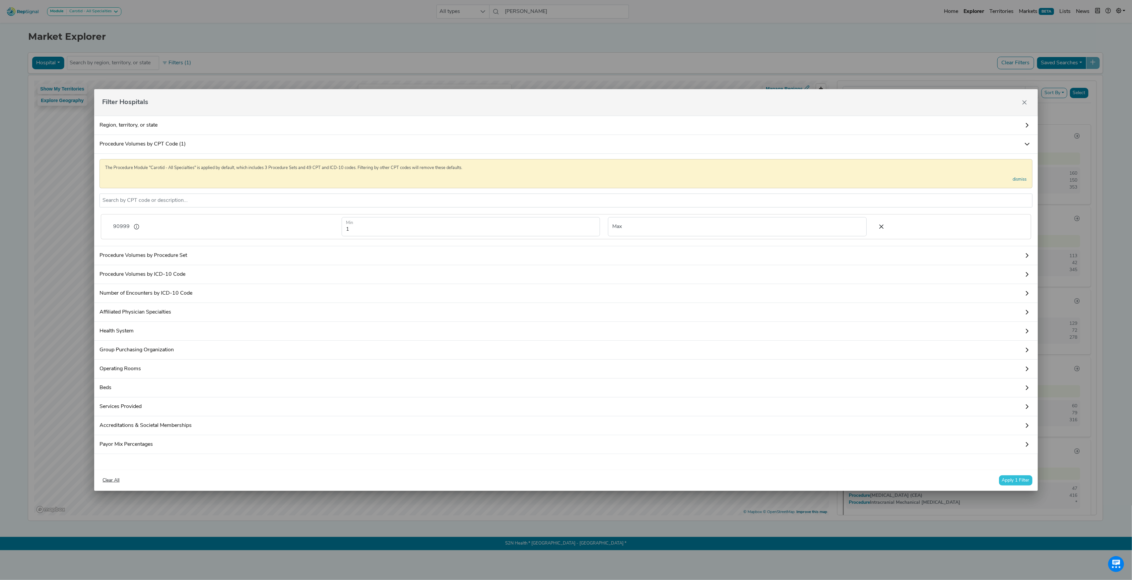
click at [1011, 486] on button "Apply 1 Filter" at bounding box center [1016, 481] width 34 height 10
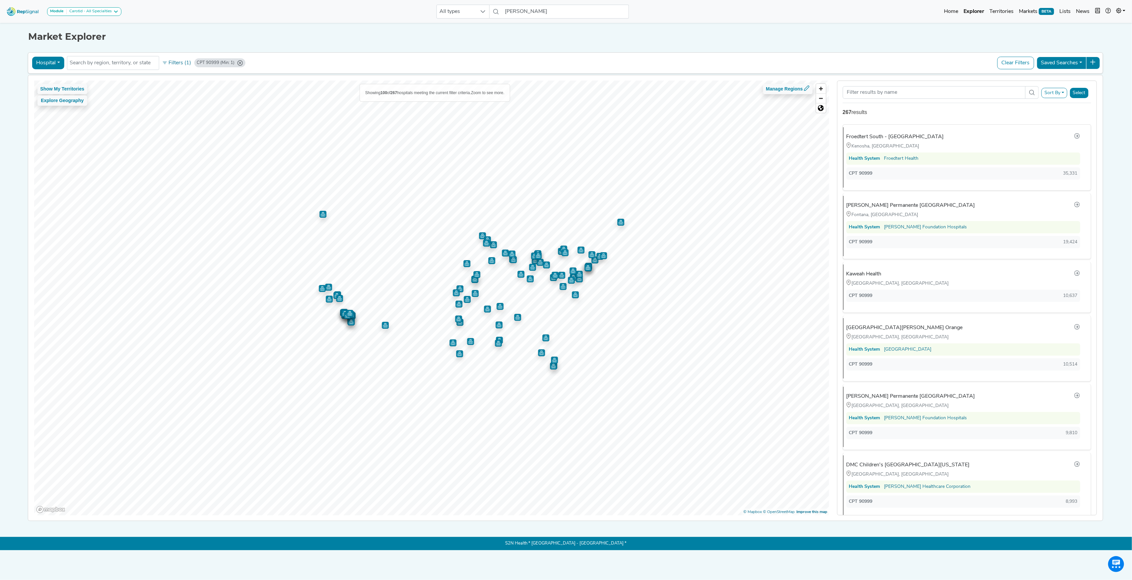
click at [45, 37] on h1 "Market Explorer" at bounding box center [565, 36] width 1075 height 11
click at [17, 13] on img at bounding box center [23, 11] width 38 height 14
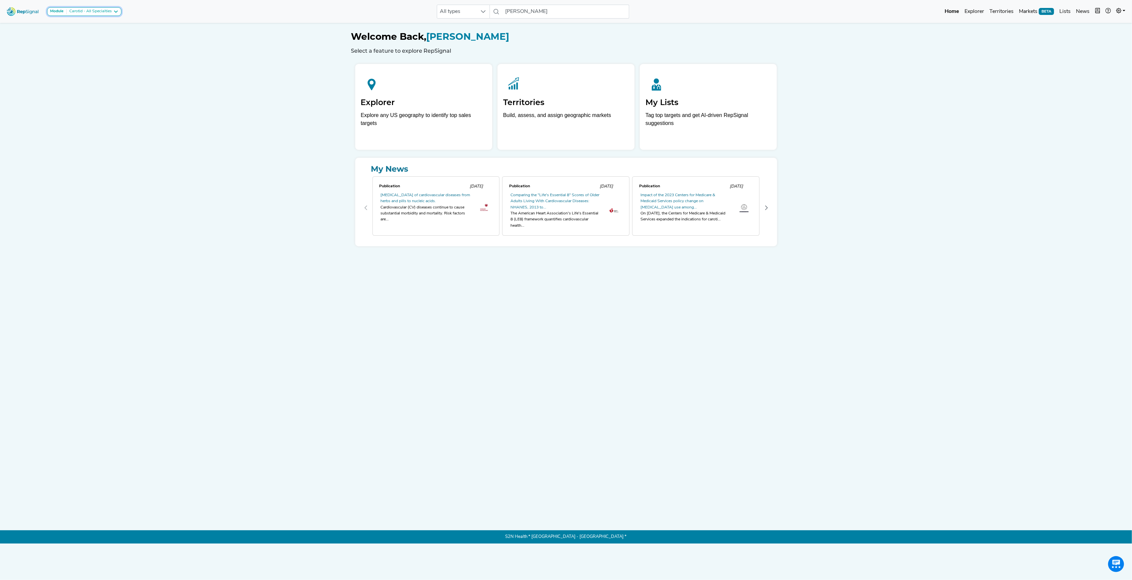
click at [106, 13] on div "Carotid - All Specialties" at bounding box center [89, 11] width 45 height 5
click at [212, 11] on div "Module Carotid - All Specialties Carotid - All Specialties Carotid - Interventi…" at bounding box center [566, 12] width 1132 height 18
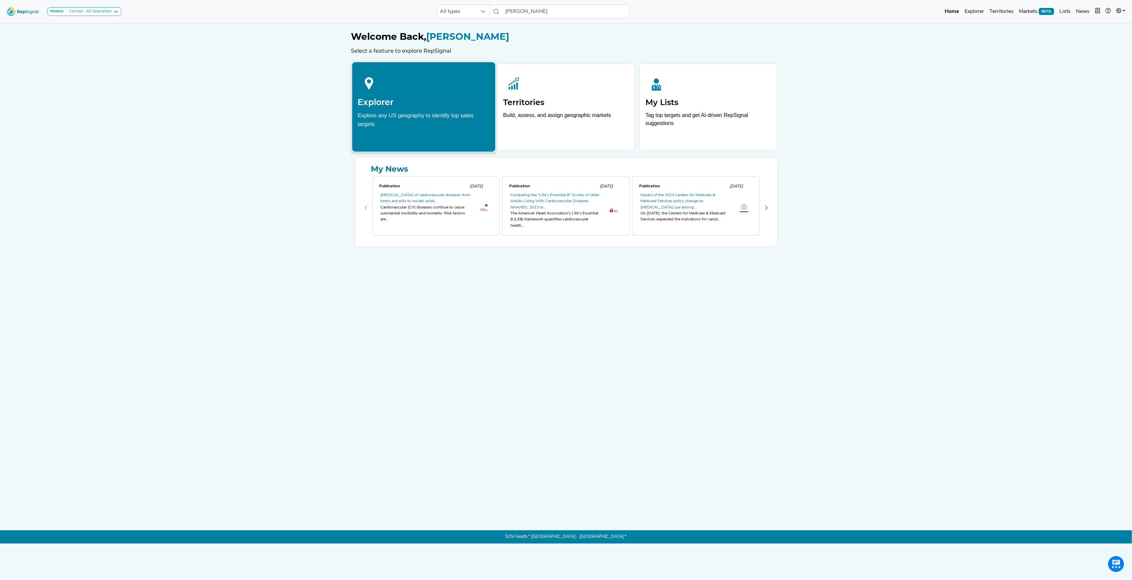
click at [407, 130] on p "Explore any US geography to identify top sales targets" at bounding box center [424, 121] width 132 height 21
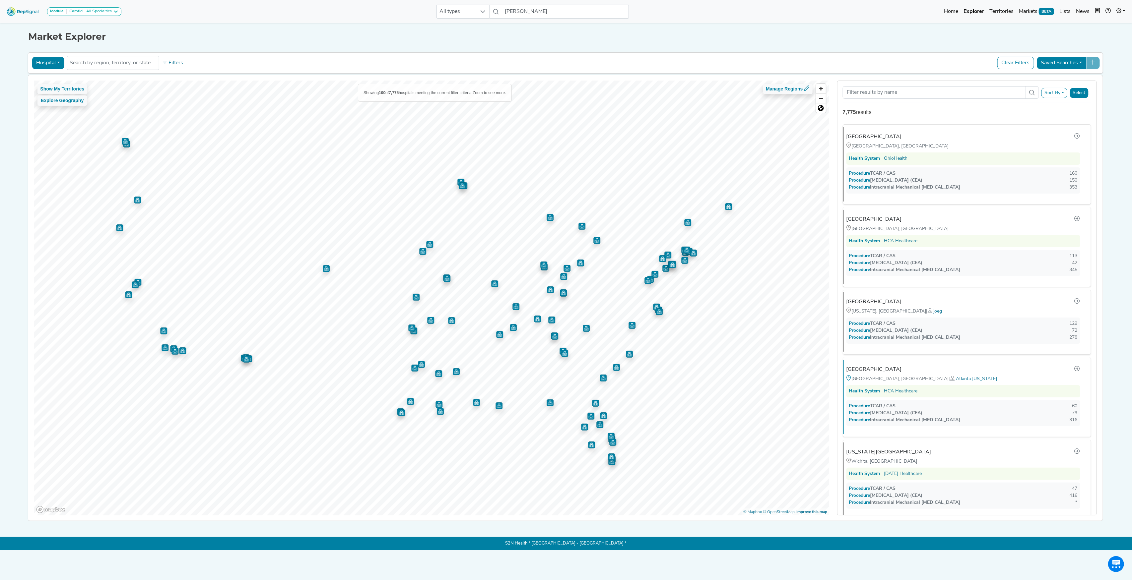
click at [60, 67] on button "Hospital" at bounding box center [48, 63] width 32 height 13
click at [61, 82] on link "Physician" at bounding box center [58, 78] width 52 height 11
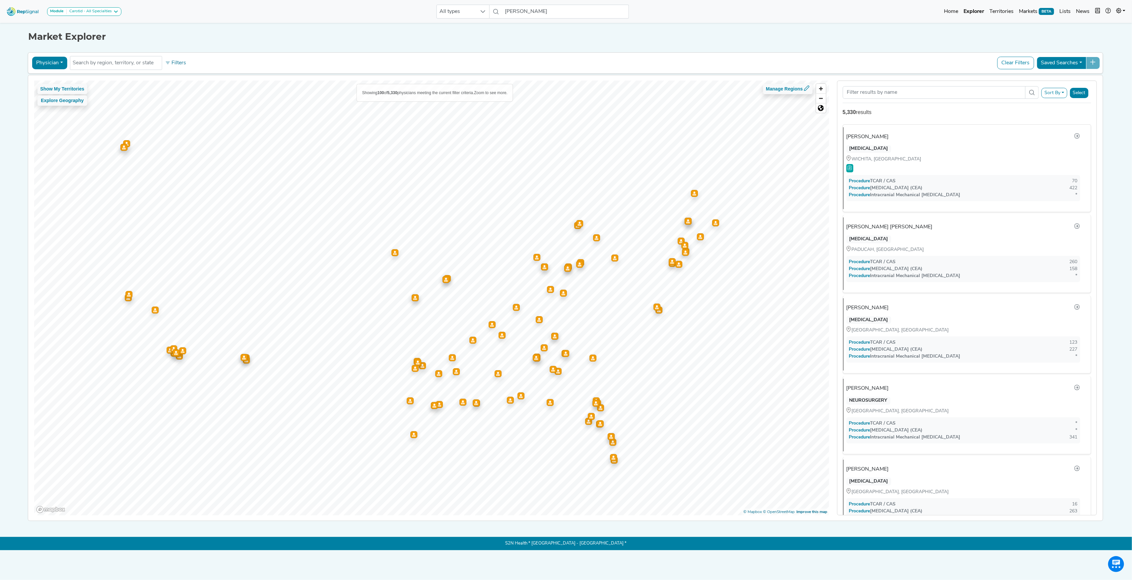
click at [1056, 93] on button "Sort By" at bounding box center [1054, 93] width 26 height 10
click at [909, 62] on div "Physician Physician Hospital ASC Office Health System No results found Filters …" at bounding box center [565, 62] width 1069 height 15
click at [182, 63] on button "Filters" at bounding box center [175, 62] width 25 height 11
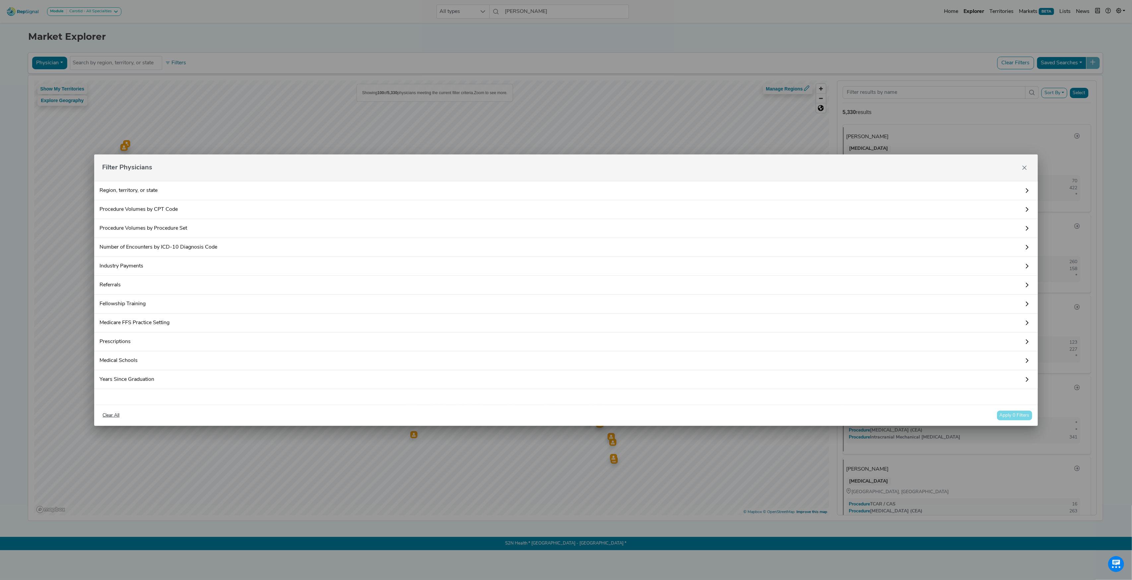
click at [140, 214] on link "Procedure Volumes by CPT Code" at bounding box center [565, 209] width 943 height 19
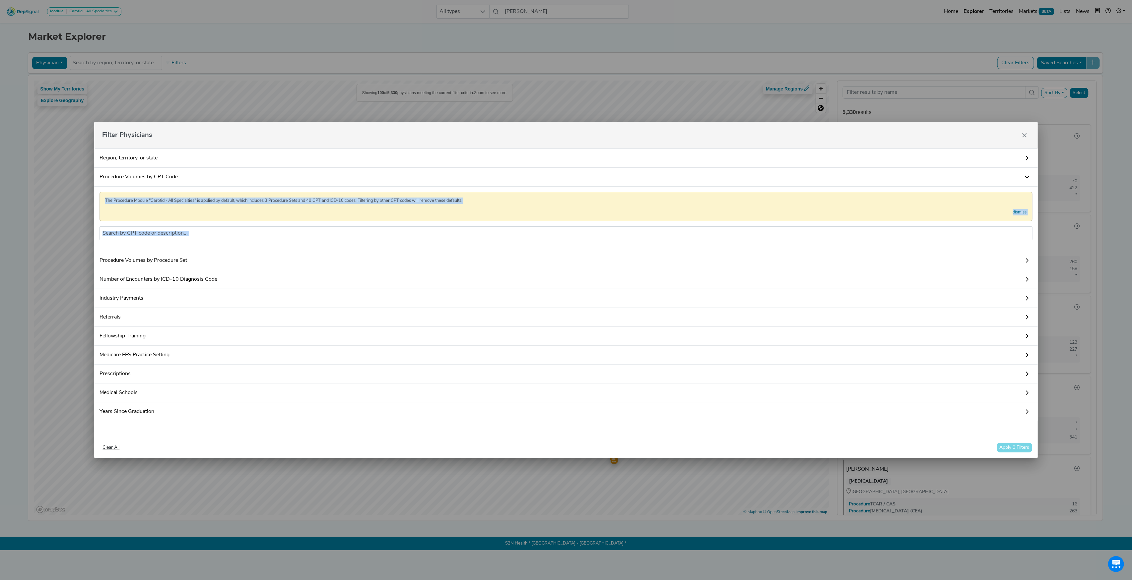
drag, startPoint x: 435, startPoint y: 126, endPoint x: 933, endPoint y: 354, distance: 548.6
click at [795, 330] on div "Filter Physicians Region, territory, or state Procedure Volumes by CPT Code The…" at bounding box center [565, 290] width 943 height 336
click at [1027, 133] on icon "Close" at bounding box center [1024, 135] width 5 height 5
